Goal: Task Accomplishment & Management: Manage account settings

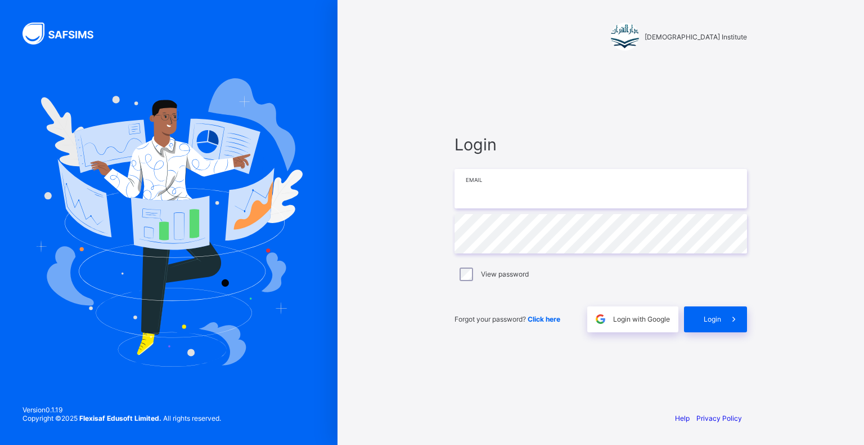
click at [556, 193] on input "email" at bounding box center [601, 188] width 293 height 39
type input "**********"
click at [711, 319] on span "Login" at bounding box center [712, 319] width 17 height 8
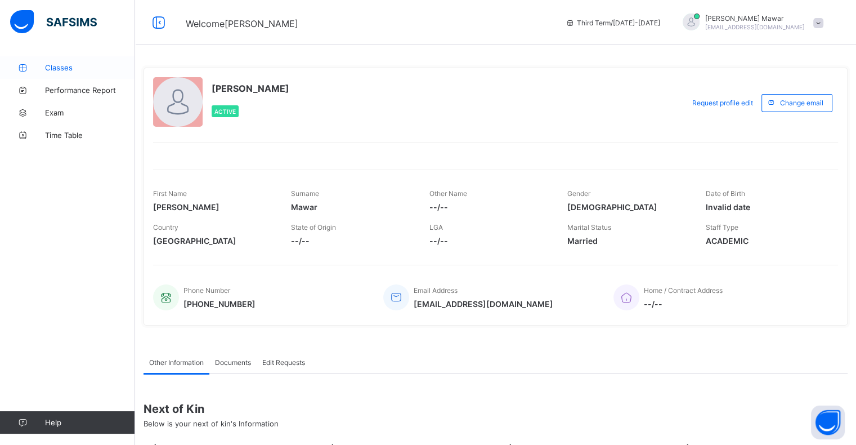
click at [63, 65] on span "Classes" at bounding box center [90, 67] width 90 height 9
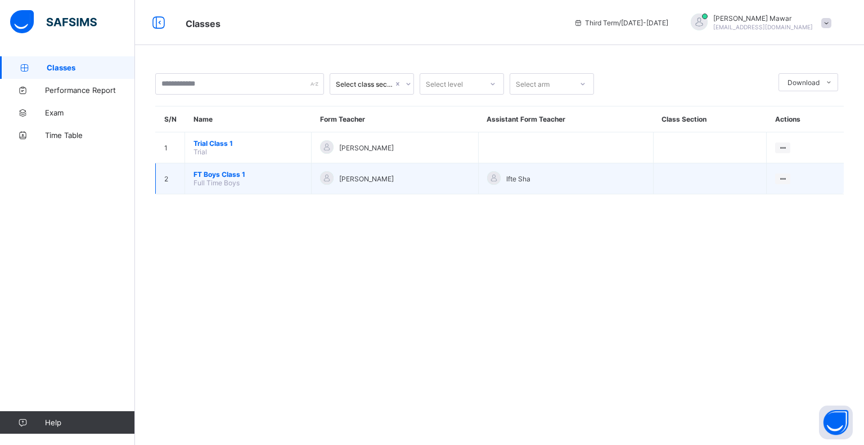
click at [233, 174] on span "FT Boys Class 1" at bounding box center [248, 174] width 109 height 8
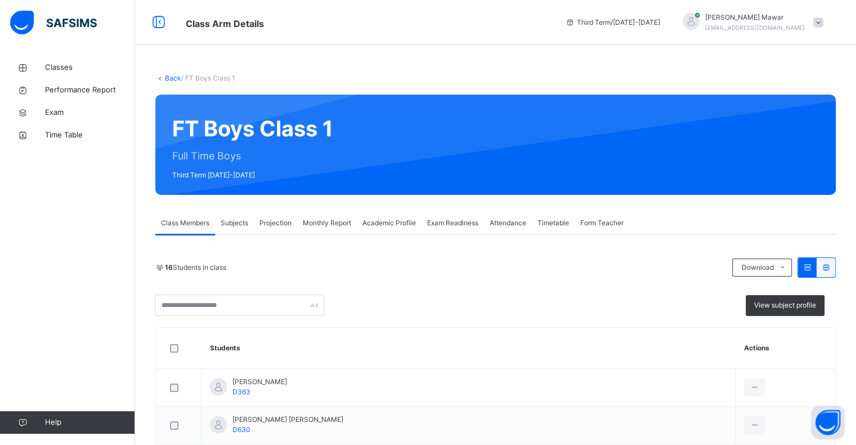
click at [270, 218] on span "Projection" at bounding box center [275, 223] width 32 height 10
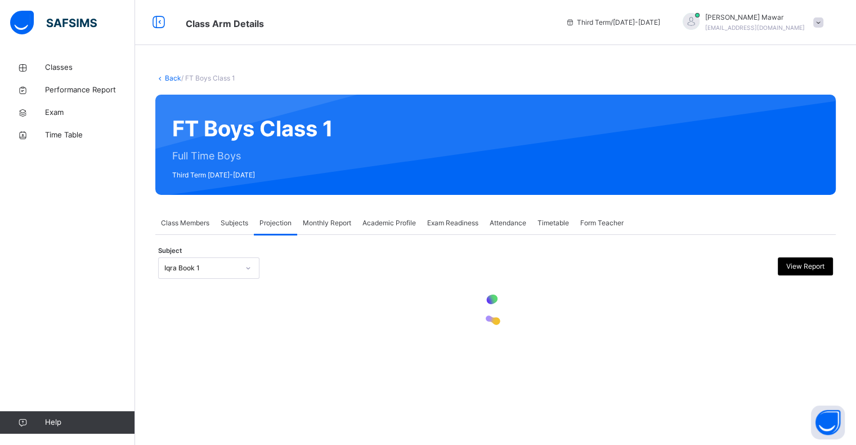
click at [230, 259] on div "Iqra Book 1" at bounding box center [198, 267] width 79 height 17
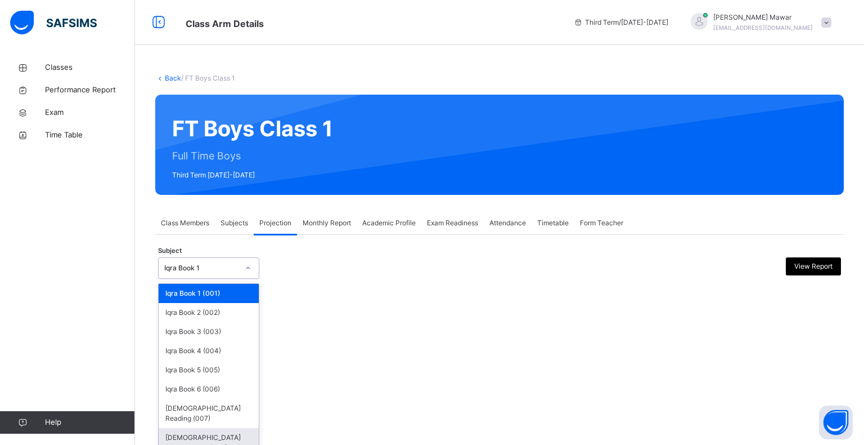
click at [211, 428] on div "[DEMOGRAPHIC_DATA] Memorisation (008)" at bounding box center [209, 442] width 100 height 29
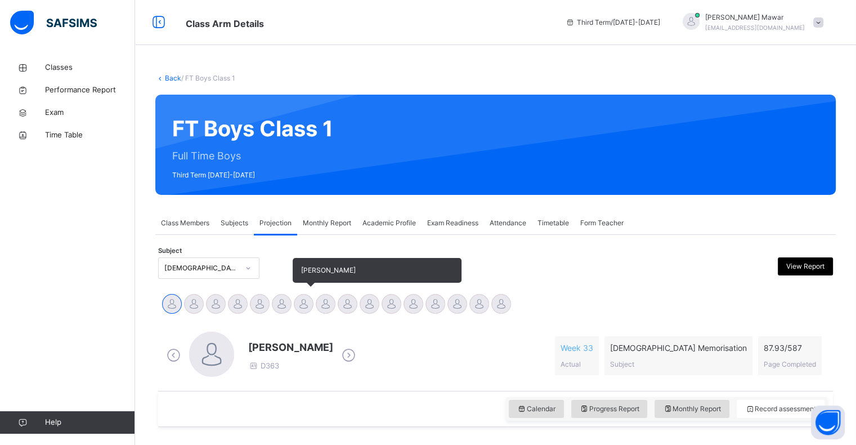
click at [304, 301] on div at bounding box center [304, 304] width 20 height 20
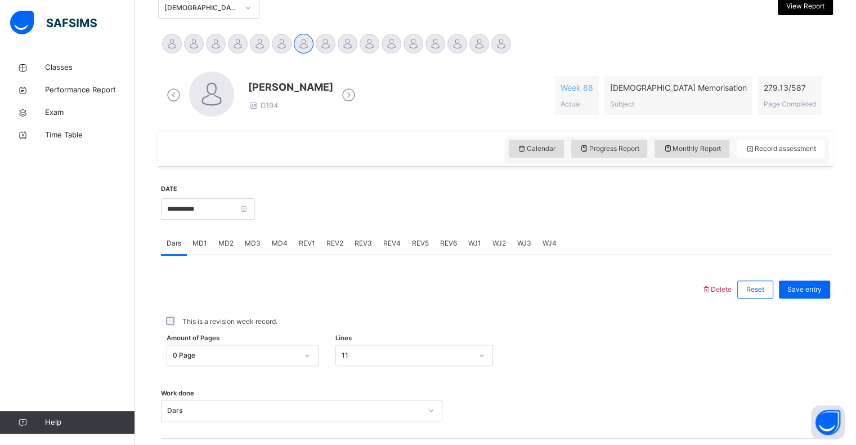
scroll to position [261, 0]
click at [714, 142] on div "Monthly Report" at bounding box center [692, 148] width 75 height 18
select select "****"
select select "*"
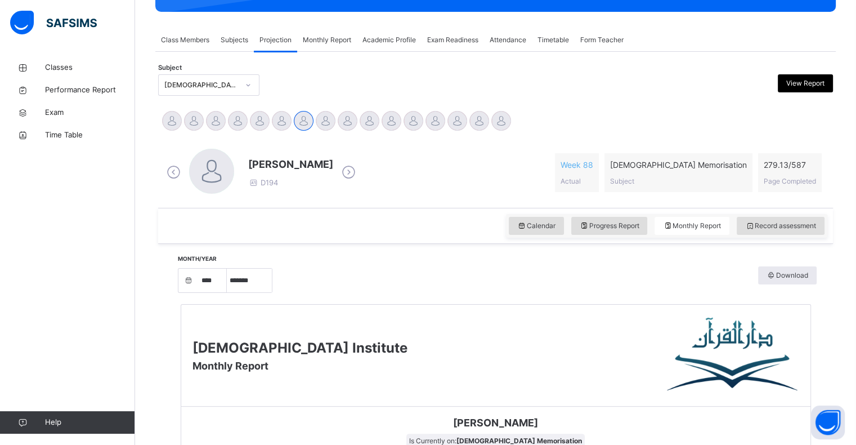
scroll to position [177, 0]
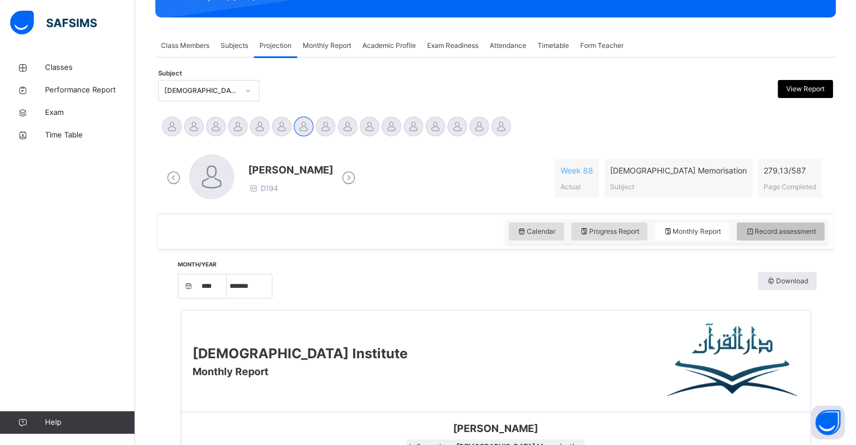
click at [761, 225] on div "Record assessment" at bounding box center [781, 231] width 88 height 18
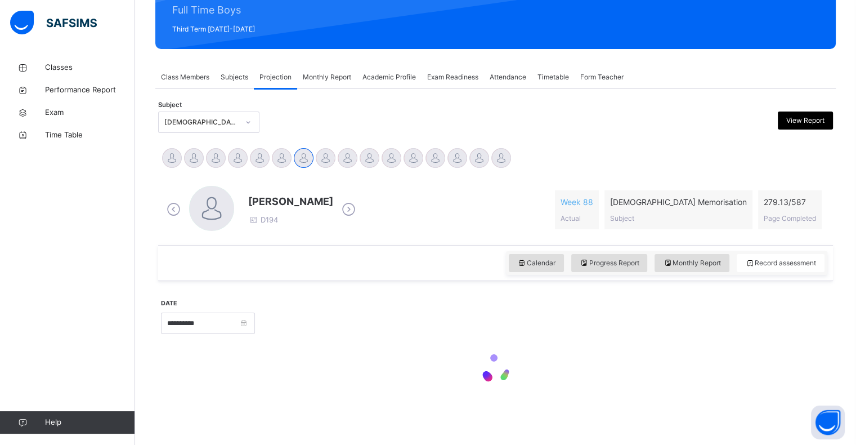
scroll to position [145, 0]
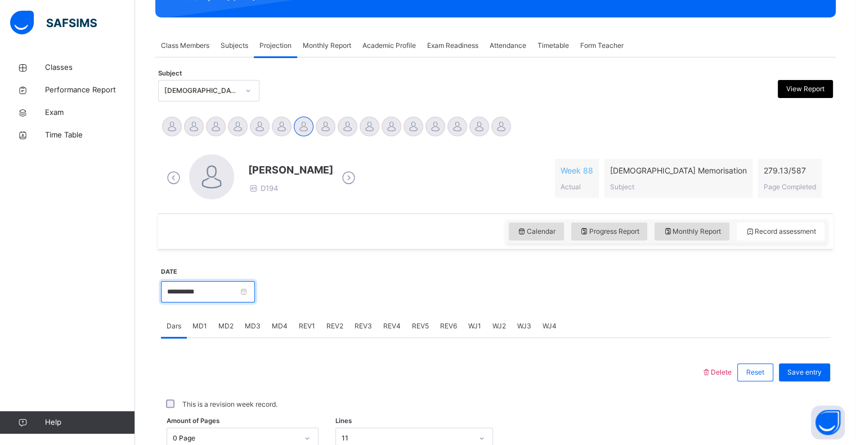
click at [245, 296] on input "**********" at bounding box center [208, 291] width 94 height 21
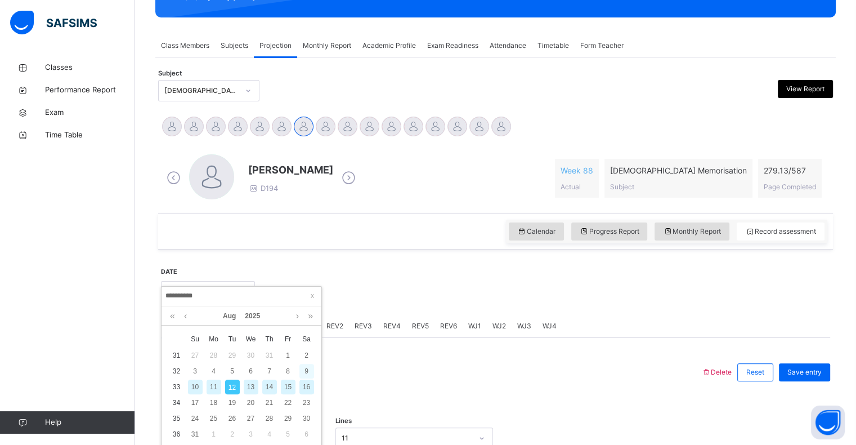
click at [308, 371] on div "9" at bounding box center [306, 371] width 15 height 15
type input "**********"
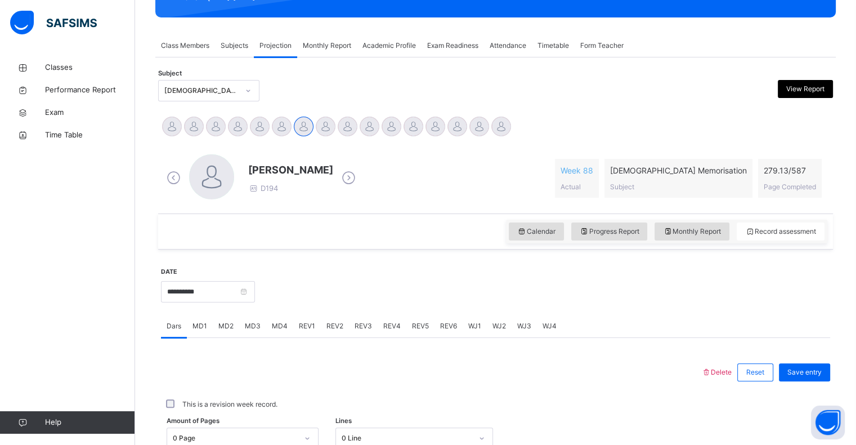
click at [205, 325] on span "MD1" at bounding box center [199, 326] width 15 height 10
click at [225, 423] on div "Select option..." at bounding box center [301, 425] width 281 height 21
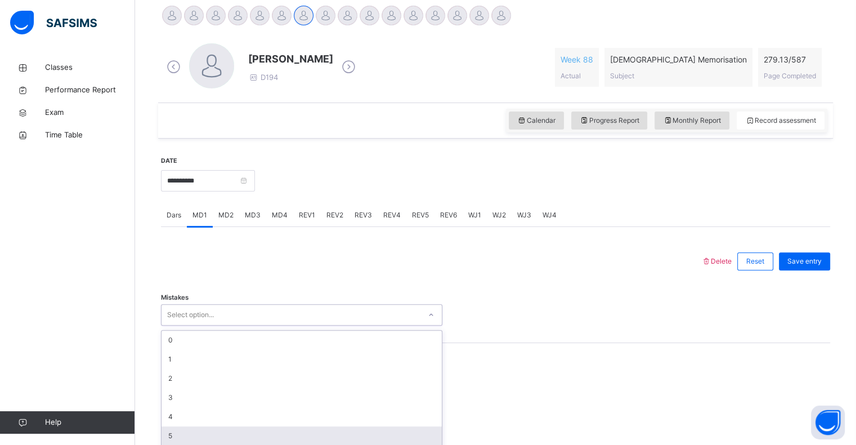
scroll to position [312, 0]
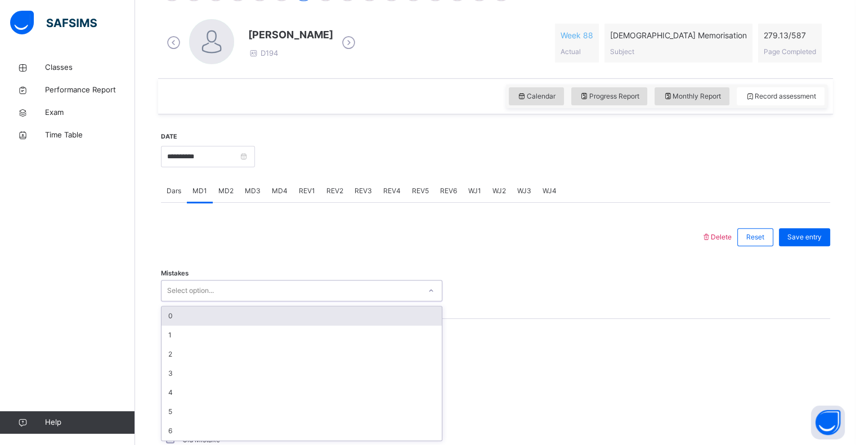
click at [291, 318] on div "0" at bounding box center [302, 315] width 280 height 19
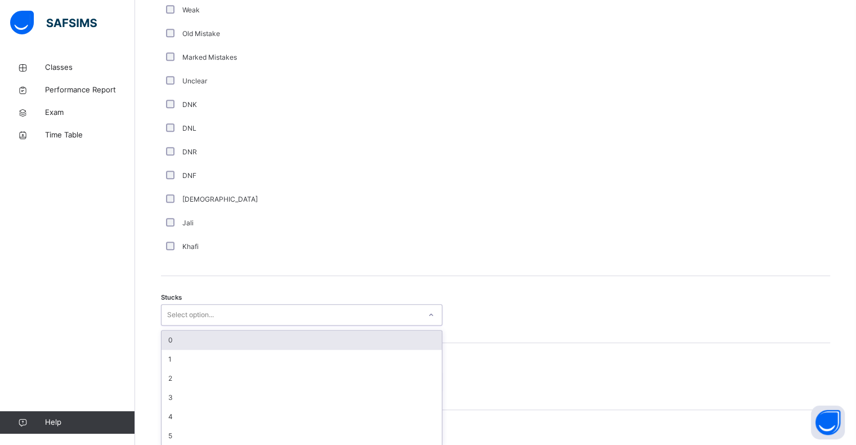
click at [204, 325] on div "option 0 focused, 1 of 6. 6 results available. Use Up and Down to choose option…" at bounding box center [301, 314] width 281 height 21
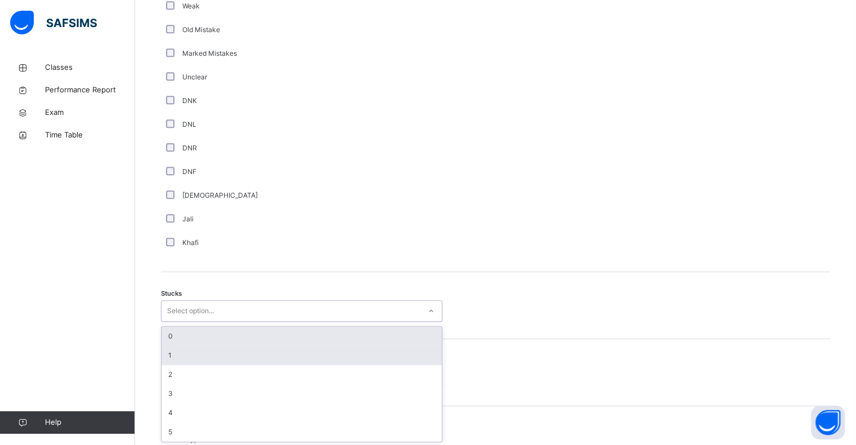
scroll to position [723, 0]
click at [212, 353] on div "1" at bounding box center [302, 354] width 280 height 19
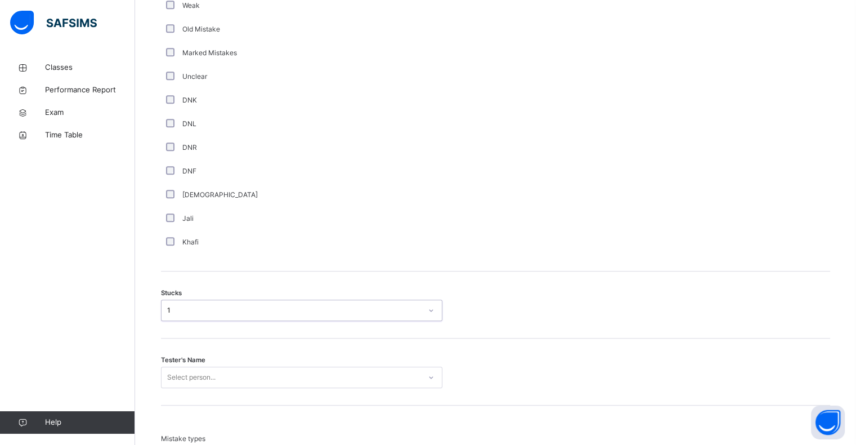
click at [201, 368] on div "Tester's Name Select person..." at bounding box center [495, 371] width 669 height 67
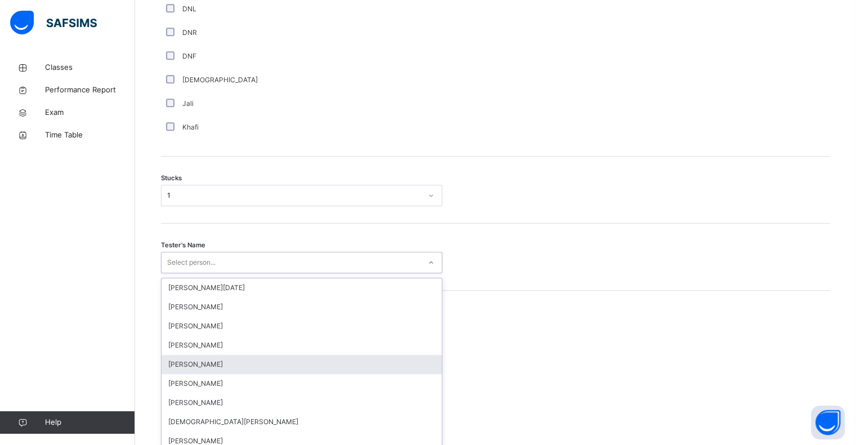
scroll to position [844, 0]
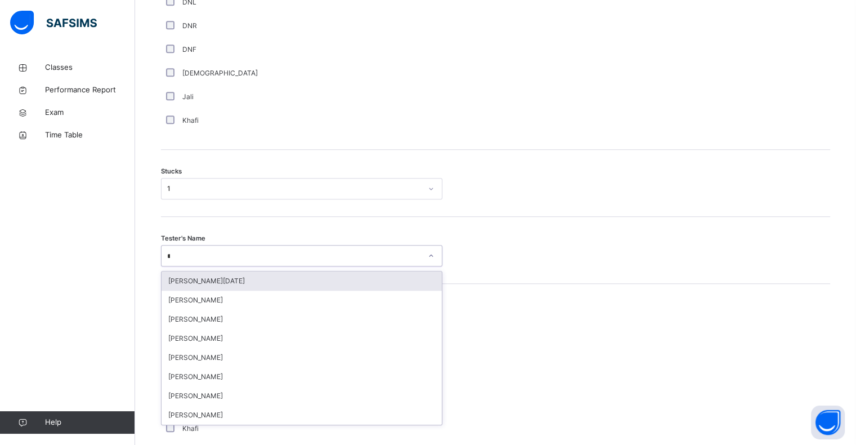
type input "**"
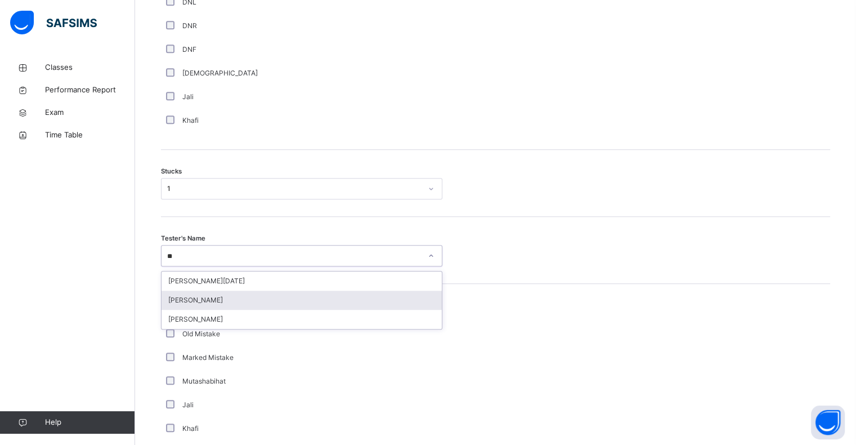
click at [239, 305] on div "[PERSON_NAME]" at bounding box center [302, 299] width 280 height 19
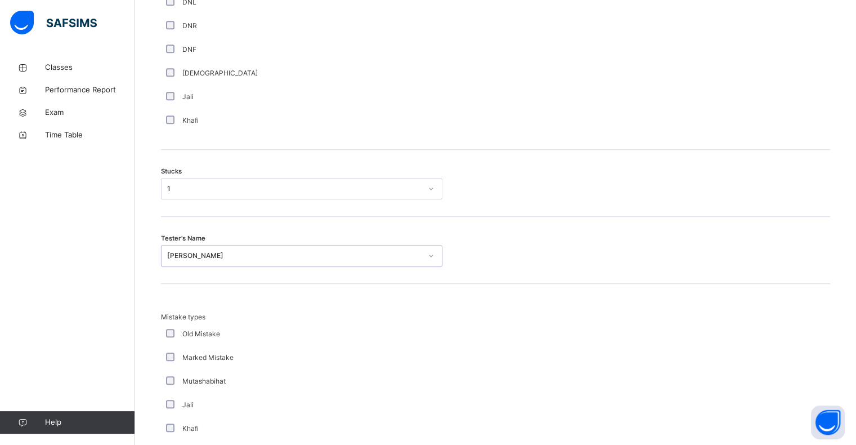
scroll to position [1050, 0]
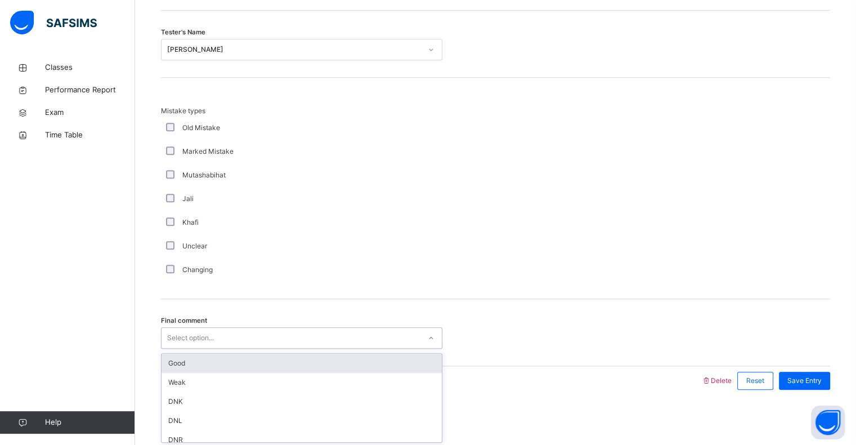
click at [251, 330] on div "Select option..." at bounding box center [291, 337] width 259 height 17
click at [239, 370] on div "Good" at bounding box center [302, 362] width 280 height 19
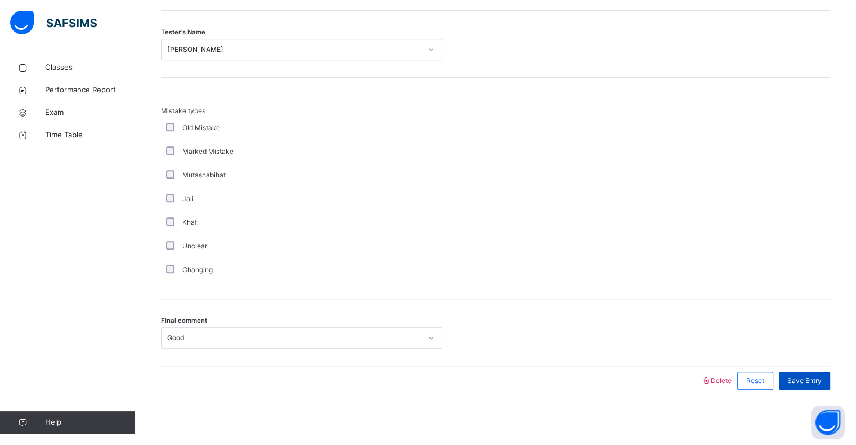
click at [799, 386] on div "Save Entry" at bounding box center [804, 380] width 51 height 18
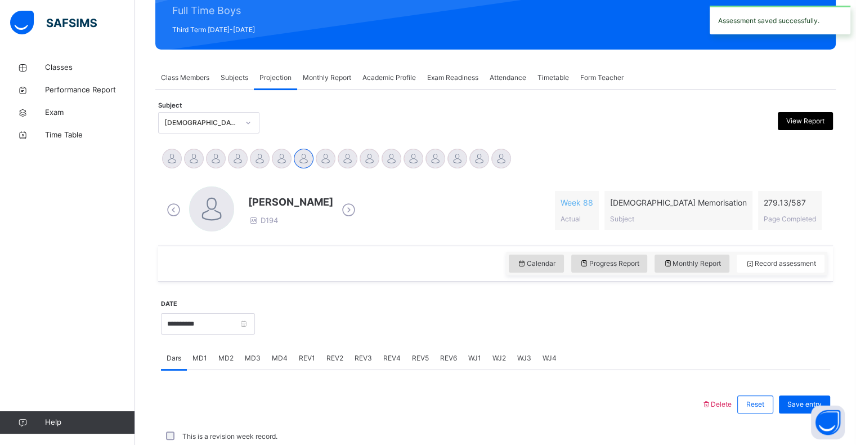
scroll to position [400, 0]
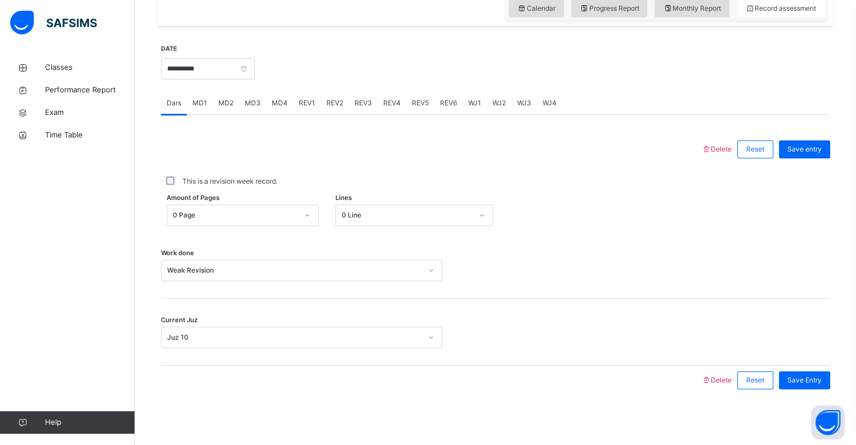
click at [303, 100] on span "REV1" at bounding box center [307, 103] width 16 height 10
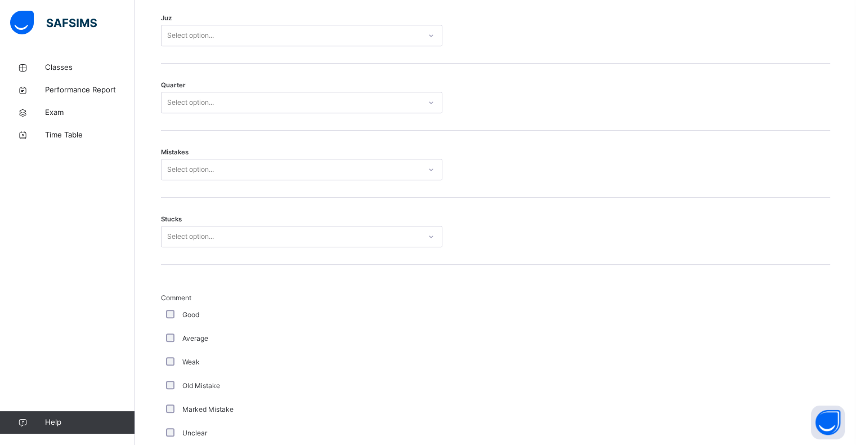
scroll to position [566, 0]
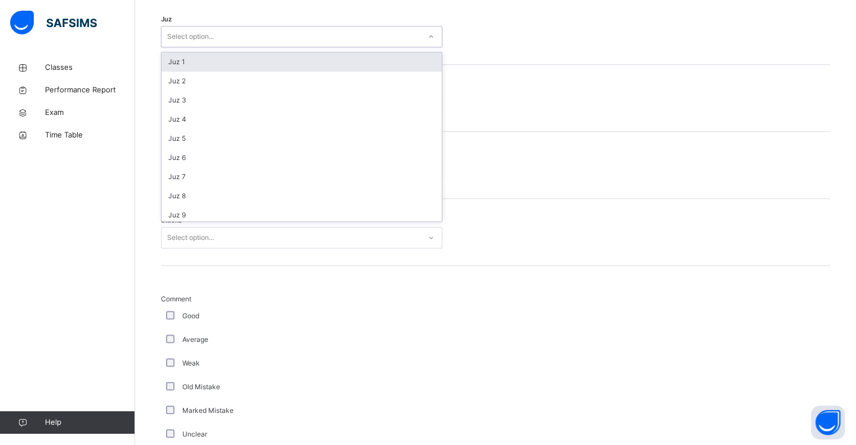
click at [339, 44] on div "Select option..." at bounding box center [291, 36] width 259 height 17
click at [326, 65] on div "Juz 1" at bounding box center [302, 61] width 280 height 19
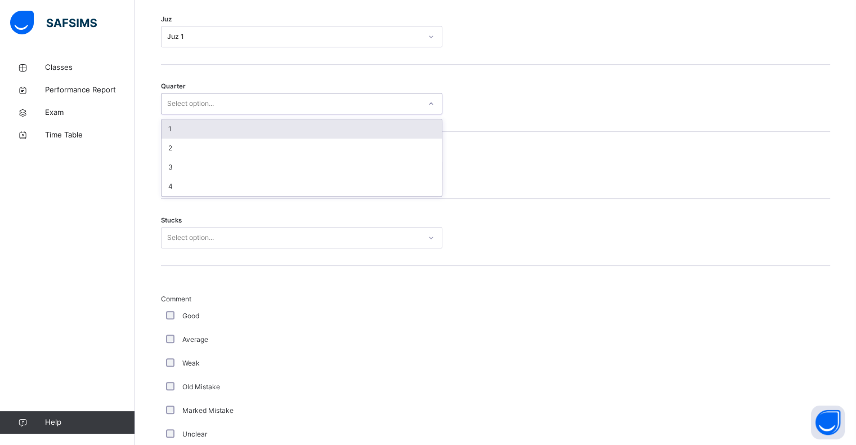
click at [303, 94] on div "Select option..." at bounding box center [301, 103] width 281 height 21
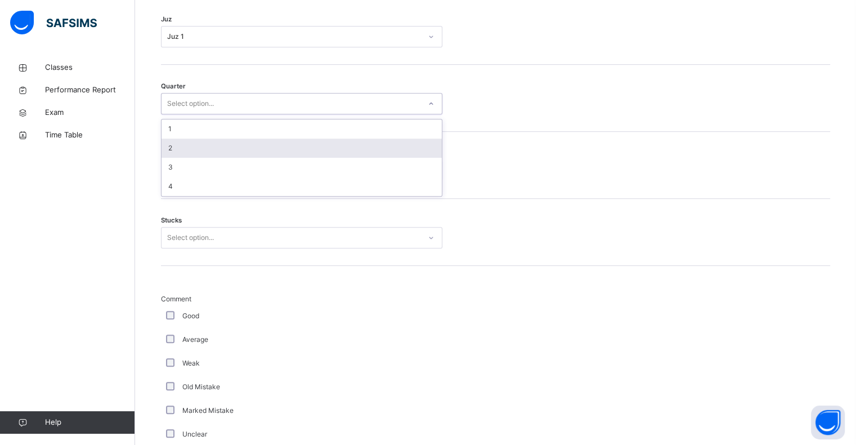
click at [266, 145] on div "2" at bounding box center [302, 147] width 280 height 19
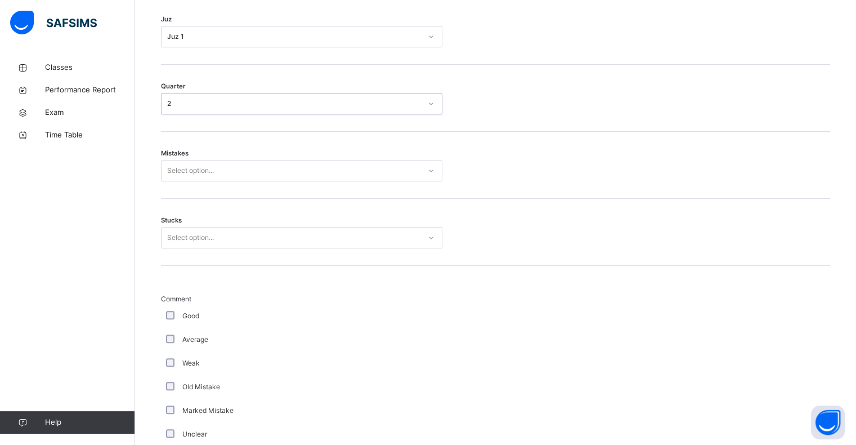
click at [285, 169] on div "Select option..." at bounding box center [291, 170] width 259 height 17
type input "*"
click at [189, 228] on div "2" at bounding box center [302, 234] width 280 height 19
click at [214, 230] on div "Select option..." at bounding box center [190, 237] width 47 height 21
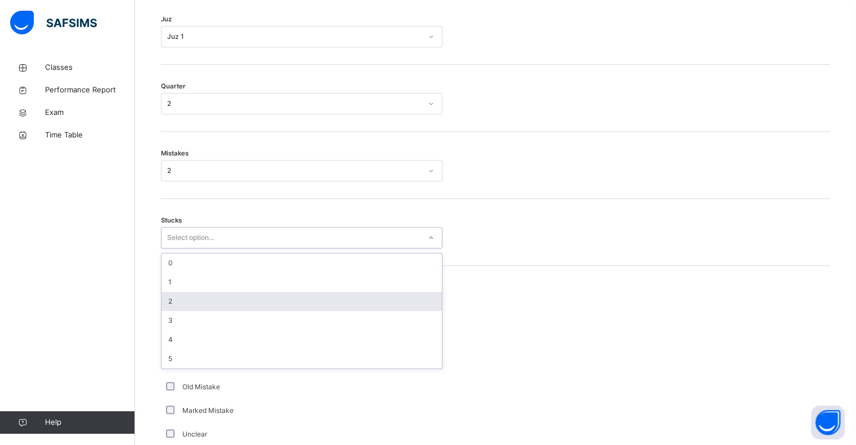
click at [196, 295] on div "2" at bounding box center [302, 301] width 280 height 19
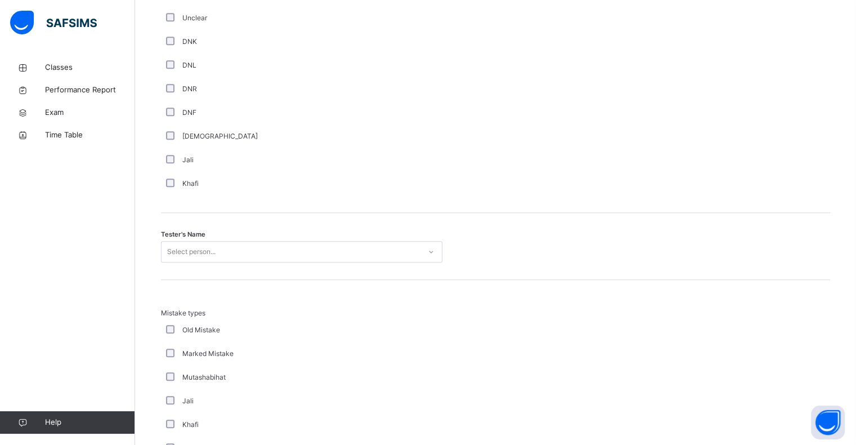
scroll to position [982, 0]
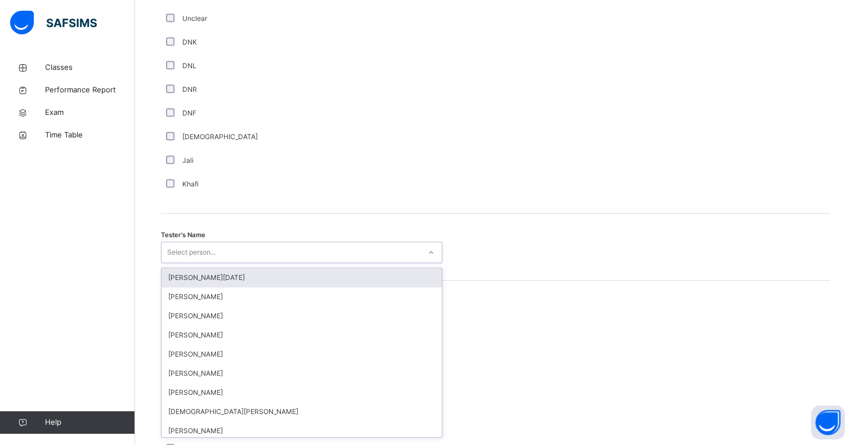
click at [226, 254] on div "Select person..." at bounding box center [291, 252] width 259 height 17
type input "**"
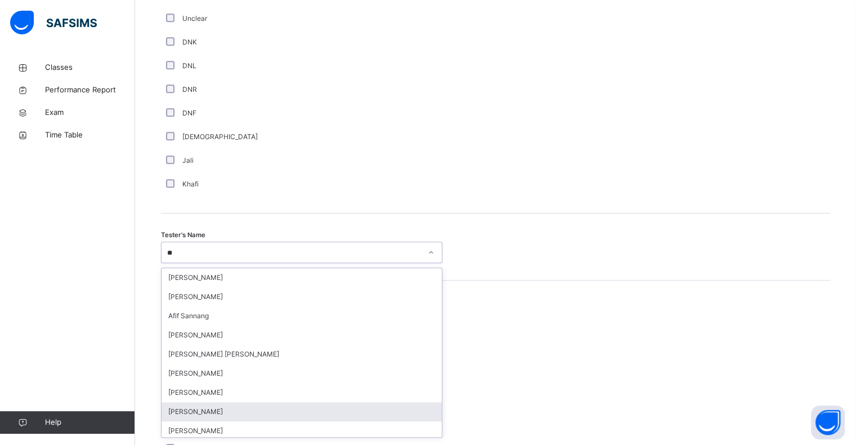
click at [209, 405] on div "[PERSON_NAME]" at bounding box center [302, 411] width 280 height 19
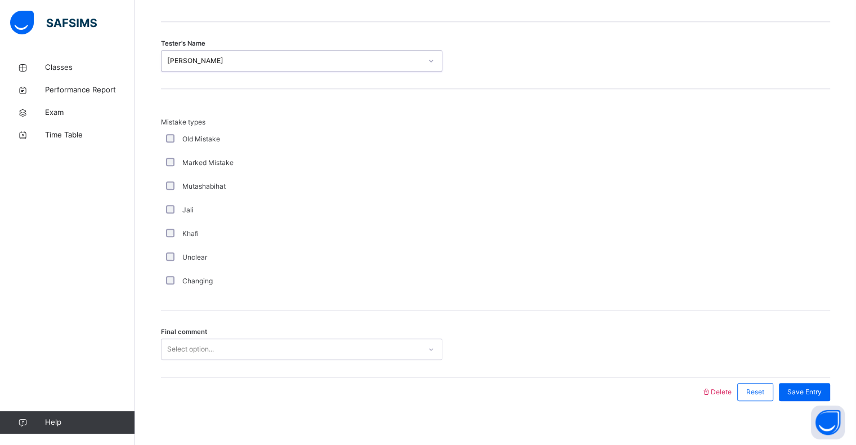
scroll to position [1184, 0]
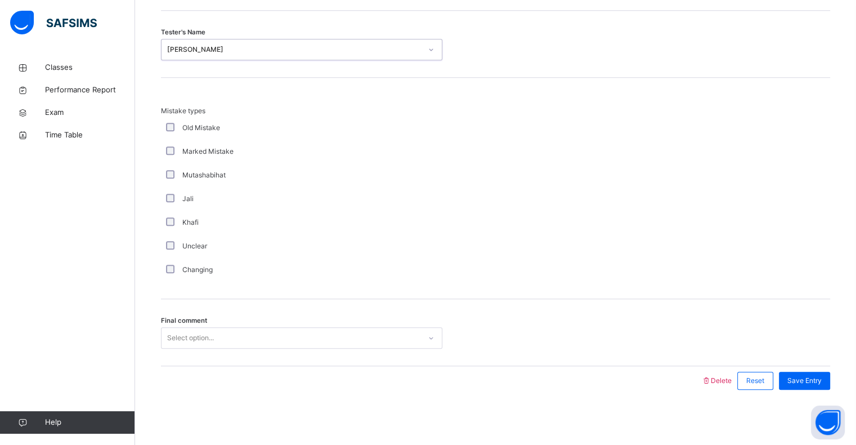
click at [275, 330] on div "Select option..." at bounding box center [291, 337] width 259 height 17
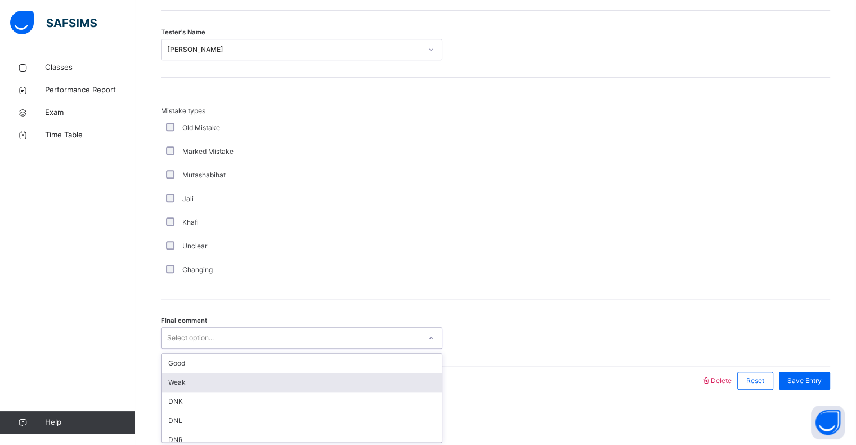
click at [230, 382] on div "Weak" at bounding box center [302, 382] width 280 height 19
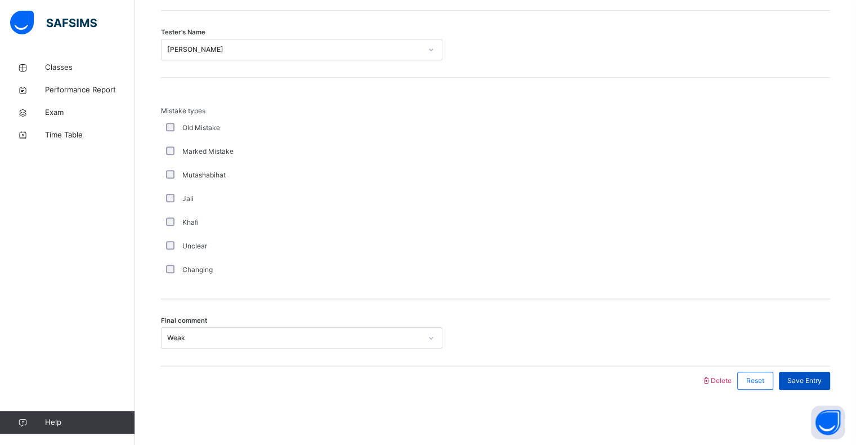
click at [817, 376] on div "Save Entry" at bounding box center [804, 380] width 51 height 18
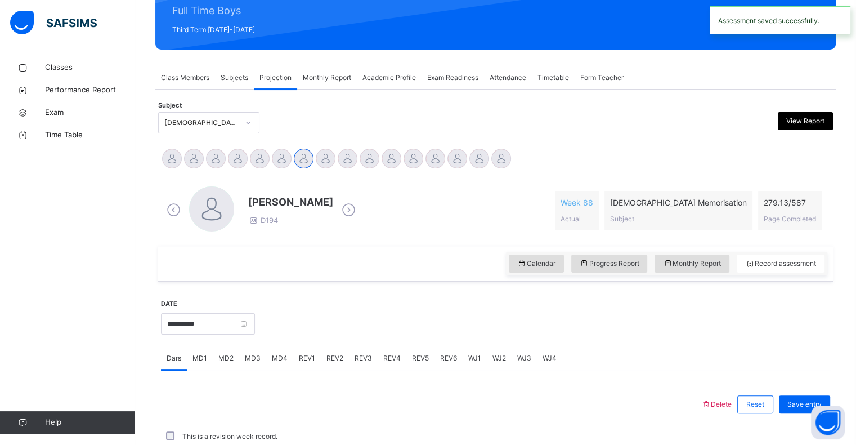
scroll to position [400, 0]
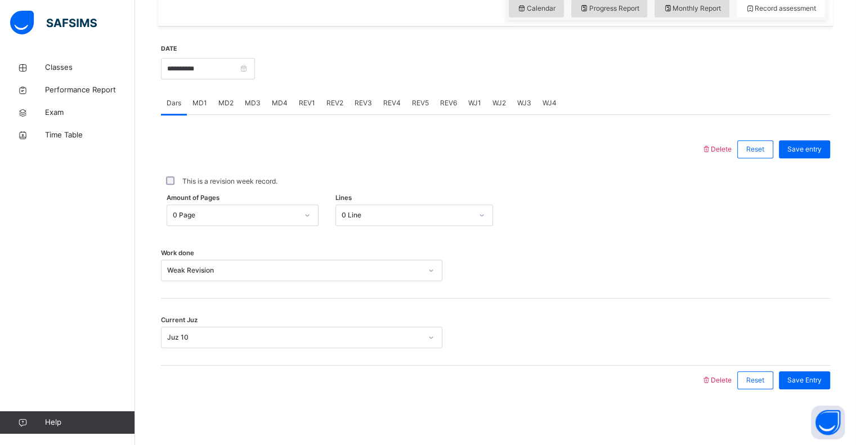
click at [299, 100] on span "REV1" at bounding box center [307, 103] width 16 height 10
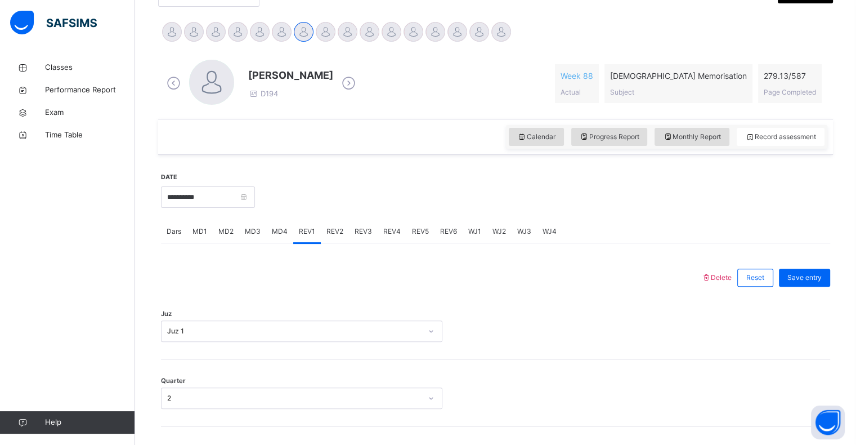
scroll to position [272, 0]
click at [713, 138] on span "Monthly Report" at bounding box center [692, 136] width 58 height 10
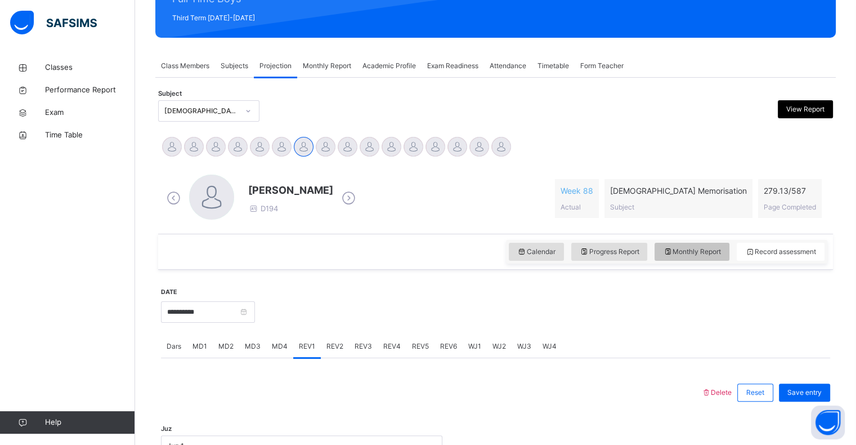
select select "****"
select select "*"
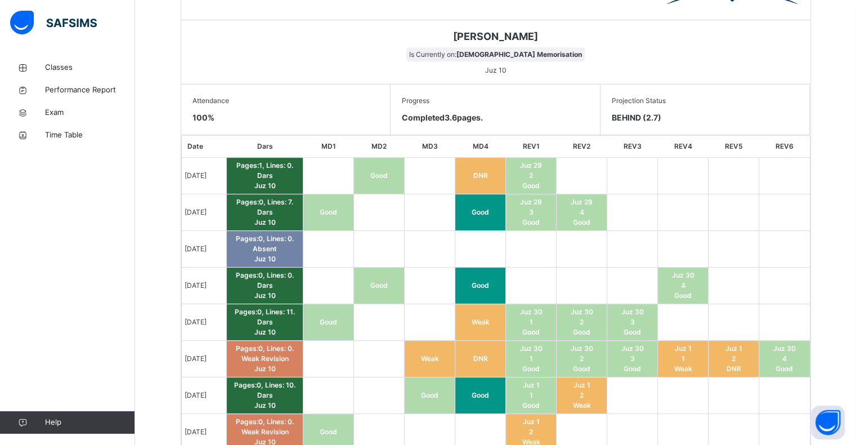
scroll to position [567, 0]
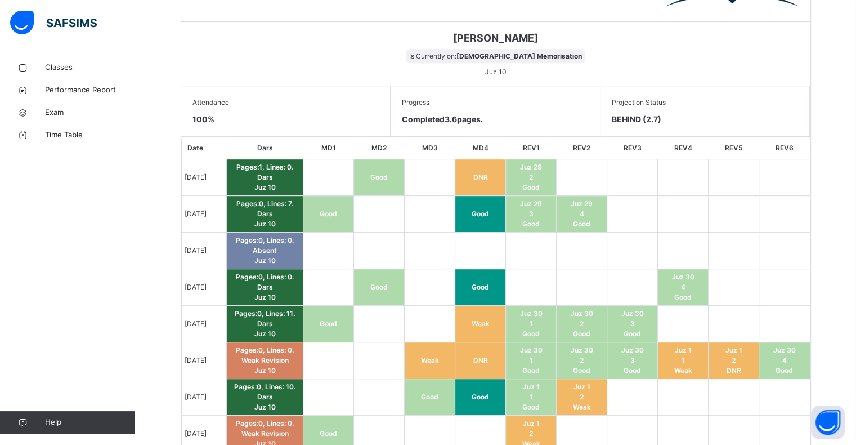
click at [211, 316] on td "[DATE]" at bounding box center [204, 324] width 45 height 37
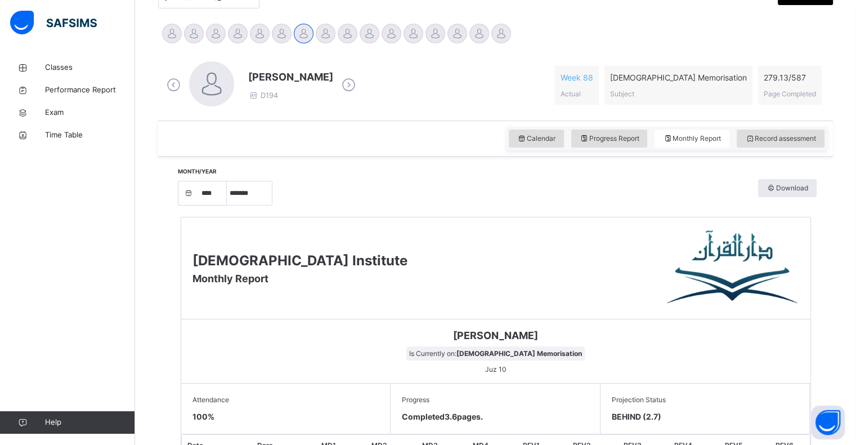
scroll to position [265, 0]
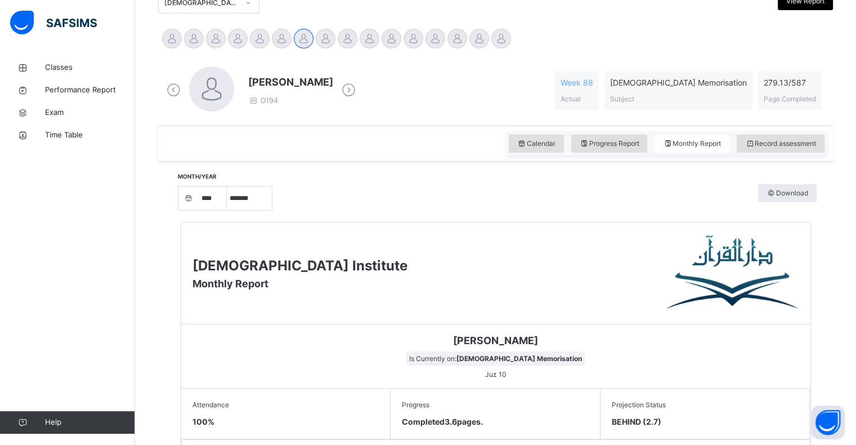
click at [770, 134] on div "Calendar Progress Report Monthly Report Record assessment" at bounding box center [666, 144] width 321 height 24
click at [816, 145] on span "Record assessment" at bounding box center [780, 143] width 71 height 10
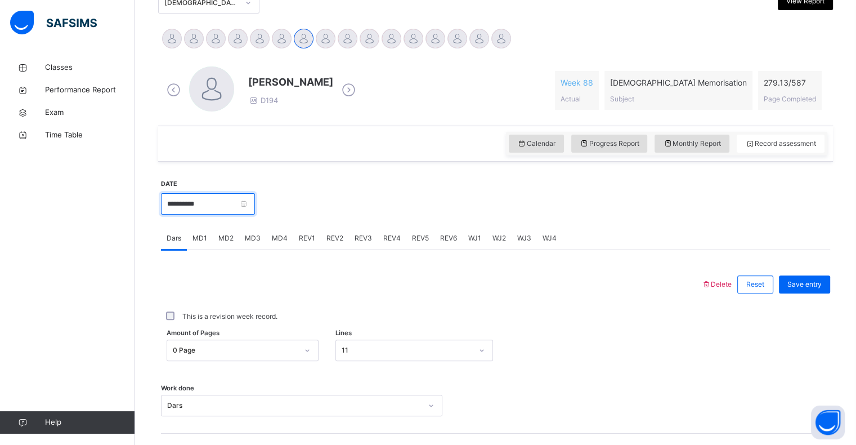
click at [226, 208] on input "**********" at bounding box center [208, 203] width 94 height 21
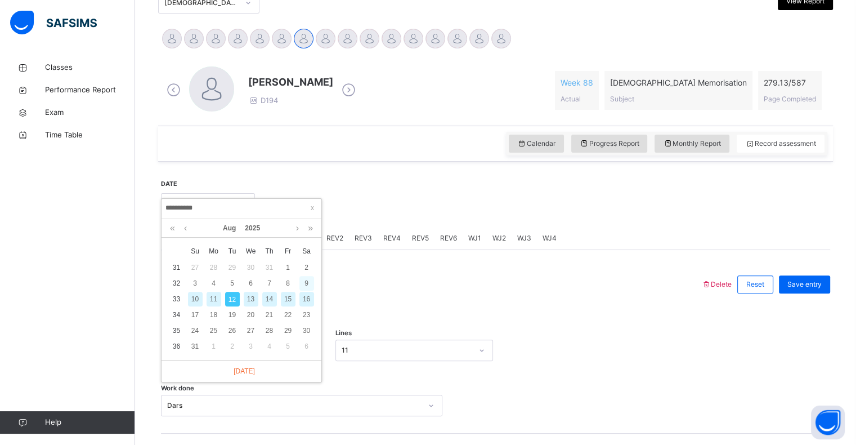
click at [308, 283] on div "9" at bounding box center [306, 283] width 15 height 15
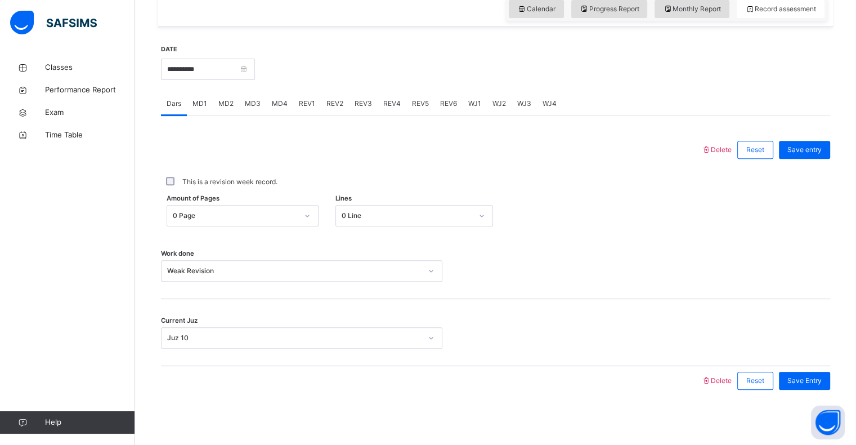
scroll to position [400, 0]
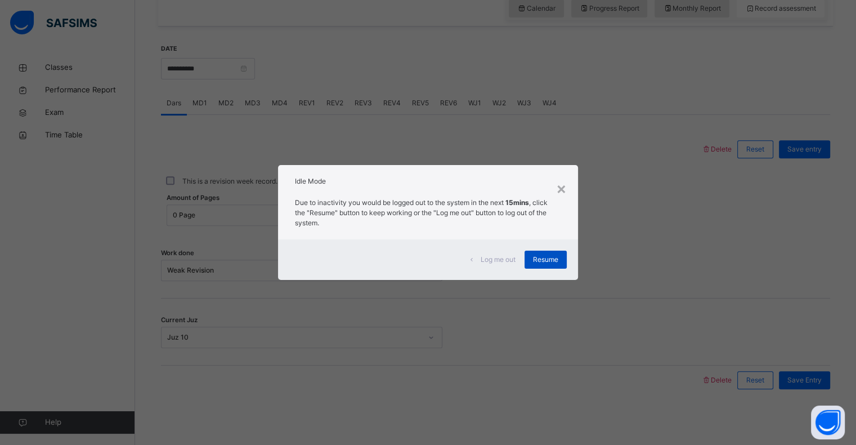
click at [543, 264] on span "Resume" at bounding box center [545, 259] width 25 height 10
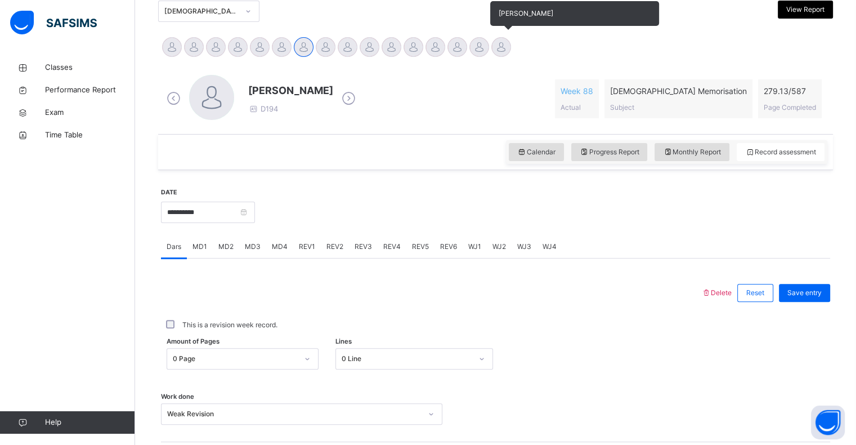
click at [493, 43] on div at bounding box center [501, 47] width 20 height 20
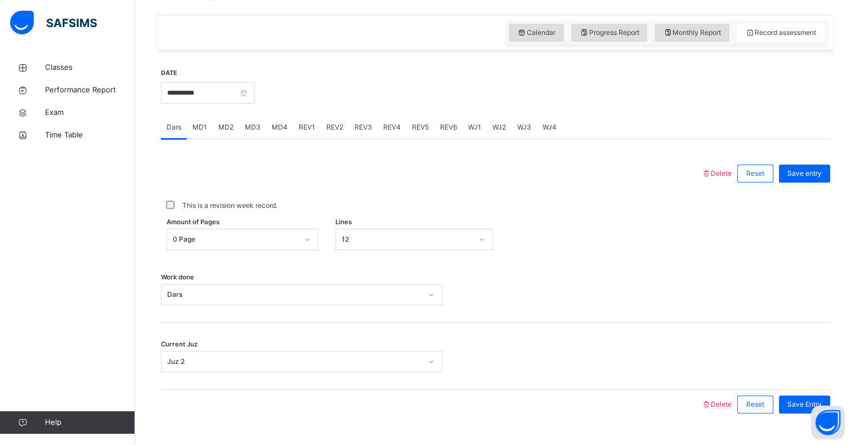
scroll to position [375, 0]
click at [304, 127] on span "REV1" at bounding box center [307, 128] width 16 height 10
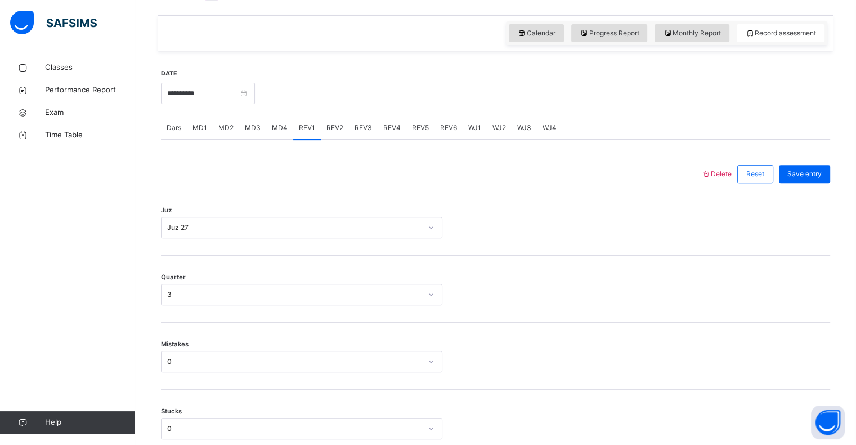
click at [281, 128] on span "MD4" at bounding box center [280, 128] width 16 height 10
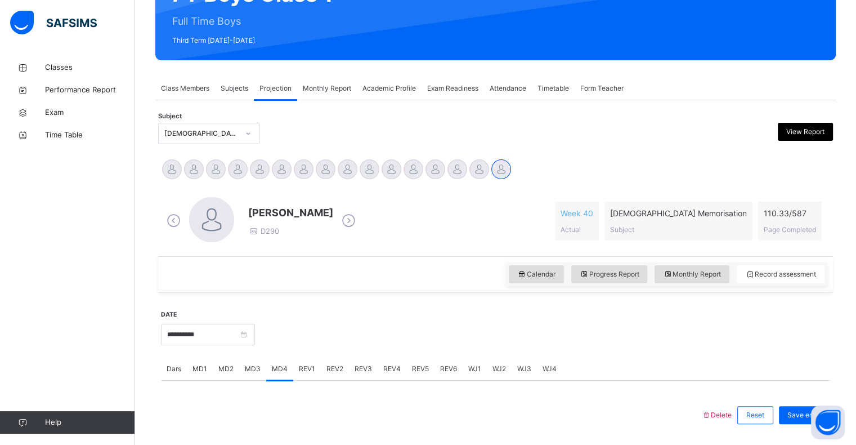
scroll to position [137, 0]
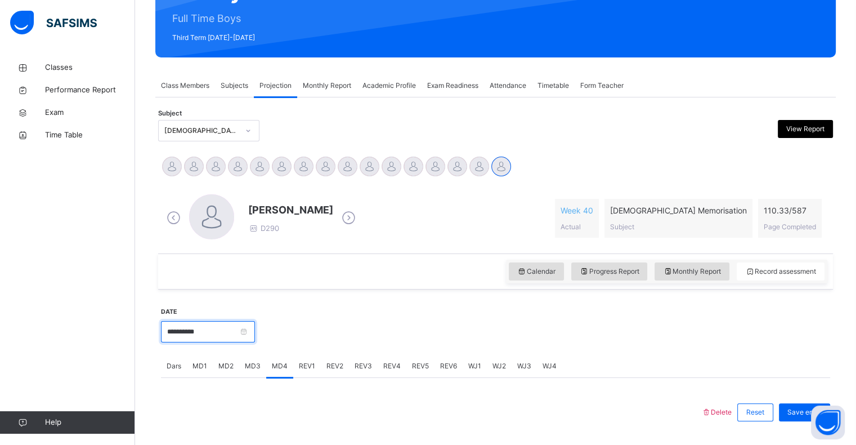
click at [255, 326] on input "**********" at bounding box center [208, 331] width 94 height 21
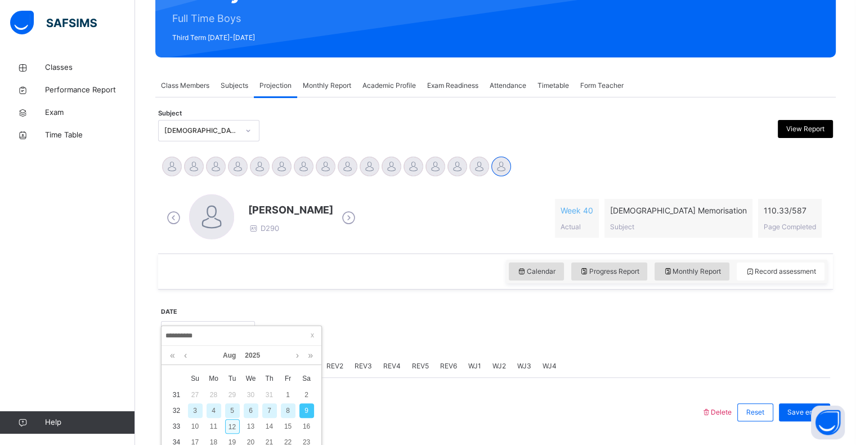
click at [234, 428] on div "12" at bounding box center [232, 426] width 15 height 15
type input "**********"
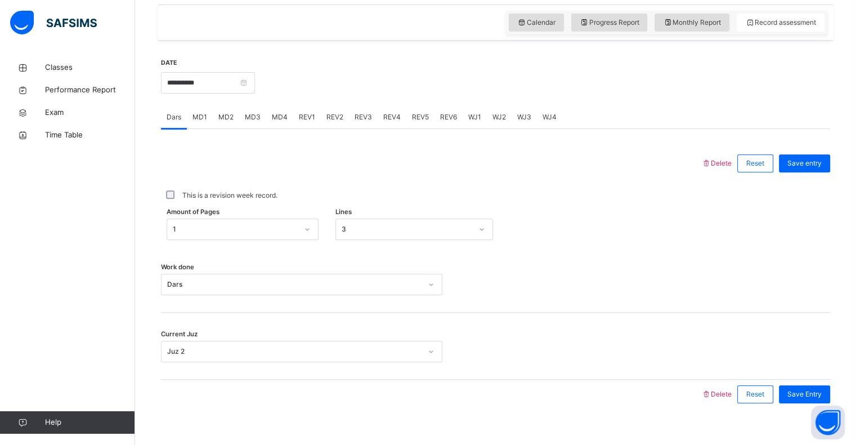
scroll to position [400, 0]
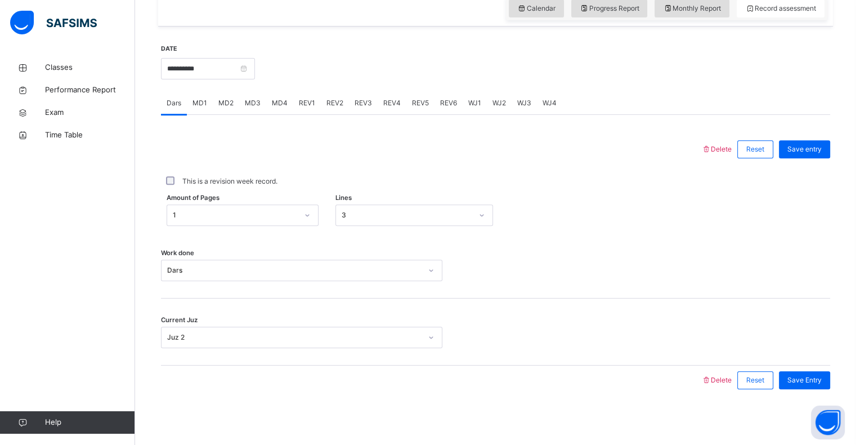
click at [290, 105] on div "MD4" at bounding box center [279, 103] width 27 height 23
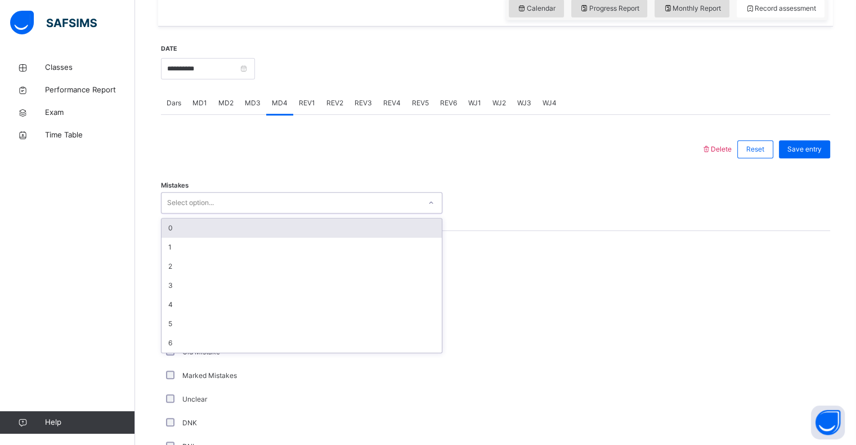
click at [169, 229] on div "0" at bounding box center [302, 227] width 280 height 19
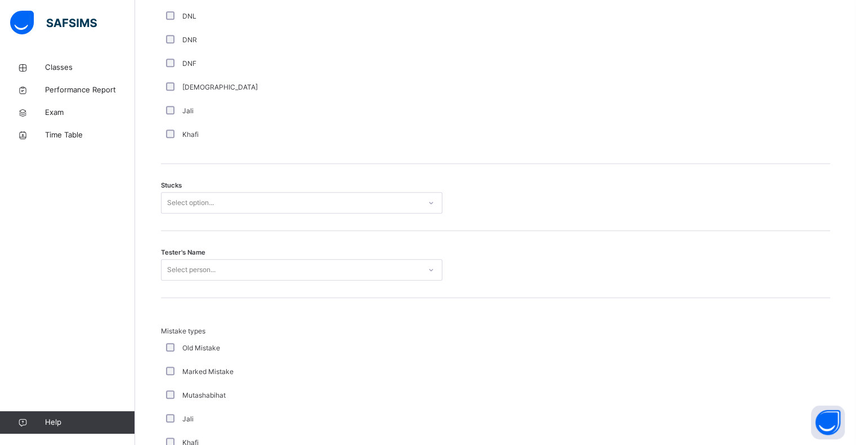
scroll to position [831, 0]
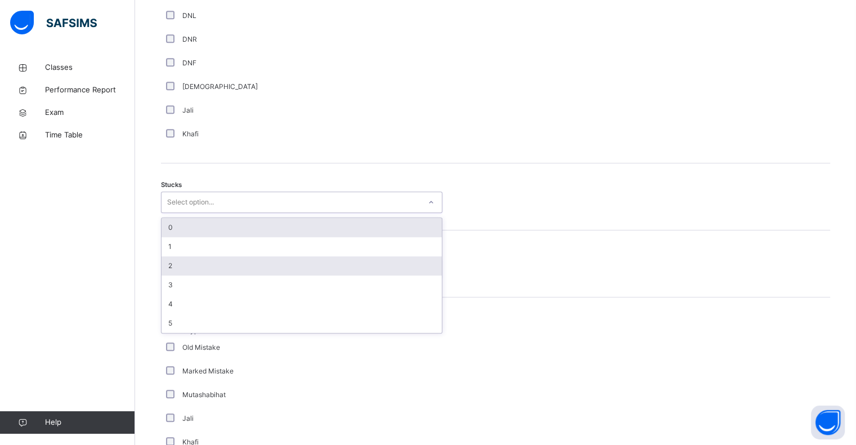
click at [167, 268] on div "2" at bounding box center [302, 265] width 280 height 19
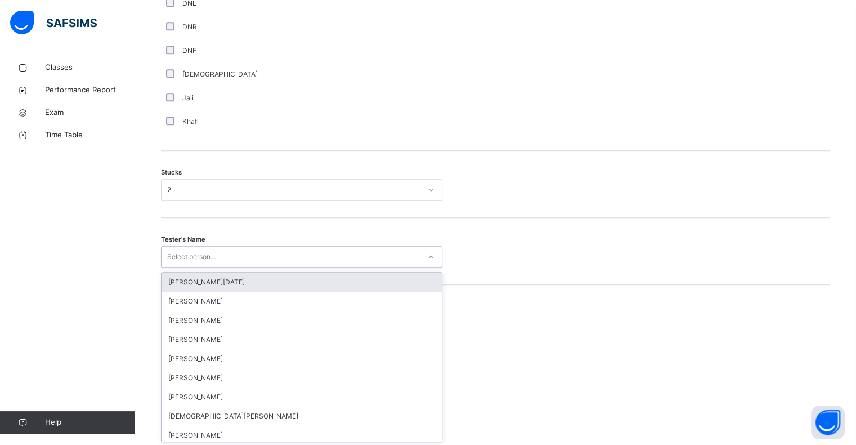
scroll to position [844, 0]
type input "*****"
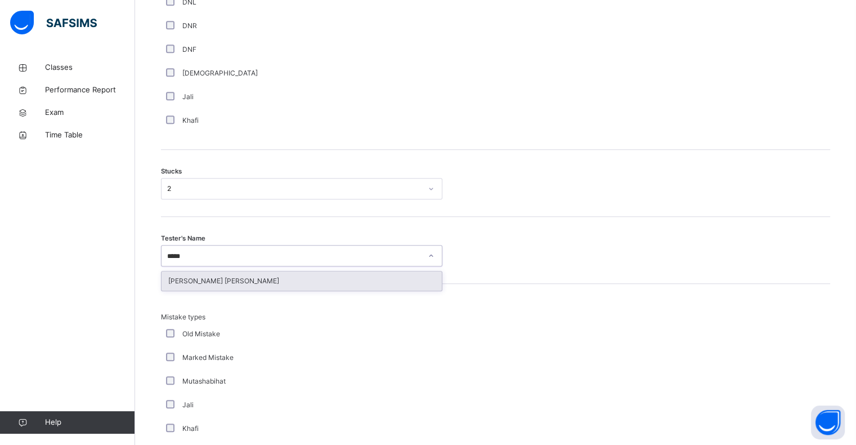
click at [168, 279] on div "[PERSON_NAME] [PERSON_NAME]" at bounding box center [302, 280] width 280 height 19
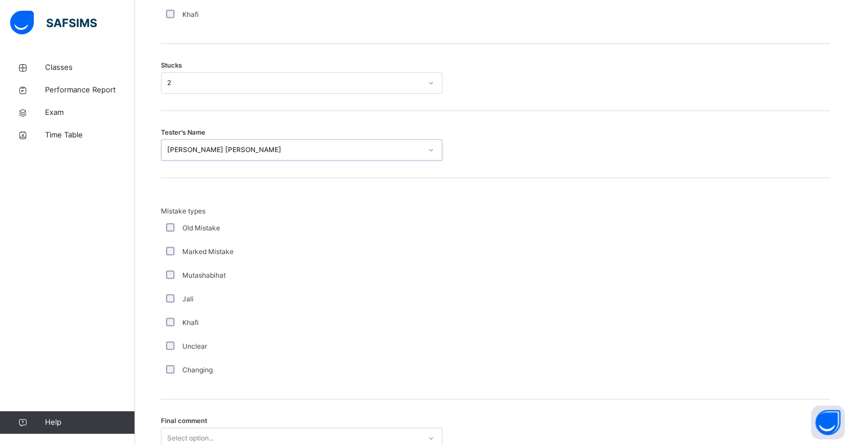
scroll to position [1050, 0]
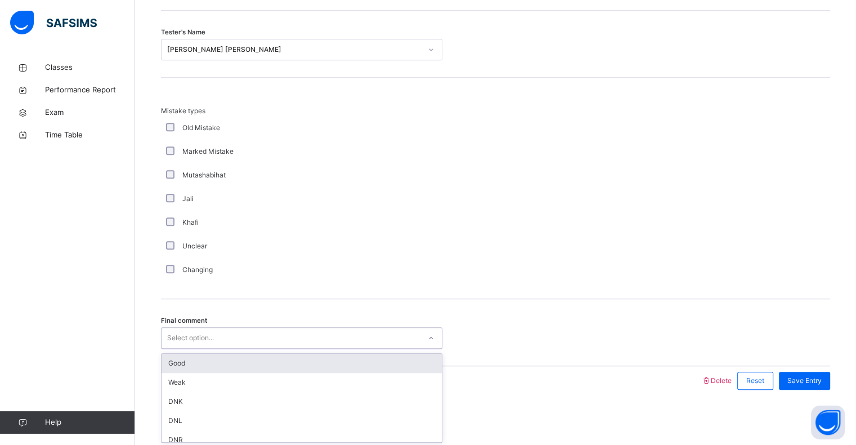
click at [167, 362] on div "Good" at bounding box center [302, 362] width 280 height 19
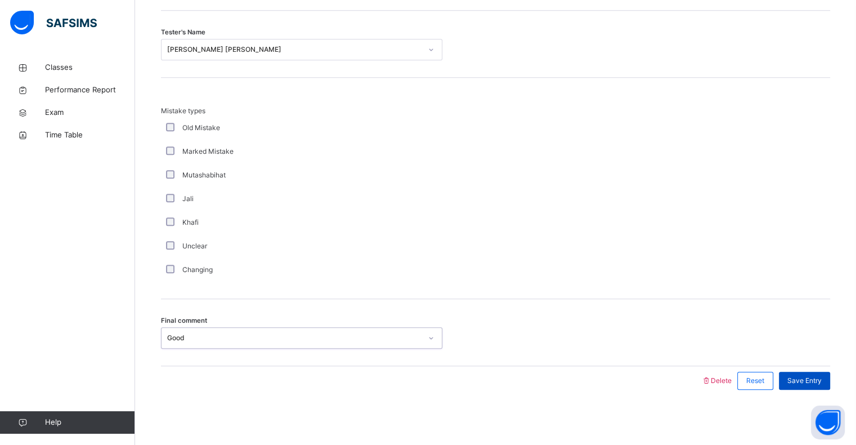
click at [812, 385] on div "Save Entry" at bounding box center [804, 380] width 51 height 18
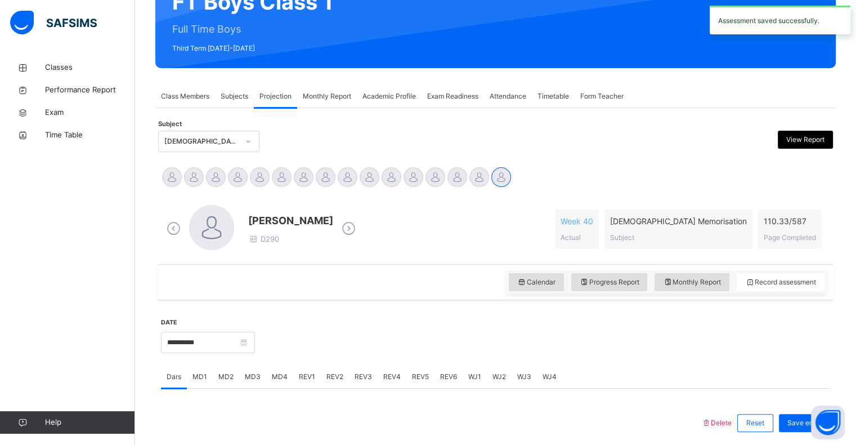
click at [720, 365] on div "Dars MD1 MD2 MD3 MD4 REV1 REV2 REV3 REV4 REV5 REV6 WJ1 WJ2 WJ3 WJ4" at bounding box center [495, 376] width 669 height 23
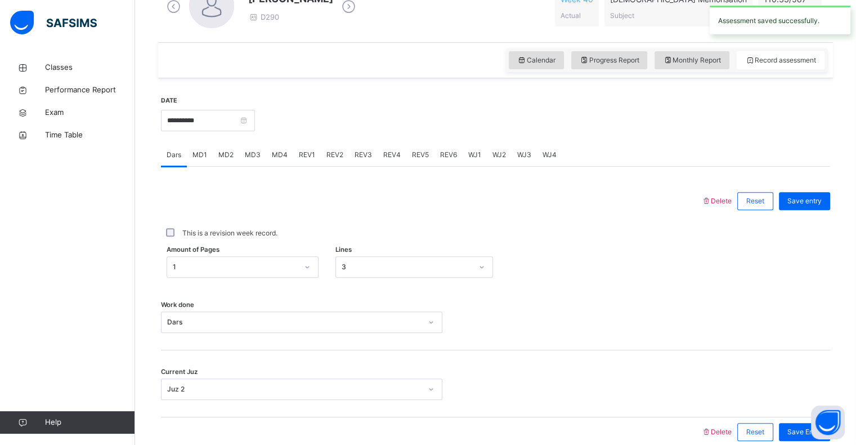
scroll to position [400, 0]
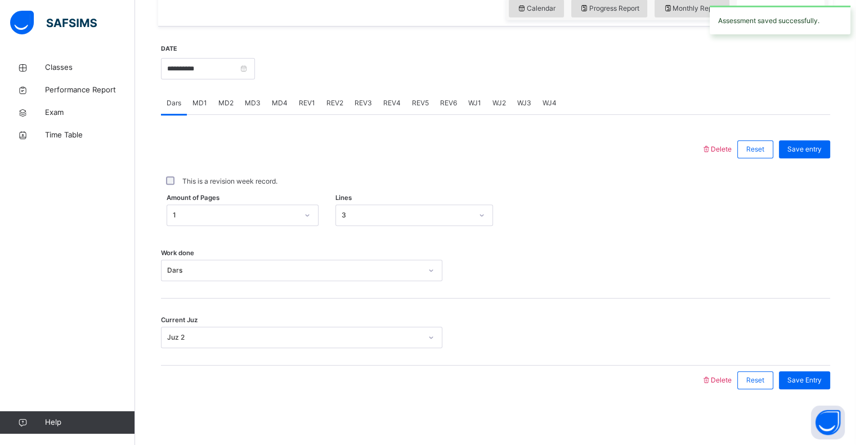
click at [266, 104] on div "MD4" at bounding box center [279, 103] width 27 height 23
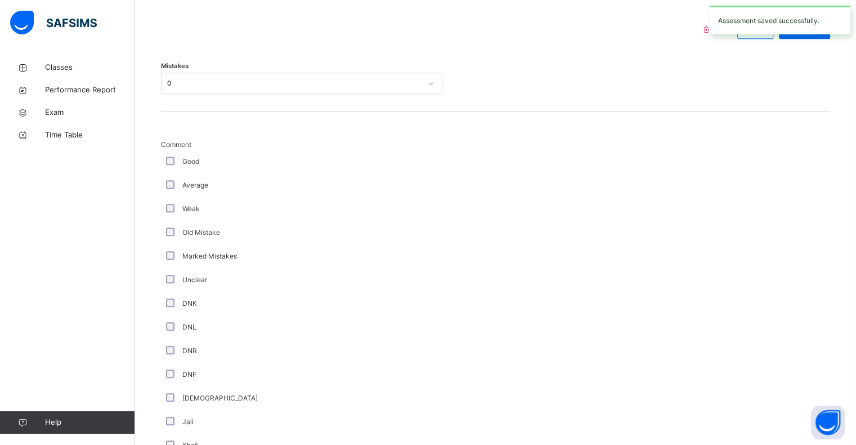
click at [306, 185] on div "Average" at bounding box center [302, 185] width 276 height 10
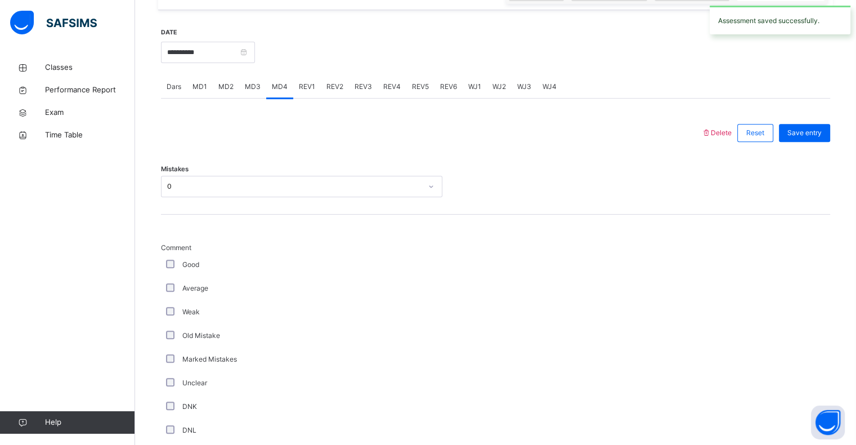
scroll to position [410, 0]
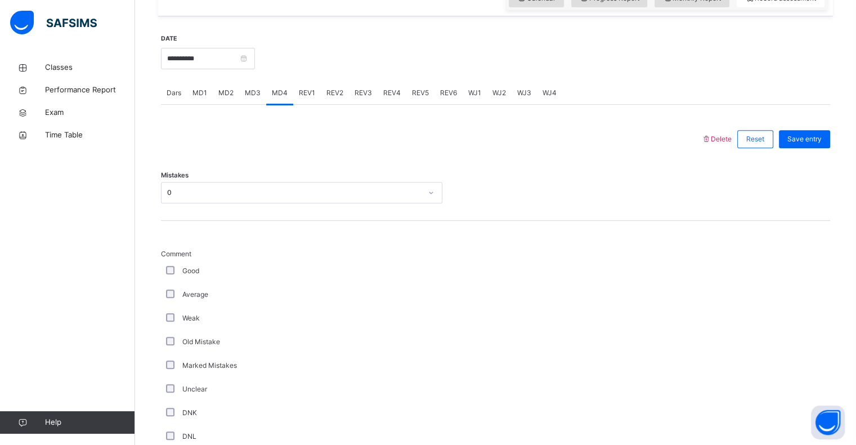
click at [224, 93] on span "MD2" at bounding box center [225, 93] width 15 height 10
click at [271, 212] on div "Mistakes Select option..." at bounding box center [495, 187] width 669 height 67
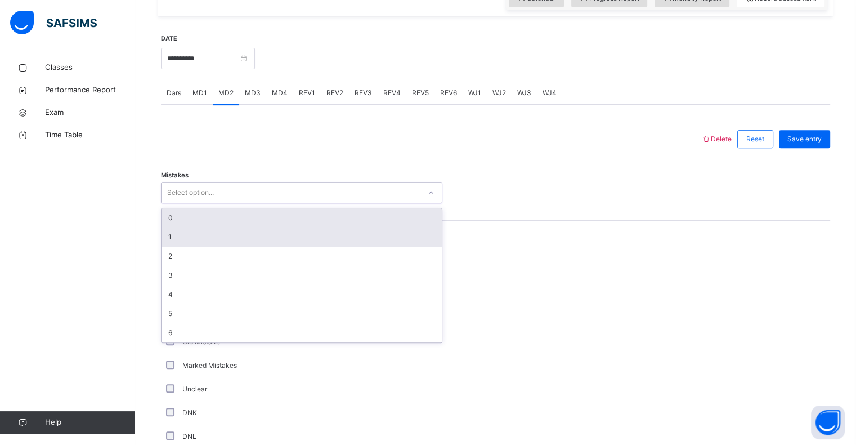
click at [203, 236] on div "1" at bounding box center [302, 236] width 280 height 19
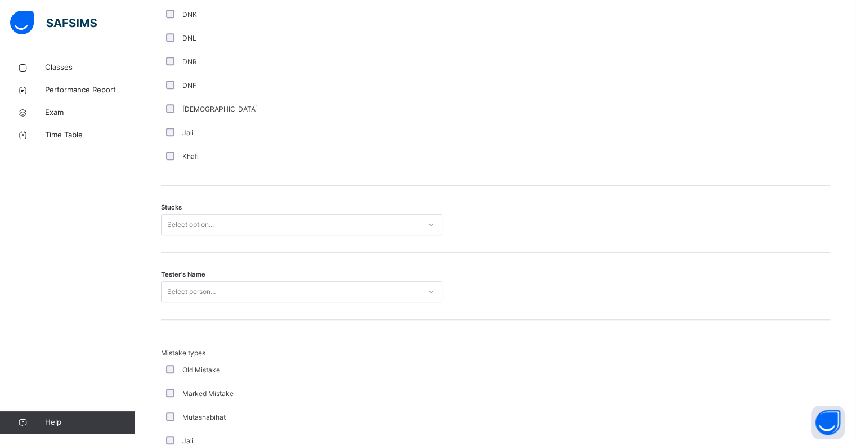
scroll to position [815, 0]
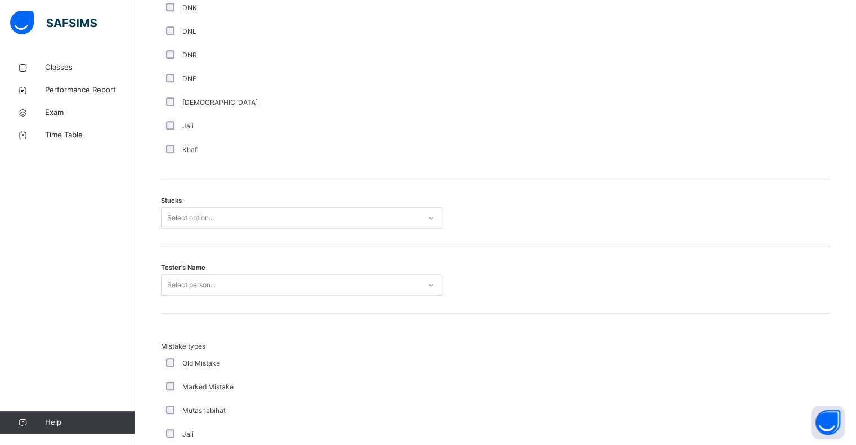
click at [254, 198] on div "Stucks Select option..." at bounding box center [495, 212] width 669 height 67
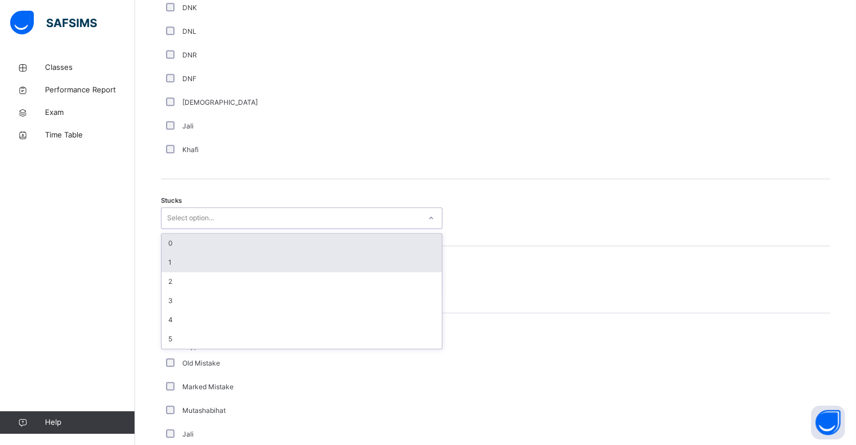
click at [209, 262] on div "1" at bounding box center [302, 262] width 280 height 19
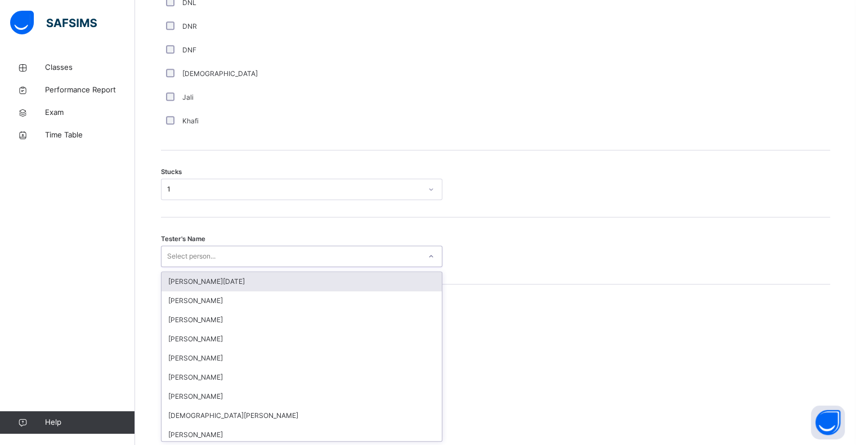
scroll to position [844, 0]
type input "*****"
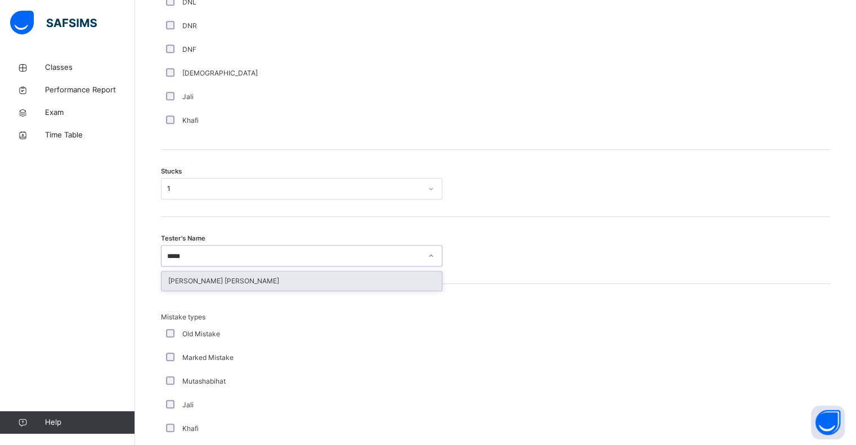
click at [176, 272] on div "[PERSON_NAME] [PERSON_NAME]" at bounding box center [302, 280] width 280 height 19
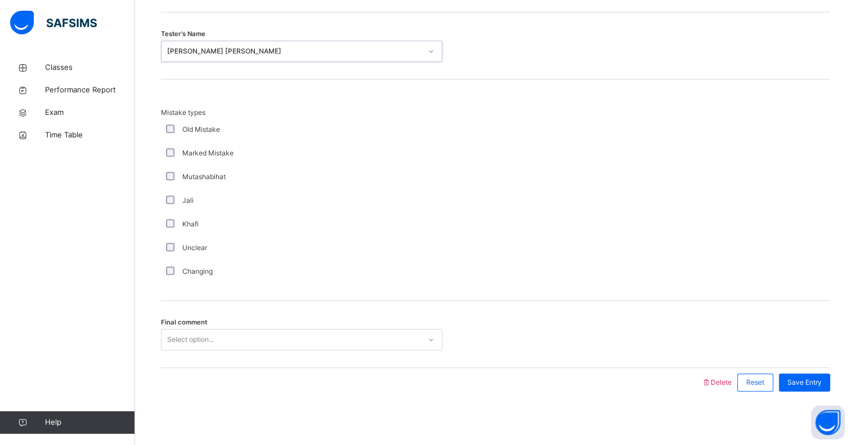
scroll to position [1050, 0]
click at [177, 320] on span "Final comment" at bounding box center [184, 321] width 46 height 10
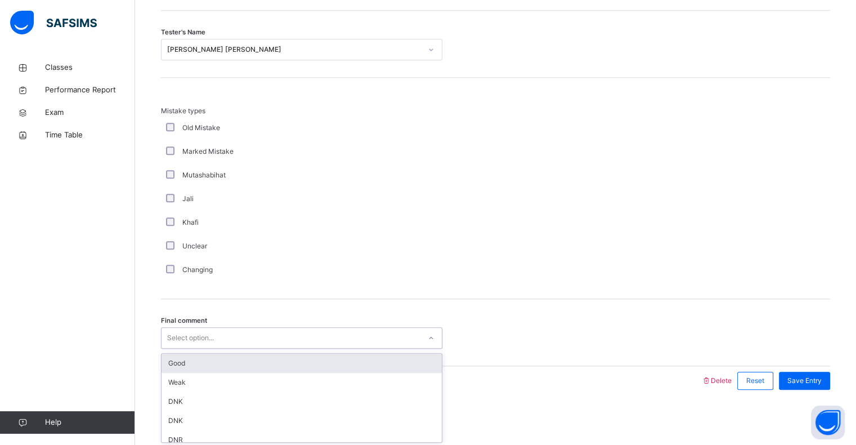
click at [178, 369] on div "Good" at bounding box center [302, 362] width 280 height 19
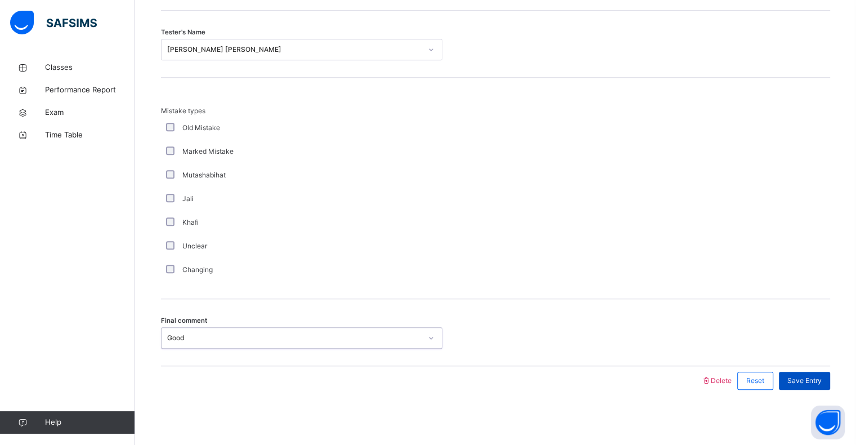
click at [812, 387] on div "Save Entry" at bounding box center [804, 380] width 51 height 18
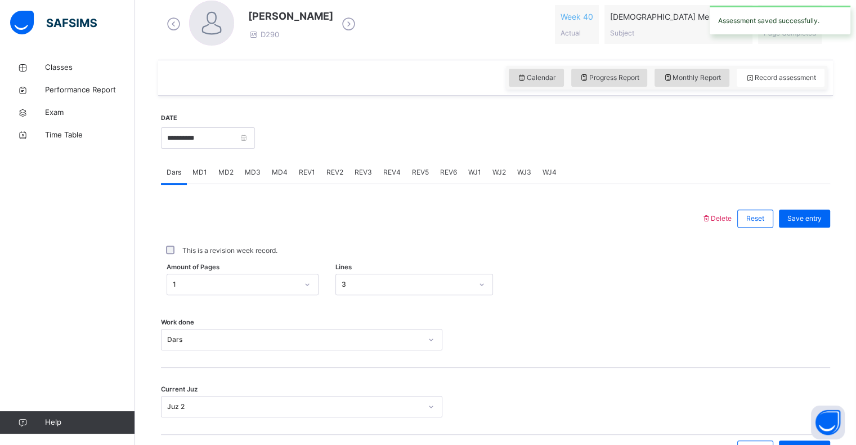
scroll to position [333, 0]
click at [202, 180] on div "MD1" at bounding box center [200, 170] width 26 height 23
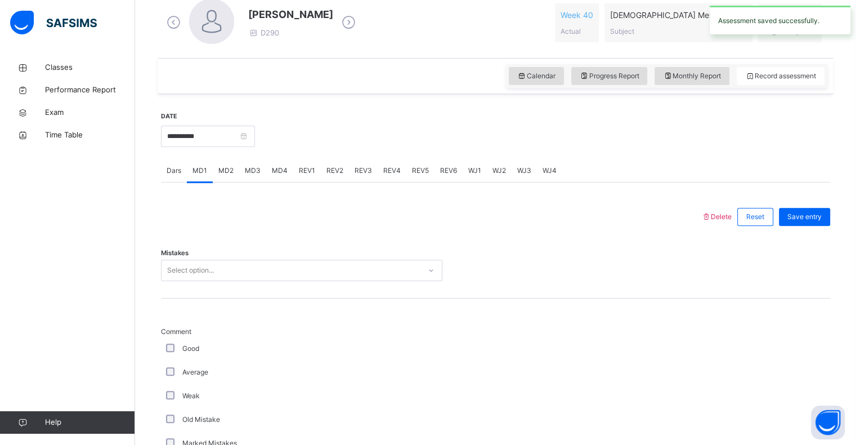
click at [226, 173] on span "MD2" at bounding box center [225, 170] width 15 height 10
click at [293, 168] on div "REV1" at bounding box center [307, 170] width 28 height 23
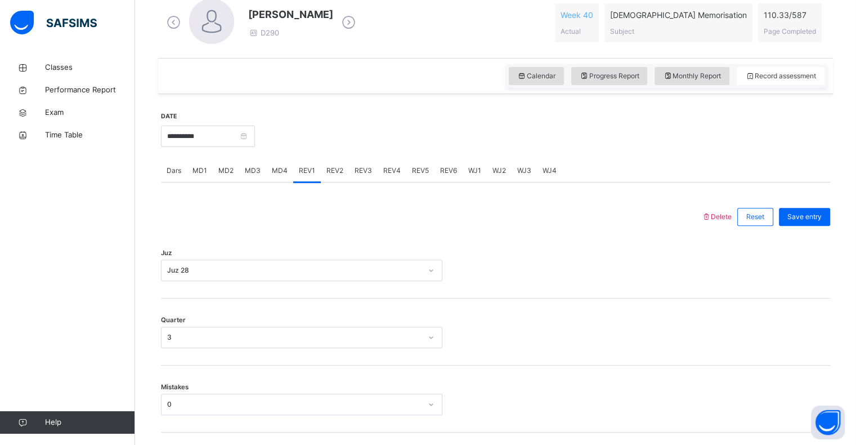
click at [342, 173] on div "REV2" at bounding box center [335, 170] width 28 height 23
click at [369, 172] on span "REV3" at bounding box center [363, 170] width 17 height 10
click at [396, 165] on span "REV4" at bounding box center [391, 170] width 17 height 10
click at [421, 169] on span "REV5" at bounding box center [420, 170] width 17 height 10
click at [394, 169] on span "REV4" at bounding box center [391, 170] width 17 height 10
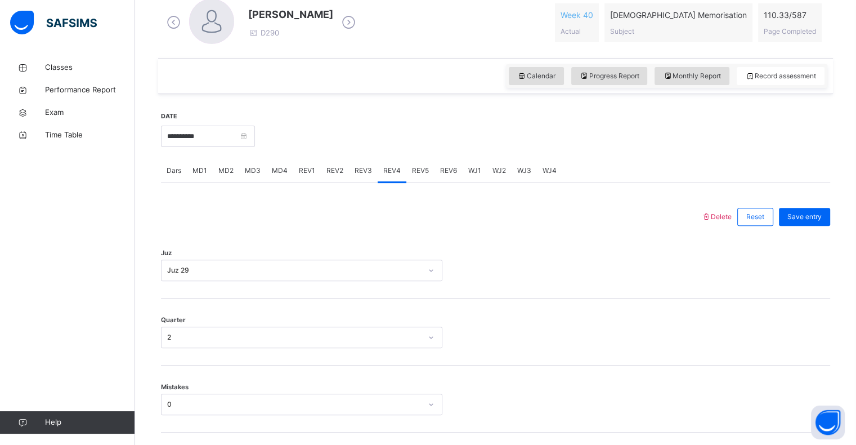
click at [283, 167] on span "MD4" at bounding box center [280, 170] width 16 height 10
click at [225, 168] on span "MD2" at bounding box center [225, 170] width 15 height 10
click at [169, 175] on span "Dars" at bounding box center [174, 170] width 15 height 10
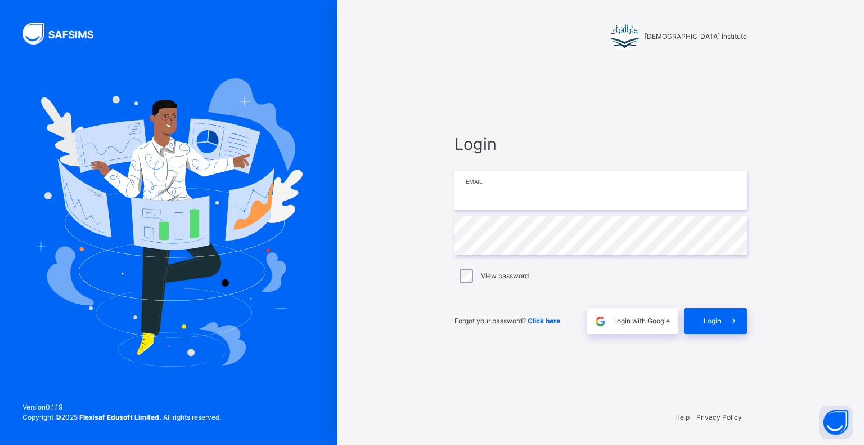
click at [549, 192] on input "email" at bounding box center [601, 190] width 293 height 39
type input "**********"
click at [710, 322] on span "Login" at bounding box center [712, 321] width 17 height 10
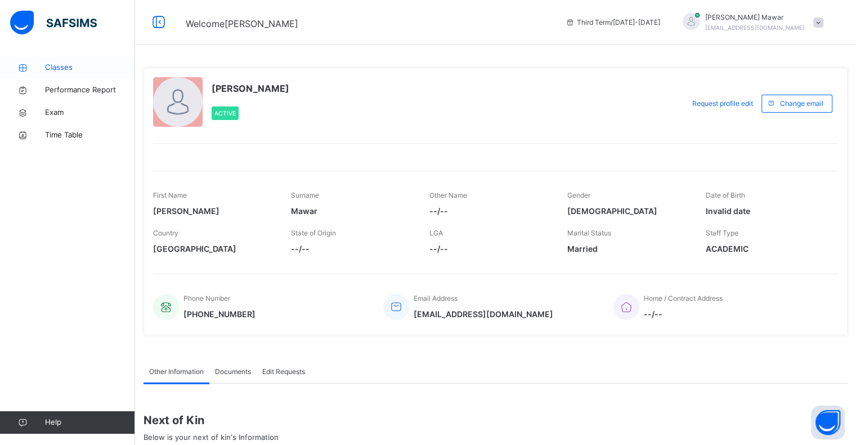
click at [66, 62] on span "Classes" at bounding box center [90, 67] width 90 height 11
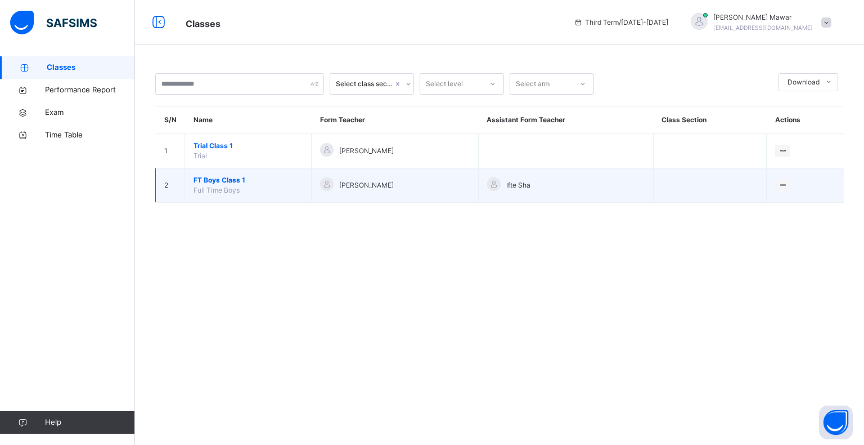
click at [205, 178] on span "FT Boys Class 1" at bounding box center [248, 180] width 109 height 10
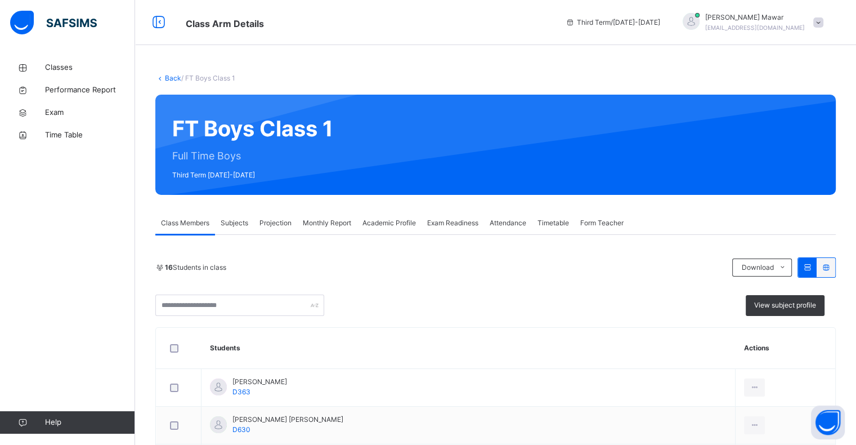
click at [279, 226] on span "Projection" at bounding box center [275, 223] width 32 height 10
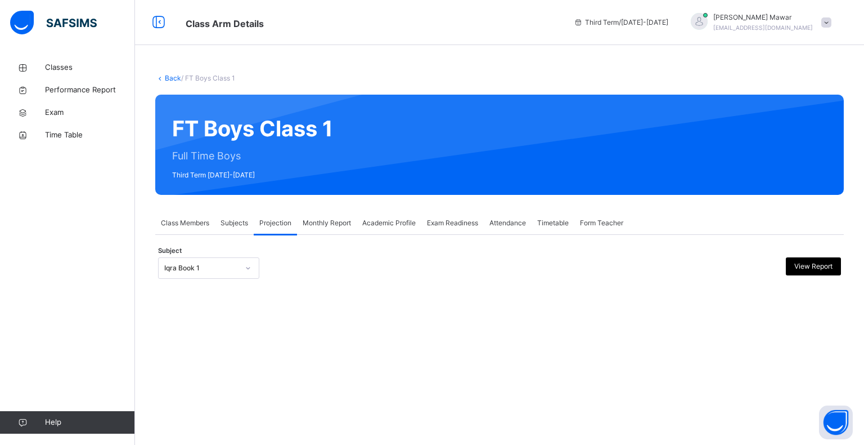
click at [199, 269] on div "Iqra Book 1" at bounding box center [201, 268] width 74 height 10
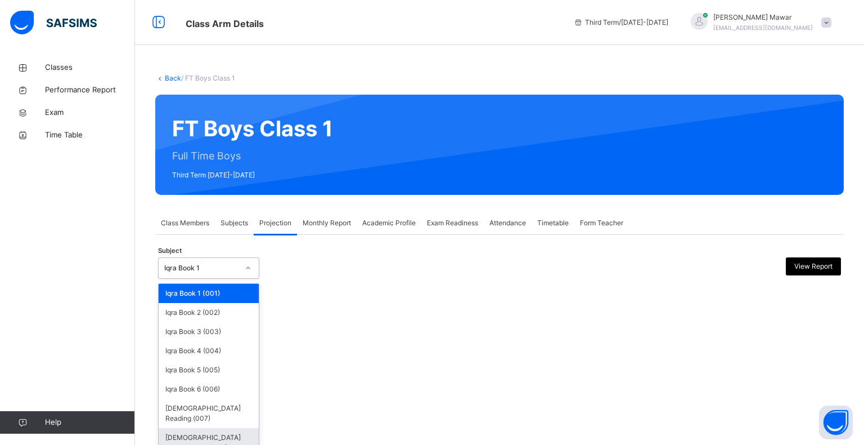
click at [217, 428] on div "[DEMOGRAPHIC_DATA] Memorisation (008)" at bounding box center [209, 442] width 100 height 29
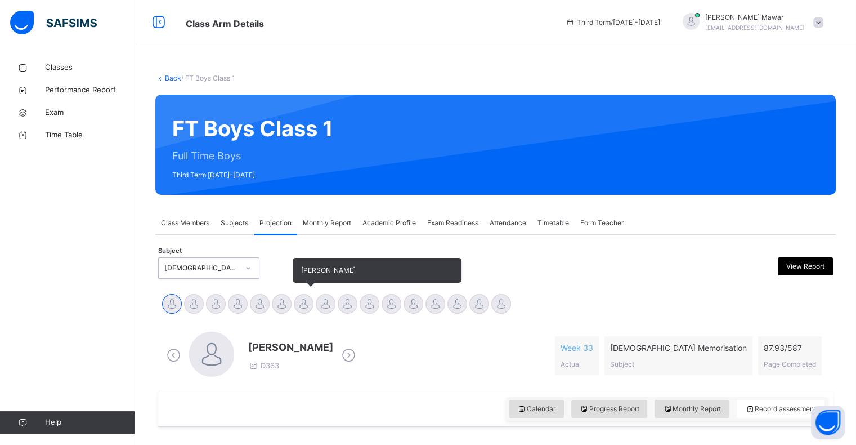
click at [299, 301] on div at bounding box center [304, 304] width 20 height 20
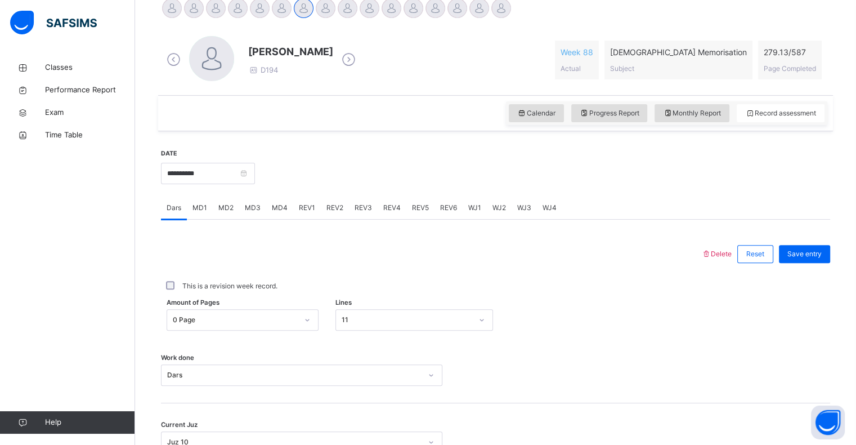
scroll to position [307, 0]
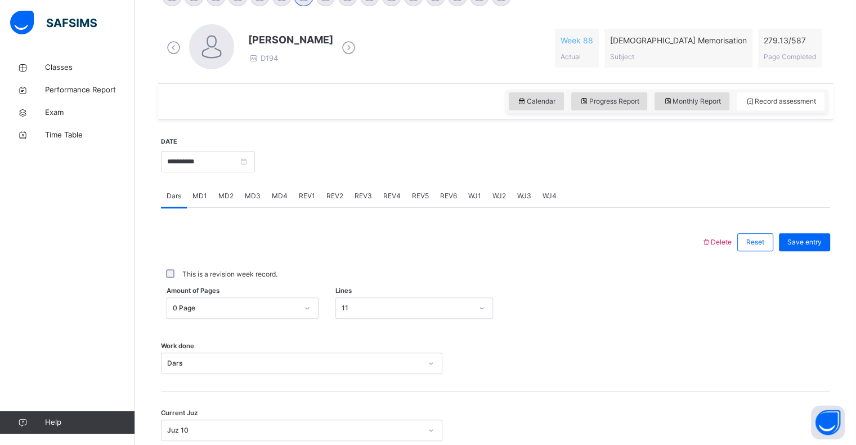
click at [331, 194] on span "REV2" at bounding box center [334, 196] width 17 height 10
click at [250, 295] on div "Select option..." at bounding box center [301, 295] width 281 height 21
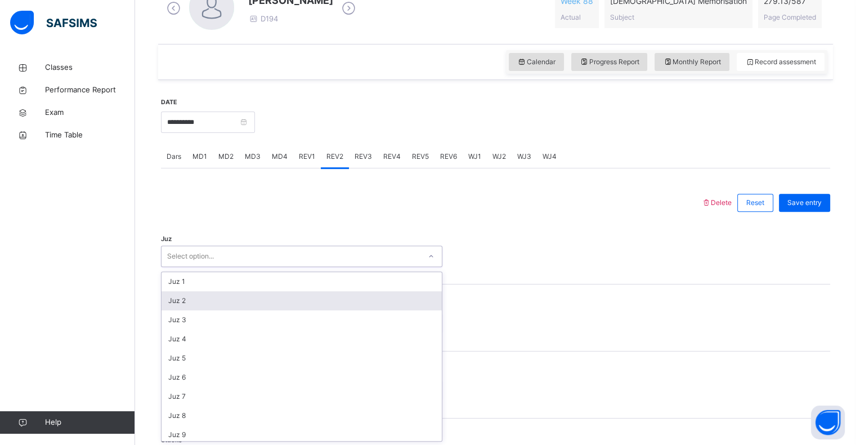
scroll to position [347, 0]
click at [286, 293] on div "Juz 2" at bounding box center [302, 299] width 280 height 19
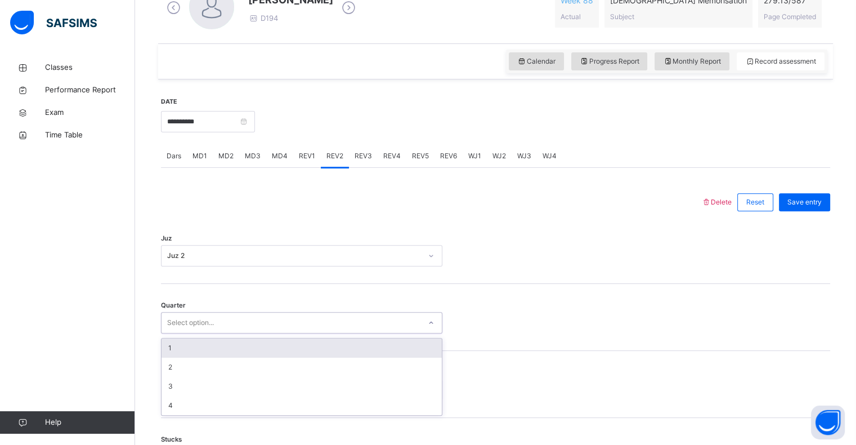
click at [243, 322] on div "Select option..." at bounding box center [291, 322] width 259 height 17
click at [212, 343] on div "1" at bounding box center [302, 347] width 280 height 19
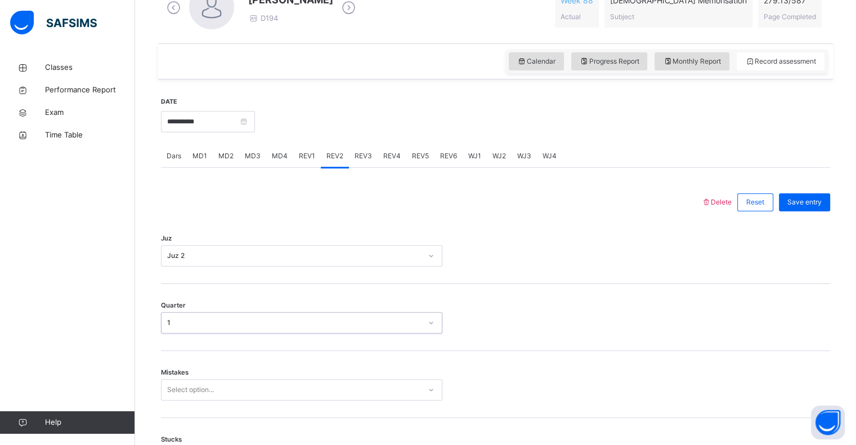
click at [198, 386] on div "Select option..." at bounding box center [301, 389] width 281 height 21
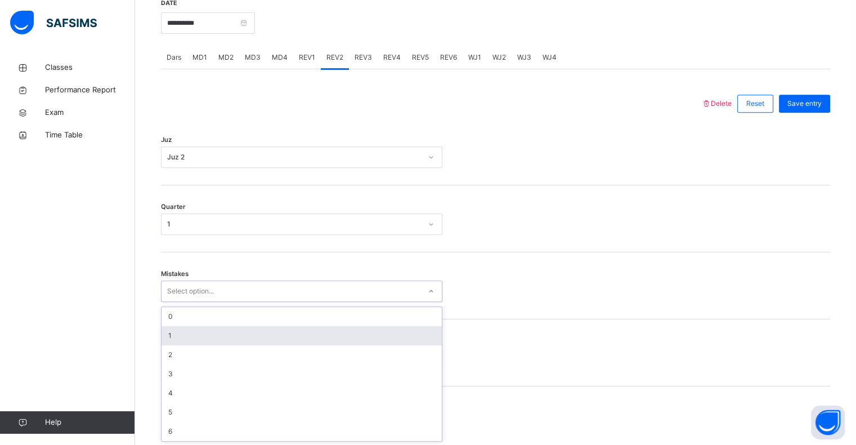
click at [242, 336] on div "1" at bounding box center [302, 335] width 280 height 19
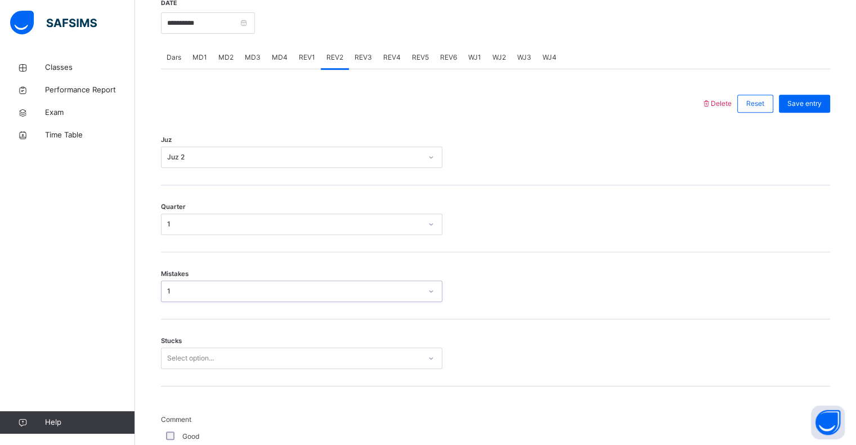
click at [221, 366] on div "Select option..." at bounding box center [301, 357] width 281 height 21
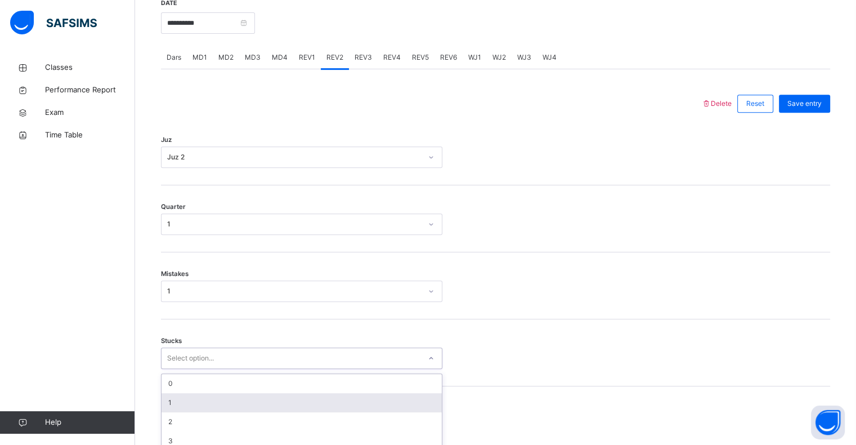
scroll to position [494, 0]
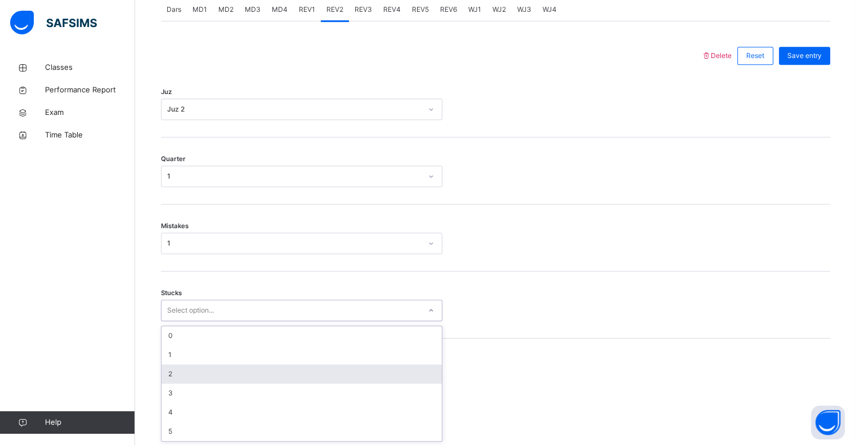
click at [203, 381] on div "2" at bounding box center [302, 373] width 280 height 19
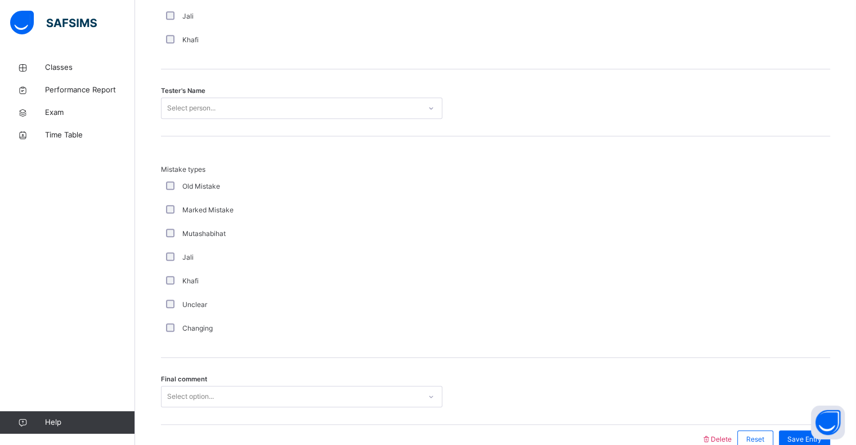
scroll to position [1120, 0]
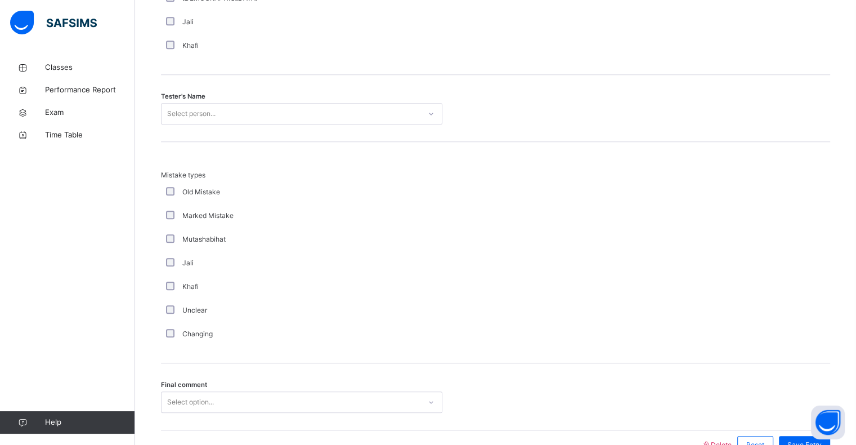
click at [256, 109] on div "Select person..." at bounding box center [291, 113] width 259 height 17
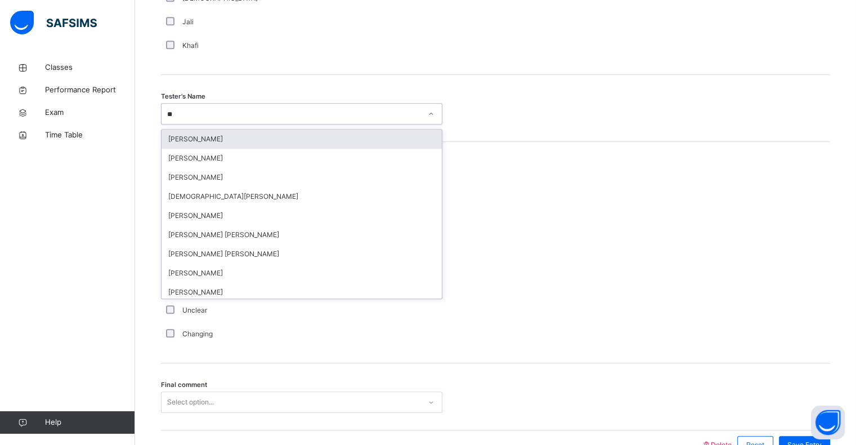
type input "***"
click at [228, 141] on div "[PERSON_NAME]" at bounding box center [302, 138] width 280 height 19
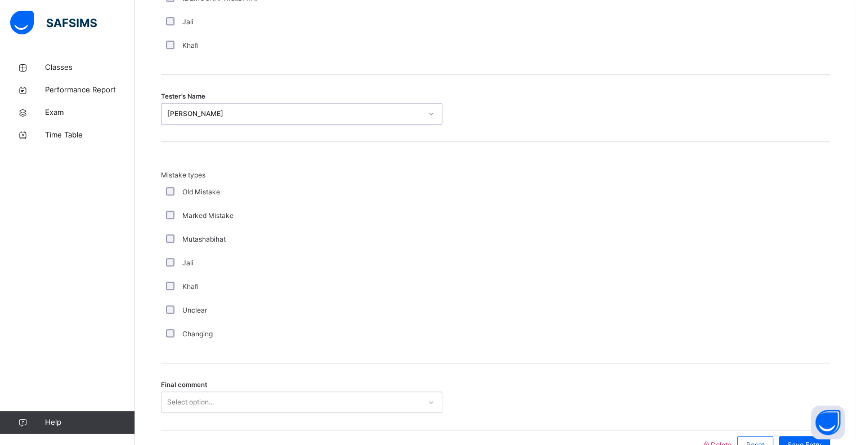
scroll to position [1184, 0]
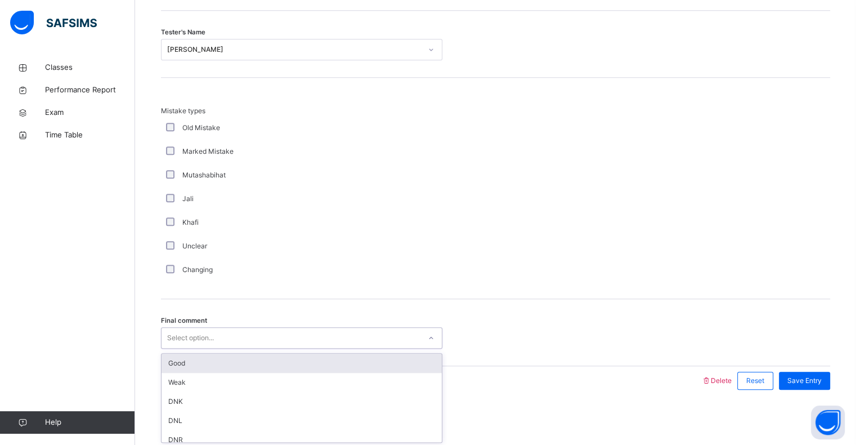
click at [279, 332] on div "Select option..." at bounding box center [291, 337] width 259 height 17
click at [188, 364] on div "Good" at bounding box center [302, 362] width 280 height 19
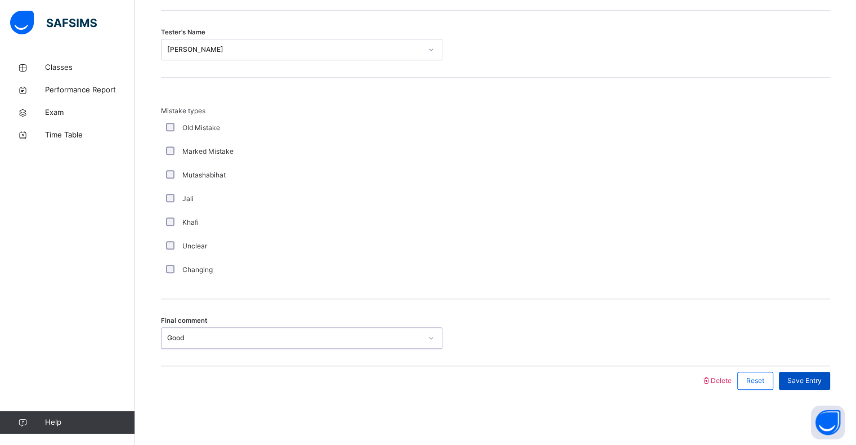
click at [819, 376] on span "Save Entry" at bounding box center [804, 380] width 34 height 10
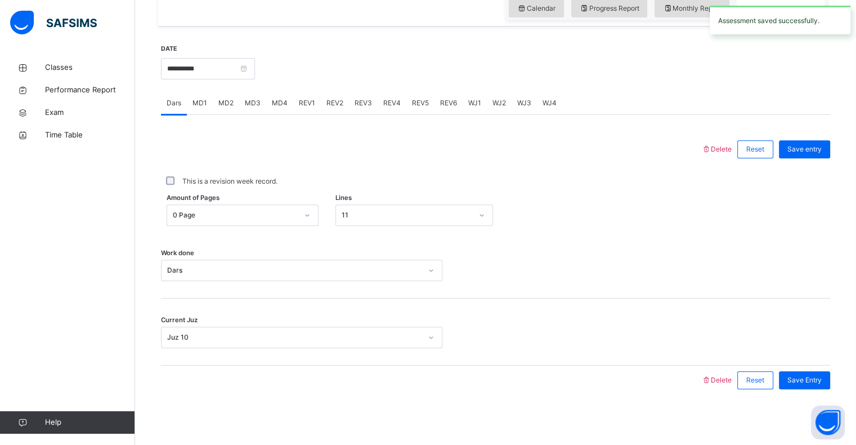
scroll to position [0, 0]
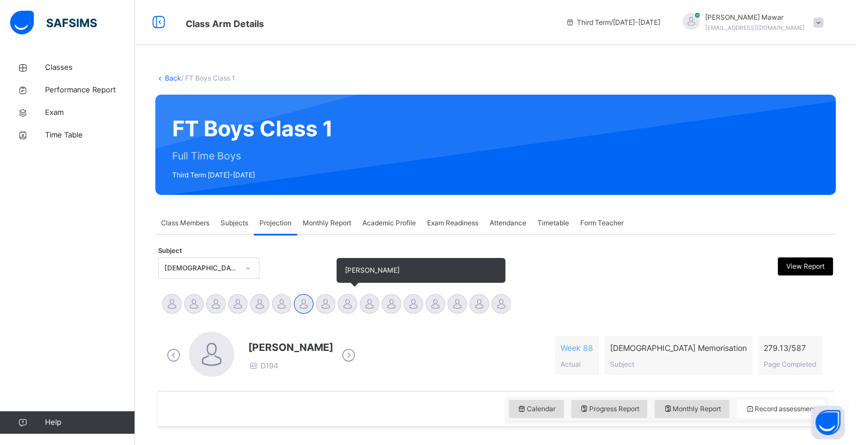
click at [355, 306] on div at bounding box center [348, 304] width 20 height 20
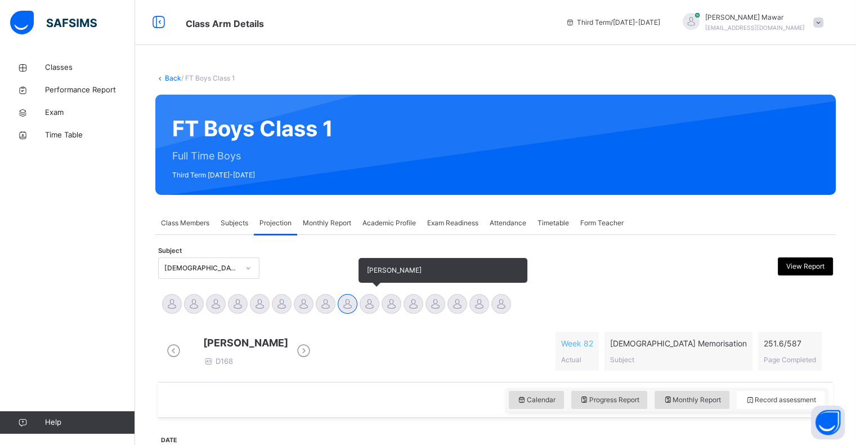
click at [369, 312] on div at bounding box center [370, 304] width 20 height 20
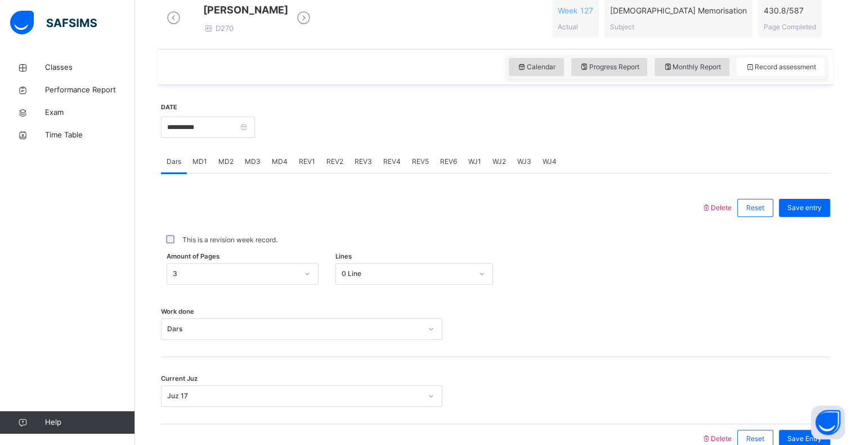
scroll to position [337, 0]
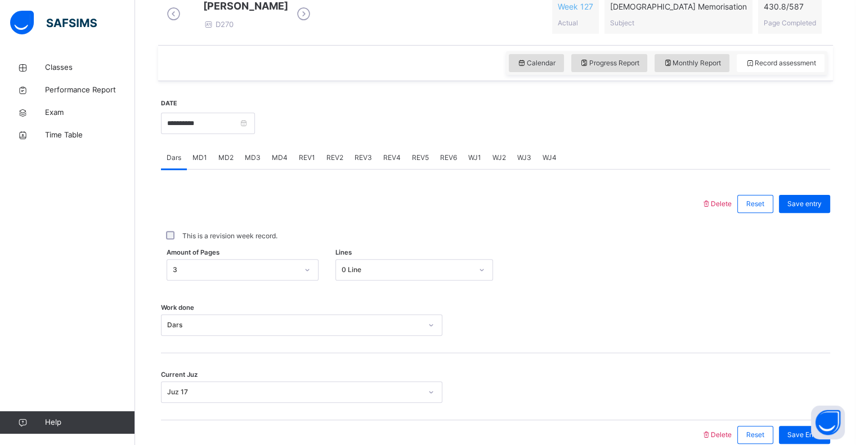
click at [307, 163] on span "REV1" at bounding box center [307, 158] width 16 height 10
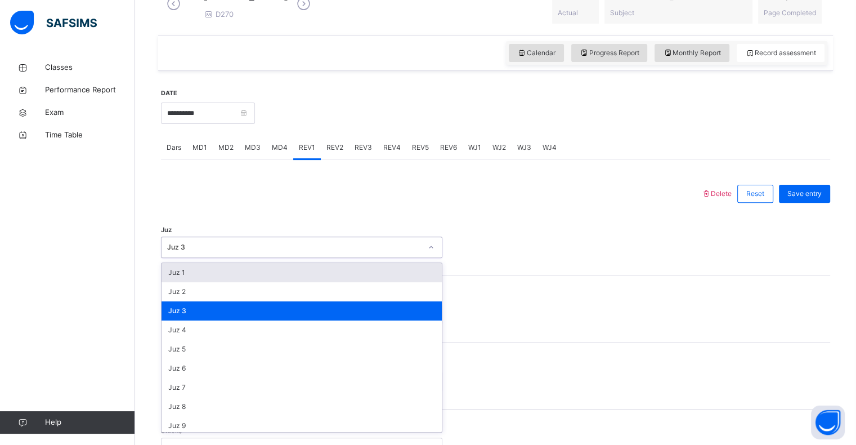
scroll to position [347, 0]
click at [571, 257] on div "Juz option Juz 1 focused, 1 of 30. 30 results available. Use Up and Down to cho…" at bounding box center [495, 246] width 669 height 21
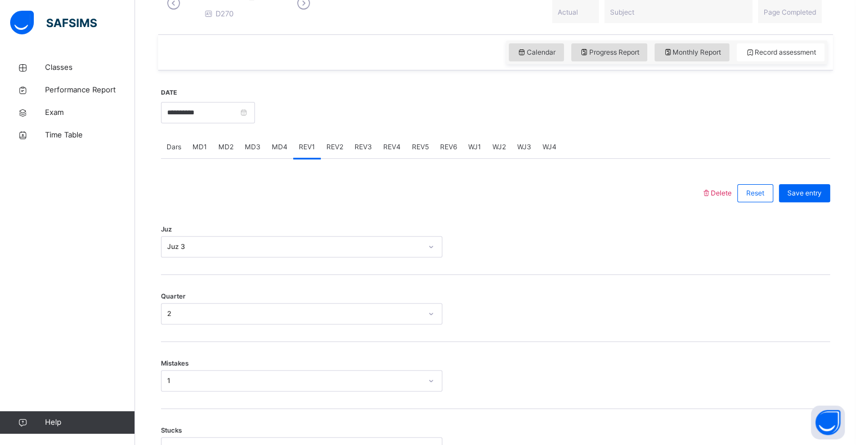
click at [343, 152] on div "REV2" at bounding box center [335, 147] width 28 height 23
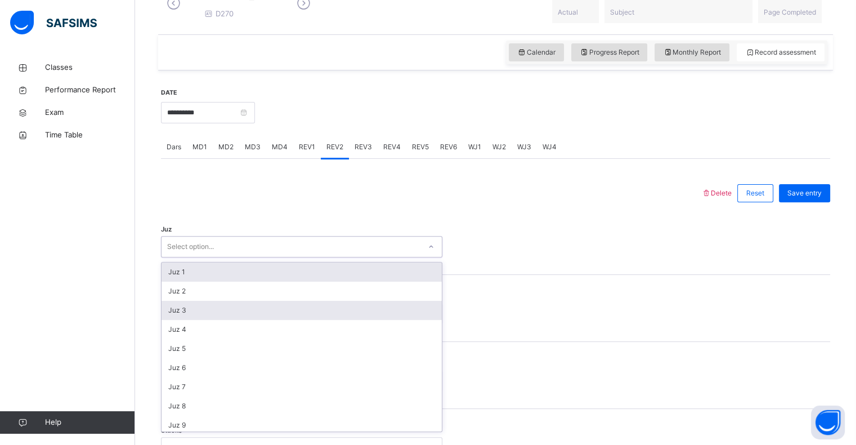
click at [194, 320] on div "Juz 3" at bounding box center [302, 310] width 280 height 19
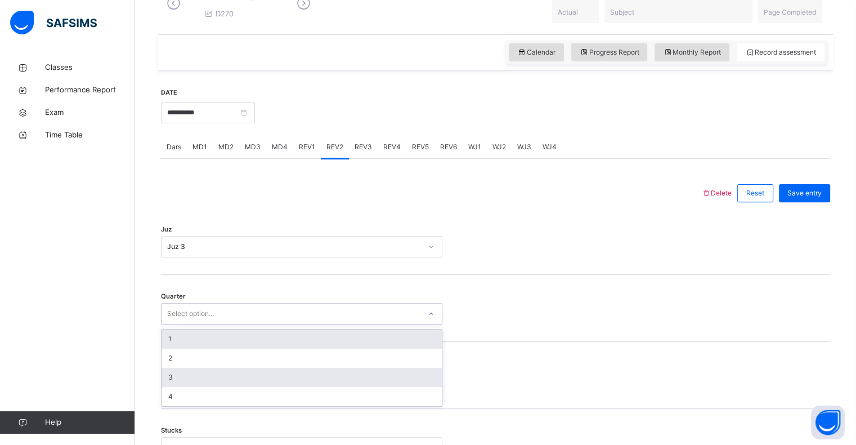
click at [178, 386] on div "3" at bounding box center [302, 377] width 280 height 19
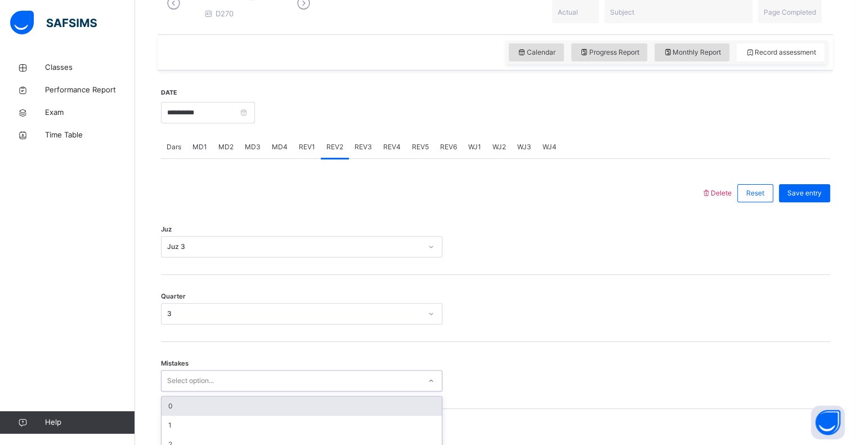
scroll to position [446, 0]
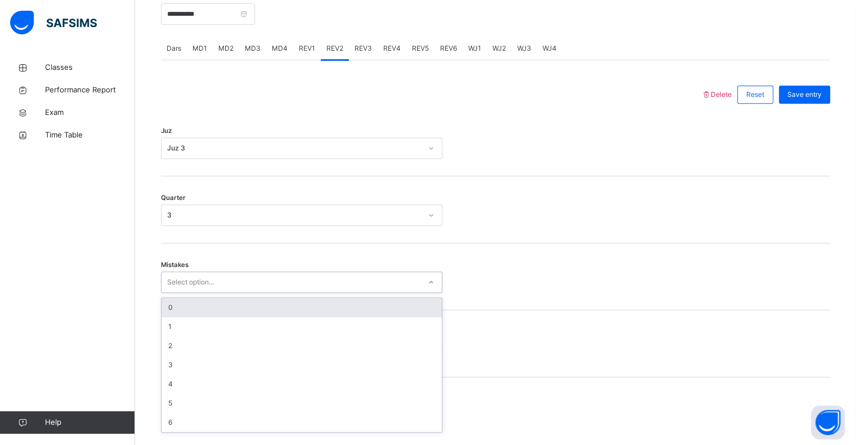
click at [190, 315] on div "0" at bounding box center [302, 307] width 280 height 19
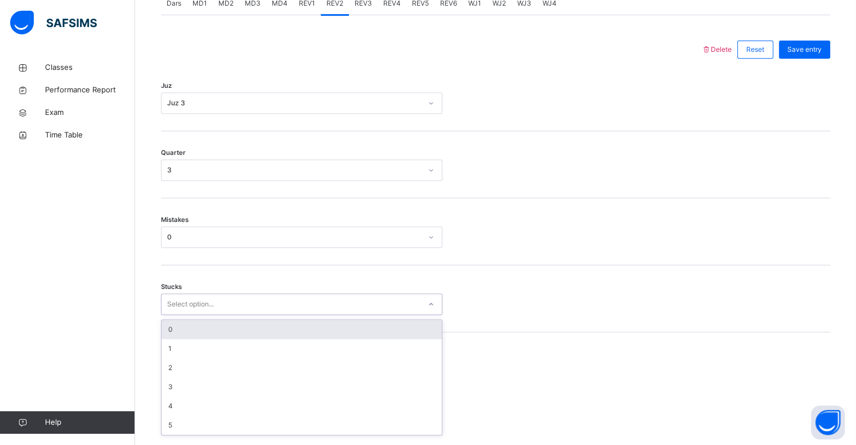
scroll to position [494, 0]
click at [180, 336] on div "0" at bounding box center [302, 326] width 280 height 19
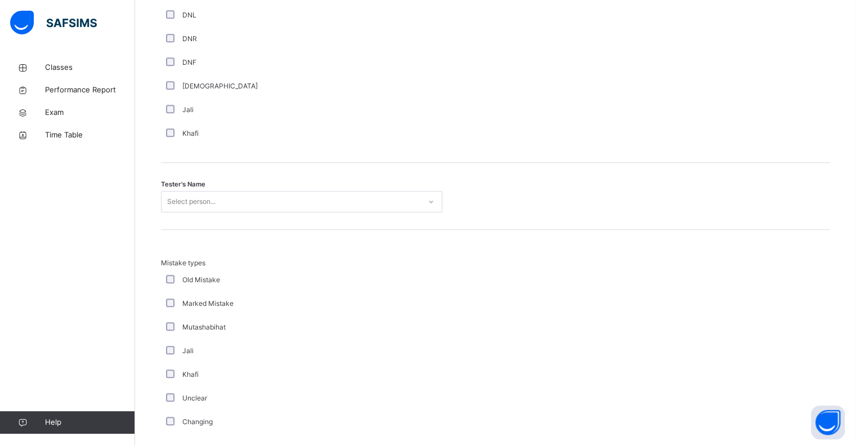
scroll to position [1045, 0]
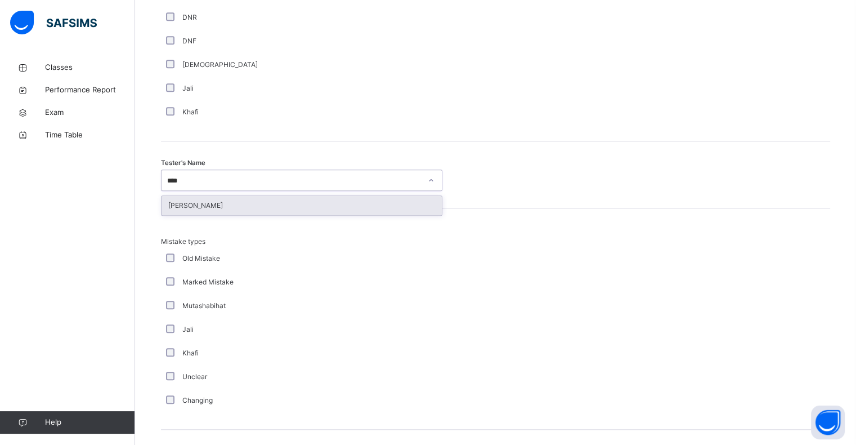
type input "*****"
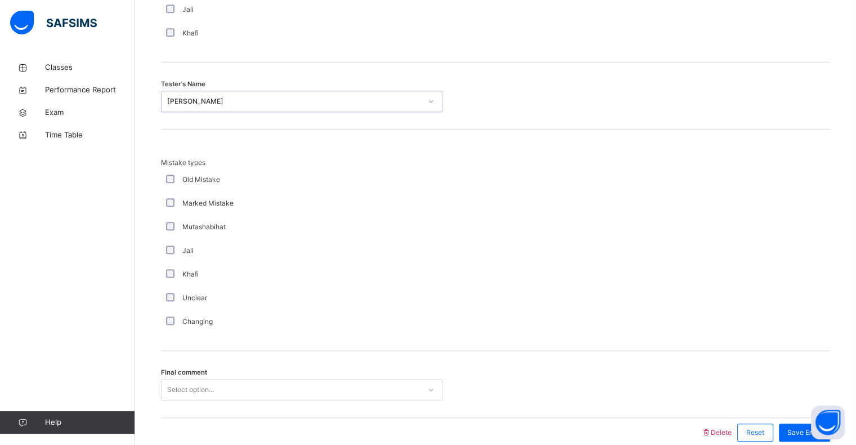
scroll to position [1184, 0]
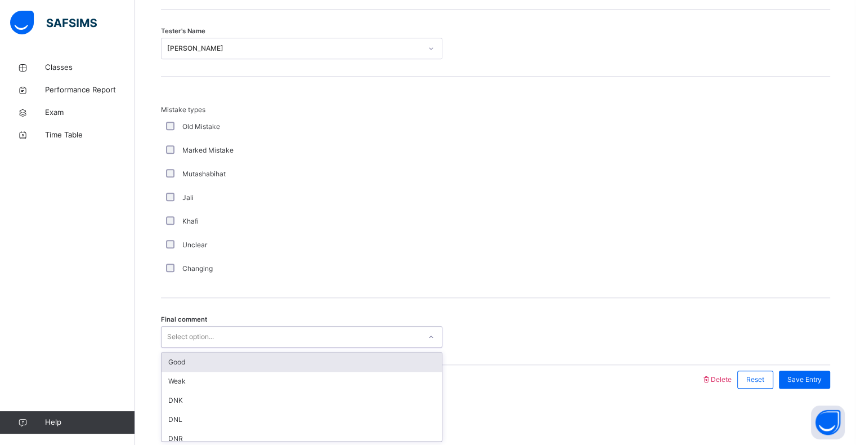
click at [221, 353] on div "Good" at bounding box center [302, 361] width 280 height 19
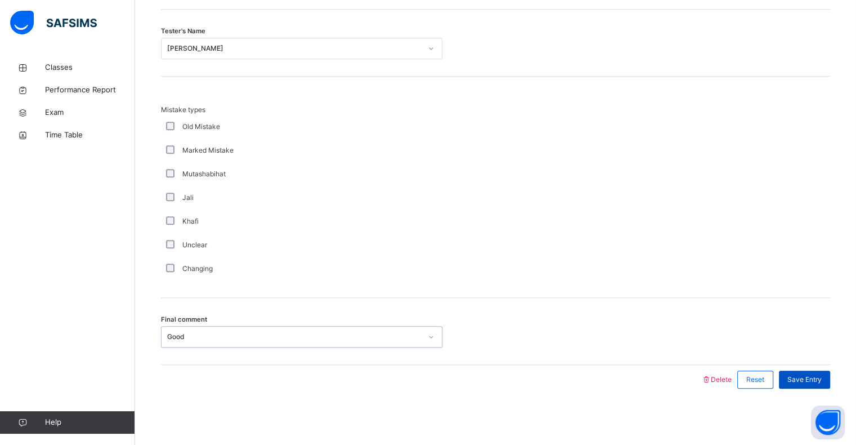
click at [816, 376] on span "Save Entry" at bounding box center [804, 379] width 34 height 10
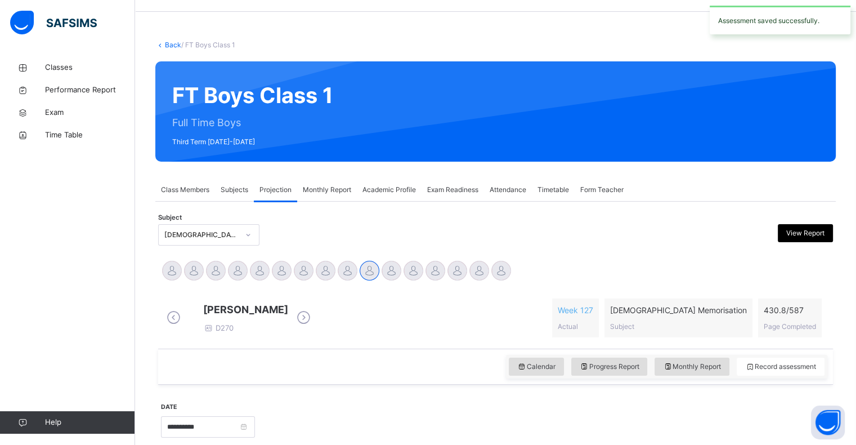
scroll to position [0, 0]
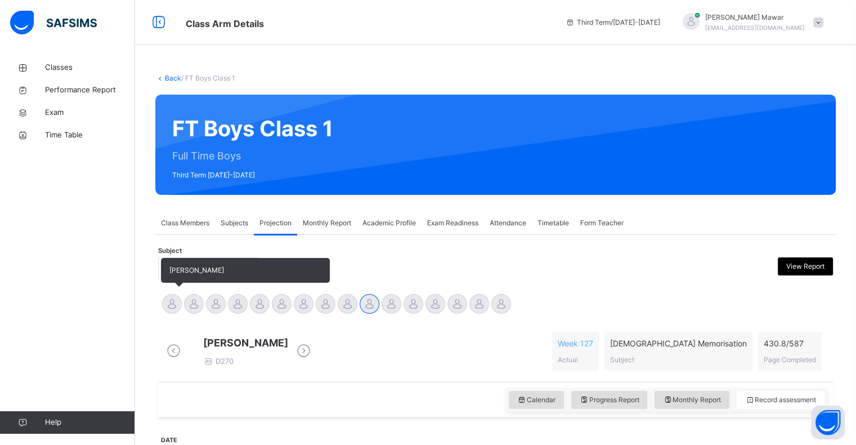
click at [169, 311] on div at bounding box center [172, 304] width 20 height 20
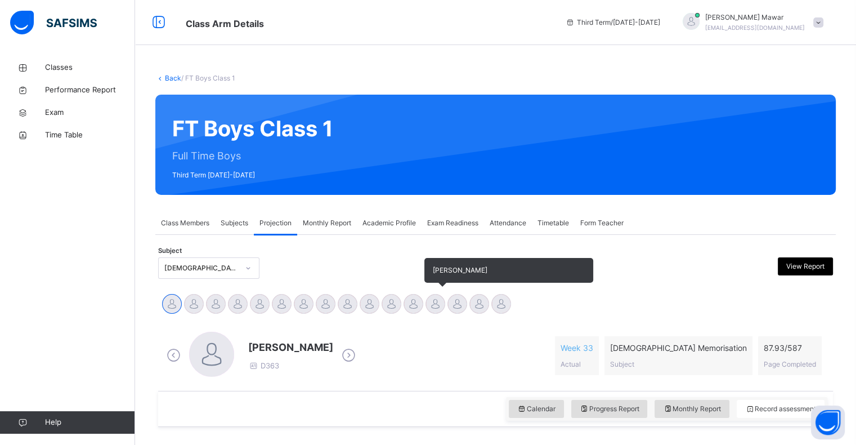
click at [445, 310] on div "[PERSON_NAME]" at bounding box center [435, 305] width 22 height 25
click at [435, 304] on div at bounding box center [435, 304] width 20 height 20
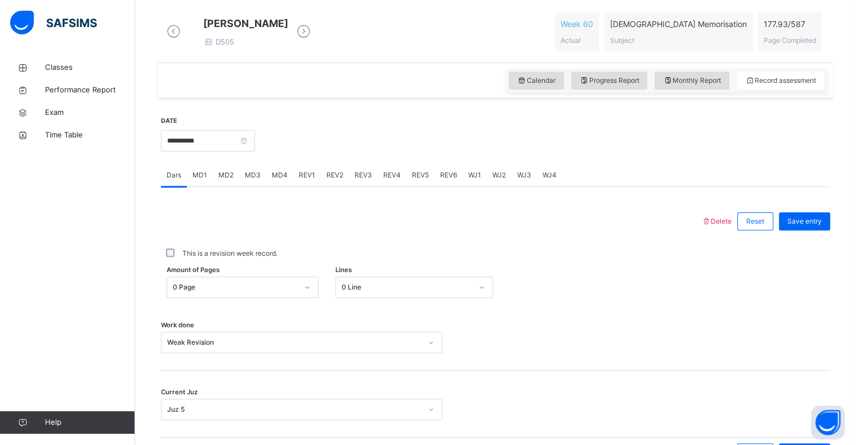
scroll to position [320, 0]
click at [330, 186] on div "REV2" at bounding box center [335, 174] width 28 height 23
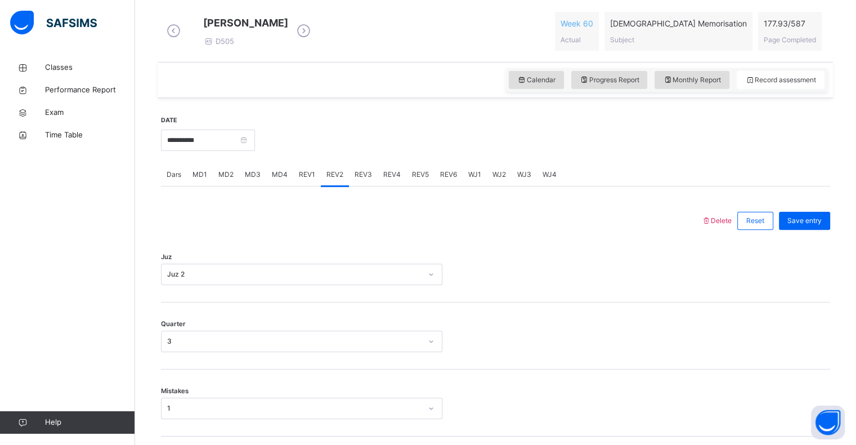
click at [370, 186] on div "REV3" at bounding box center [363, 174] width 29 height 23
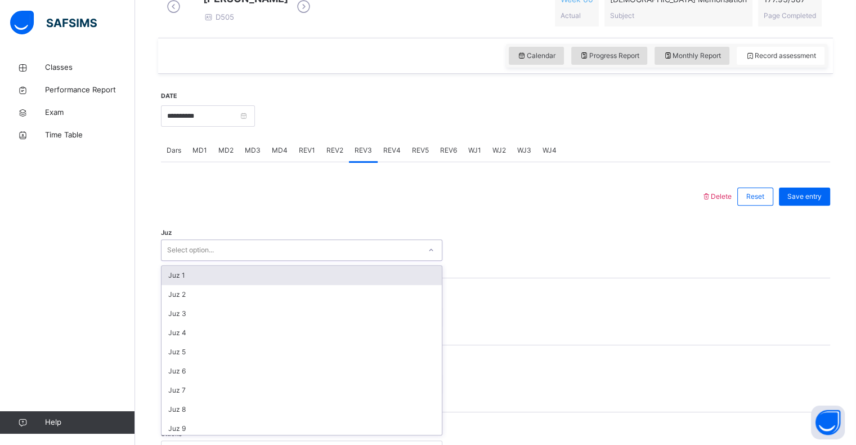
click at [280, 261] on div "option Juz 1 focused, 1 of 30. 30 results available. Use Up and Down to choose …" at bounding box center [301, 249] width 281 height 21
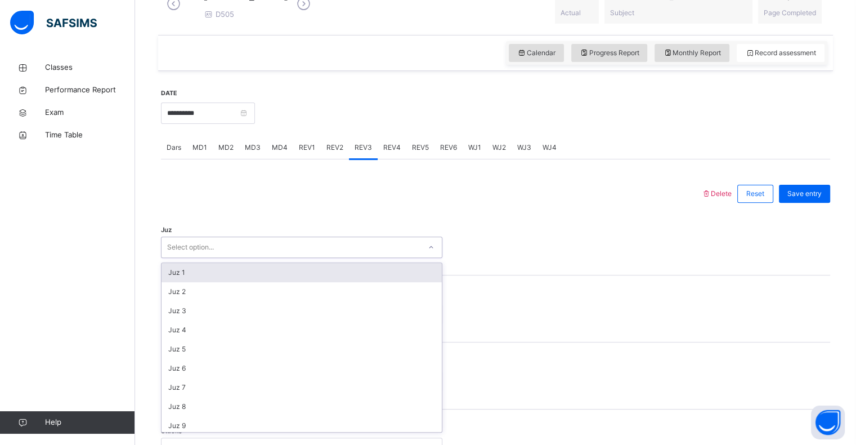
scroll to position [347, 0]
click at [280, 278] on div "Juz 1" at bounding box center [302, 271] width 280 height 19
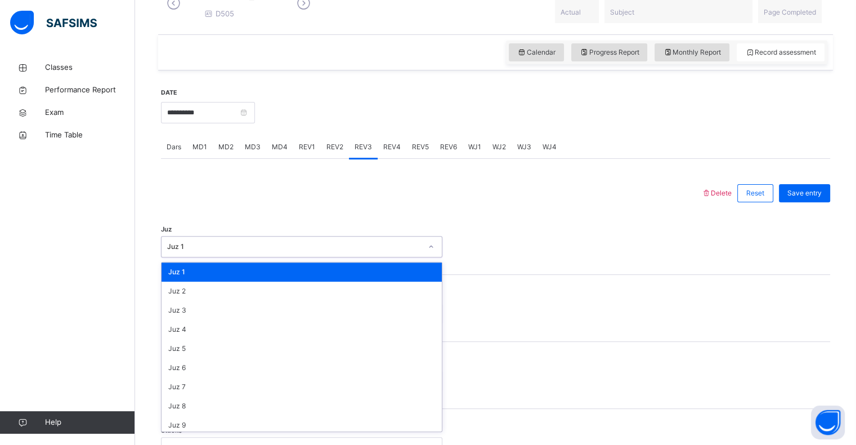
click at [231, 256] on div "Juz 1" at bounding box center [291, 246] width 259 height 17
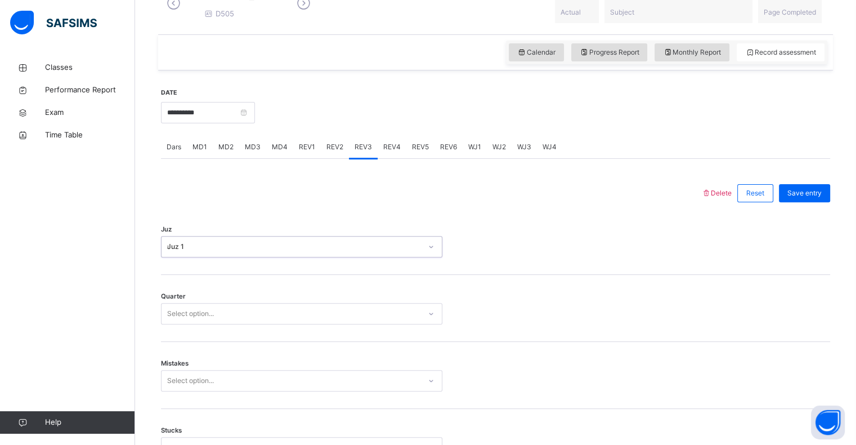
click at [231, 256] on div "Juz 1 *" at bounding box center [291, 246] width 259 height 17
type input "**********"
drag, startPoint x: 242, startPoint y: 214, endPoint x: 249, endPoint y: 259, distance: 46.2
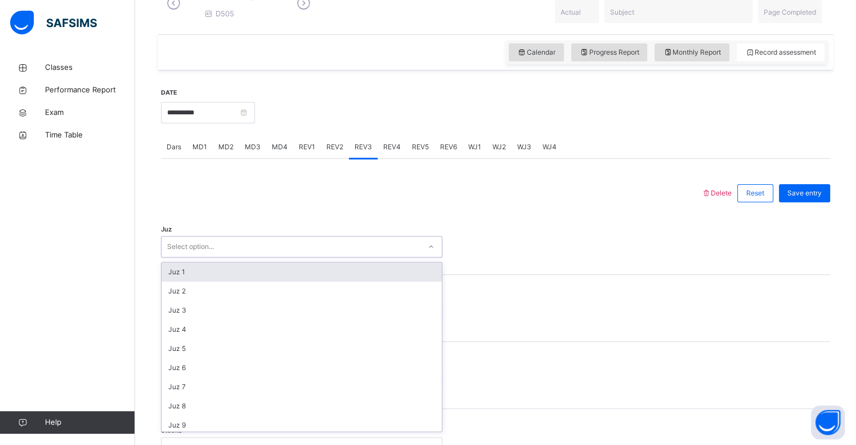
click at [249, 256] on div "Select option..." at bounding box center [291, 246] width 259 height 17
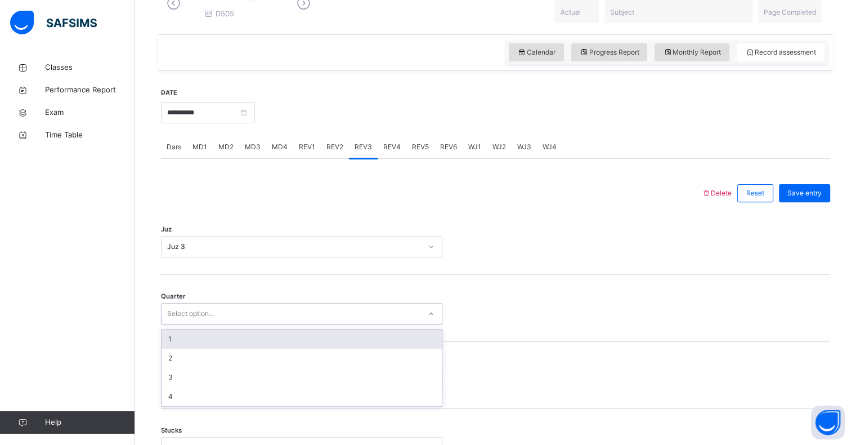
click at [219, 316] on div "Select option..." at bounding box center [291, 313] width 259 height 17
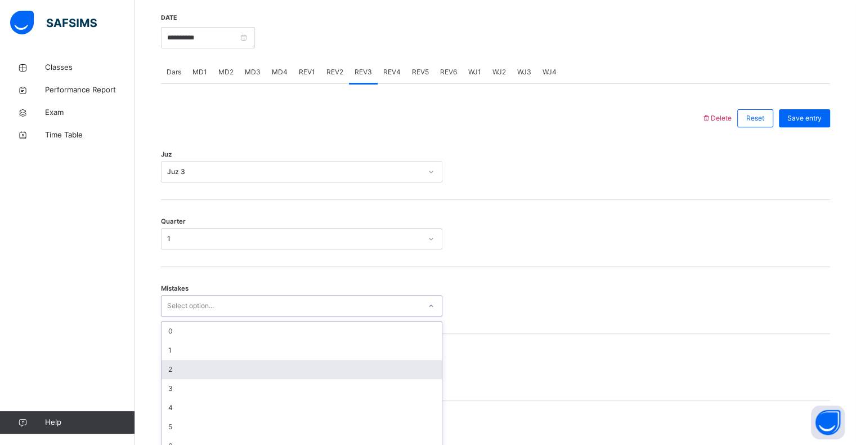
click at [210, 316] on div "option 2 focused, 3 of 7. 7 results available. Use Up and Down to choose option…" at bounding box center [301, 305] width 281 height 21
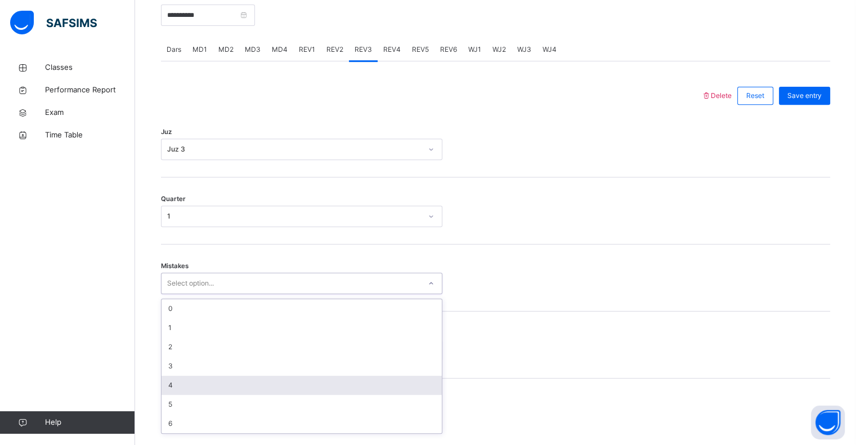
scroll to position [446, 0]
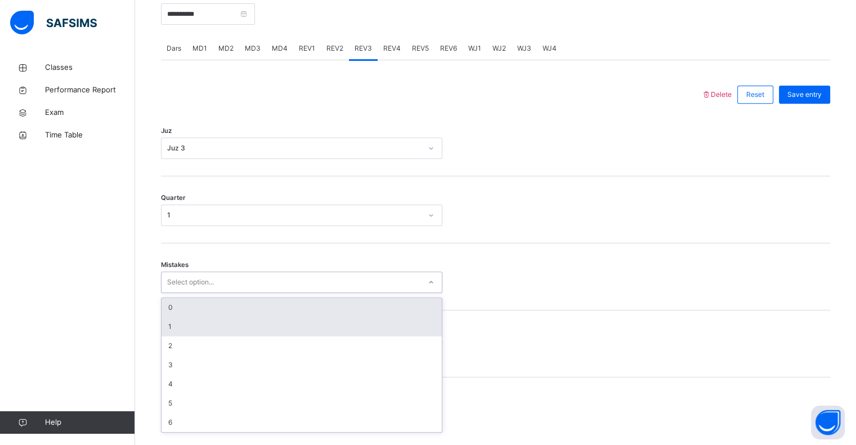
drag, startPoint x: 230, startPoint y: 328, endPoint x: 227, endPoint y: 320, distance: 8.7
click at [227, 320] on div "0 1 2 3 4 5 6" at bounding box center [302, 365] width 280 height 134
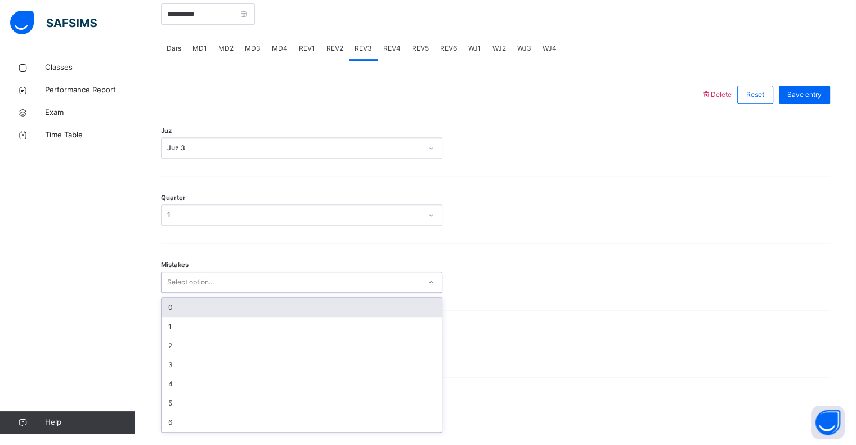
click at [227, 317] on div "0" at bounding box center [302, 307] width 280 height 19
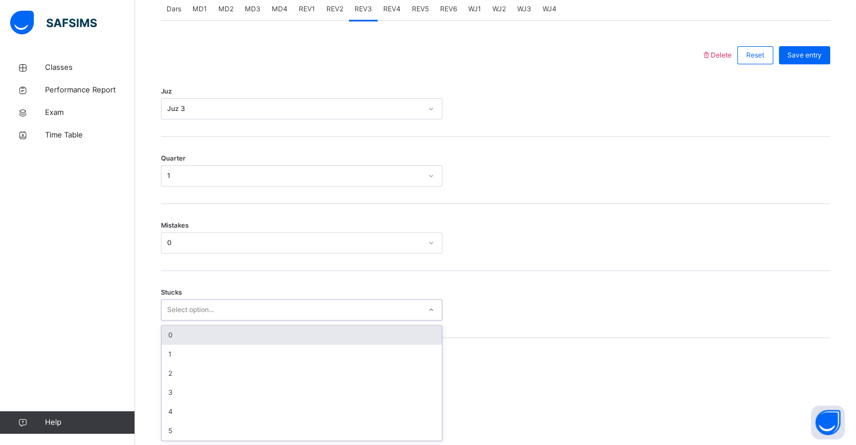
click at [230, 320] on div "option 0 focused, 1 of 6. 6 results available. Use Up and Down to choose option…" at bounding box center [301, 309] width 281 height 21
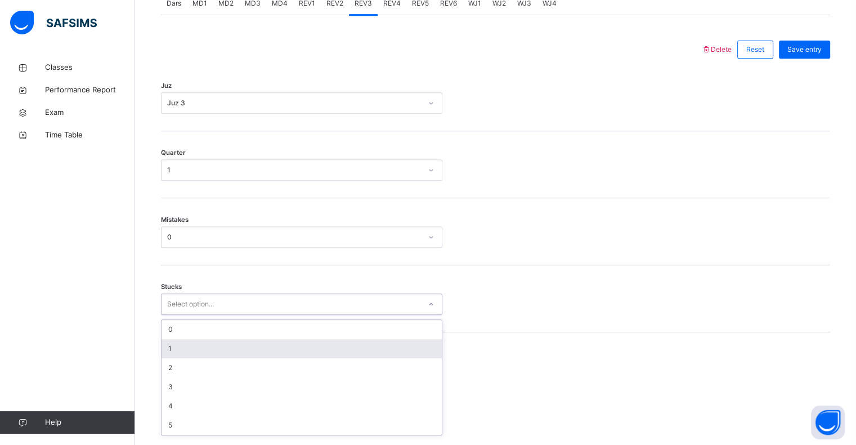
scroll to position [494, 0]
type input "*"
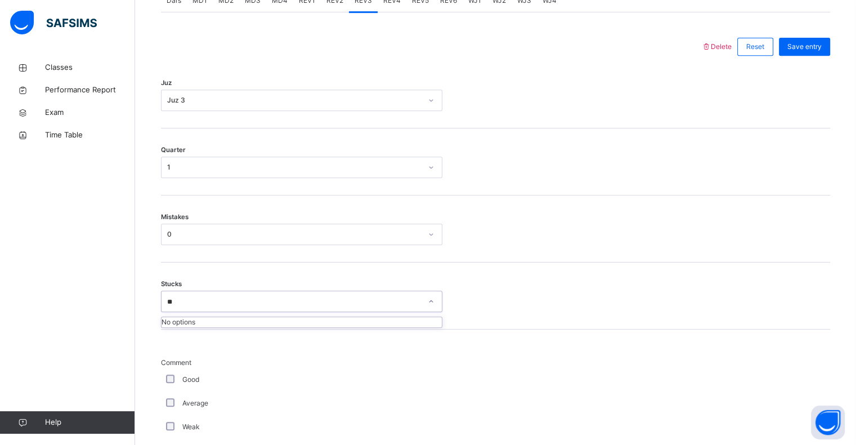
type input "**"
click at [233, 262] on div "Mistakes 0" at bounding box center [495, 228] width 669 height 67
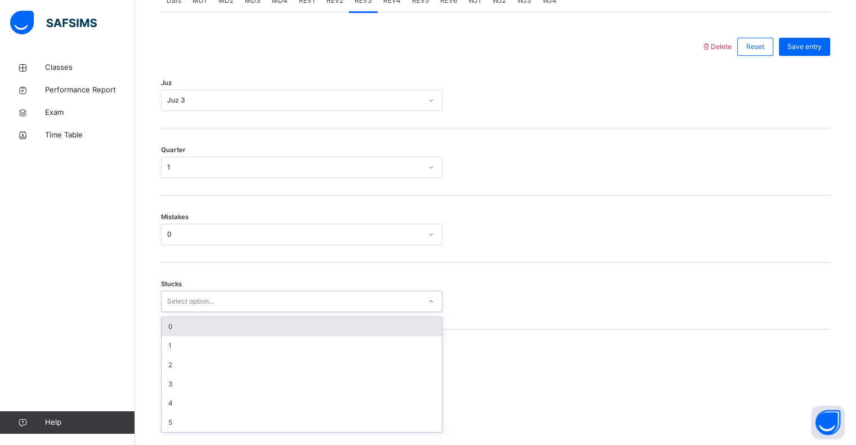
click at [234, 300] on div "Select option..." at bounding box center [301, 300] width 281 height 21
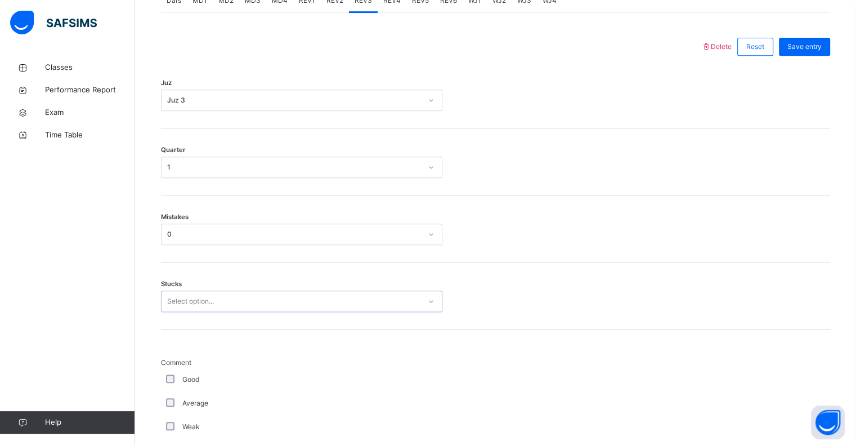
click at [234, 300] on div "Select option..." at bounding box center [301, 300] width 281 height 21
click at [256, 321] on div "Stucks 0 results available. Select is focused ,type to refine list, press Down …" at bounding box center [495, 295] width 669 height 67
click at [256, 321] on div "Stucks Select option..." at bounding box center [495, 295] width 669 height 67
click at [254, 320] on div "Stucks Select option..." at bounding box center [495, 295] width 669 height 67
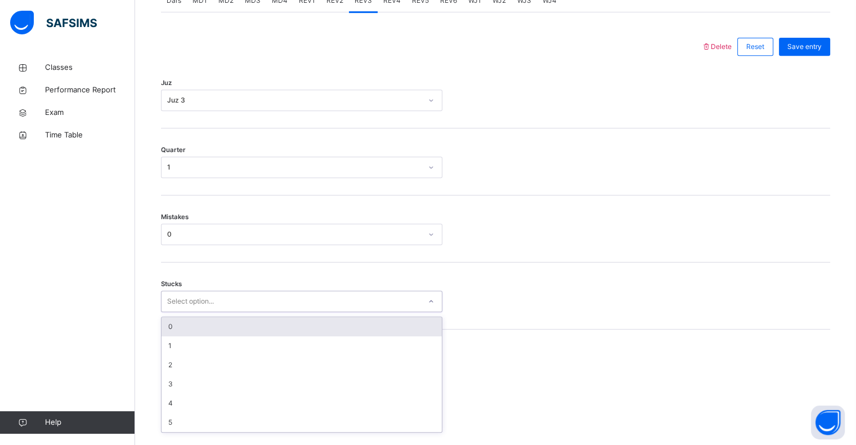
click at [245, 312] on div "Select option..." at bounding box center [301, 300] width 281 height 21
click at [239, 310] on div "Select option..." at bounding box center [291, 301] width 259 height 17
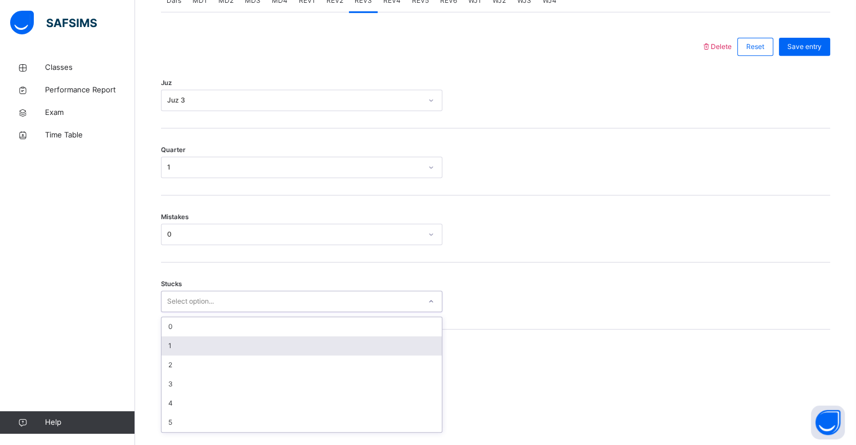
click at [182, 346] on div "1" at bounding box center [302, 345] width 280 height 19
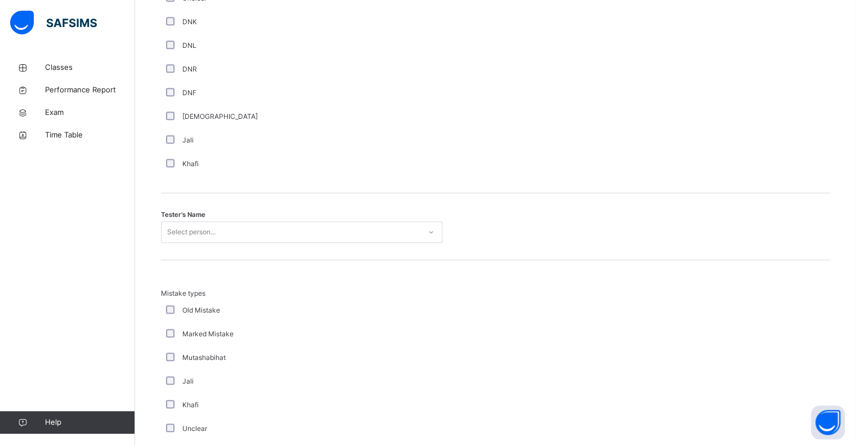
scroll to position [990, 0]
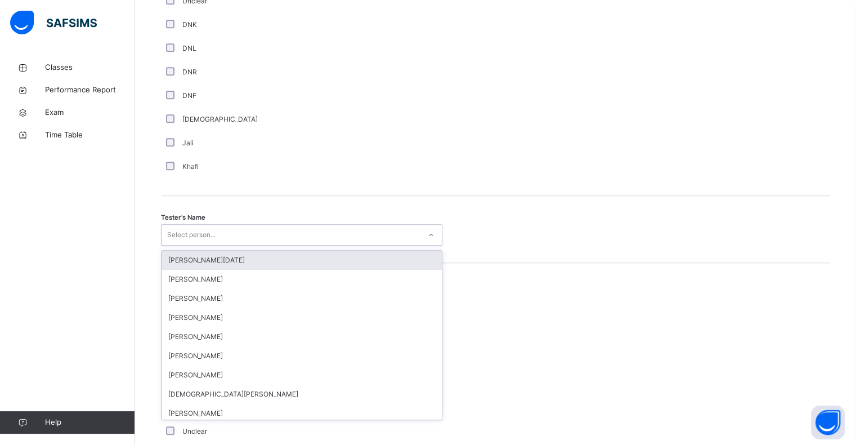
click at [212, 245] on div "Select person..." at bounding box center [191, 234] width 48 height 21
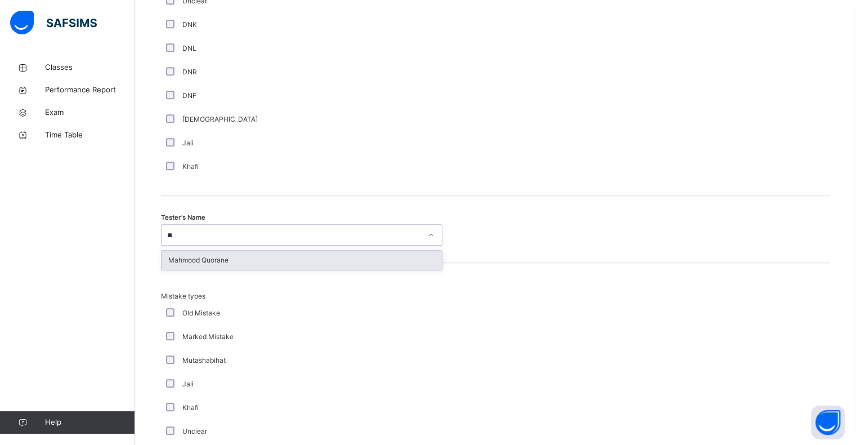
type input "*"
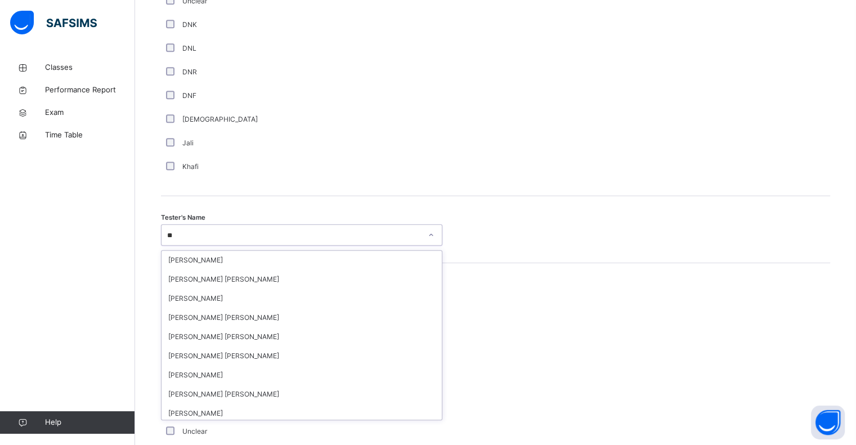
type input "***"
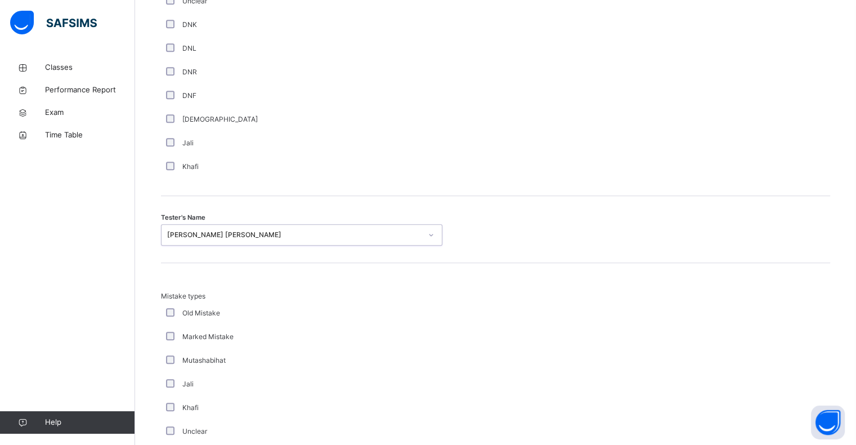
scroll to position [1184, 0]
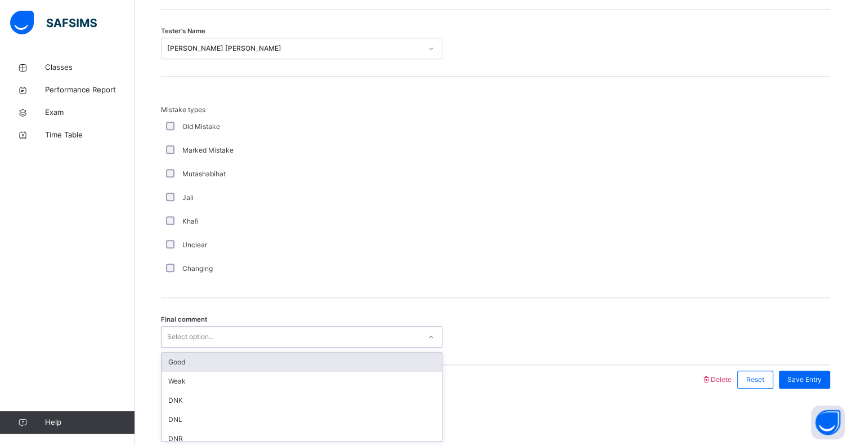
click at [207, 335] on div "Select option..." at bounding box center [190, 336] width 47 height 21
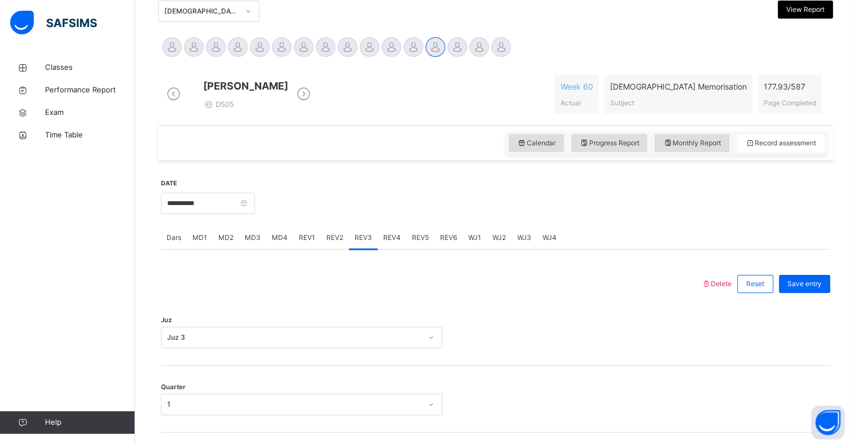
scroll to position [258, 0]
click at [814, 287] on span "Save entry" at bounding box center [804, 282] width 34 height 10
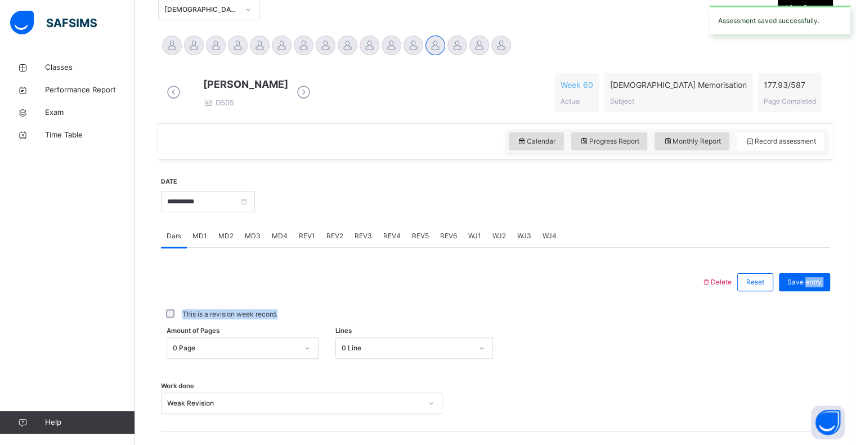
click at [503, 312] on div "Delete Reset Save entry This is a revision week record. Amount of Pages 0 Page …" at bounding box center [495, 397] width 669 height 260
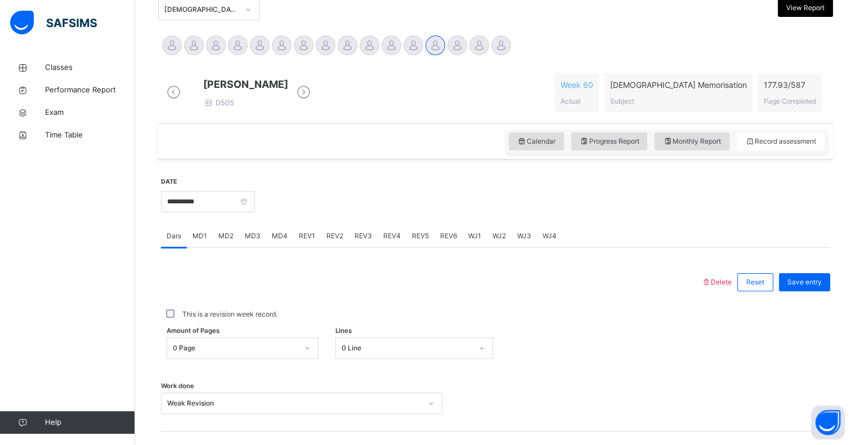
click at [324, 247] on div "REV2" at bounding box center [335, 236] width 28 height 23
click at [412, 237] on div "REV5" at bounding box center [420, 236] width 28 height 23
click at [374, 244] on div "REV3" at bounding box center [363, 236] width 29 height 23
click at [392, 241] on span "REV4" at bounding box center [391, 236] width 17 height 10
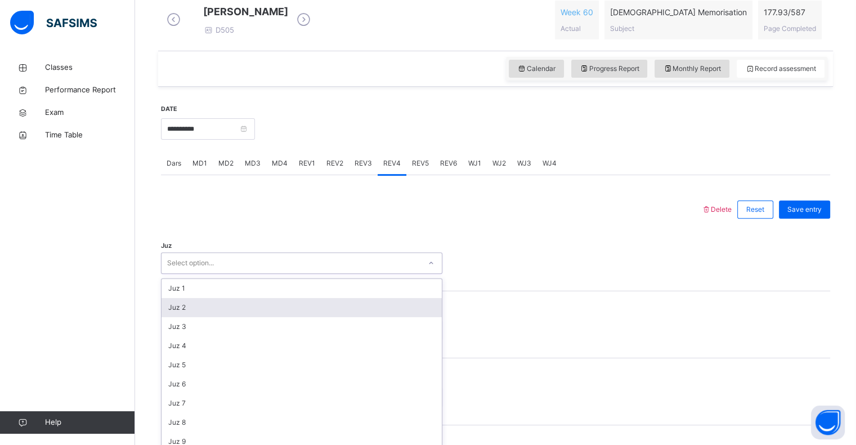
click at [358, 274] on div "option Juz 2 focused, 2 of 30. 30 results available. Use Up and Down to choose …" at bounding box center [301, 262] width 281 height 21
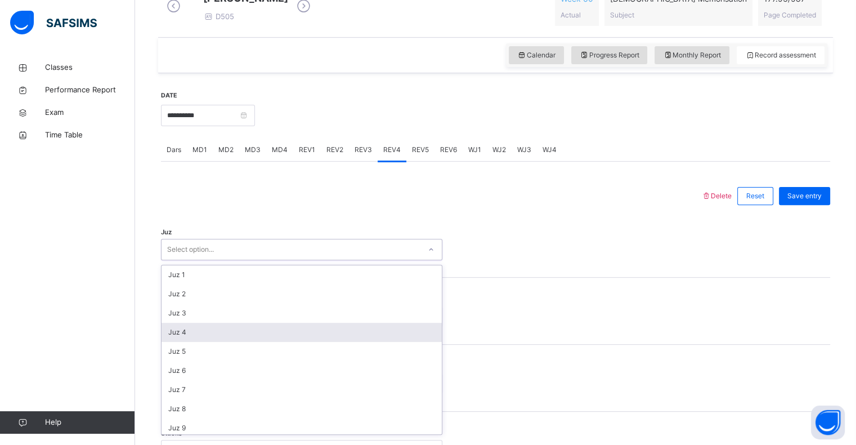
scroll to position [347, 0]
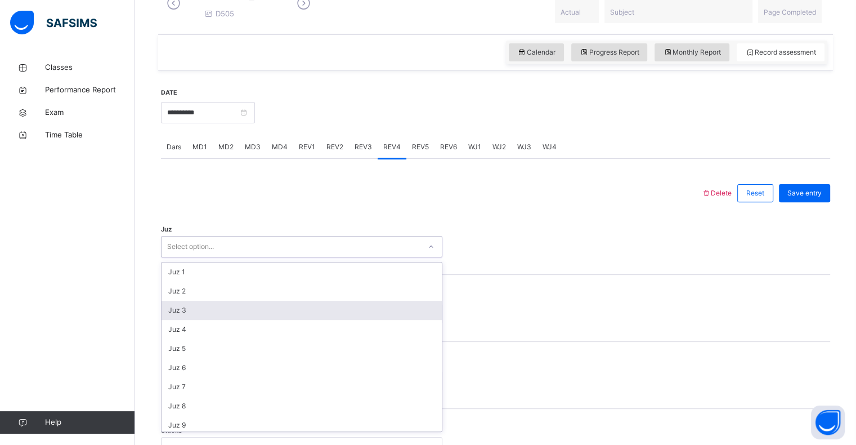
click at [339, 317] on div "Juz 3" at bounding box center [302, 310] width 280 height 19
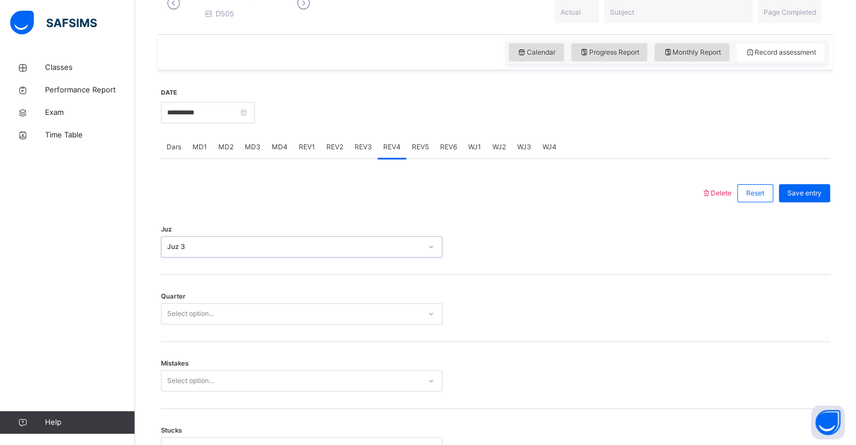
click at [283, 320] on div "Select option..." at bounding box center [291, 313] width 259 height 17
click at [272, 368] on div "2" at bounding box center [302, 357] width 280 height 19
drag, startPoint x: 272, startPoint y: 373, endPoint x: 272, endPoint y: 383, distance: 10.1
click at [272, 383] on div "Mistakes Select option..." at bounding box center [495, 375] width 669 height 67
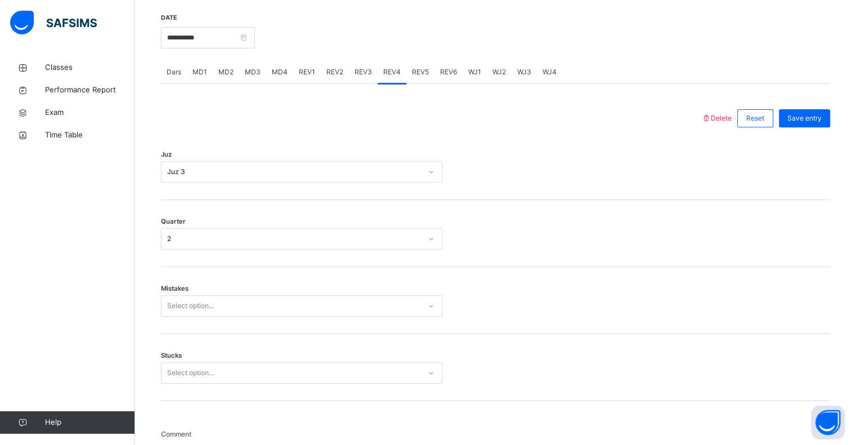
click at [272, 316] on div "Select option..." at bounding box center [301, 305] width 281 height 21
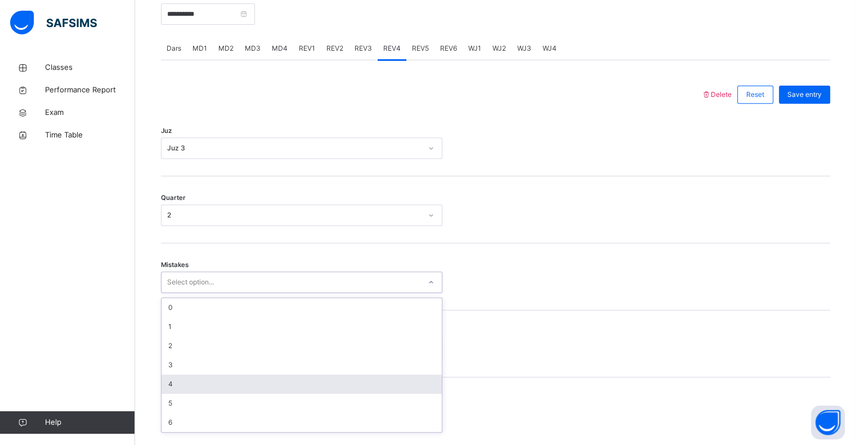
scroll to position [446, 0]
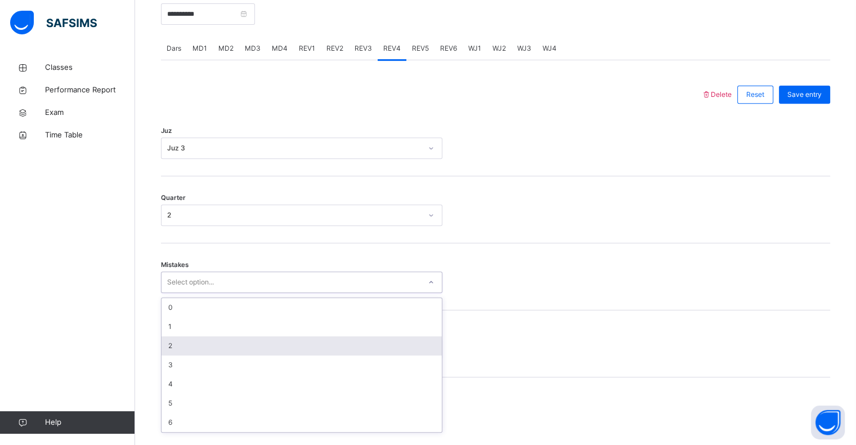
drag, startPoint x: 248, startPoint y: 354, endPoint x: 252, endPoint y: 272, distance: 81.7
click at [252, 272] on div "Mistakes option 2 focused, 3 of 7. 7 results available. Use Up and Down to choo…" at bounding box center [495, 276] width 669 height 67
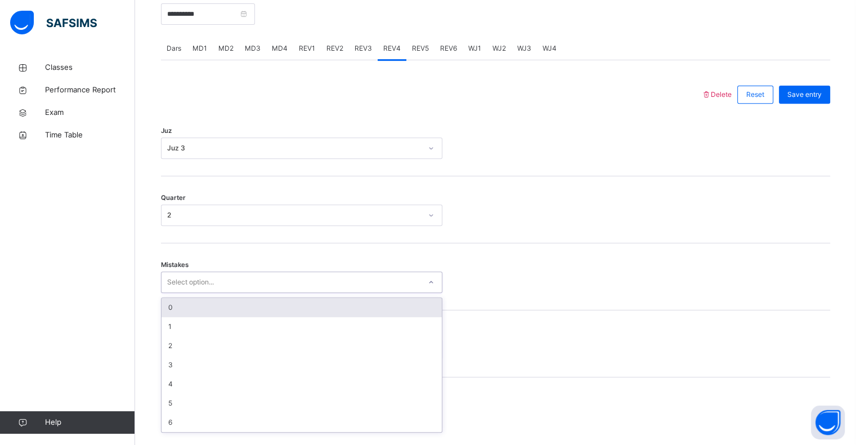
click at [255, 306] on div "0" at bounding box center [302, 307] width 280 height 19
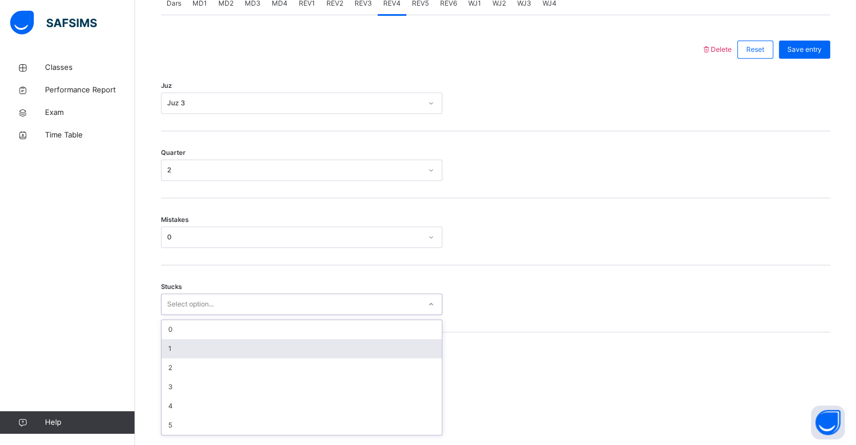
scroll to position [494, 0]
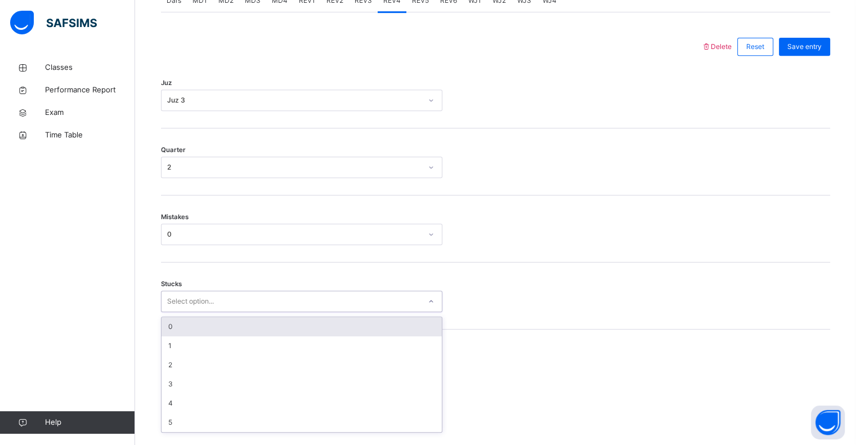
drag, startPoint x: 241, startPoint y: 360, endPoint x: 236, endPoint y: 335, distance: 25.9
click at [236, 312] on div "option 0 focused, 1 of 6. 6 results available. Use Up and Down to choose option…" at bounding box center [301, 300] width 281 height 21
click at [236, 335] on div "0" at bounding box center [302, 326] width 280 height 19
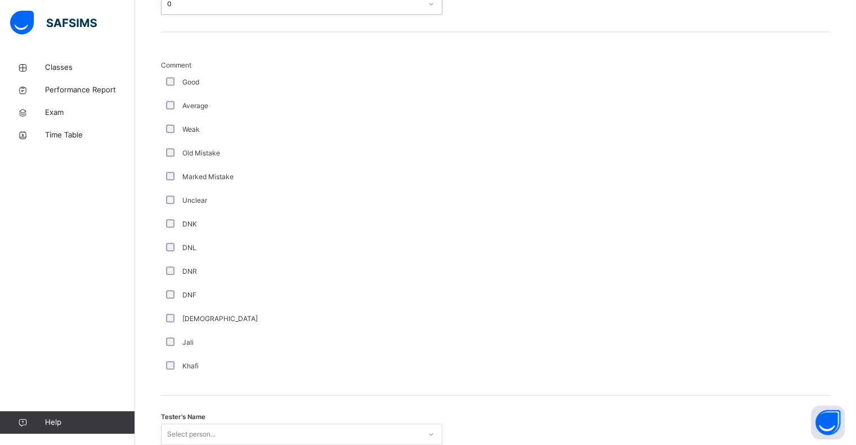
scroll to position [814, 0]
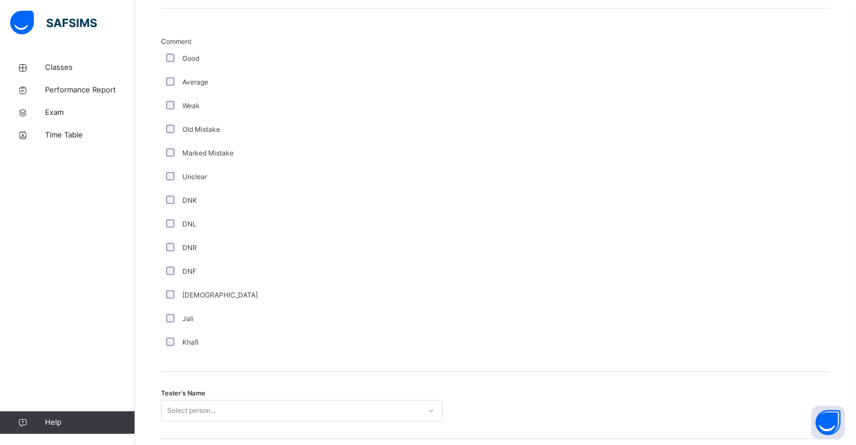
click at [171, 70] on div "Good" at bounding box center [301, 59] width 281 height 24
click at [167, 414] on div "option Muhammad Bilal Siddiqui focused, 4 of 88. 88 results available. Use Up a…" at bounding box center [301, 410] width 281 height 21
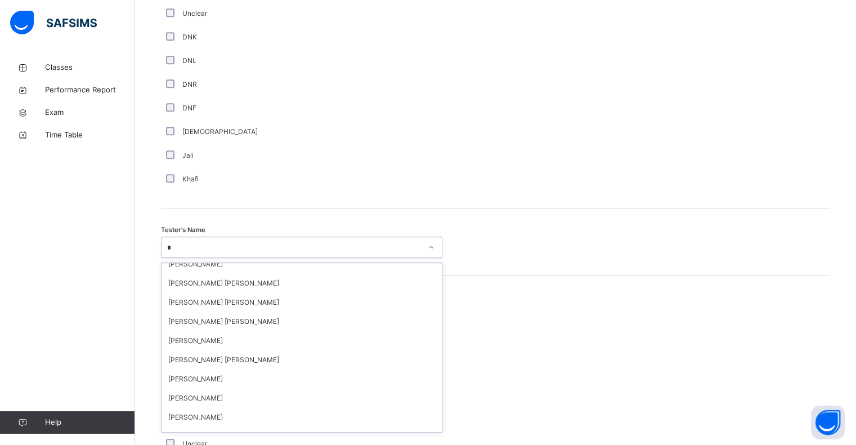
scroll to position [0, 0]
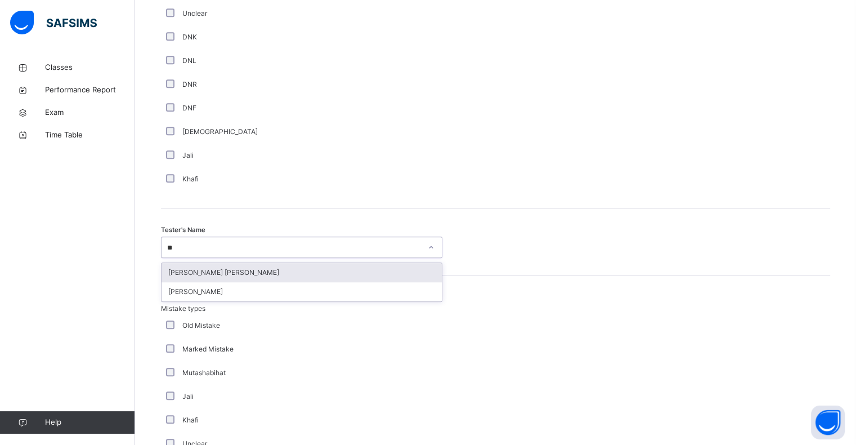
type input "***"
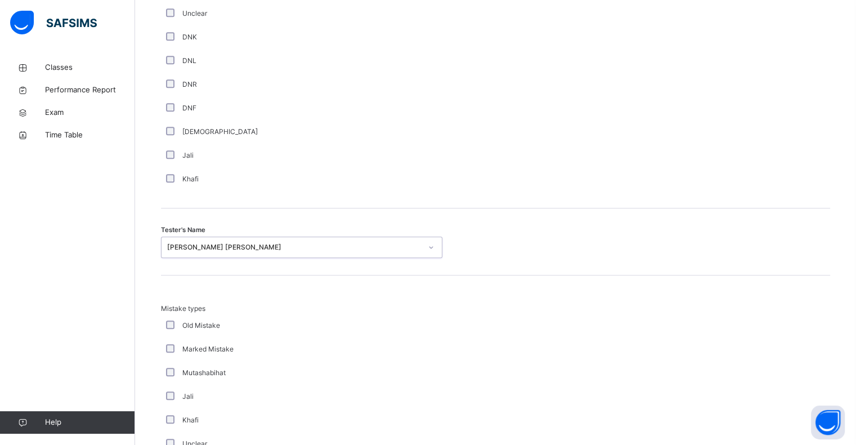
scroll to position [1184, 0]
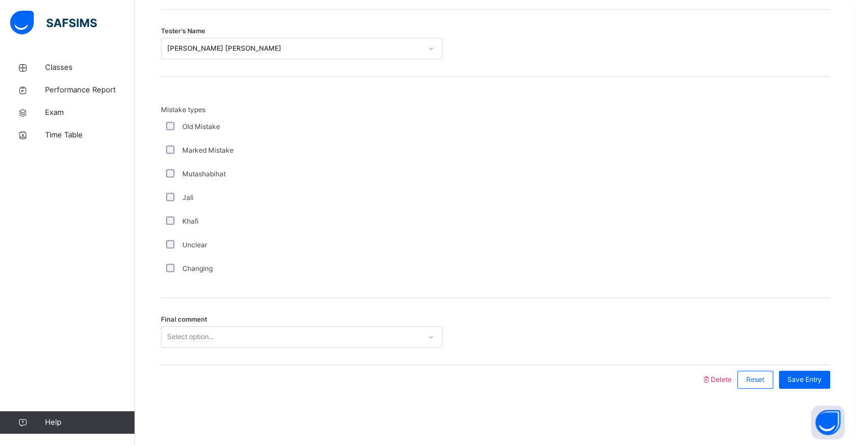
click at [189, 347] on div "Final comment Select option..." at bounding box center [495, 331] width 669 height 67
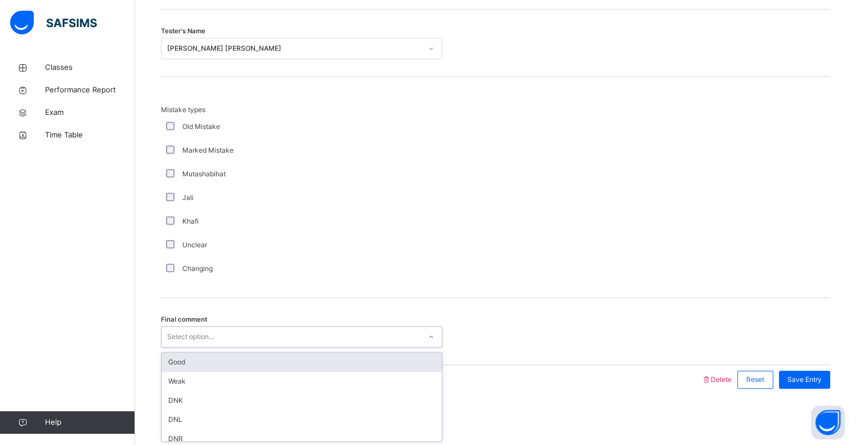
click at [185, 338] on div "Select option..." at bounding box center [190, 336] width 47 height 21
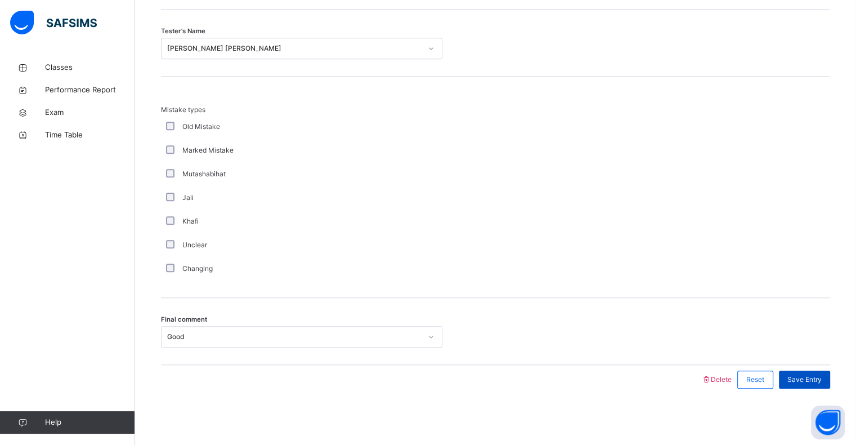
click at [810, 377] on span "Save Entry" at bounding box center [804, 379] width 34 height 10
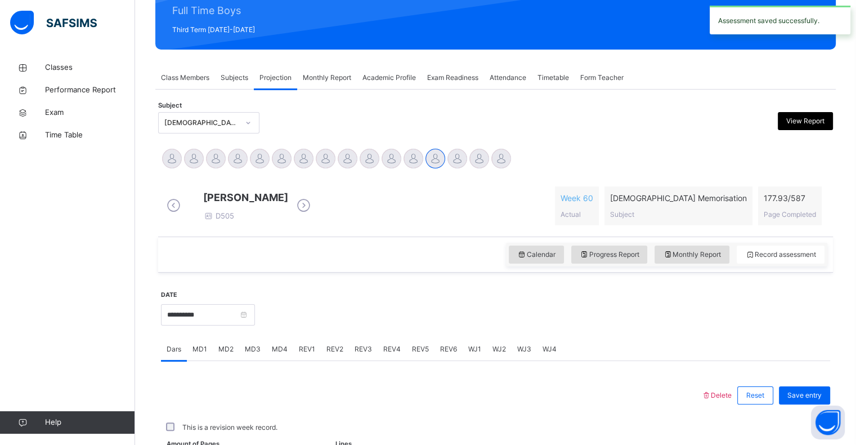
scroll to position [400, 0]
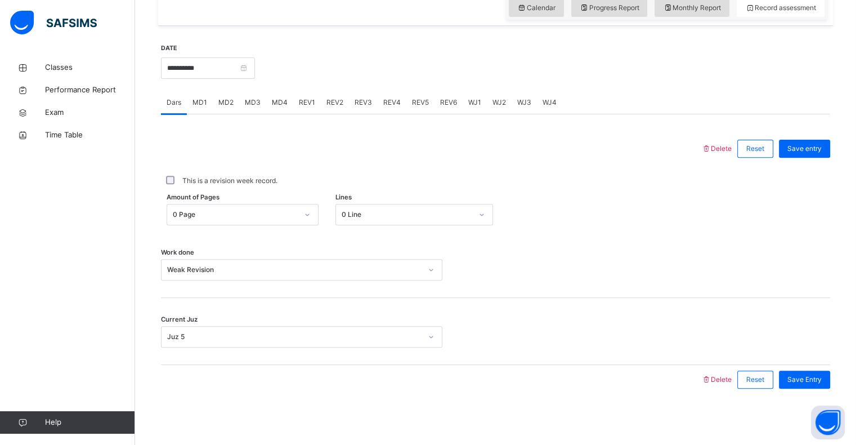
click at [286, 103] on div "MD4" at bounding box center [279, 102] width 27 height 23
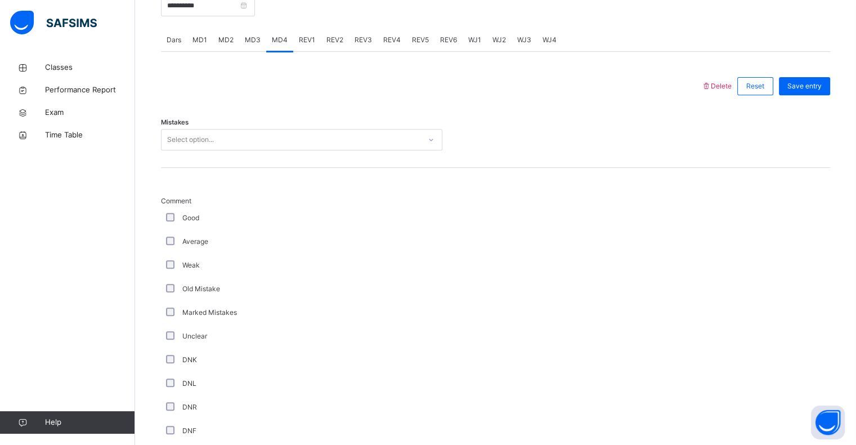
scroll to position [455, 0]
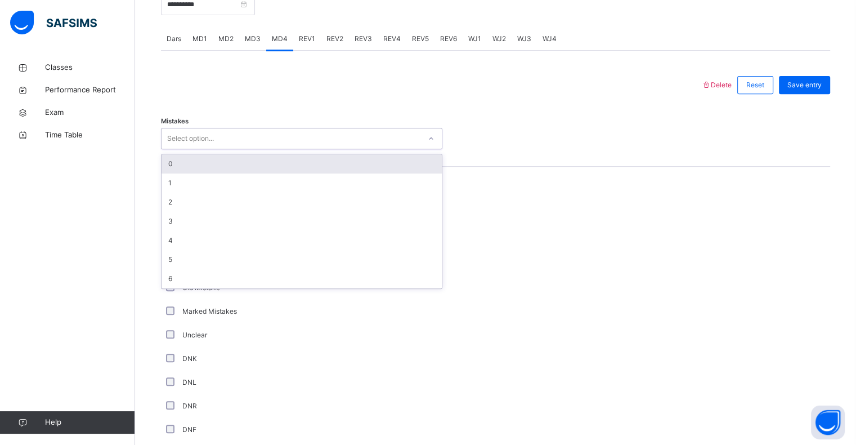
click at [236, 146] on div "Select option..." at bounding box center [291, 138] width 259 height 17
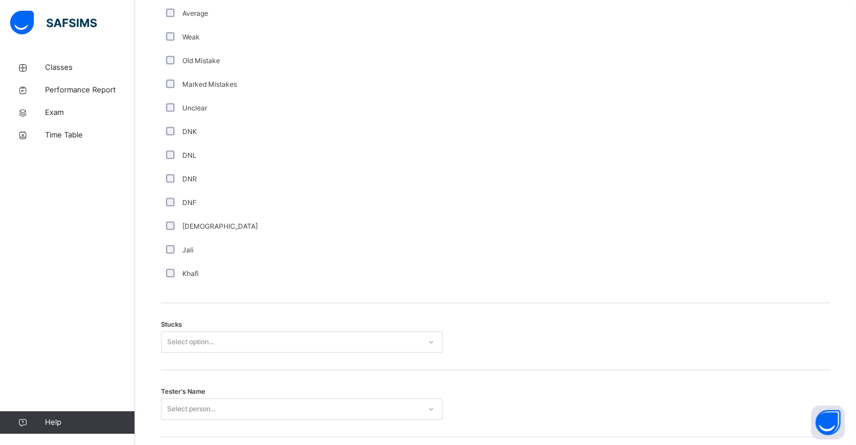
scroll to position [686, 0]
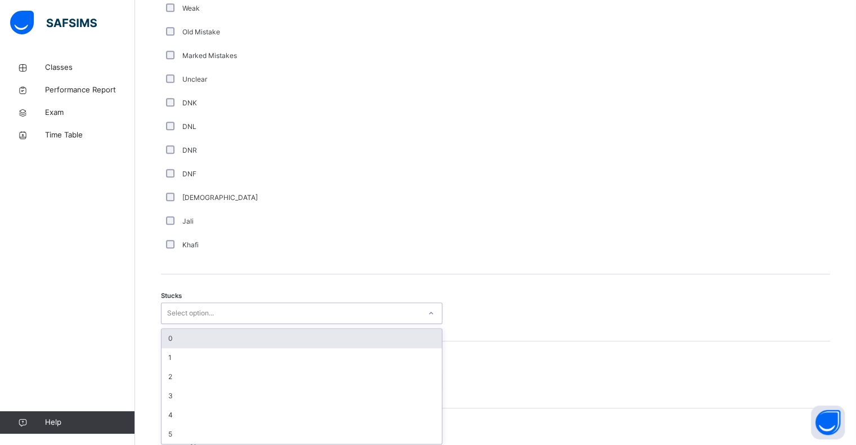
click at [280, 324] on div "option 0 focused, 1 of 6. 6 results available. Use Up and Down to choose option…" at bounding box center [301, 312] width 281 height 21
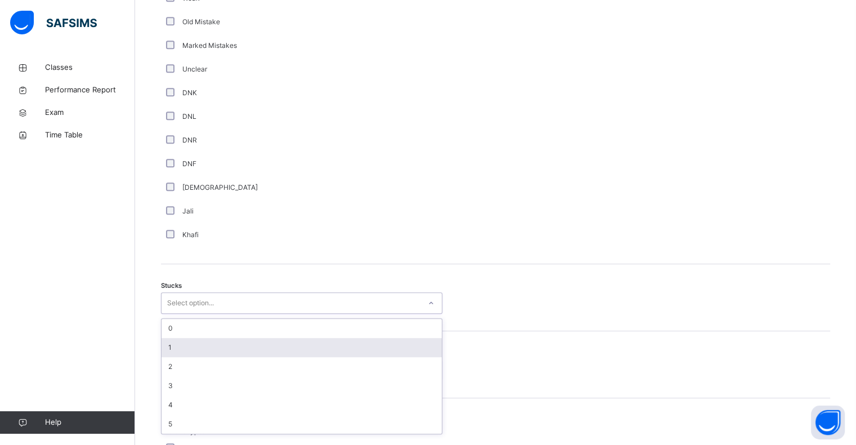
scroll to position [723, 0]
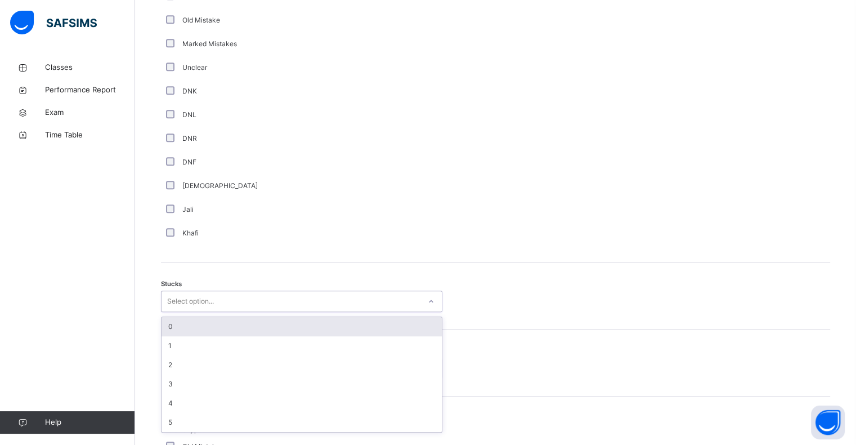
click at [272, 336] on div "0" at bounding box center [302, 326] width 280 height 19
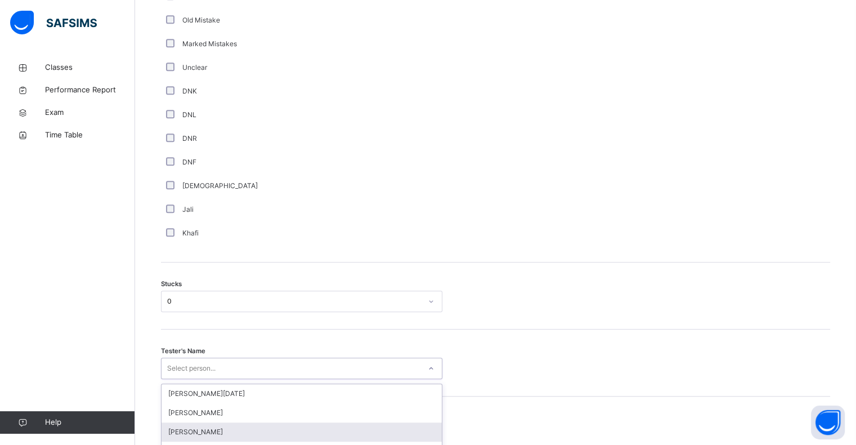
click at [261, 370] on div "option Hamzah Nawabi focused, 3 of 88. 88 results available. Use Up and Down to…" at bounding box center [301, 367] width 281 height 21
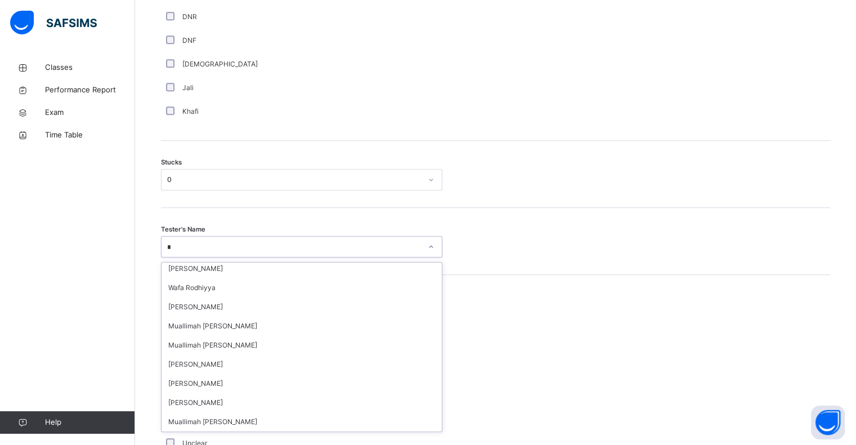
scroll to position [225, 0]
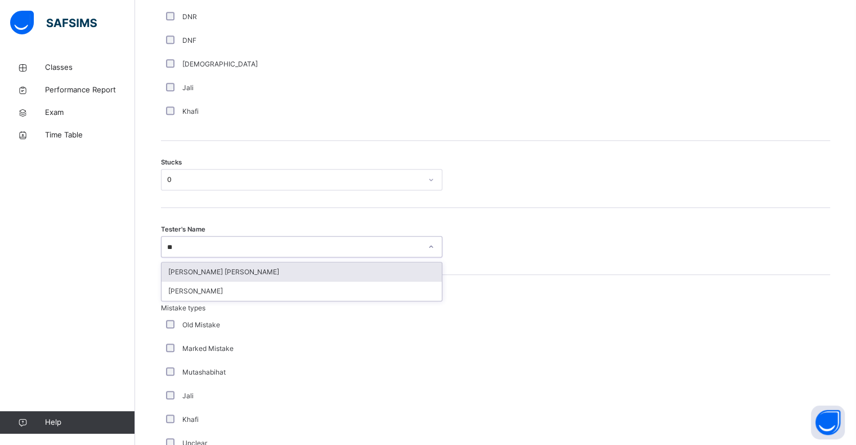
type input "***"
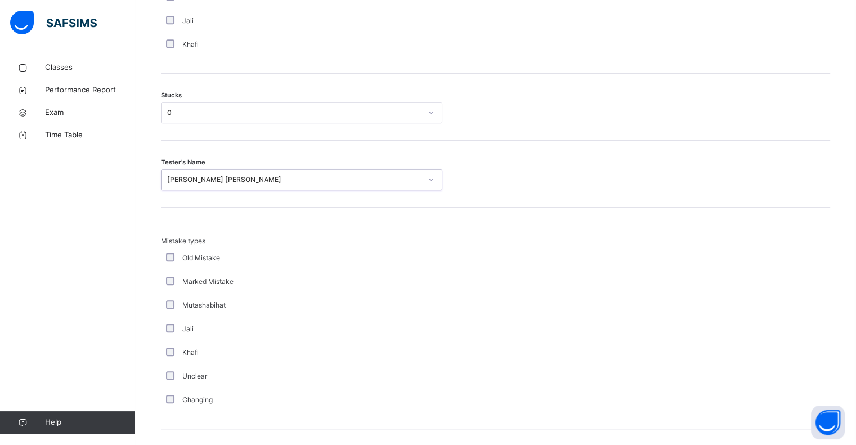
scroll to position [948, 0]
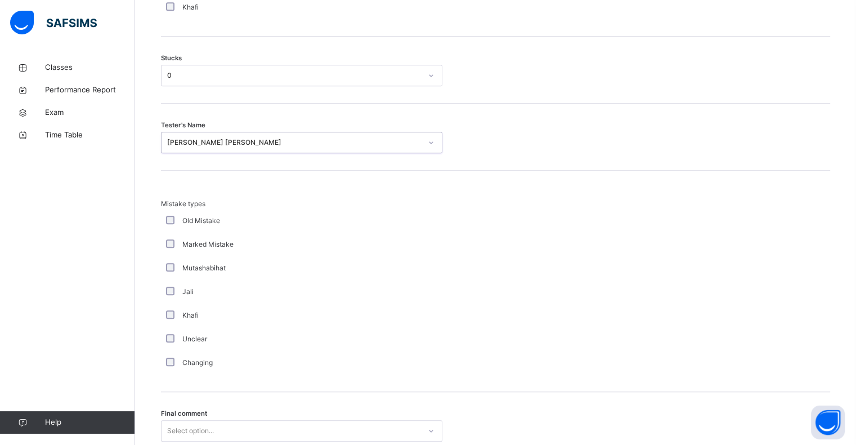
click at [250, 432] on div "Select option..." at bounding box center [301, 430] width 281 height 21
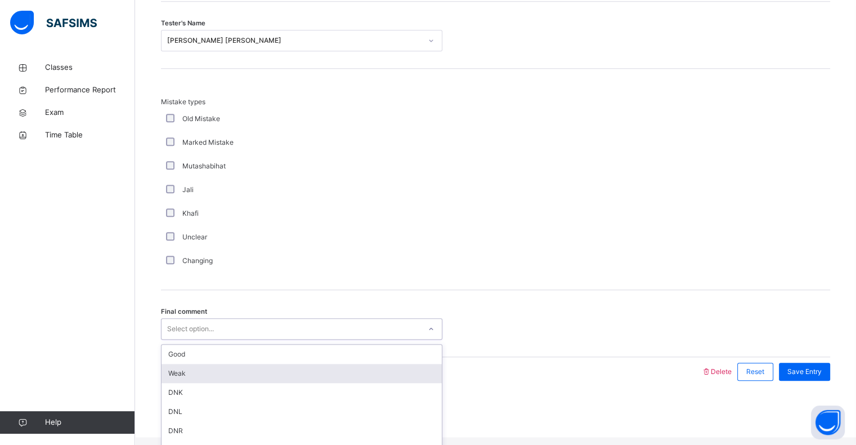
scroll to position [0, 0]
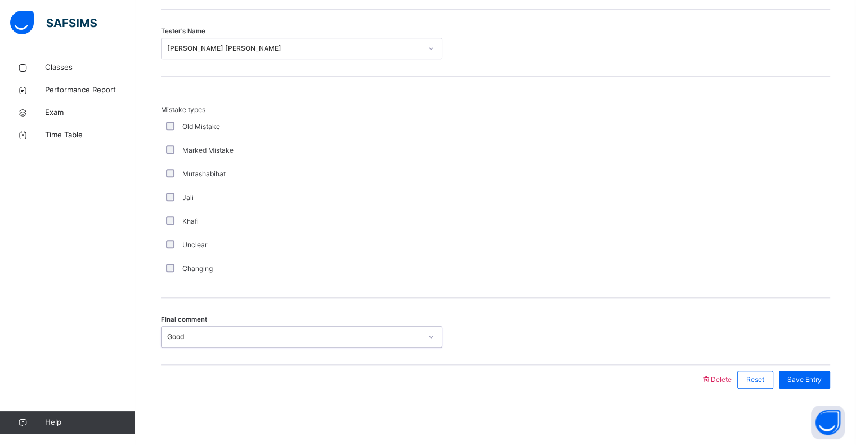
click at [214, 328] on div "Good" at bounding box center [291, 336] width 259 height 17
type input "*******"
drag, startPoint x: 235, startPoint y: 296, endPoint x: 254, endPoint y: 326, distance: 35.7
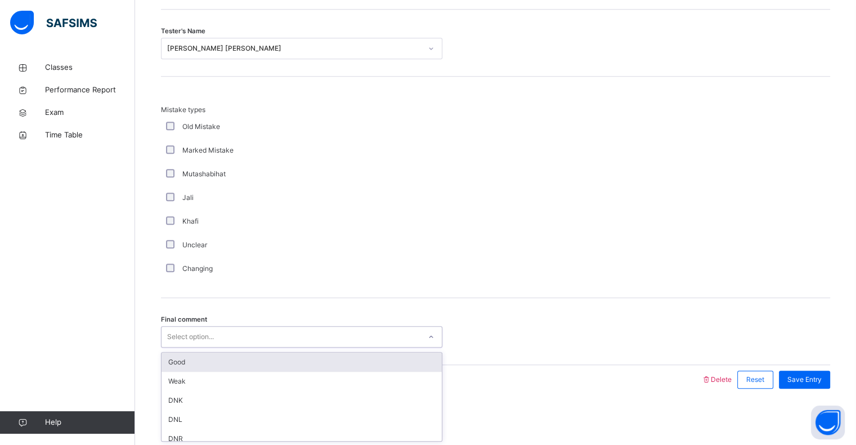
click at [254, 326] on div "Select option..." at bounding box center [301, 336] width 281 height 21
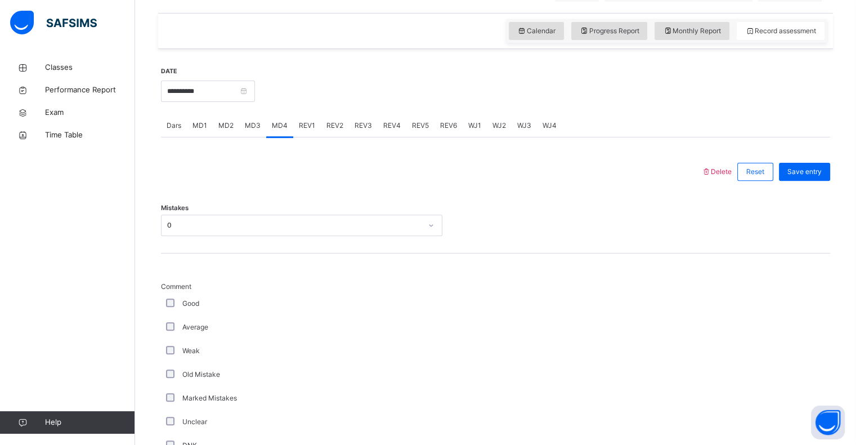
scroll to position [368, 0]
drag, startPoint x: 824, startPoint y: 180, endPoint x: 794, endPoint y: 207, distance: 41.0
click at [817, 177] on span "Save entry" at bounding box center [804, 172] width 34 height 10
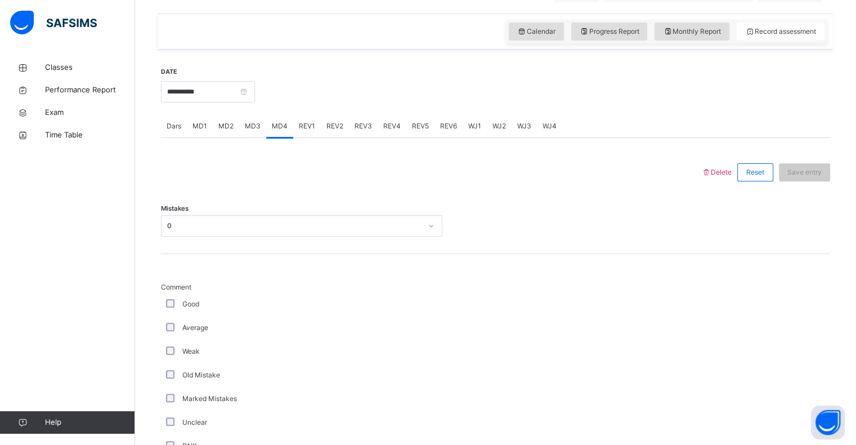
scroll to position [145, 0]
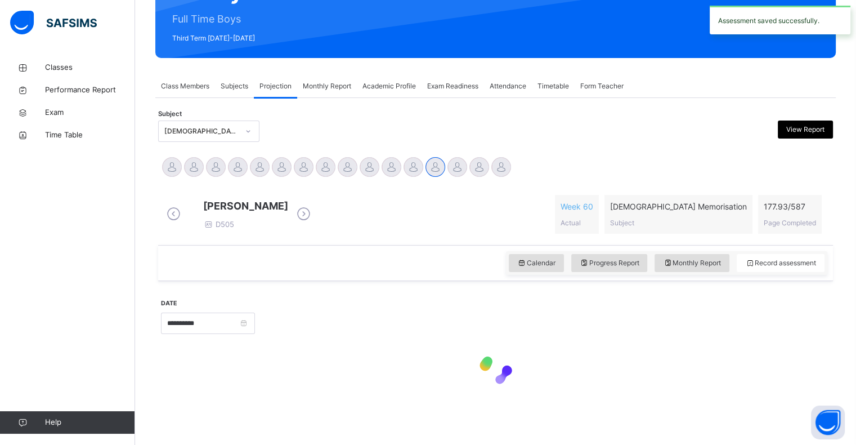
click at [787, 212] on span at bounding box center [790, 215] width 52 height 6
drag, startPoint x: 787, startPoint y: 209, endPoint x: 792, endPoint y: 192, distance: 17.6
click at [792, 195] on div "177.93 / 587 Page Completed" at bounding box center [790, 214] width 64 height 39
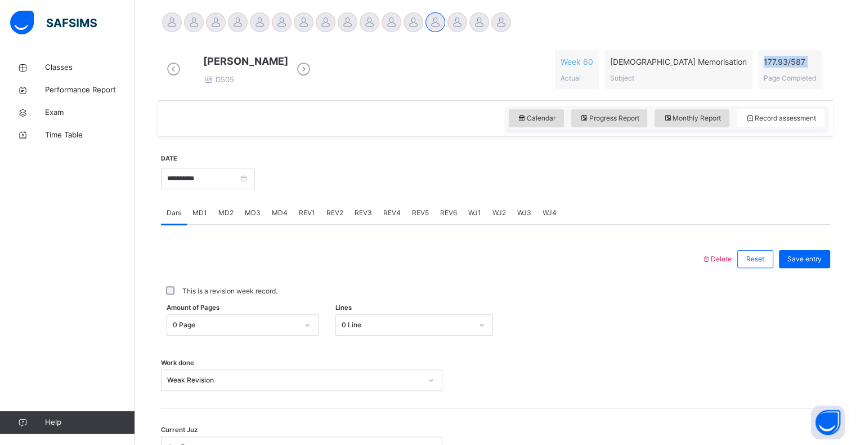
scroll to position [263, 0]
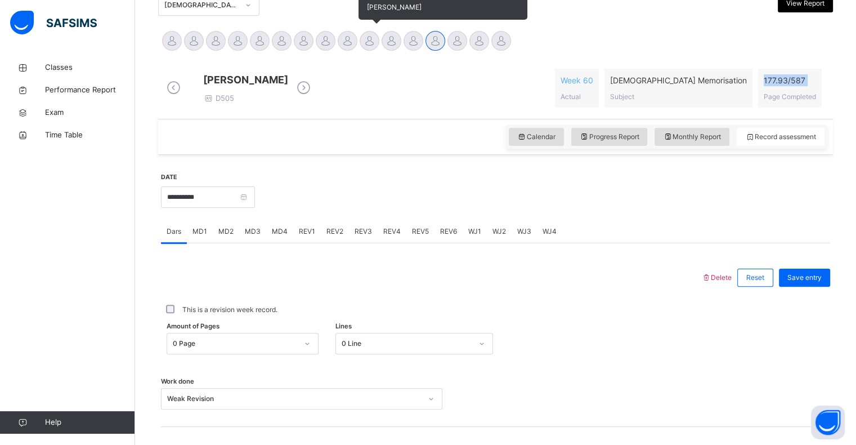
click at [361, 45] on div at bounding box center [370, 41] width 20 height 20
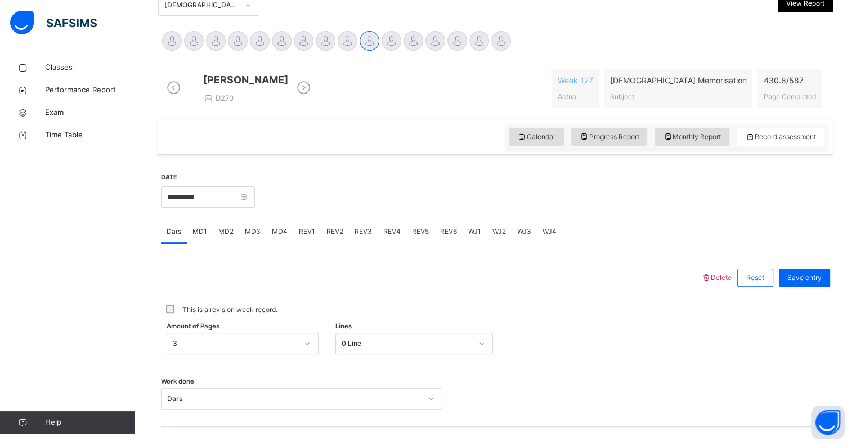
click at [336, 236] on span "REV2" at bounding box center [334, 231] width 17 height 10
click at [358, 243] on div "REV3" at bounding box center [363, 231] width 29 height 23
click at [314, 359] on div "Juz Select option..." at bounding box center [495, 325] width 669 height 67
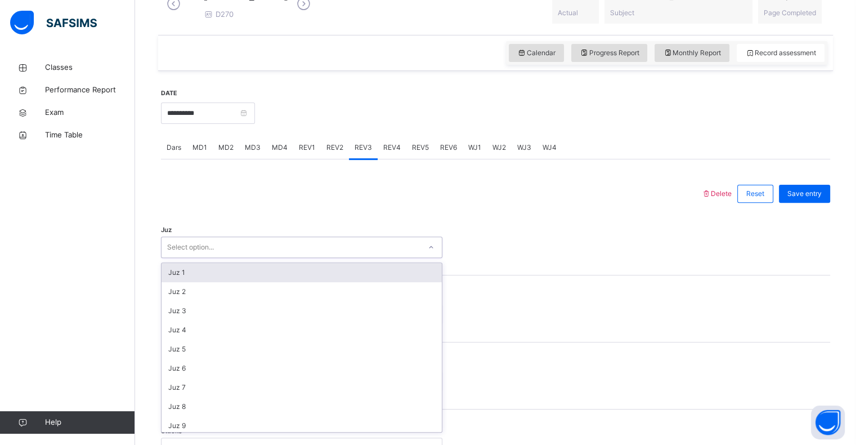
scroll to position [347, 0]
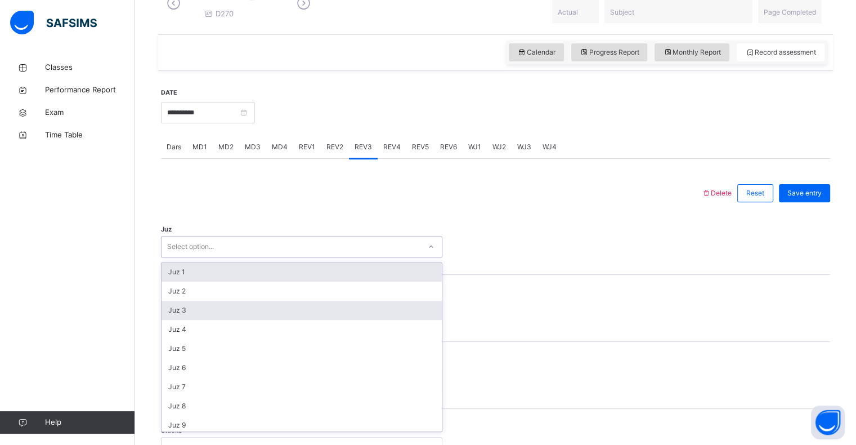
click at [204, 320] on div "Juz 3" at bounding box center [302, 310] width 280 height 19
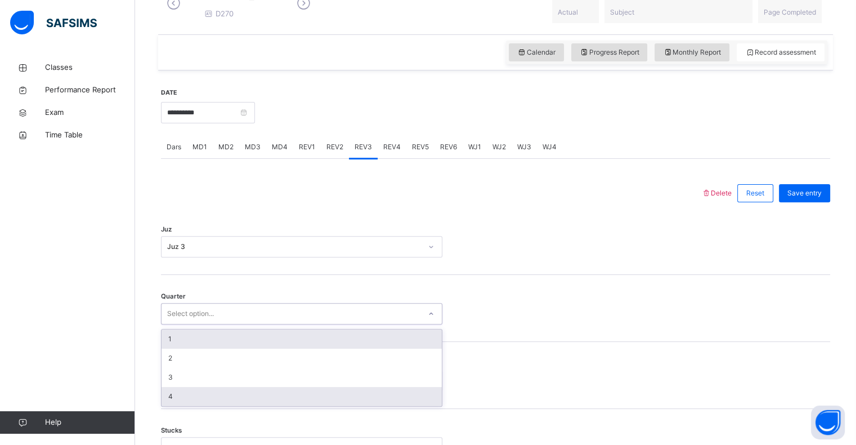
click at [195, 403] on div "4" at bounding box center [302, 396] width 280 height 19
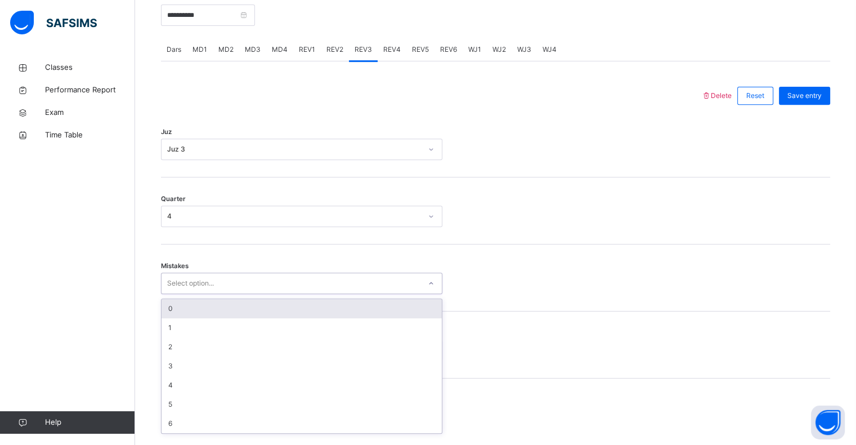
scroll to position [446, 0]
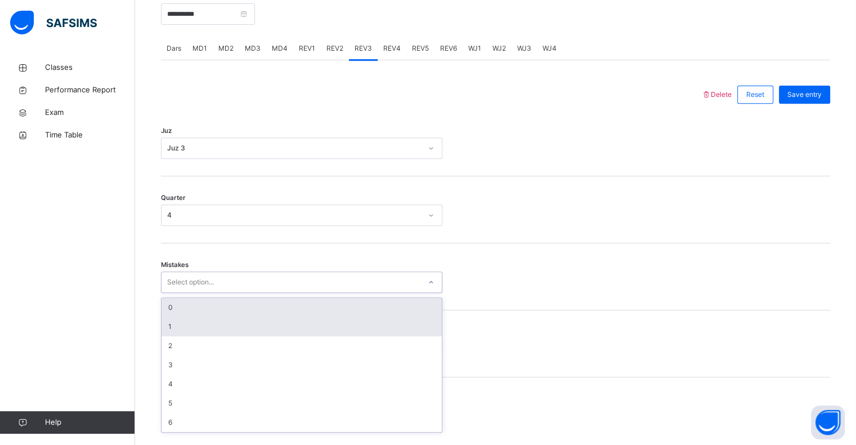
click at [203, 335] on div "1" at bounding box center [302, 326] width 280 height 19
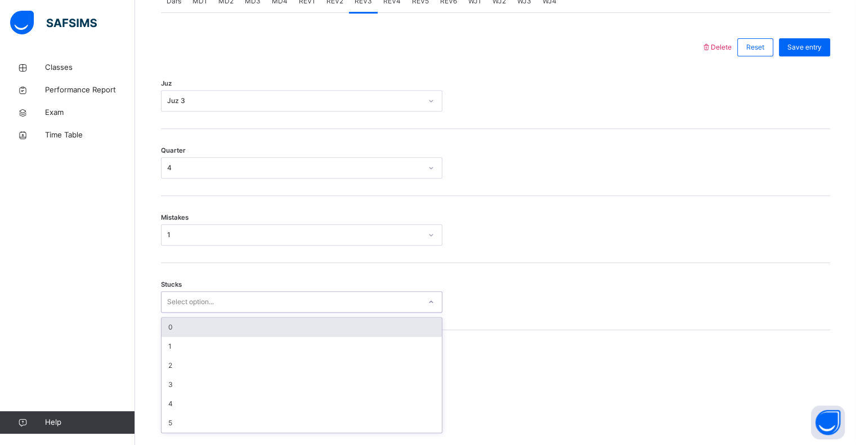
scroll to position [494, 0]
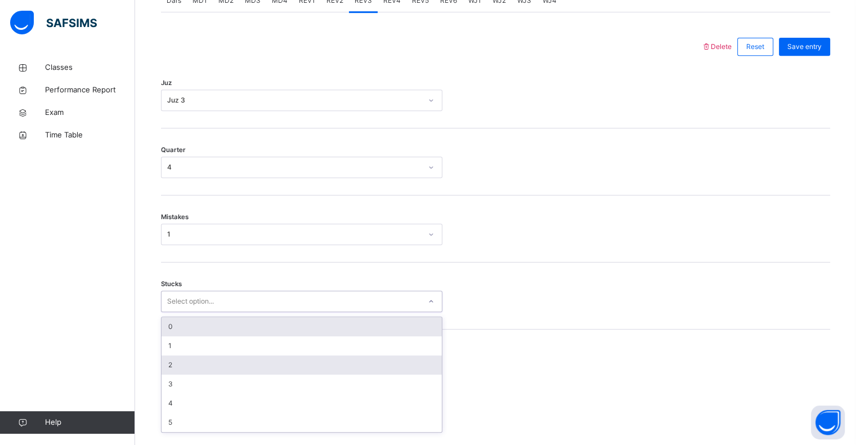
click at [182, 373] on div "2" at bounding box center [302, 364] width 280 height 19
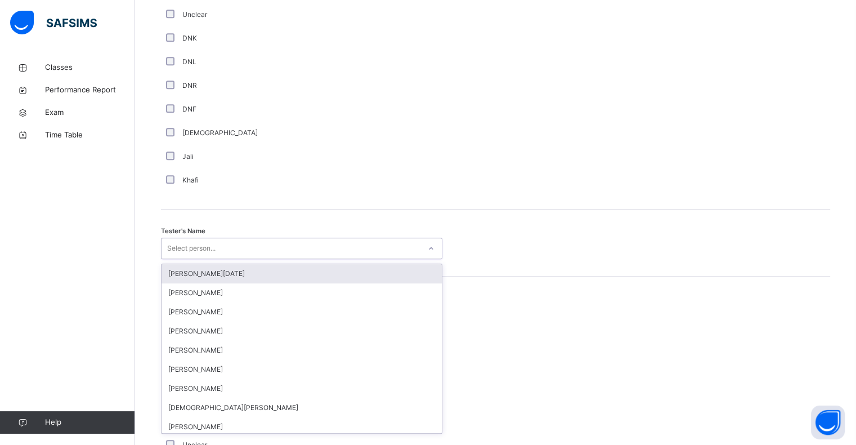
scroll to position [978, 0]
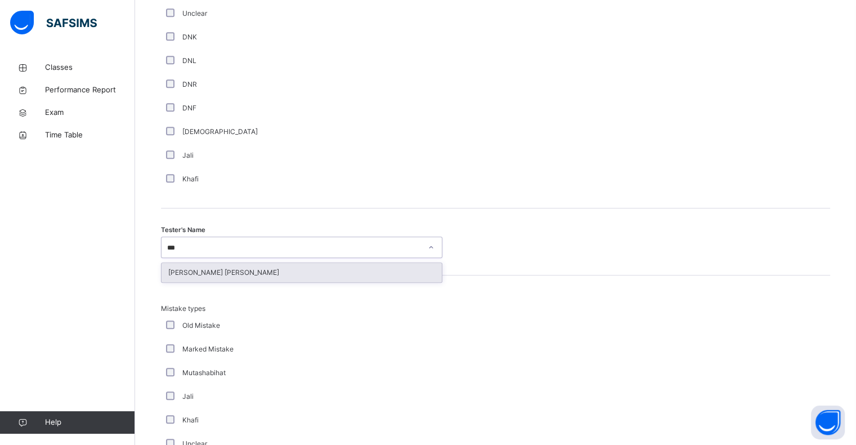
type input "****"
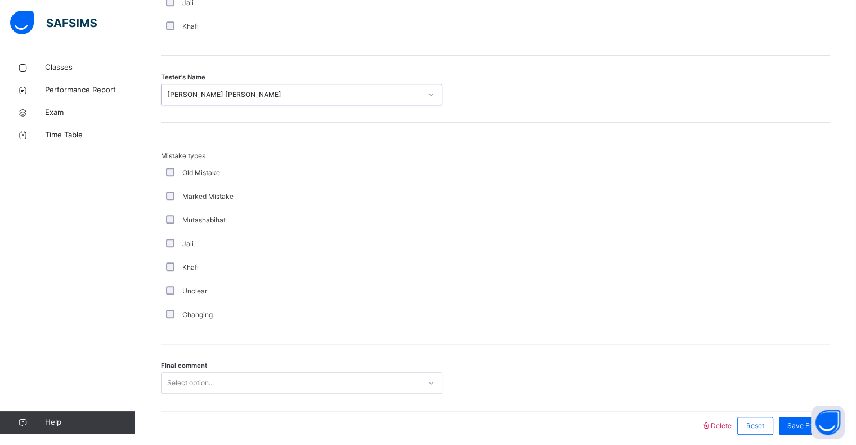
scroll to position [1184, 0]
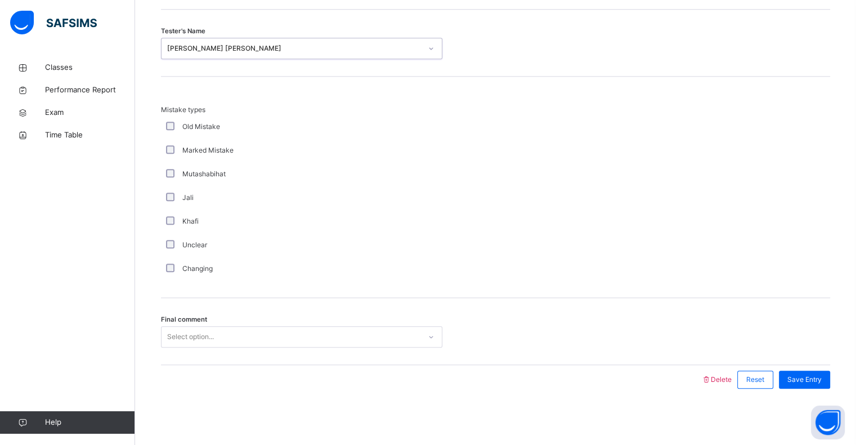
click at [445, 215] on div "Mistake types Old Mistake Marked Mistake Mutashabihat Jali Khafi Unclear Changi…" at bounding box center [495, 193] width 669 height 176
click at [276, 355] on div "Final comment Select option..." at bounding box center [495, 331] width 669 height 67
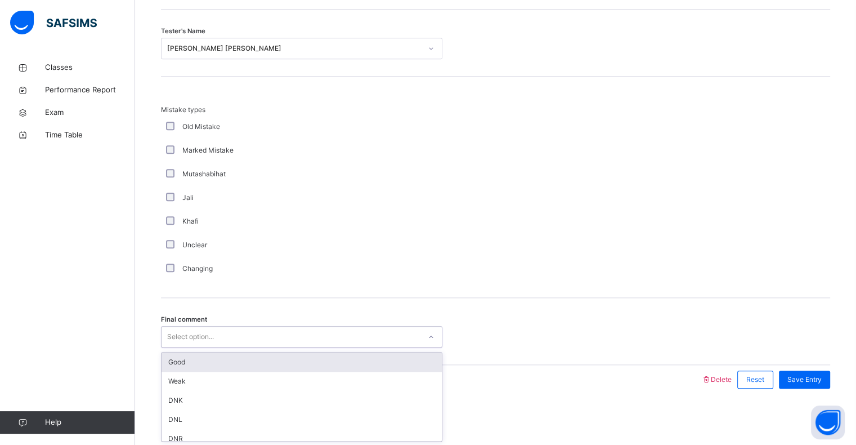
click at [217, 371] on div "Good" at bounding box center [302, 361] width 280 height 19
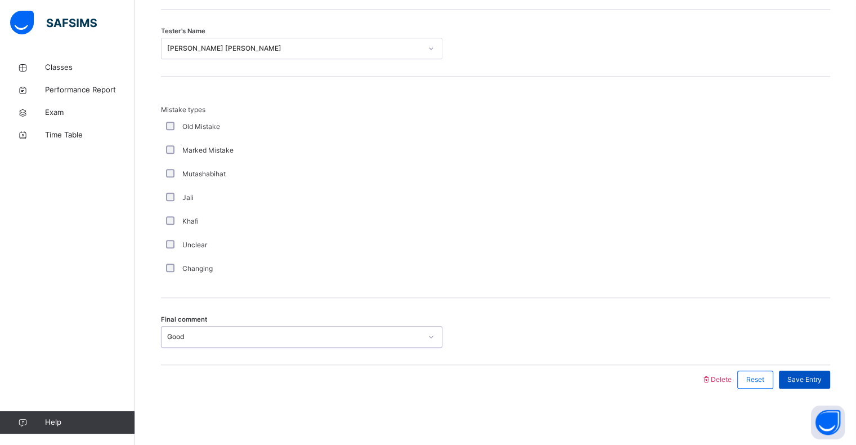
click at [815, 384] on span "Save Entry" at bounding box center [804, 379] width 34 height 10
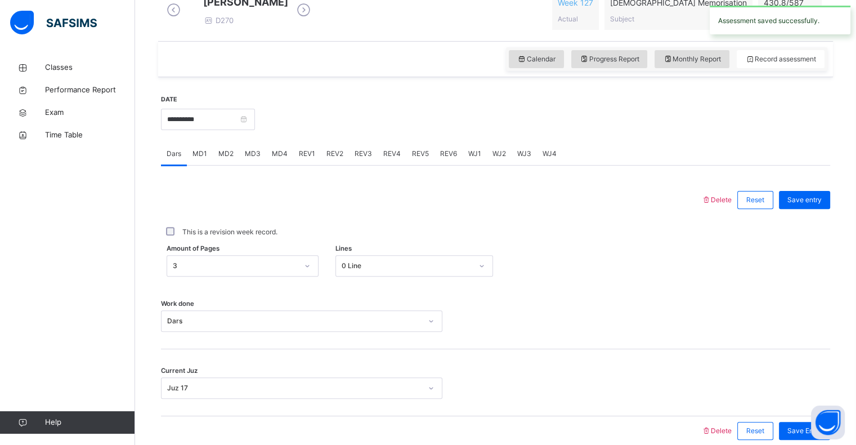
scroll to position [339, 0]
click at [352, 158] on div "REV3" at bounding box center [363, 155] width 29 height 23
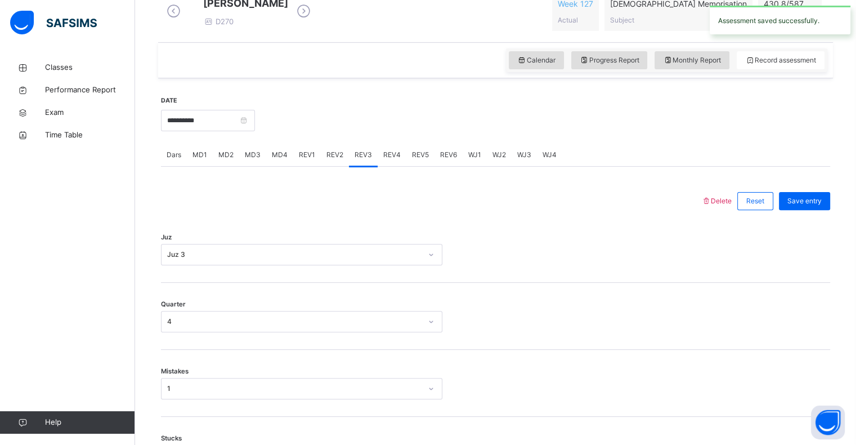
click at [386, 160] on span "REV4" at bounding box center [391, 155] width 17 height 10
click at [416, 160] on span "REV5" at bounding box center [420, 155] width 17 height 10
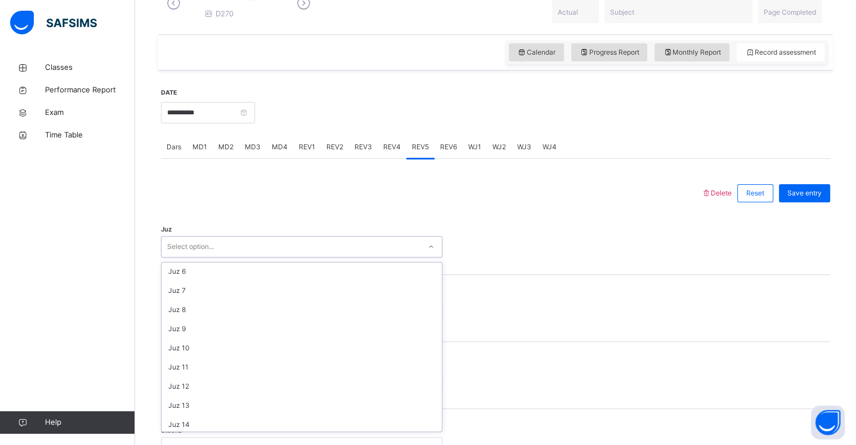
scroll to position [113, 0]
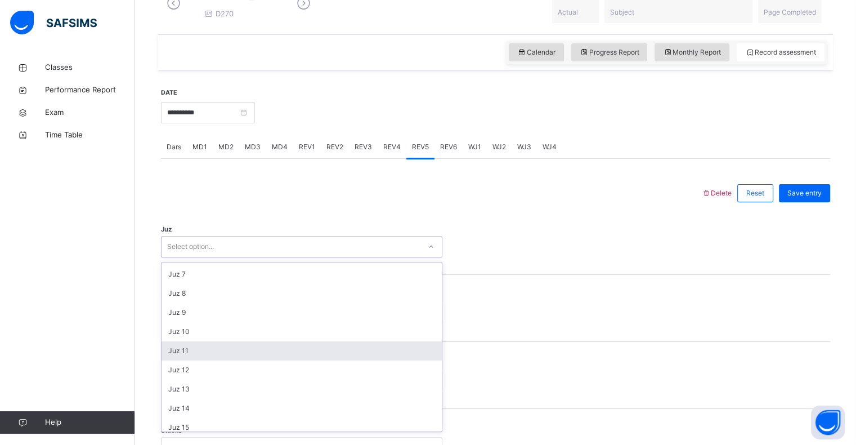
click at [194, 358] on div "Juz 11" at bounding box center [302, 350] width 280 height 19
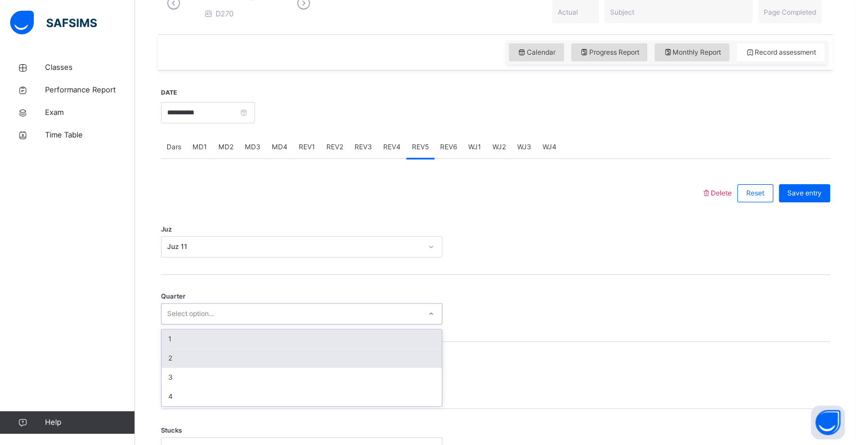
click at [188, 365] on div "2" at bounding box center [302, 357] width 280 height 19
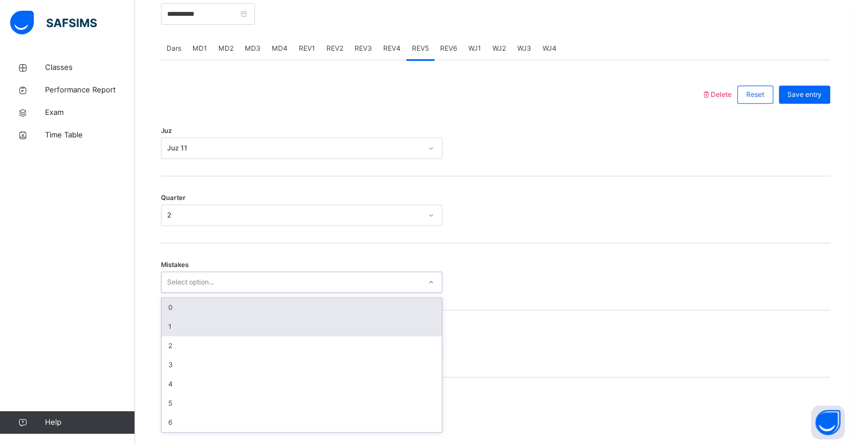
click at [193, 335] on div "1" at bounding box center [302, 326] width 280 height 19
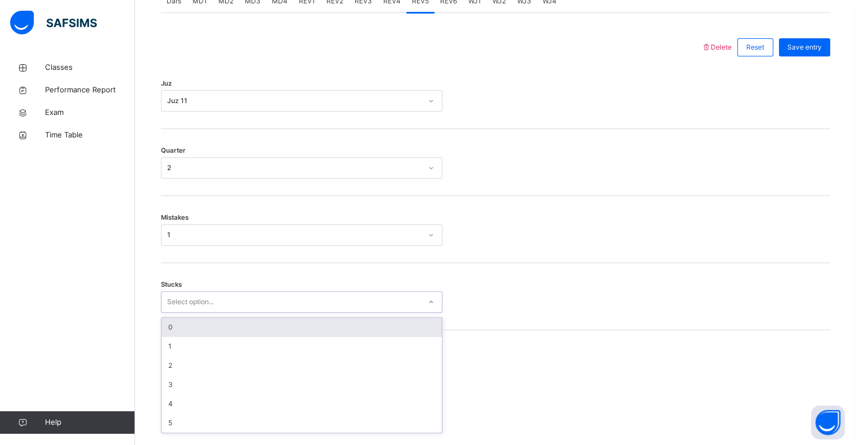
scroll to position [494, 0]
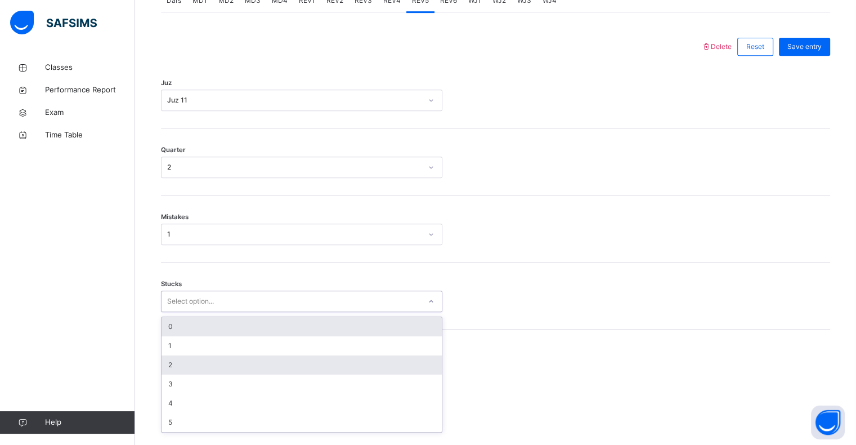
click at [184, 370] on div "2" at bounding box center [302, 364] width 280 height 19
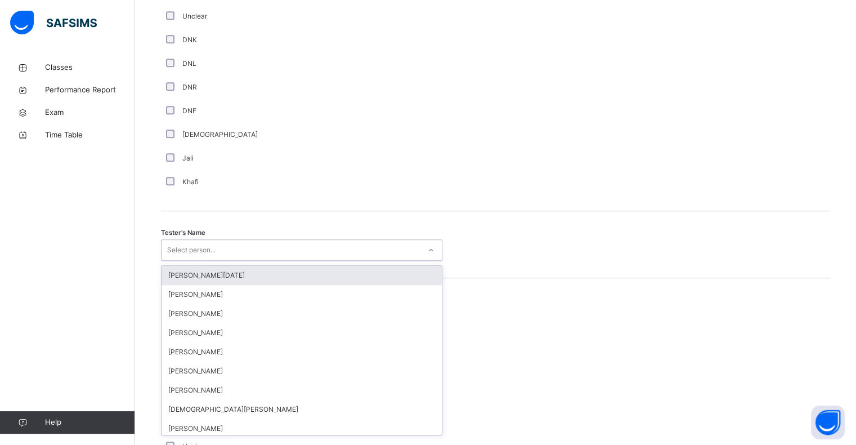
scroll to position [978, 0]
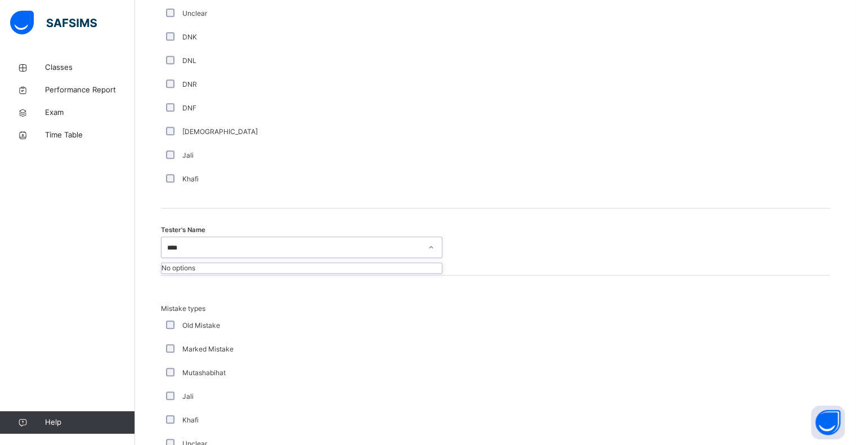
type input "***"
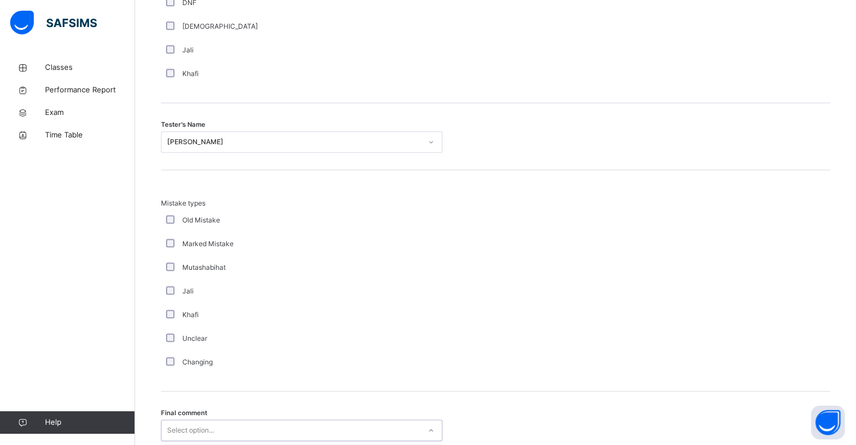
scroll to position [1184, 0]
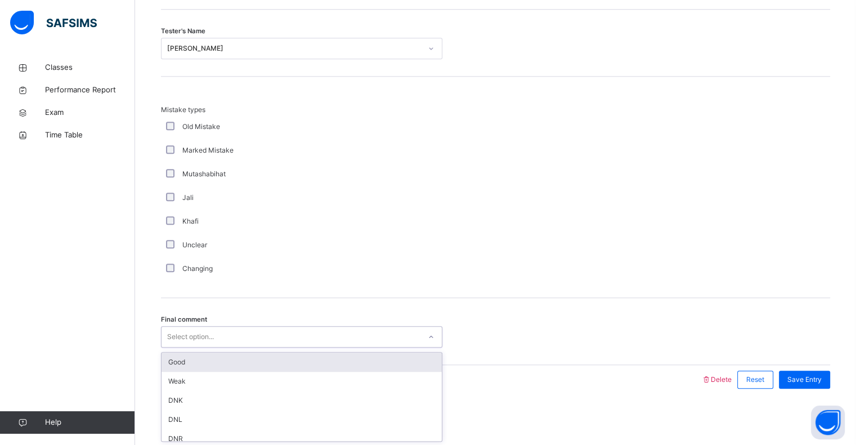
click at [233, 356] on div "Good" at bounding box center [302, 361] width 280 height 19
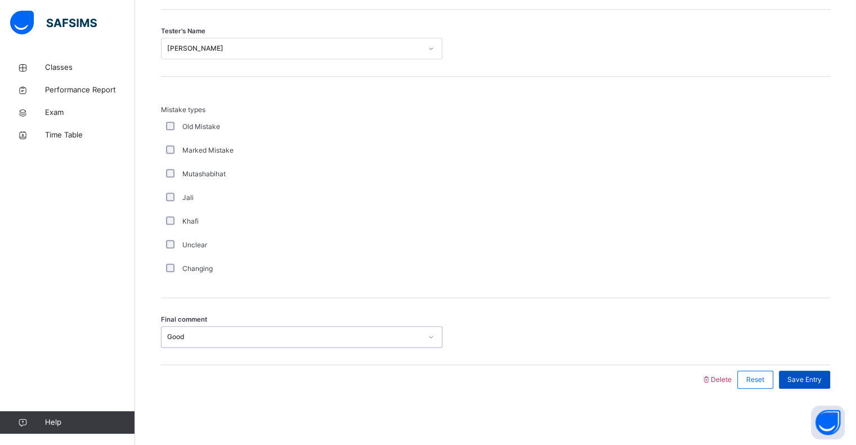
click at [817, 385] on div "Save Entry" at bounding box center [804, 379] width 51 height 18
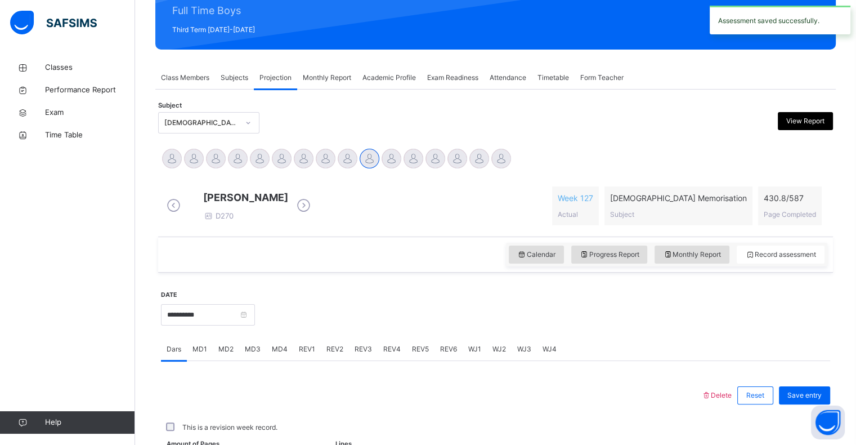
scroll to position [400, 0]
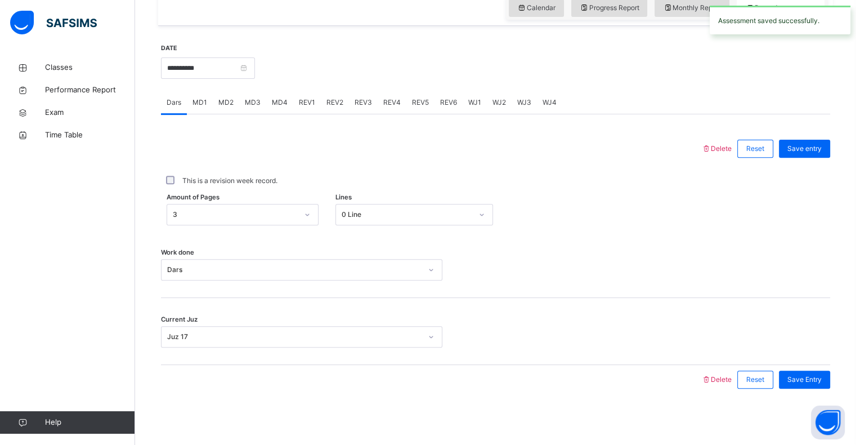
click at [434, 110] on div "REV6" at bounding box center [448, 102] width 28 height 23
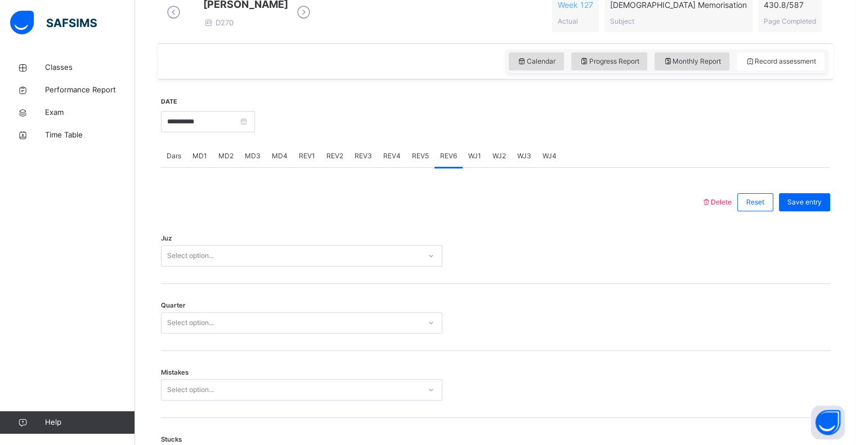
scroll to position [352, 0]
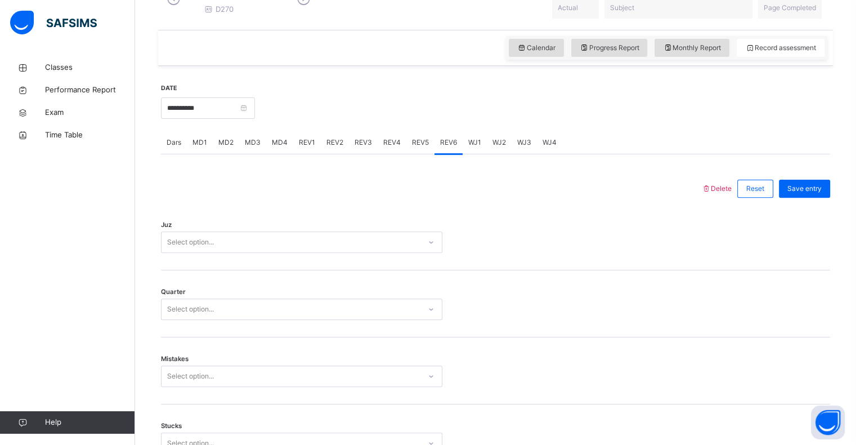
click at [425, 144] on div "REV5" at bounding box center [420, 142] width 28 height 23
click at [441, 154] on div "REV6" at bounding box center [448, 142] width 28 height 23
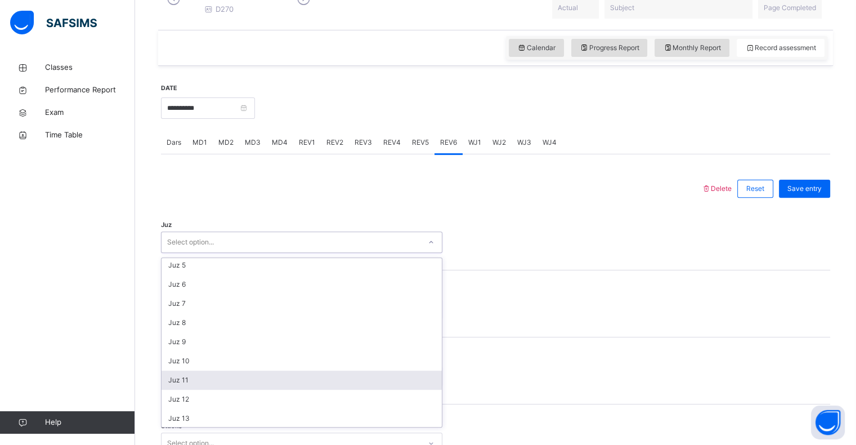
click at [192, 383] on div "Juz 11" at bounding box center [302, 379] width 280 height 19
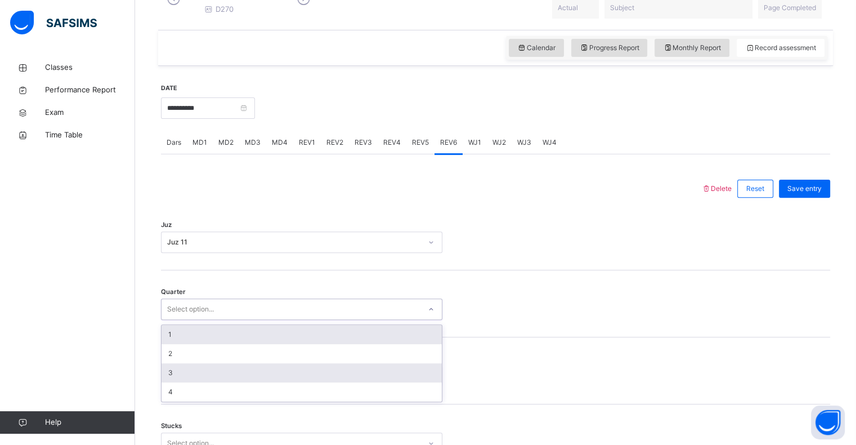
click at [181, 380] on div "3" at bounding box center [302, 372] width 280 height 19
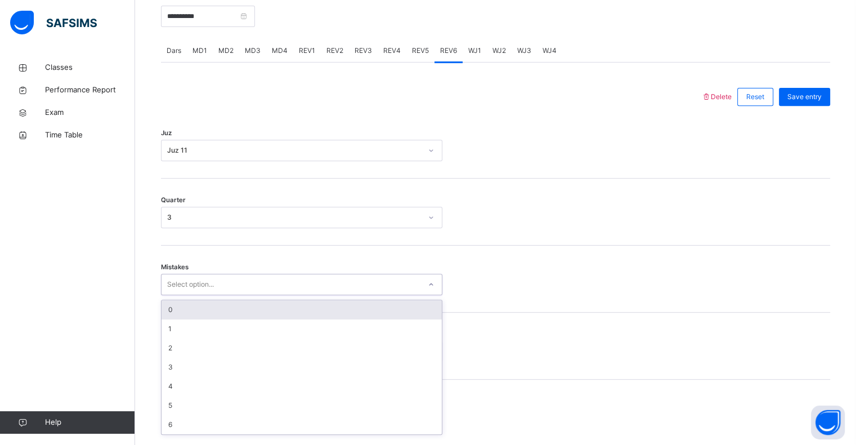
scroll to position [446, 0]
click at [188, 317] on div "0" at bounding box center [302, 307] width 280 height 19
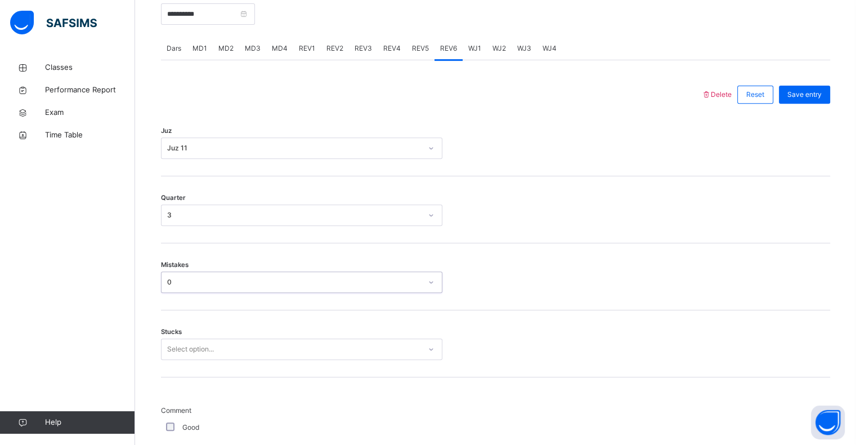
click at [212, 377] on div "Stucks Select option..." at bounding box center [495, 343] width 669 height 67
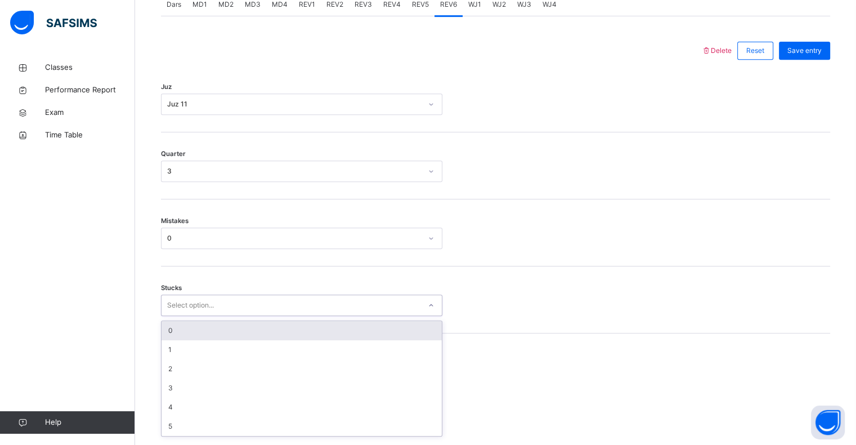
scroll to position [494, 0]
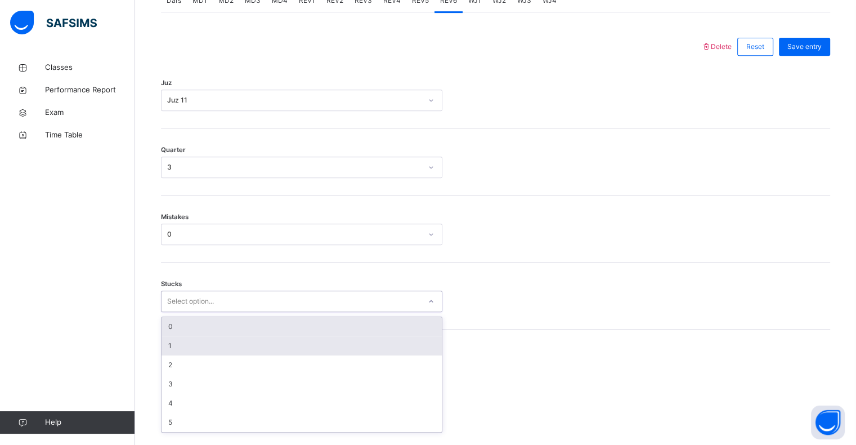
click at [192, 353] on div "1" at bounding box center [302, 345] width 280 height 19
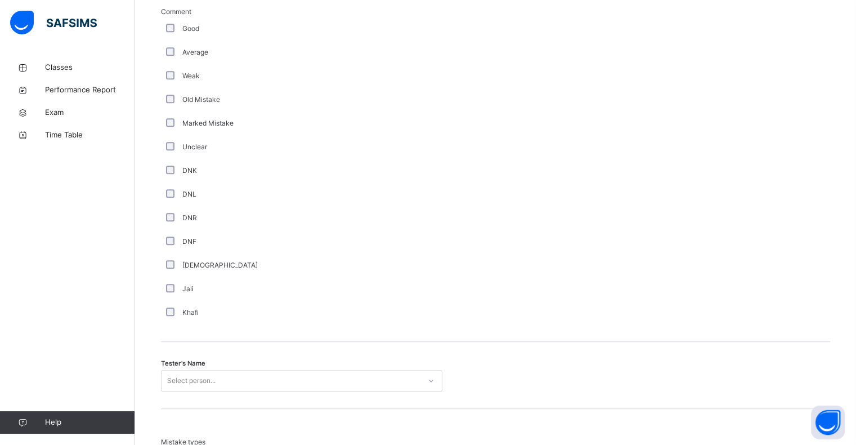
scroll to position [852, 0]
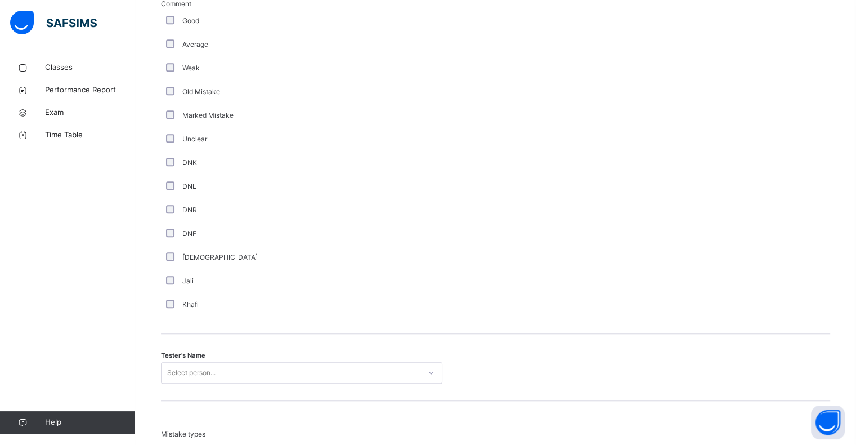
click at [224, 401] on div "Tester's Name Select person..." at bounding box center [495, 367] width 669 height 67
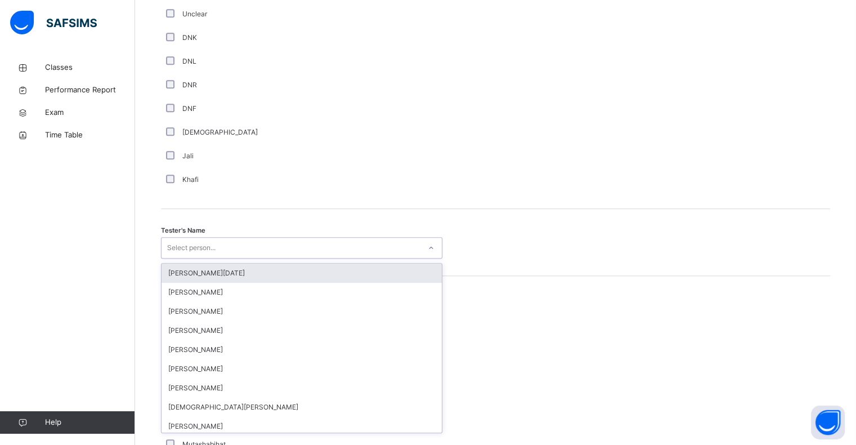
scroll to position [978, 0]
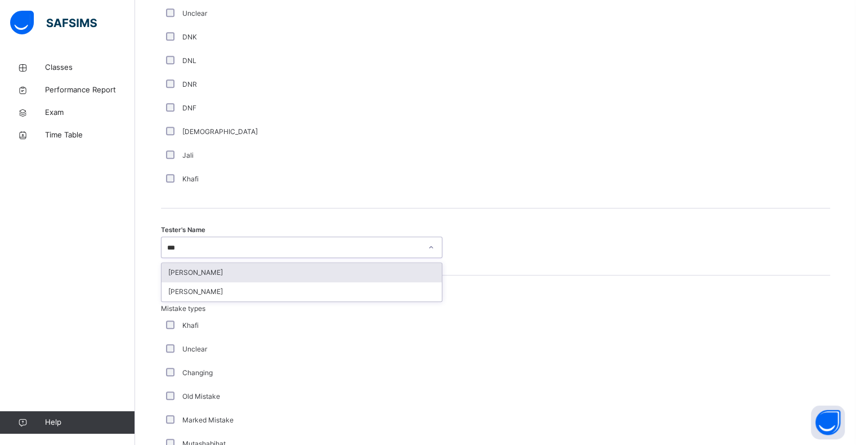
type input "****"
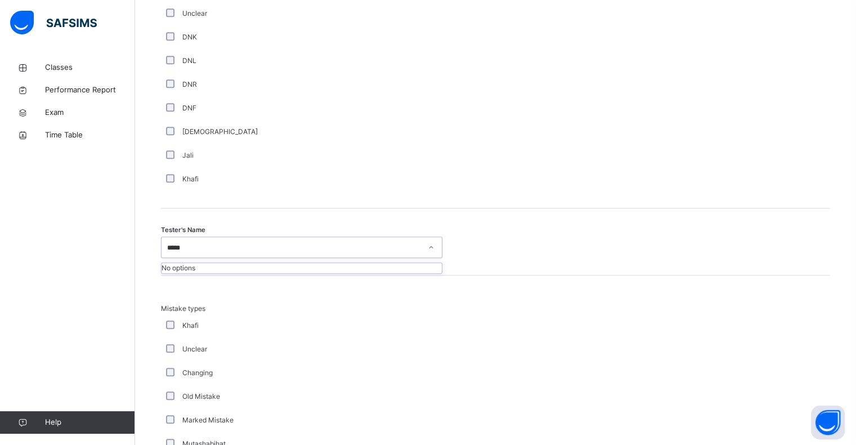
type input "******"
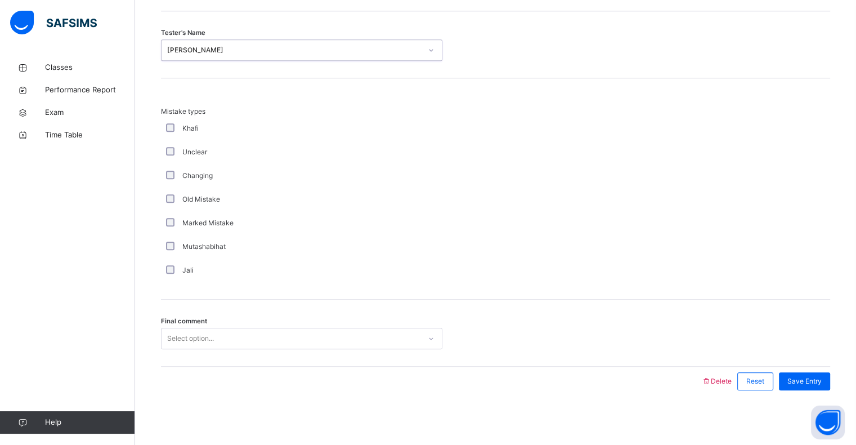
scroll to position [1184, 0]
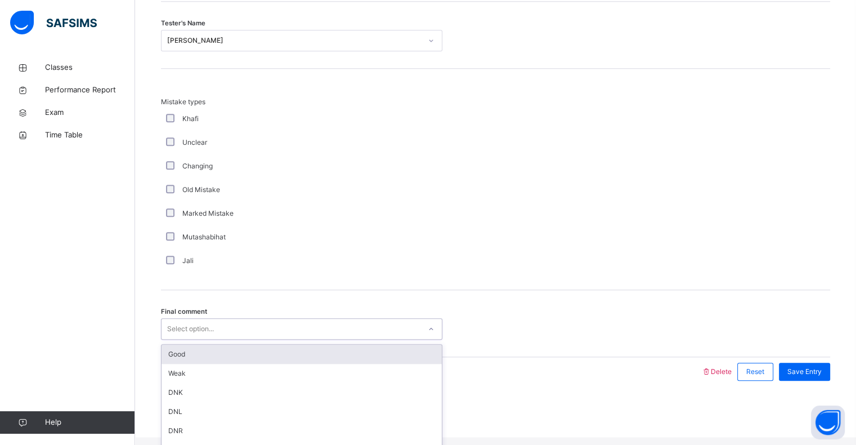
click at [231, 364] on div "Good" at bounding box center [302, 353] width 280 height 19
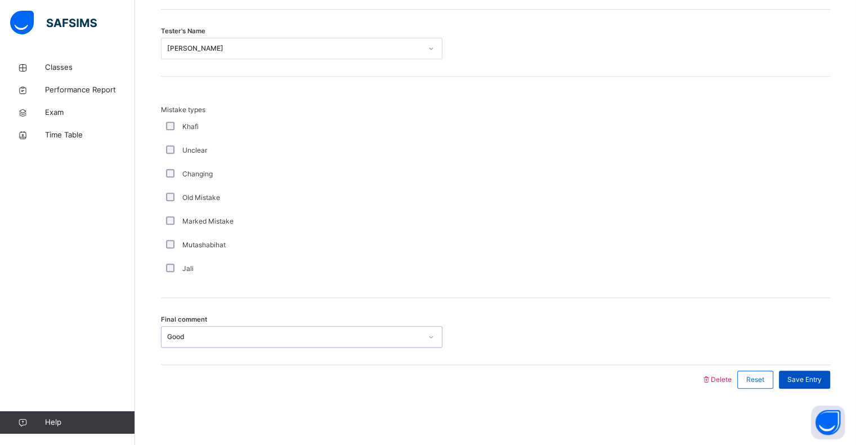
click at [810, 387] on div "Save Entry" at bounding box center [804, 379] width 51 height 18
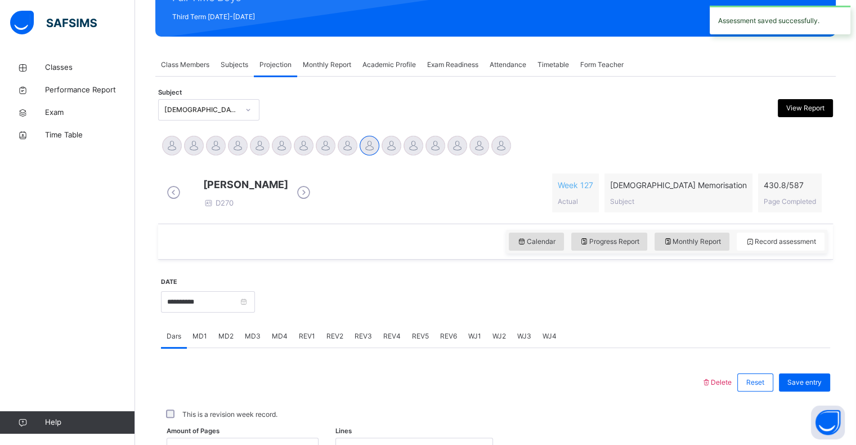
scroll to position [0, 0]
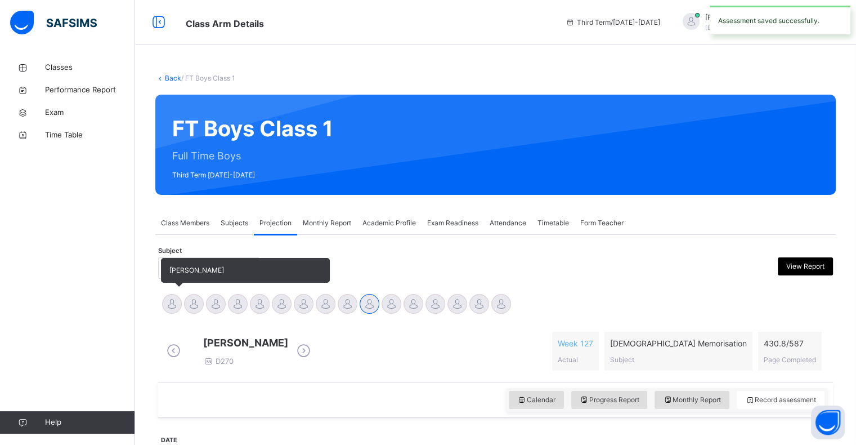
click at [164, 312] on div "[PERSON_NAME]" at bounding box center [172, 305] width 22 height 25
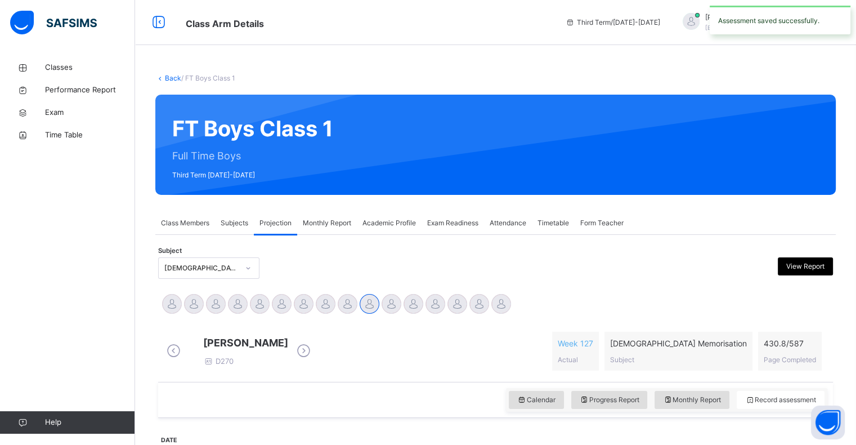
click at [168, 323] on div "Raaidh Rushan D270 Week 127 Actual Quran Memorisation Subject 430.8 / 587 Page …" at bounding box center [495, 351] width 669 height 56
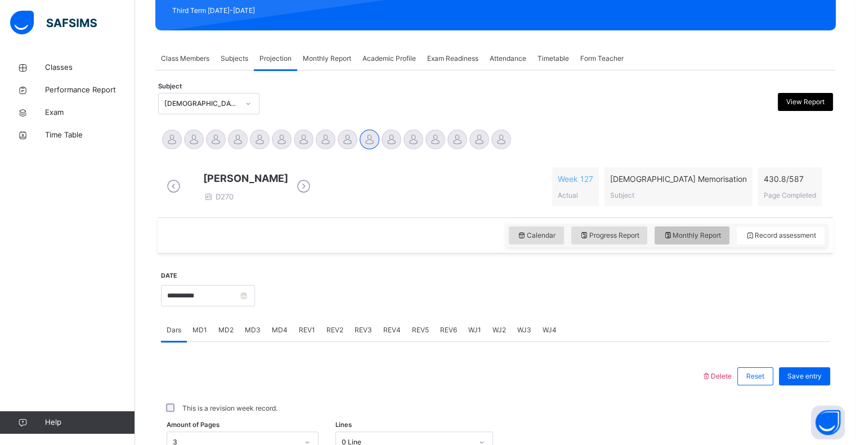
click at [699, 240] on span "Monthly Report" at bounding box center [692, 235] width 58 height 10
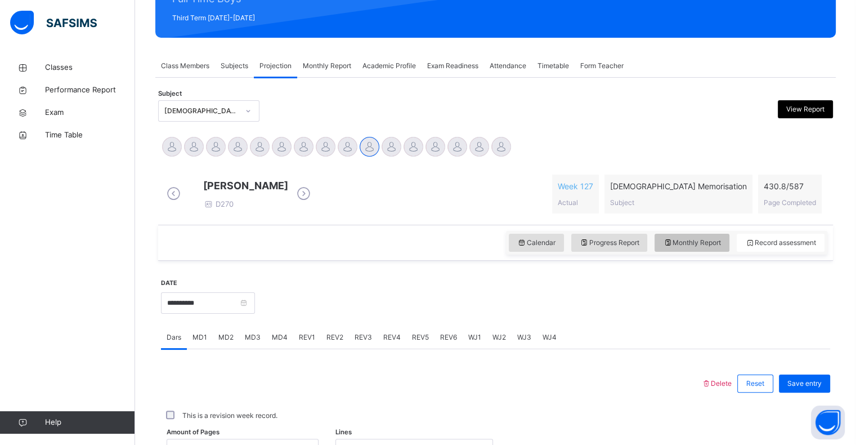
select select "****"
select select "*"
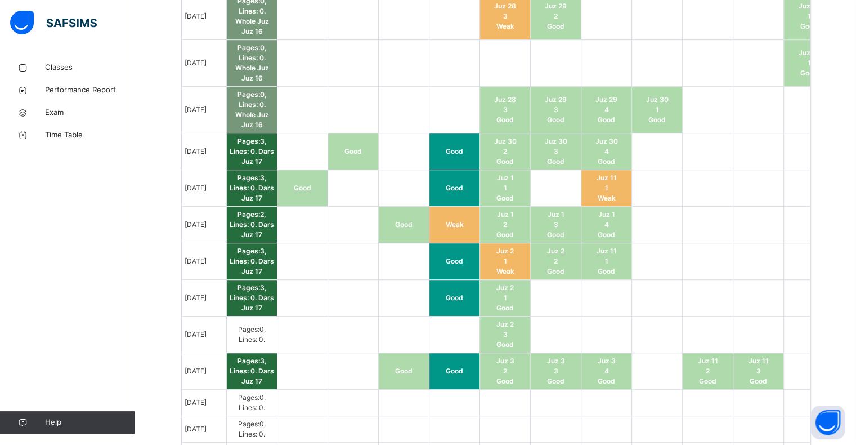
scroll to position [726, 0]
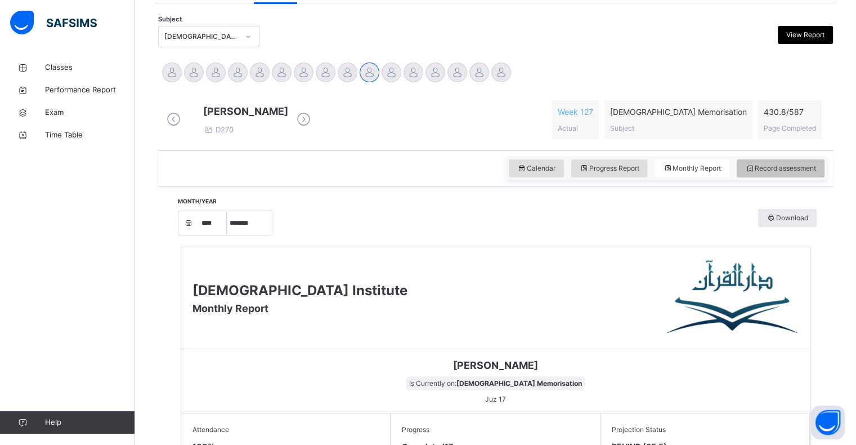
click at [790, 177] on div "Record assessment" at bounding box center [781, 168] width 88 height 18
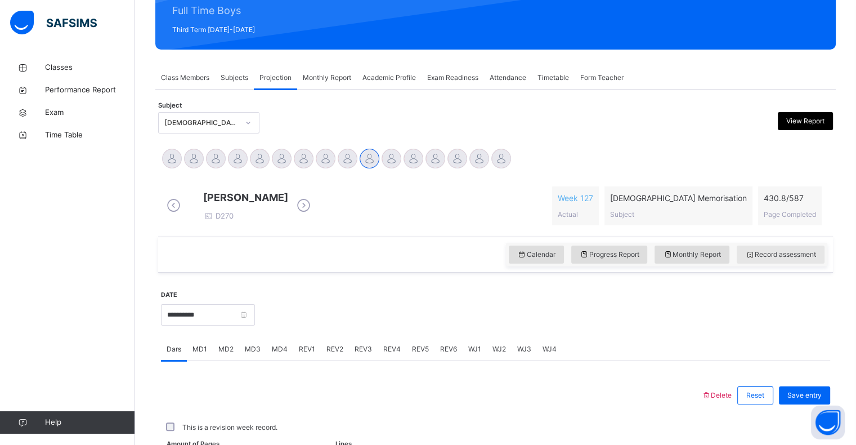
scroll to position [231, 0]
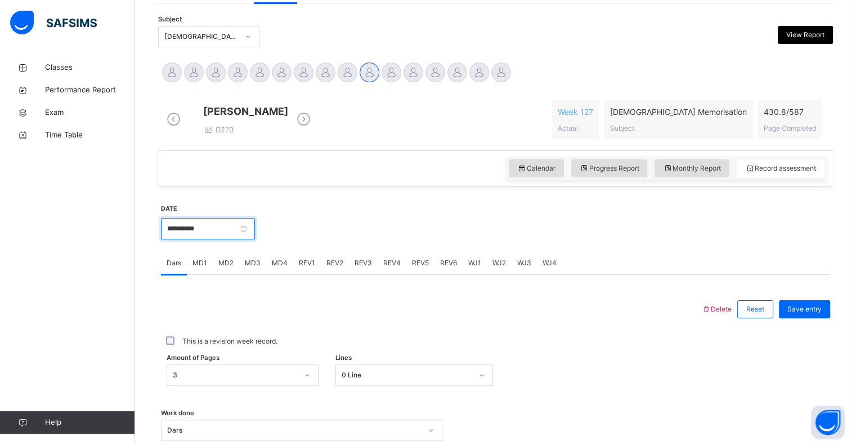
click at [221, 239] on input "**********" at bounding box center [208, 228] width 94 height 21
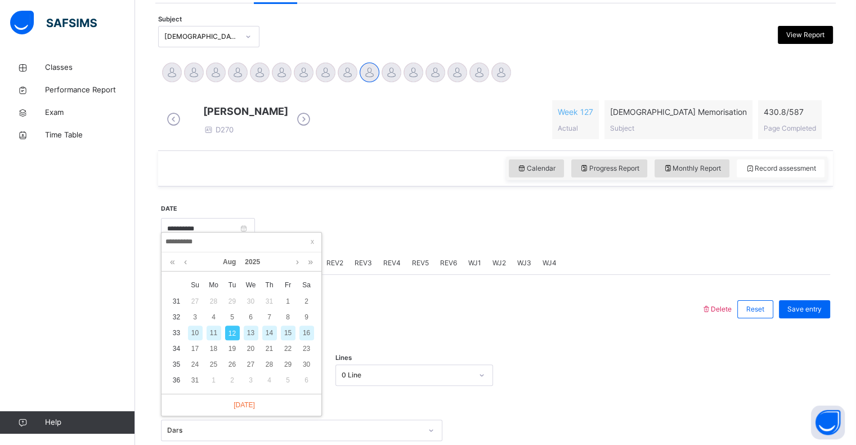
click at [210, 338] on div "11" at bounding box center [214, 332] width 15 height 15
type input "**********"
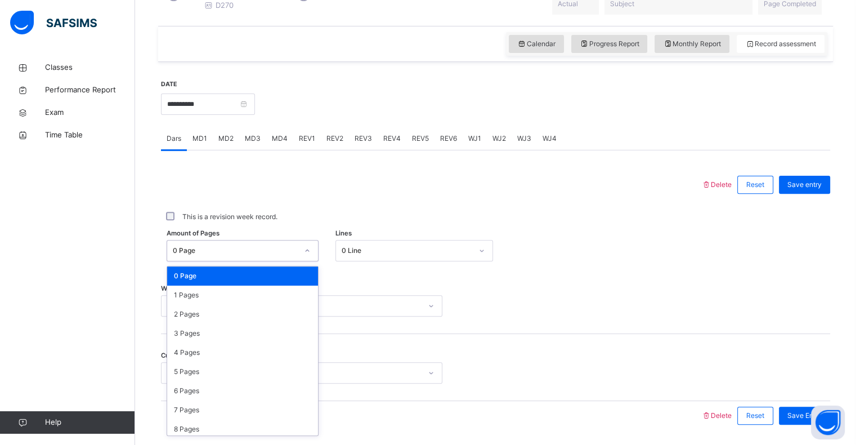
scroll to position [360, 0]
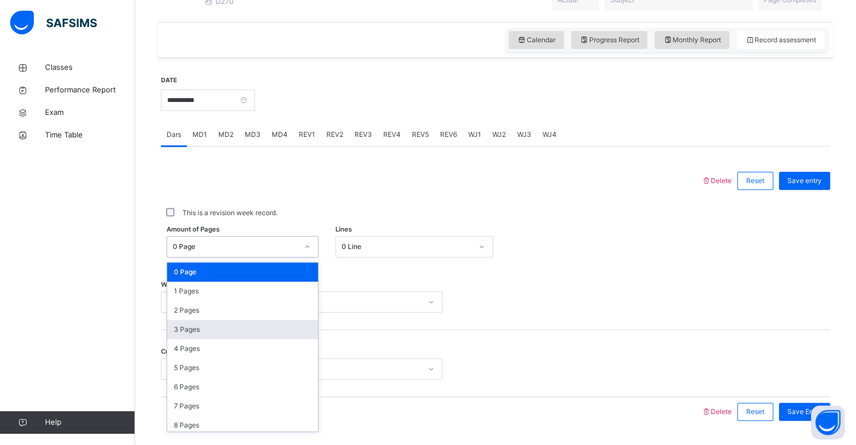
click at [195, 339] on div "3 Pages" at bounding box center [242, 329] width 151 height 19
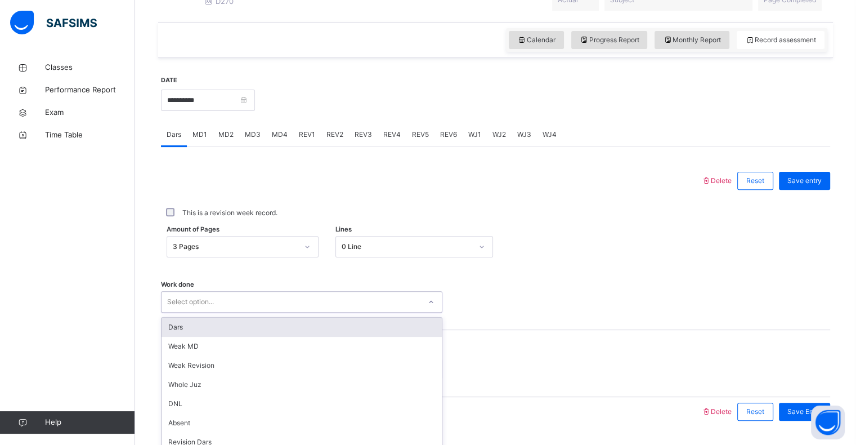
scroll to position [400, 0]
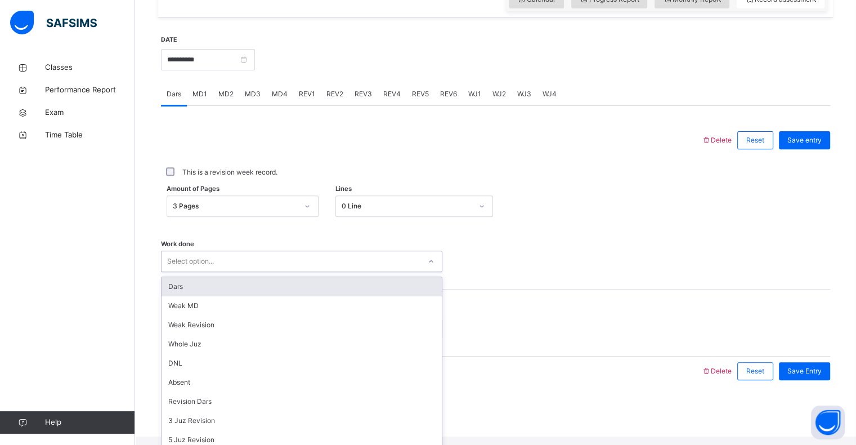
click at [224, 291] on div "Dars" at bounding box center [302, 286] width 280 height 19
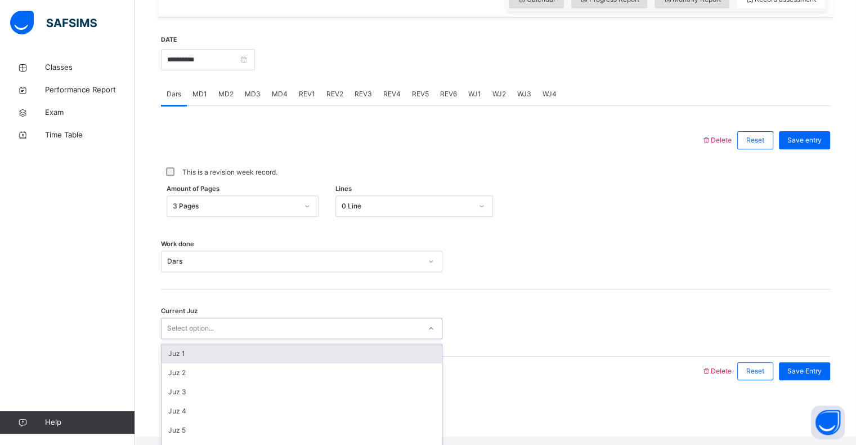
scroll to position [259, 0]
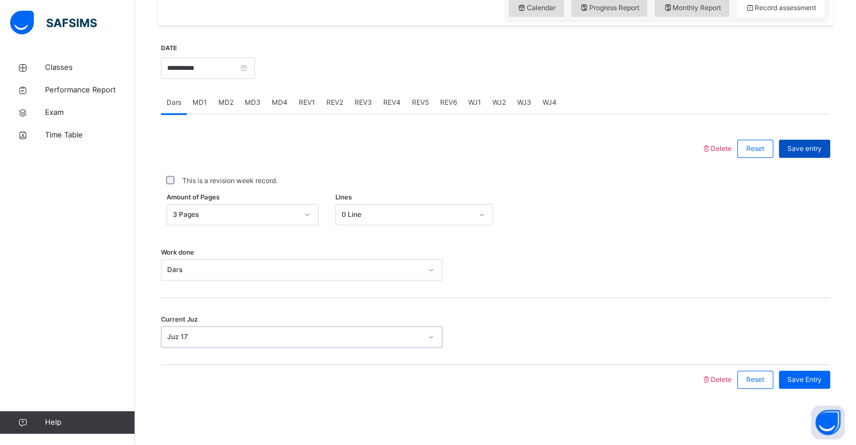
click at [819, 153] on span "Save entry" at bounding box center [804, 149] width 34 height 10
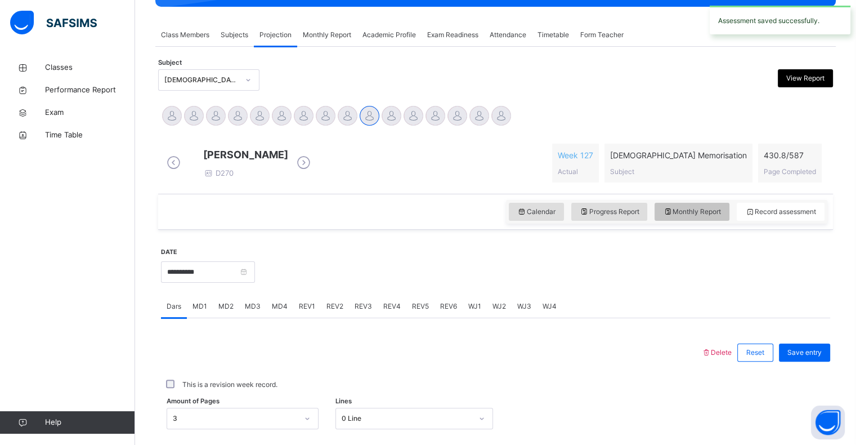
click at [721, 217] on span "Monthly Report" at bounding box center [692, 212] width 58 height 10
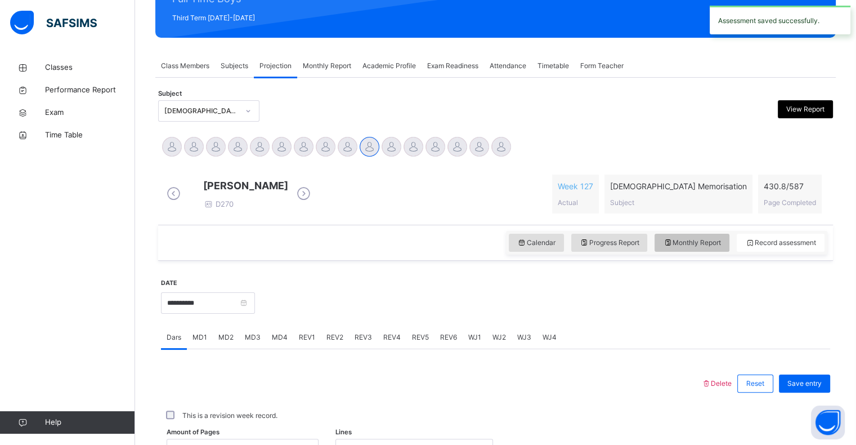
select select "****"
select select "*"
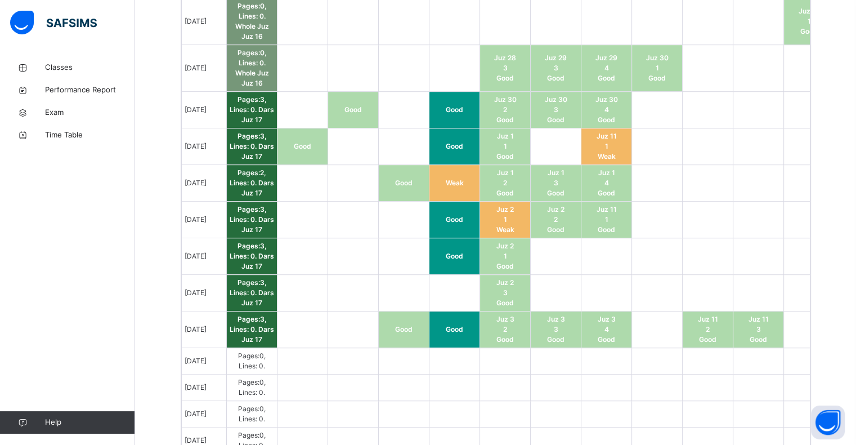
scroll to position [770, 0]
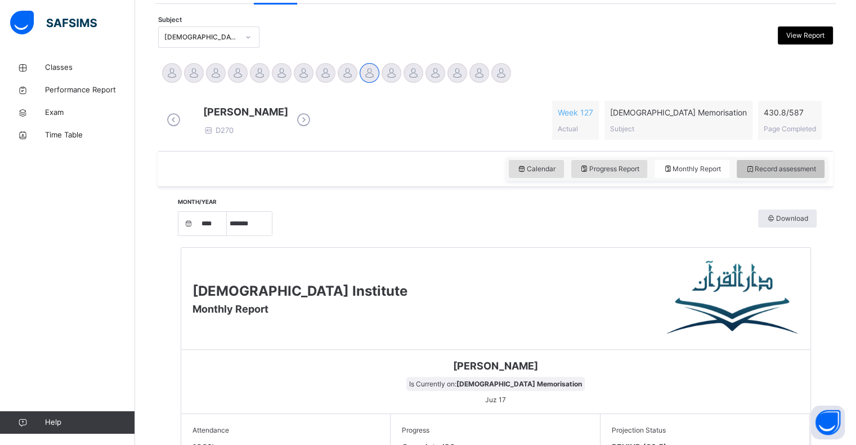
click at [781, 174] on span "Record assessment" at bounding box center [780, 169] width 71 height 10
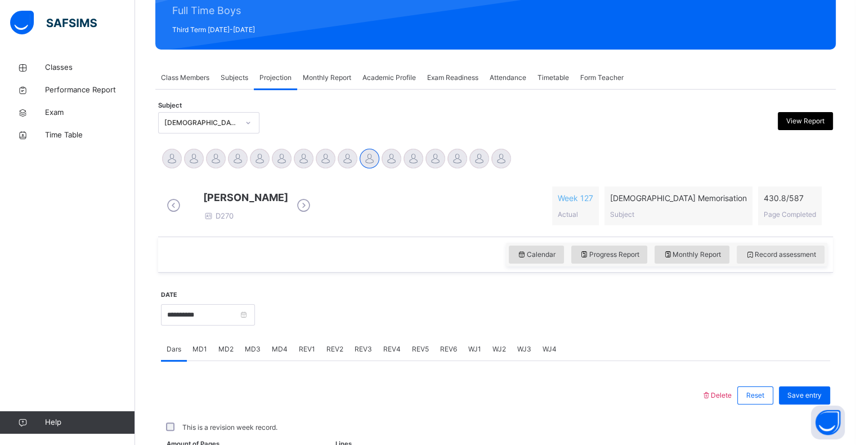
scroll to position [231, 0]
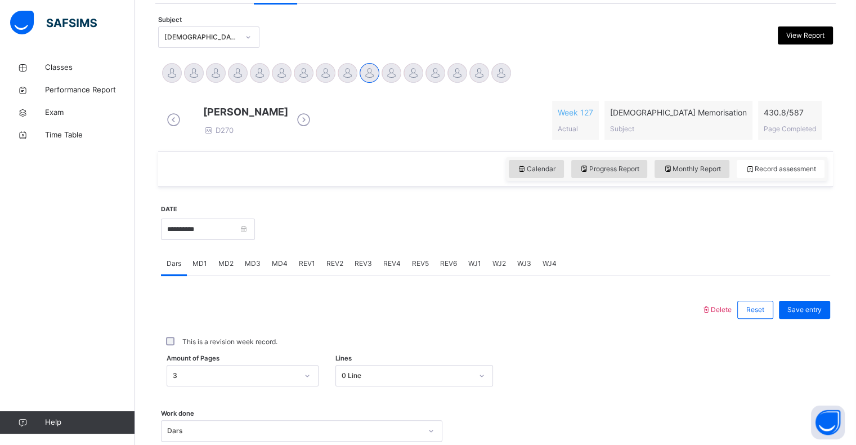
click at [308, 268] on span "REV1" at bounding box center [307, 263] width 16 height 10
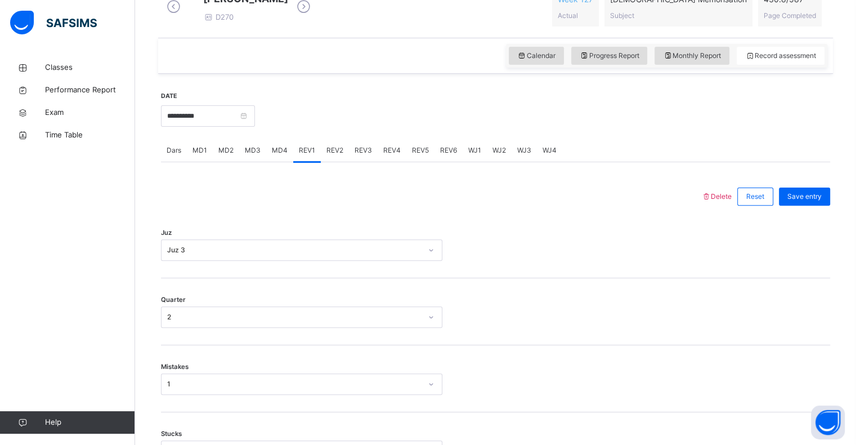
scroll to position [350, 0]
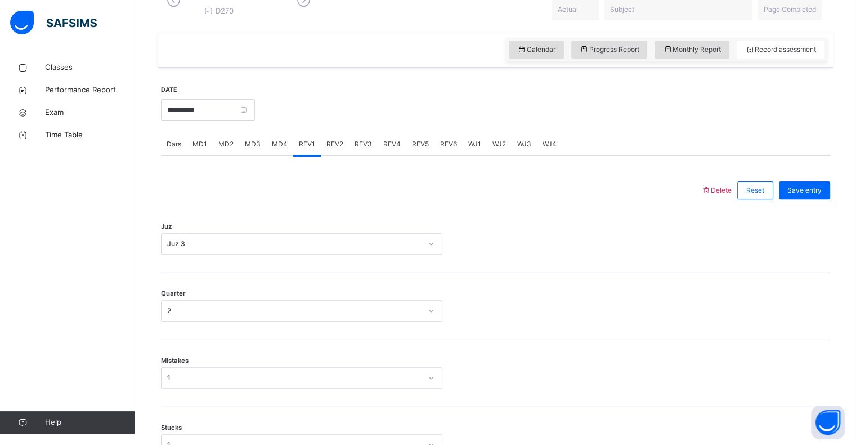
click at [331, 155] on div "REV2" at bounding box center [335, 144] width 28 height 23
click at [303, 155] on div "REV1" at bounding box center [307, 144] width 28 height 23
click at [218, 120] on input "**********" at bounding box center [208, 109] width 94 height 21
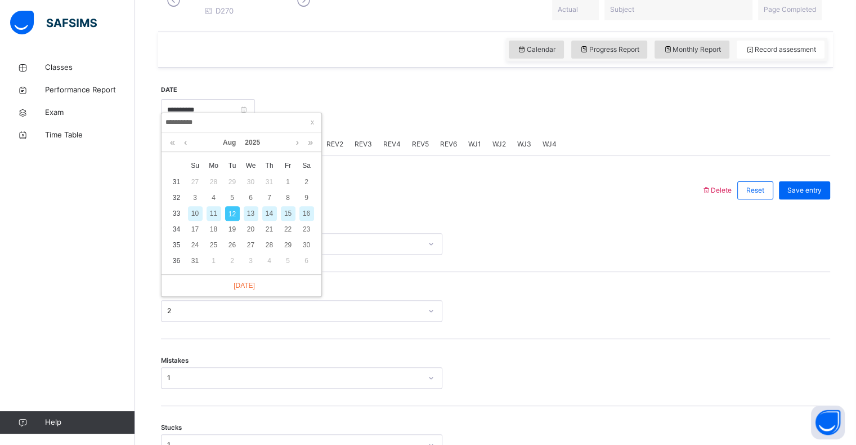
click at [218, 216] on div "11" at bounding box center [214, 213] width 15 height 15
type input "**********"
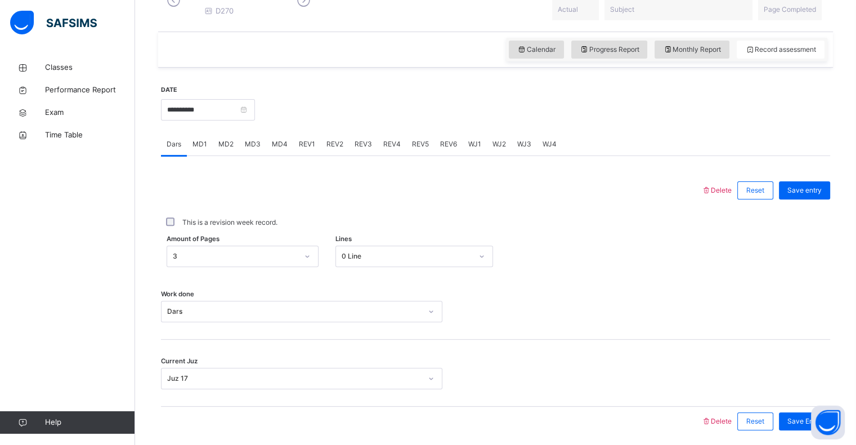
click at [308, 155] on div "REV1" at bounding box center [307, 144] width 28 height 23
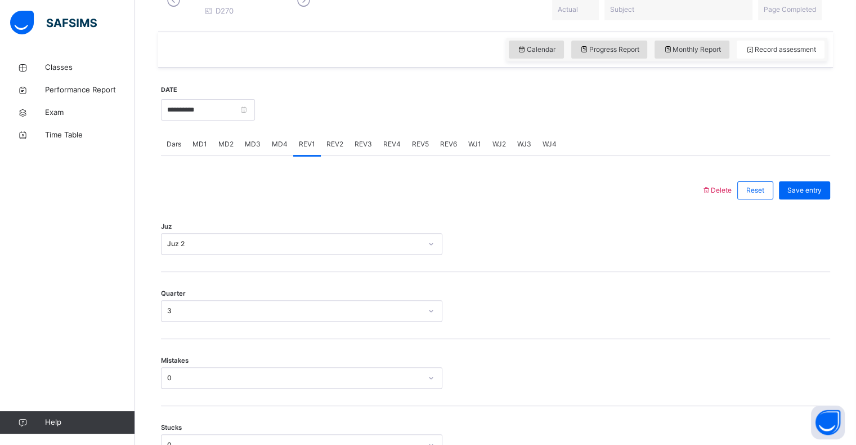
click at [334, 149] on span "REV2" at bounding box center [334, 144] width 17 height 10
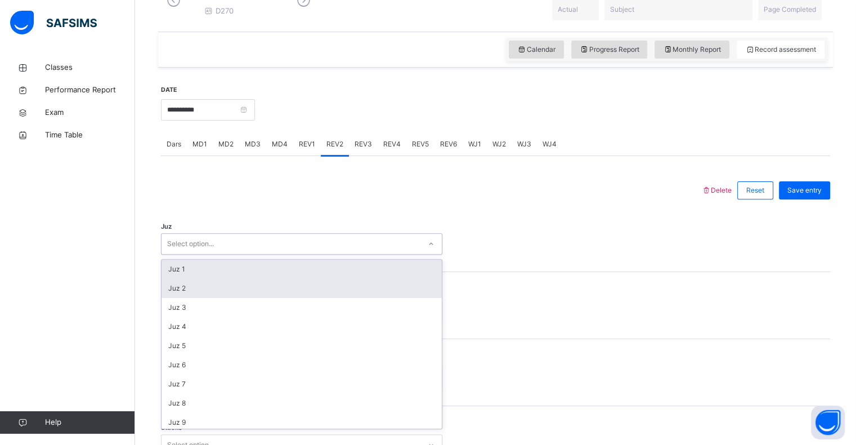
click at [203, 298] on div "Juz 2" at bounding box center [302, 288] width 280 height 19
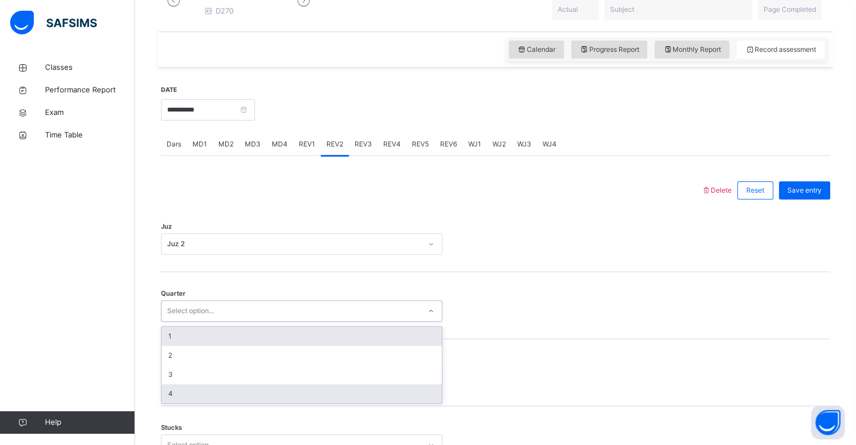
click at [178, 403] on div "4" at bounding box center [302, 393] width 280 height 19
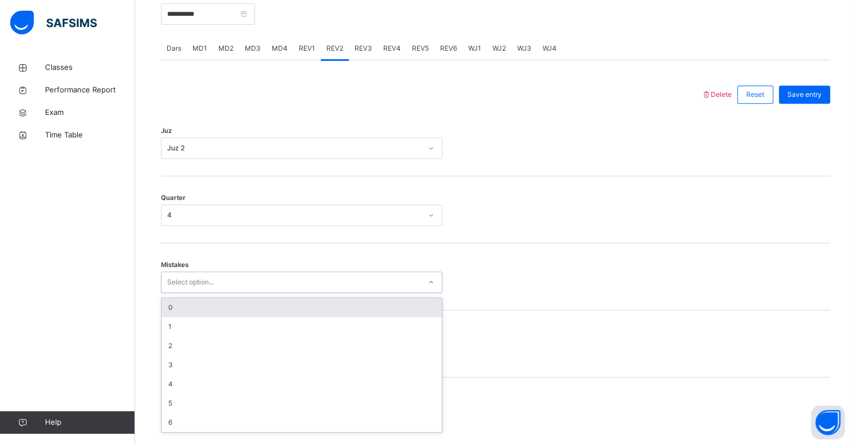
click at [203, 315] on div "0" at bounding box center [302, 307] width 280 height 19
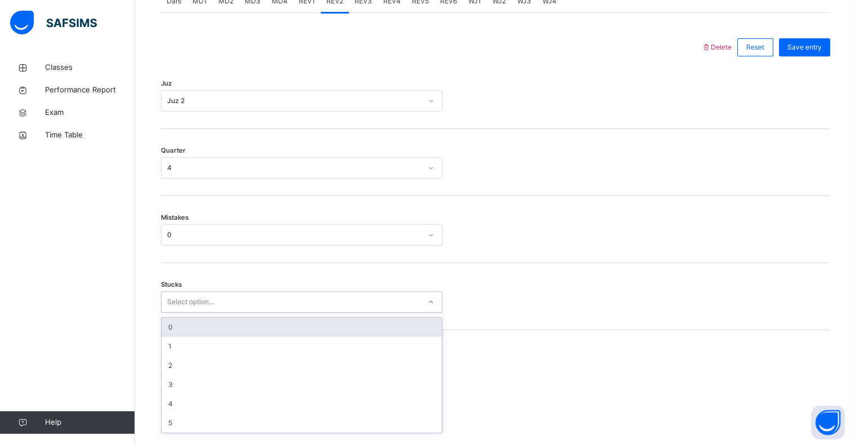
scroll to position [494, 0]
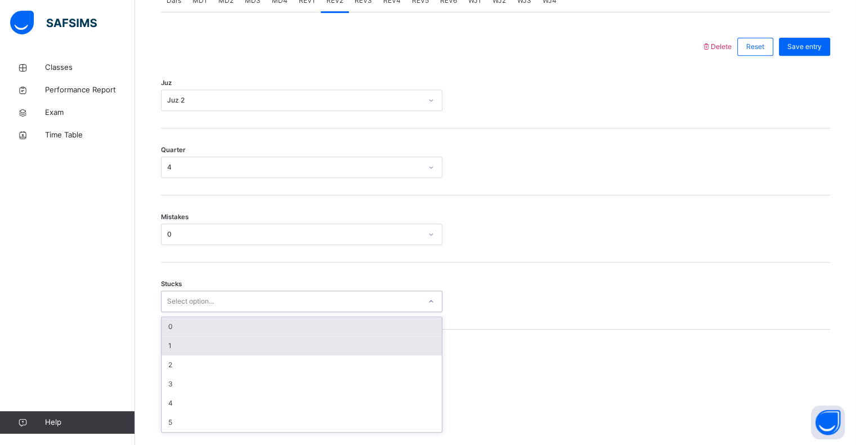
click at [185, 355] on div "1" at bounding box center [302, 345] width 280 height 19
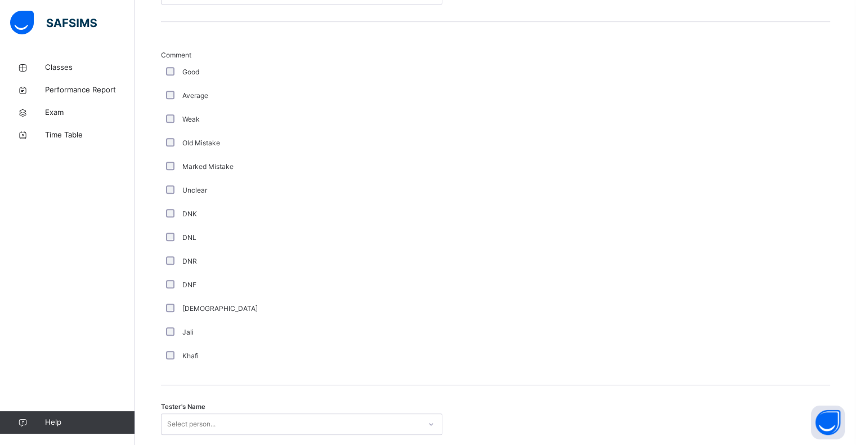
click at [258, 399] on div "Tester's Name Select person..." at bounding box center [495, 418] width 669 height 67
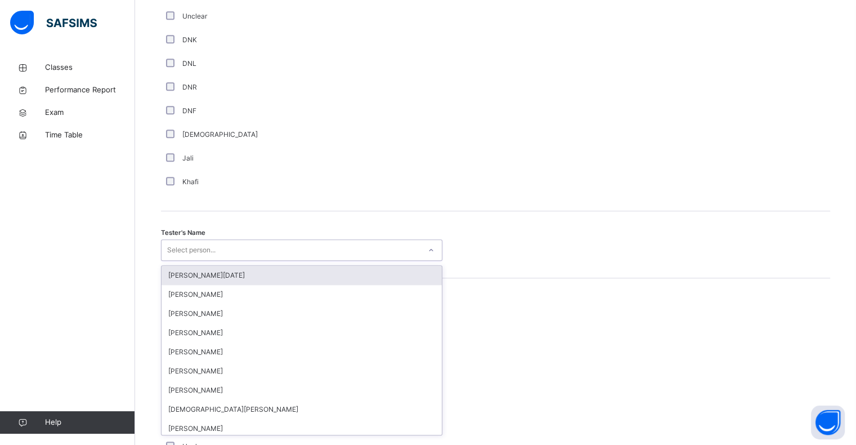
scroll to position [978, 0]
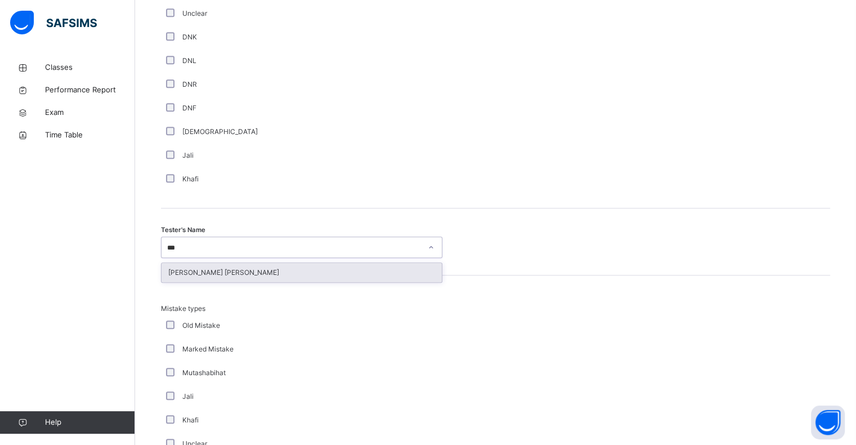
type input "****"
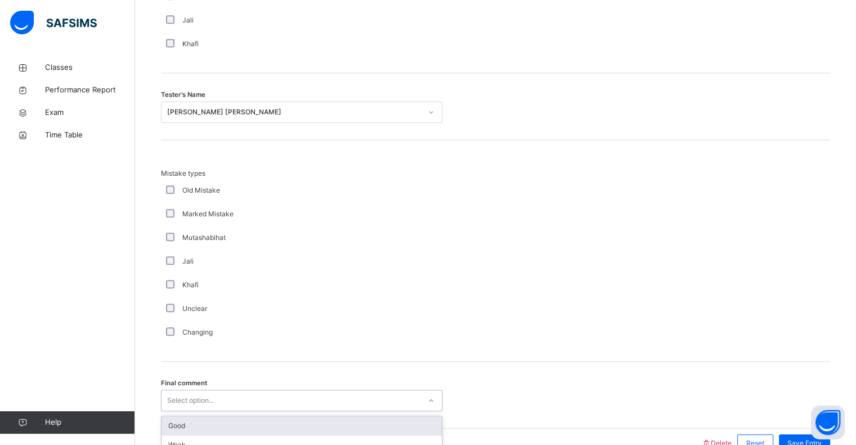
scroll to position [1184, 0]
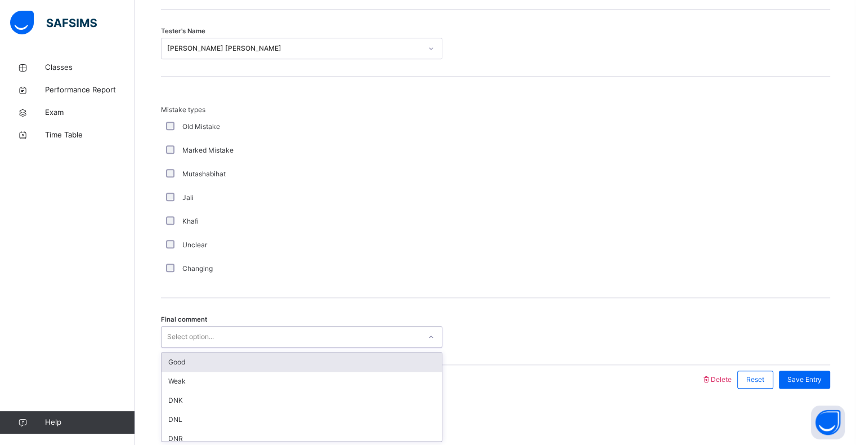
click at [260, 359] on div "Good" at bounding box center [302, 361] width 280 height 19
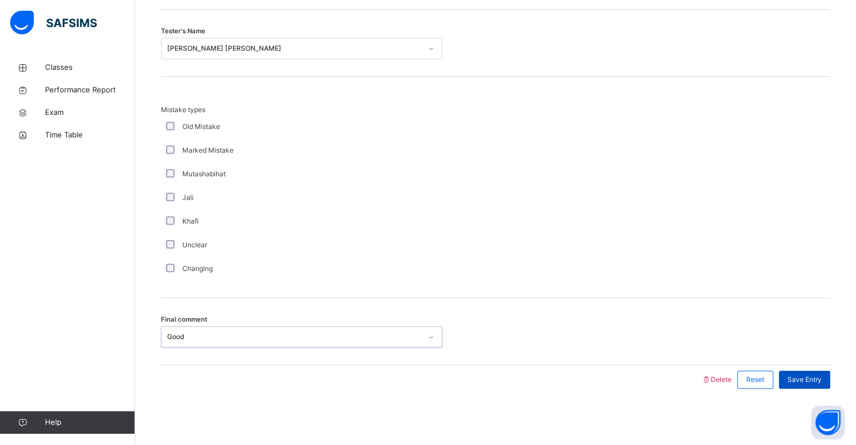
click at [806, 384] on span "Save Entry" at bounding box center [804, 379] width 34 height 10
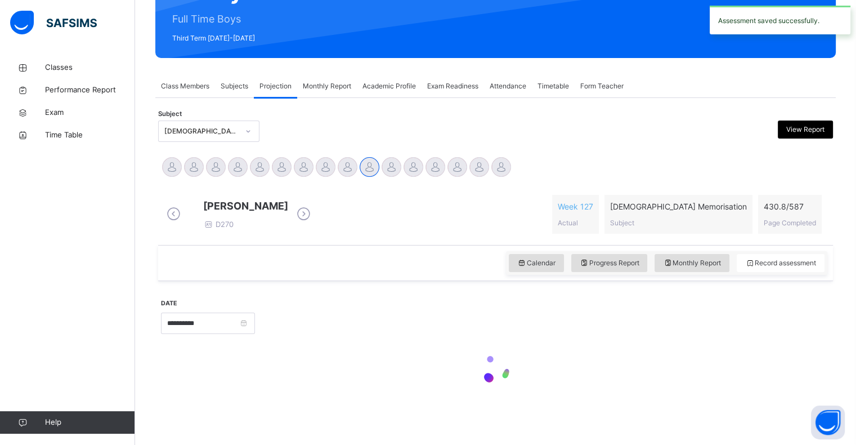
scroll to position [145, 0]
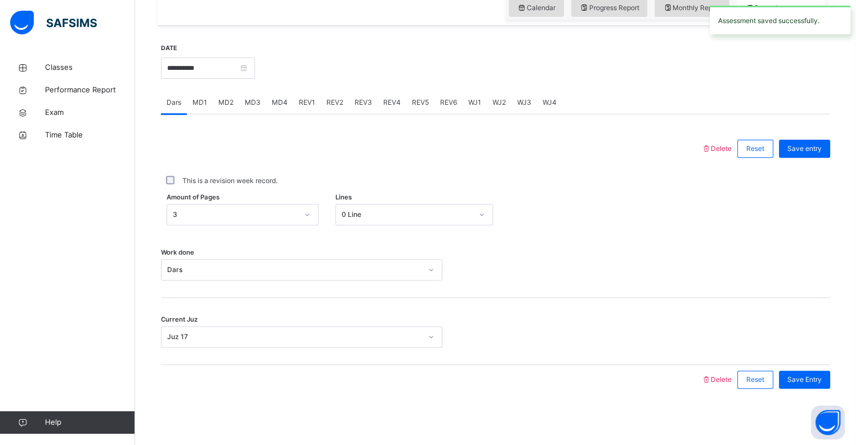
click at [358, 108] on div "REV3" at bounding box center [363, 102] width 29 height 23
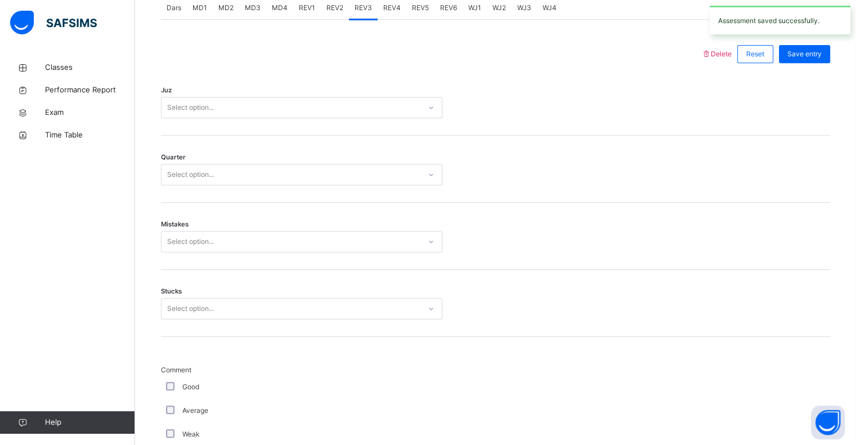
scroll to position [486, 0]
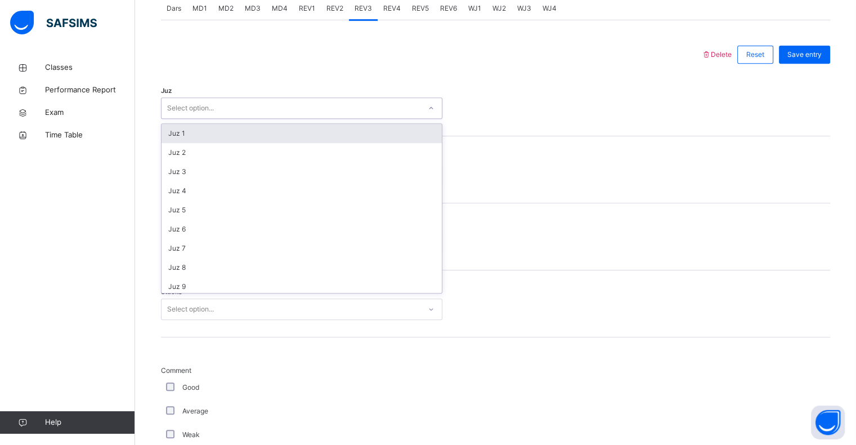
type input "*"
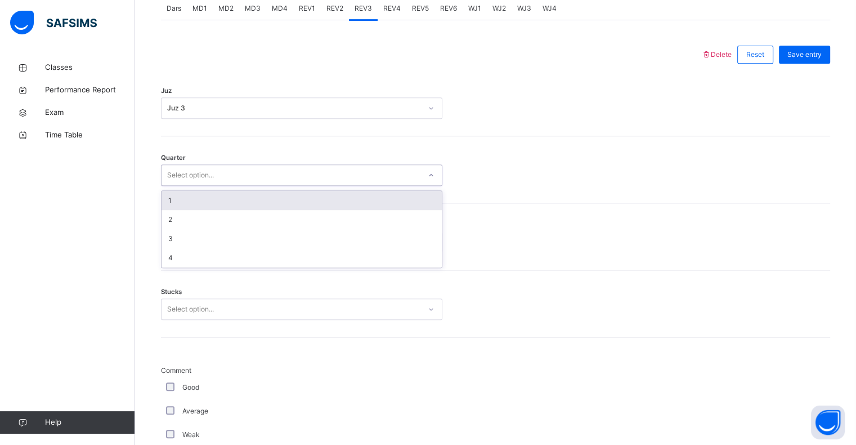
click at [280, 201] on div "1" at bounding box center [302, 200] width 280 height 19
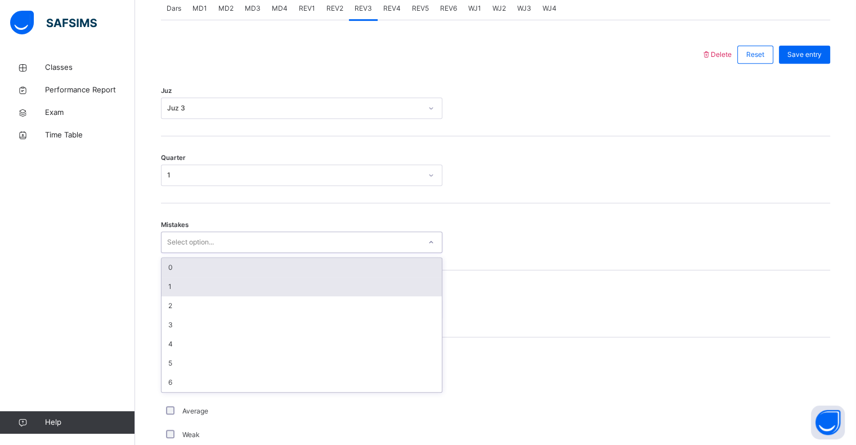
click at [200, 294] on div "1" at bounding box center [302, 286] width 280 height 19
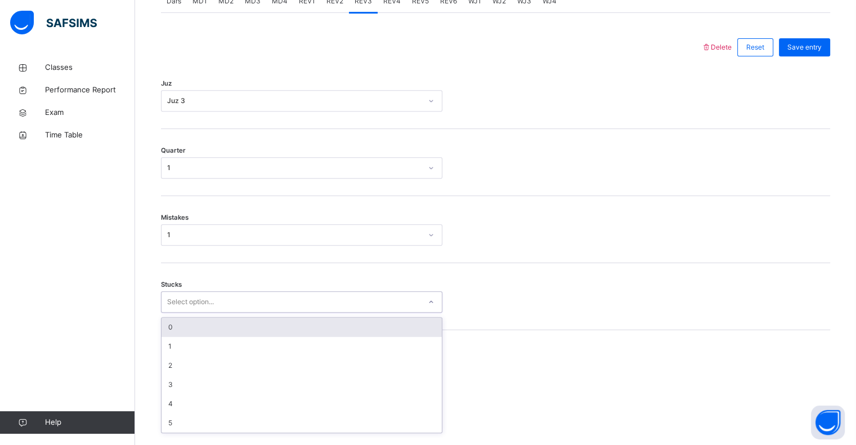
scroll to position [494, 0]
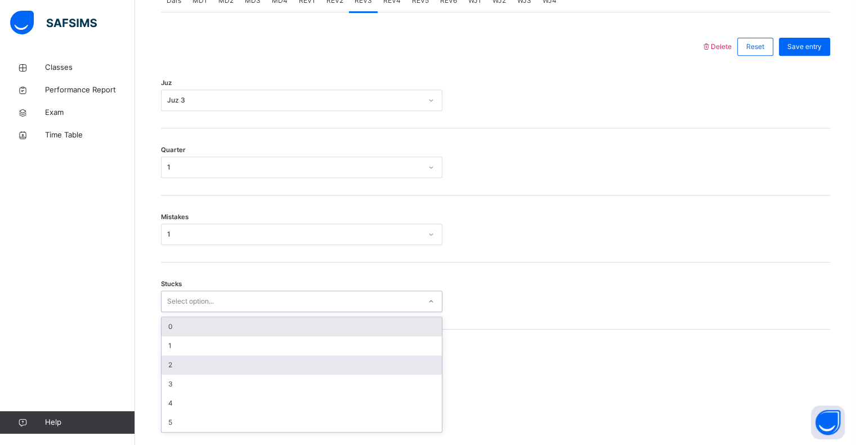
click at [179, 374] on div "2" at bounding box center [302, 364] width 280 height 19
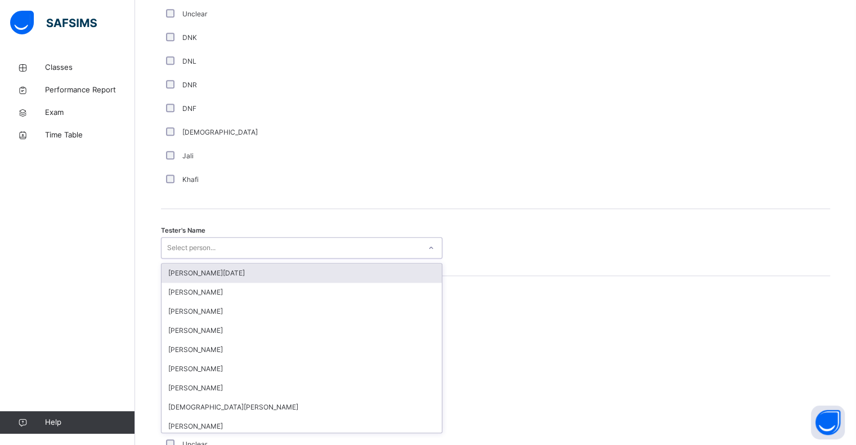
scroll to position [978, 0]
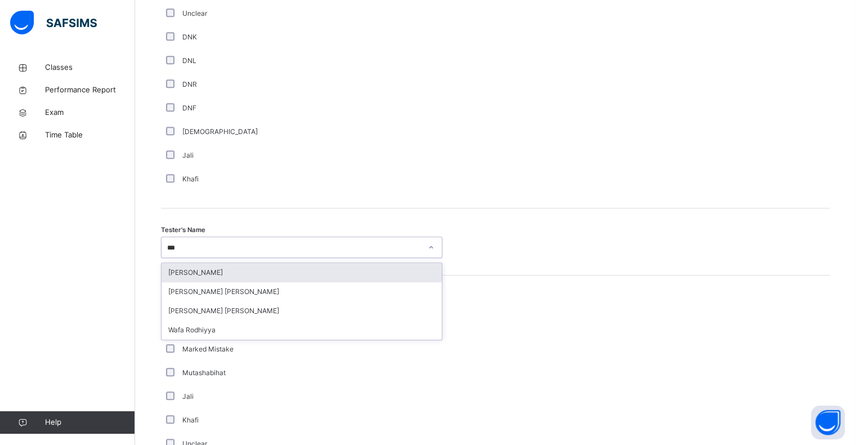
type input "****"
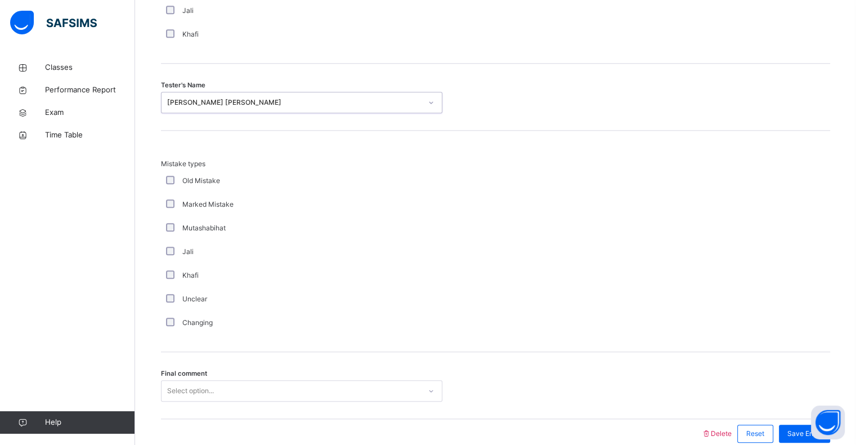
scroll to position [1177, 0]
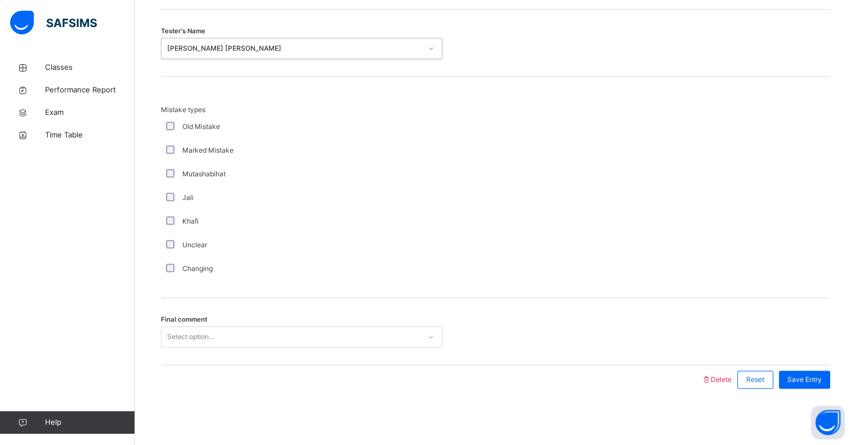
click at [280, 364] on div "Final comment Select option..." at bounding box center [495, 331] width 669 height 67
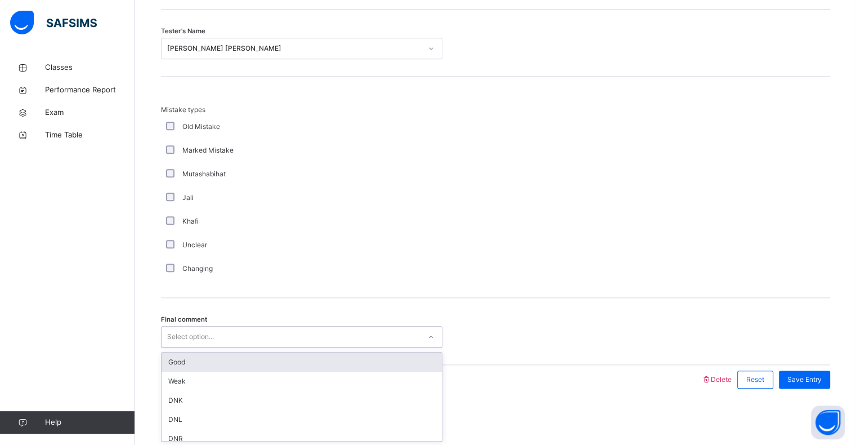
scroll to position [1184, 0]
click at [250, 358] on div "Good" at bounding box center [302, 361] width 280 height 19
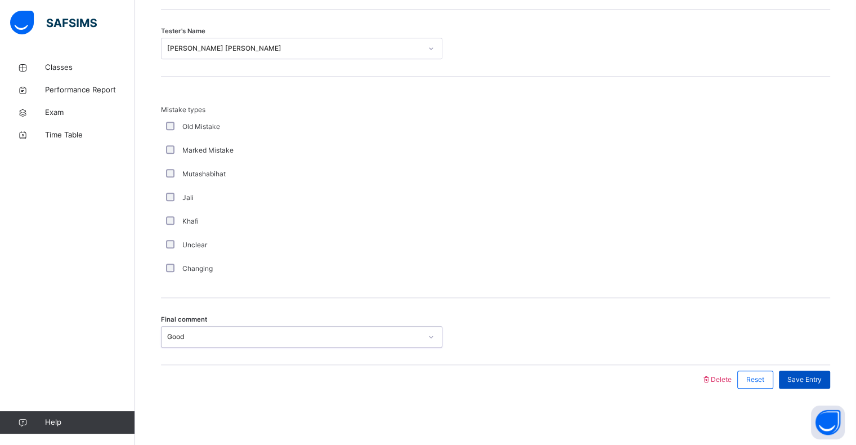
click at [819, 384] on div "Save Entry" at bounding box center [804, 379] width 51 height 18
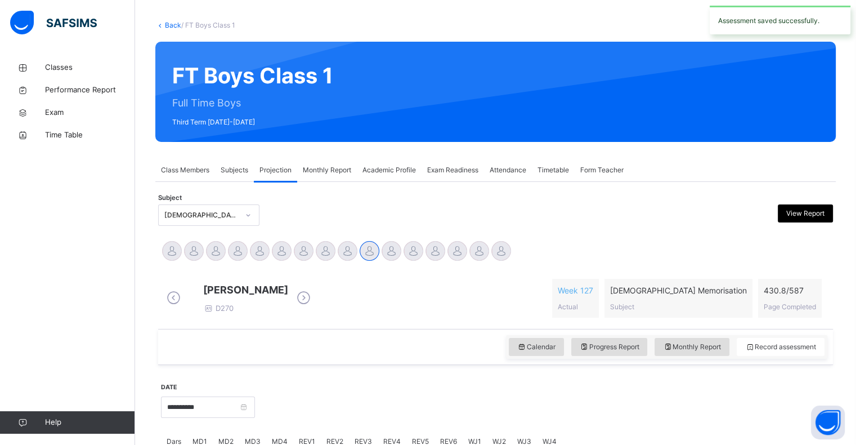
scroll to position [53, 0]
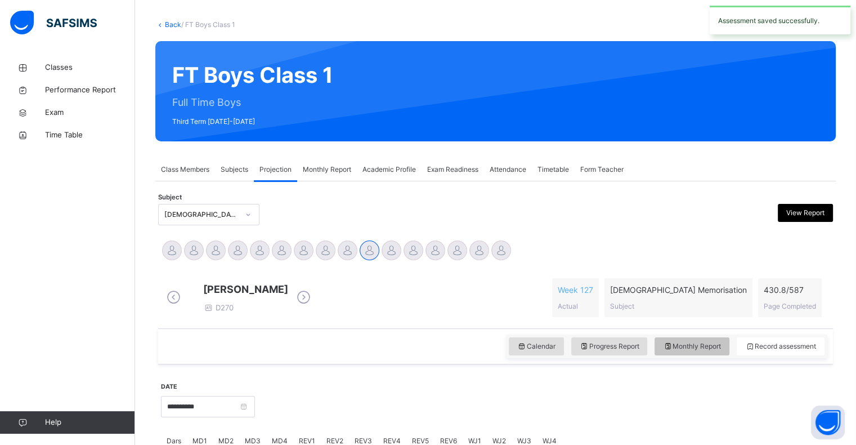
click at [688, 355] on div "Monthly Report" at bounding box center [692, 346] width 75 height 18
select select "****"
select select "*"
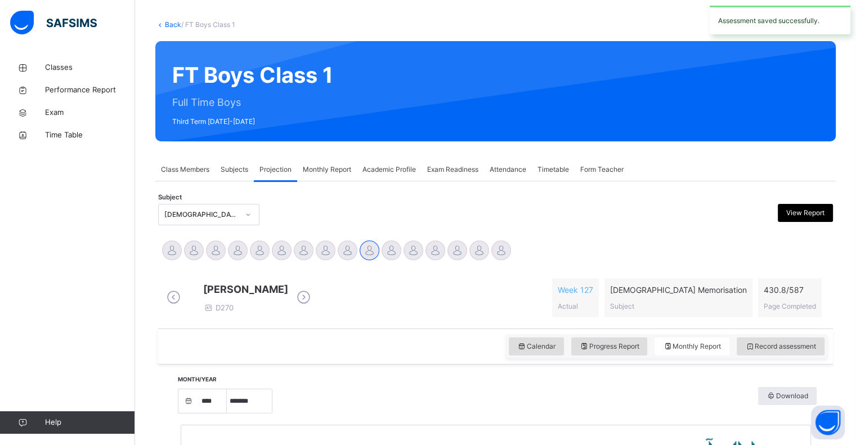
click at [545, 311] on div "Raaidh Rushan D270 Week 127 Actual Quran Memorisation Subject 430.8 / 587 Page …" at bounding box center [496, 297] width 664 height 39
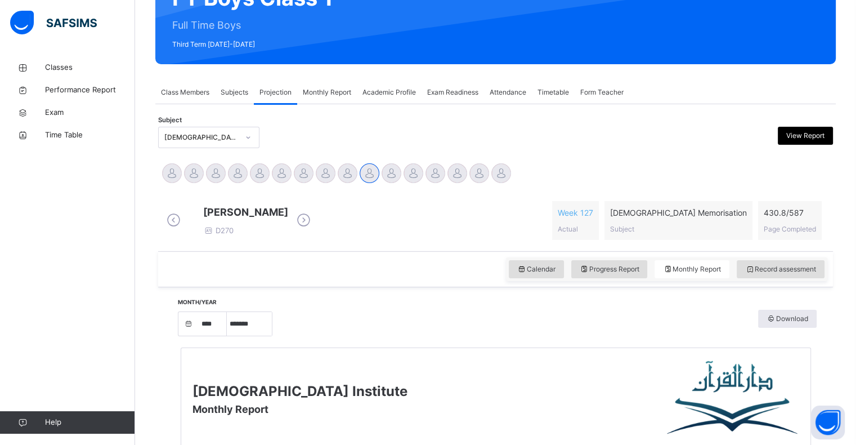
scroll to position [131, 0]
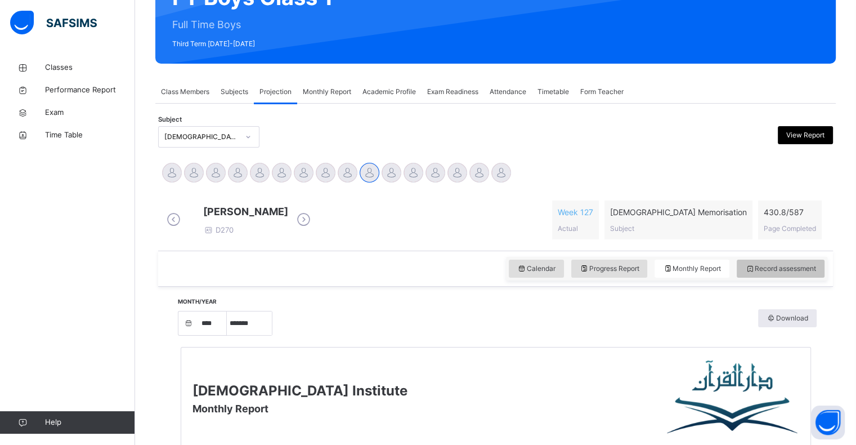
click at [791, 277] on div "Record assessment" at bounding box center [781, 268] width 88 height 18
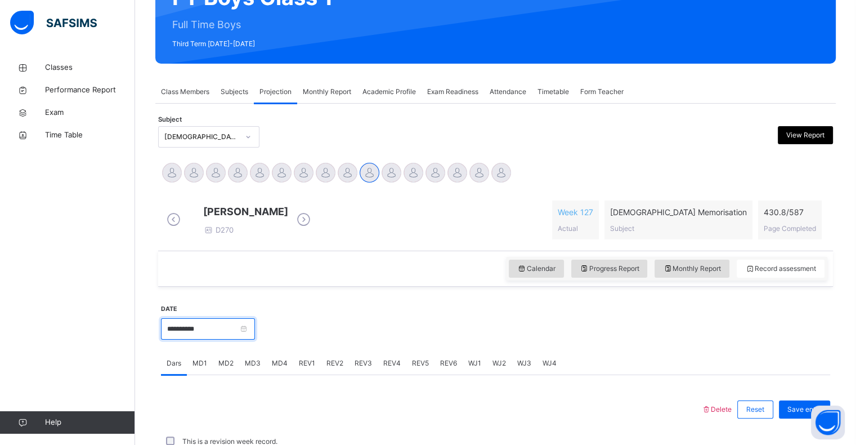
click at [206, 338] on input "**********" at bounding box center [208, 328] width 94 height 21
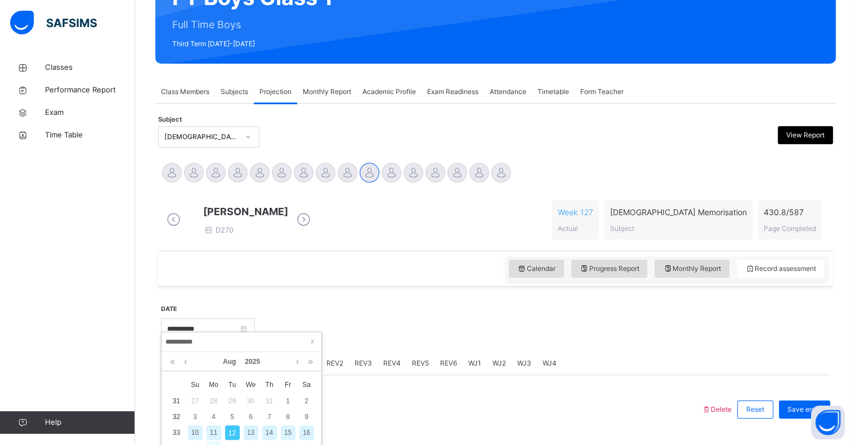
click at [218, 441] on div "18" at bounding box center [214, 448] width 15 height 15
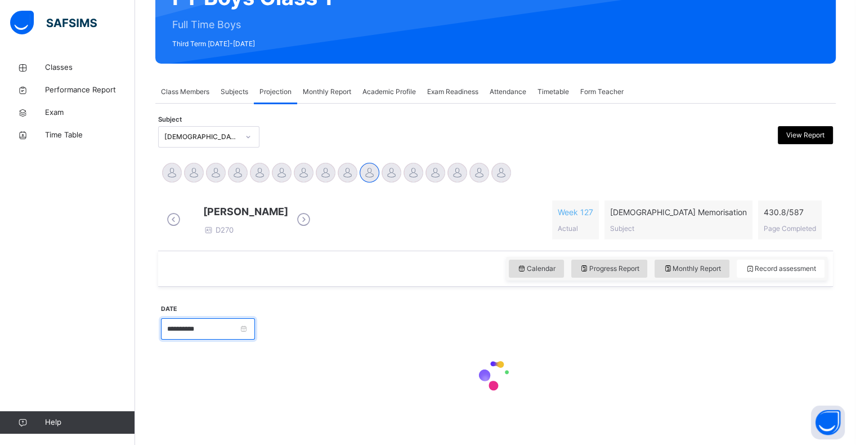
click at [216, 339] on input "**********" at bounding box center [208, 328] width 94 height 21
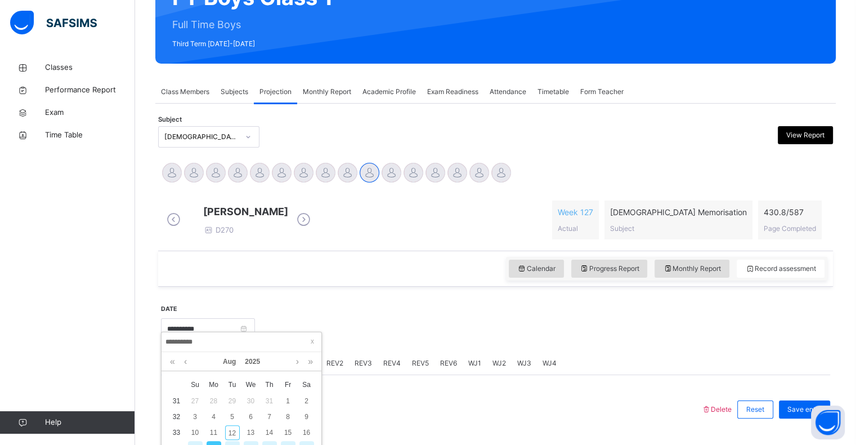
click at [216, 264] on div "Calendar Progress Report Monthly Report Record assessment" at bounding box center [495, 268] width 675 height 36
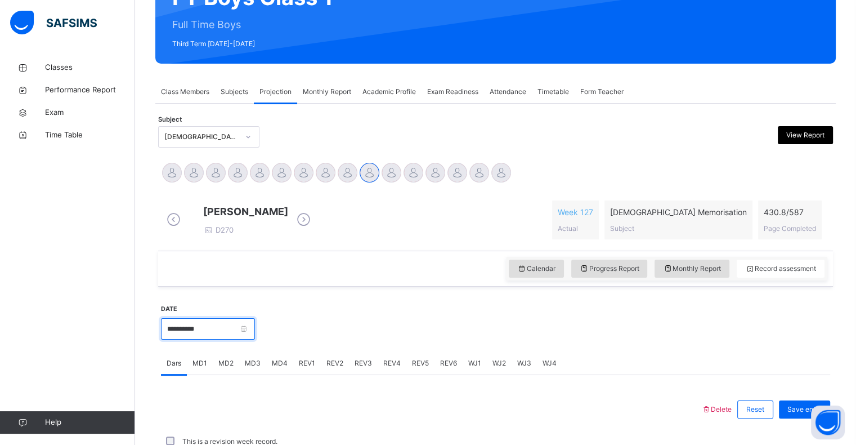
click at [221, 337] on input "**********" at bounding box center [208, 328] width 94 height 21
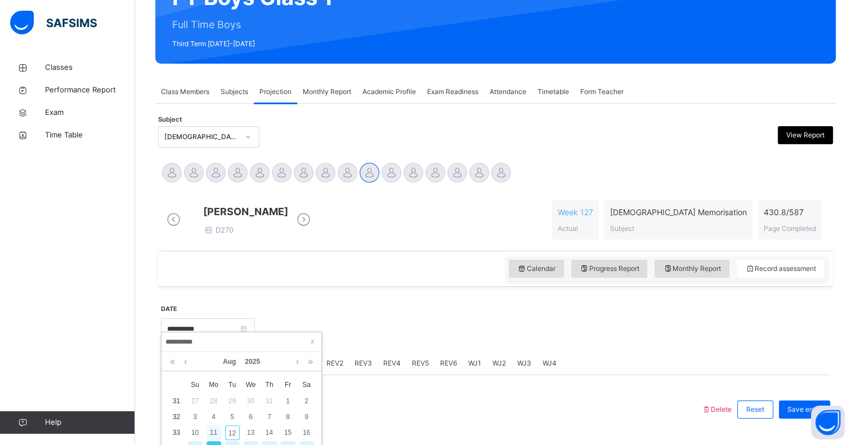
click at [216, 434] on div "11" at bounding box center [214, 432] width 15 height 15
type input "**********"
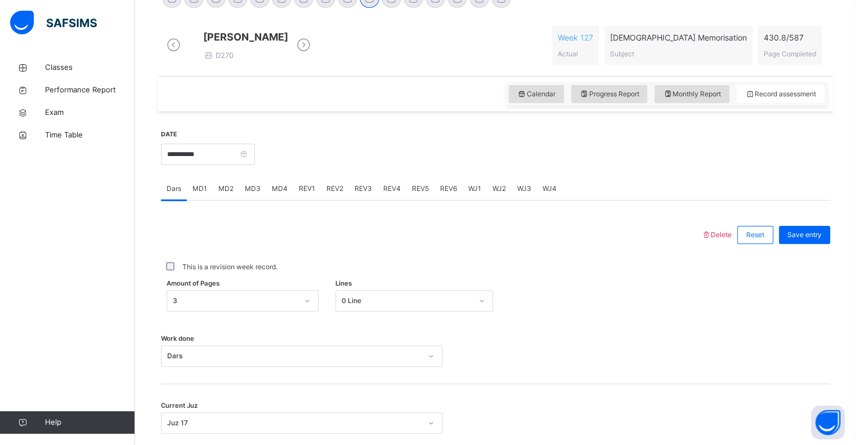
click at [272, 194] on span "MD4" at bounding box center [280, 188] width 16 height 10
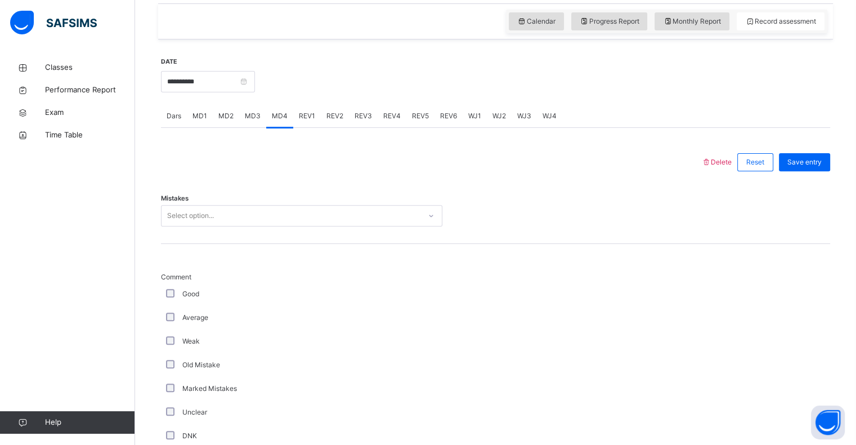
scroll to position [406, 0]
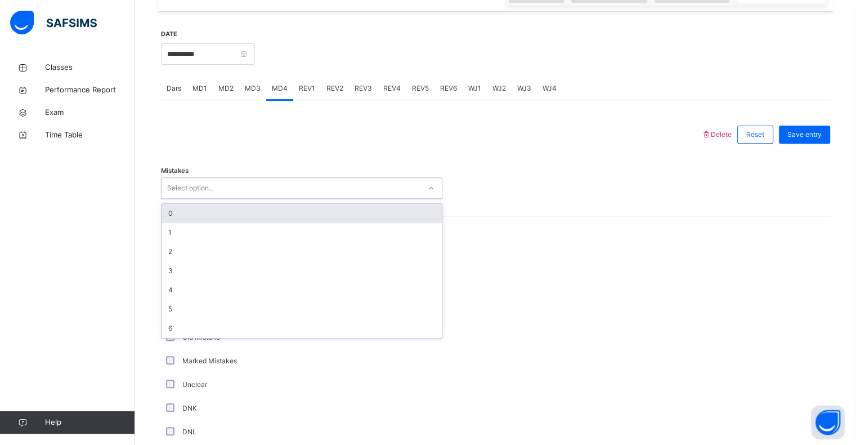
click at [196, 221] on div "0" at bounding box center [302, 213] width 280 height 19
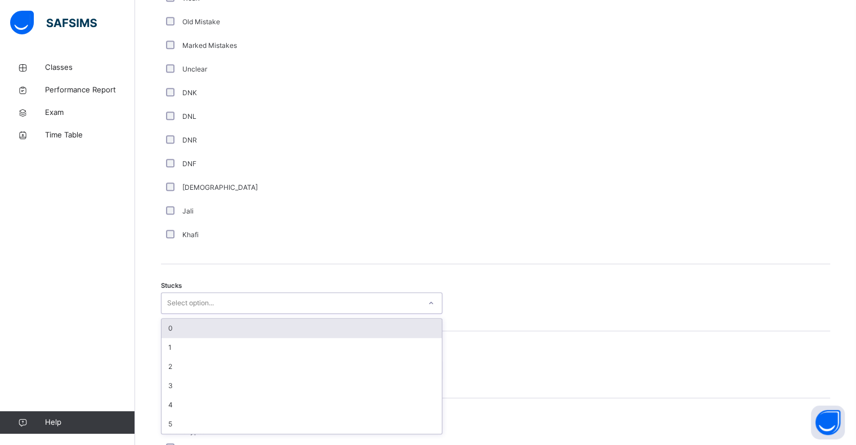
scroll to position [723, 0]
click at [180, 366] on div "2" at bounding box center [302, 364] width 280 height 19
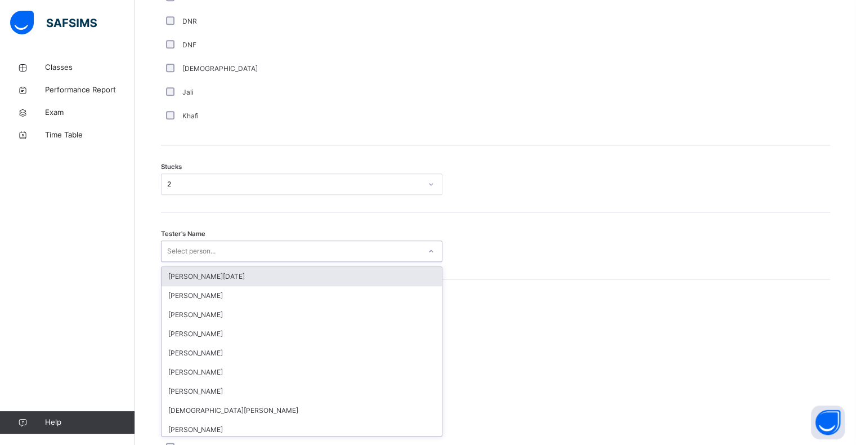
scroll to position [844, 0]
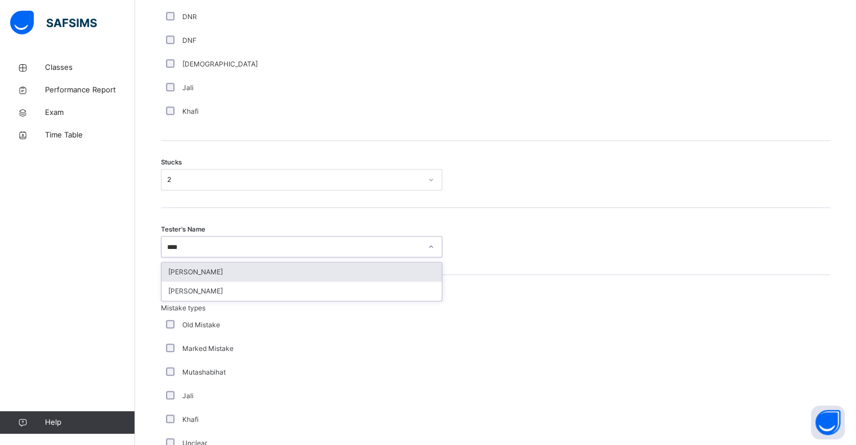
type input "*****"
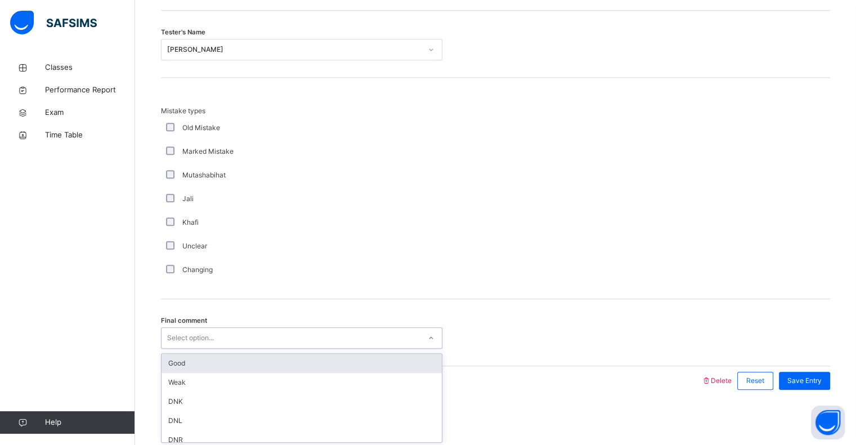
scroll to position [1050, 0]
click at [214, 362] on div "Good" at bounding box center [302, 361] width 280 height 19
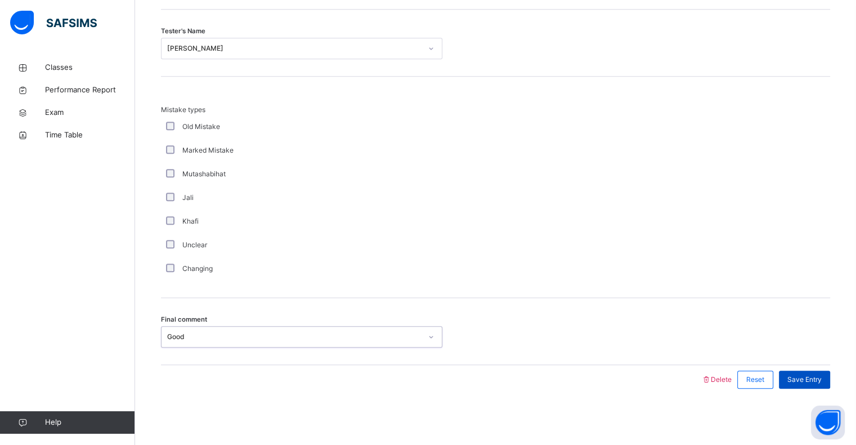
click at [808, 381] on span "Save Entry" at bounding box center [804, 379] width 34 height 10
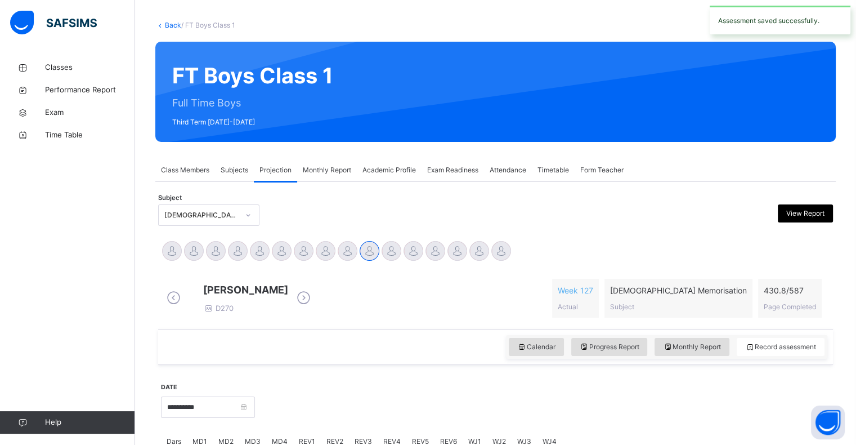
scroll to position [36, 0]
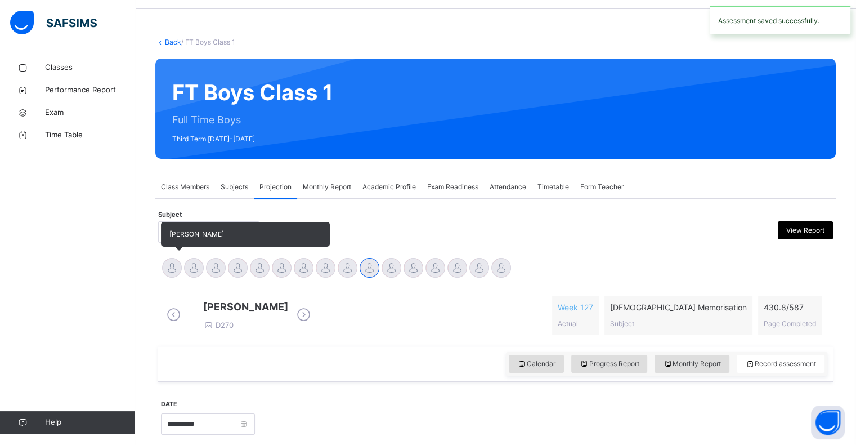
click at [165, 262] on div at bounding box center [172, 268] width 20 height 20
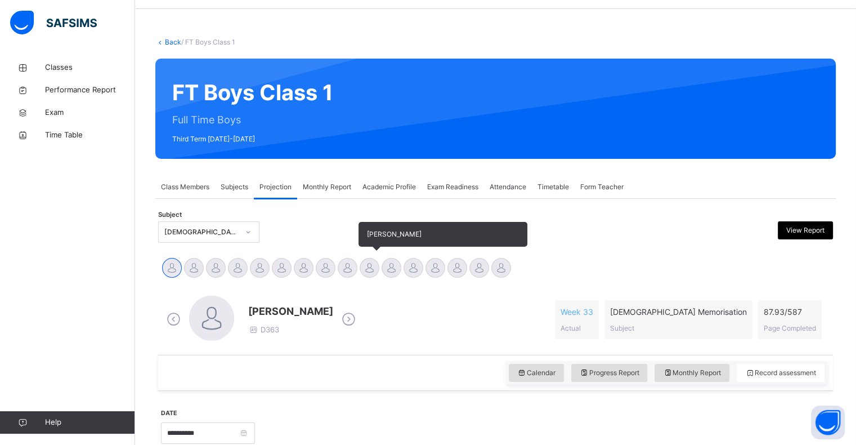
click at [377, 269] on div at bounding box center [370, 268] width 20 height 20
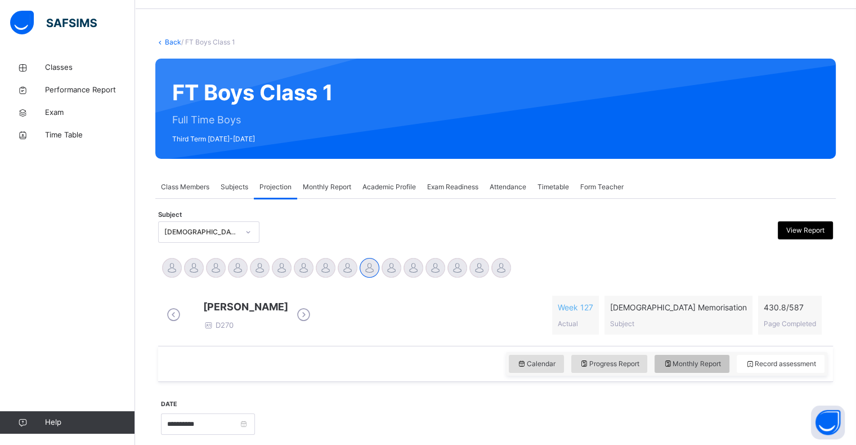
click at [707, 369] on span "Monthly Report" at bounding box center [692, 363] width 58 height 10
select select "****"
select select "*"
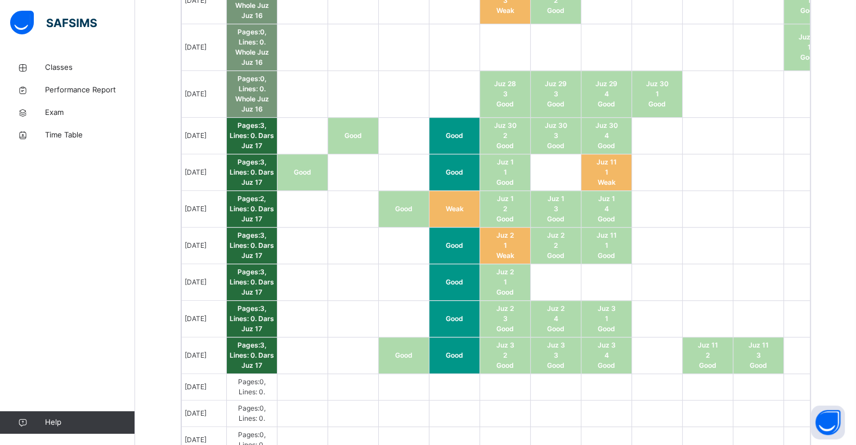
scroll to position [740, 0]
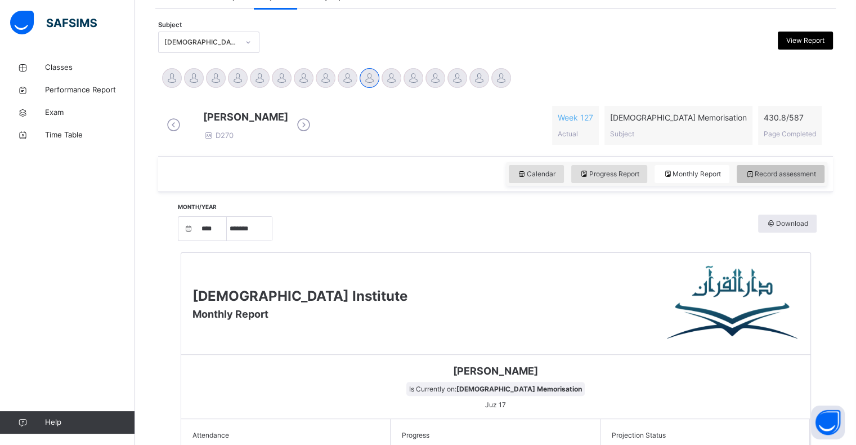
click at [776, 183] on div "Record assessment" at bounding box center [781, 174] width 88 height 18
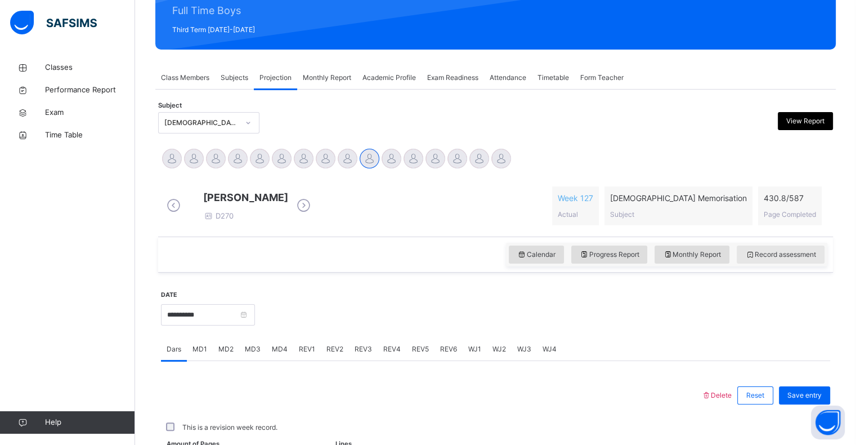
scroll to position [226, 0]
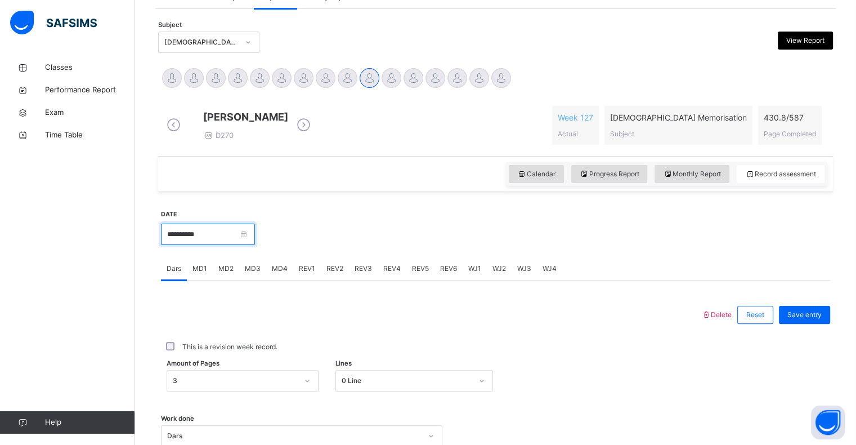
click at [209, 241] on input "**********" at bounding box center [208, 233] width 94 height 21
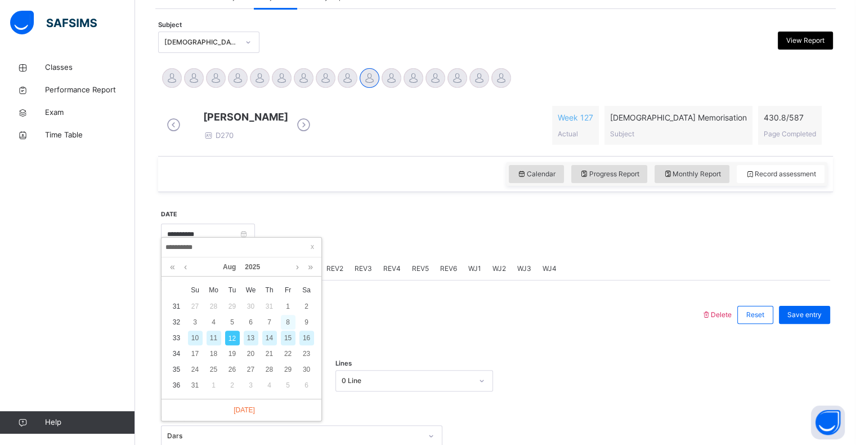
click at [294, 326] on div "8" at bounding box center [288, 322] width 15 height 15
type input "**********"
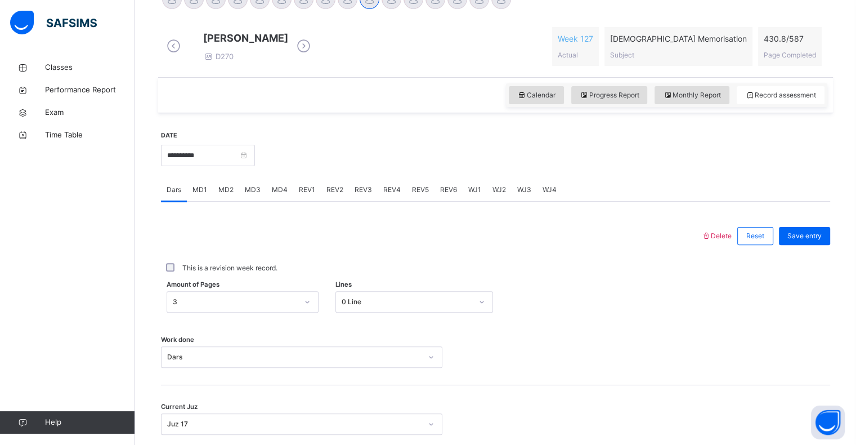
scroll to position [374, 0]
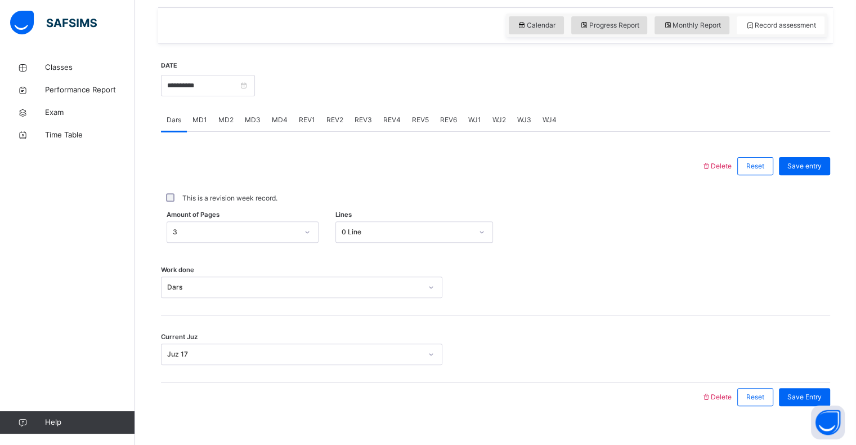
click at [229, 125] on span "MD2" at bounding box center [225, 120] width 15 height 10
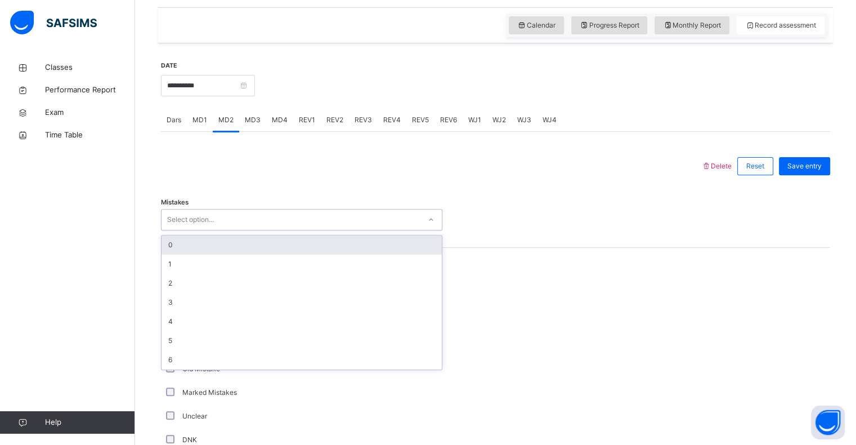
click at [215, 250] on div "0" at bounding box center [302, 244] width 280 height 19
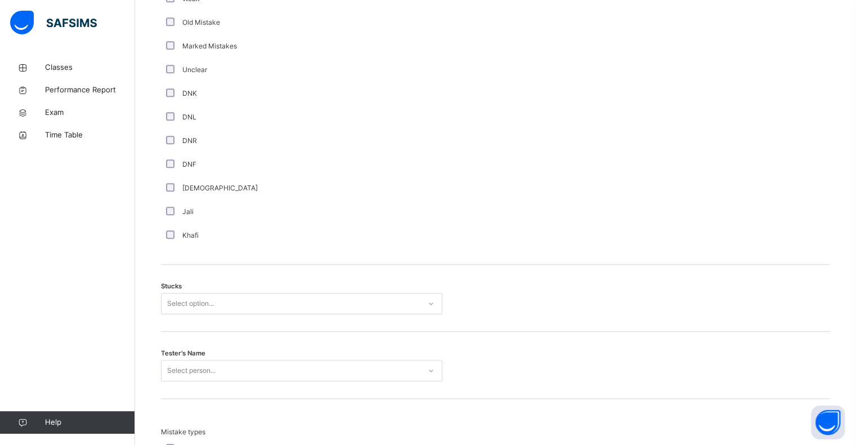
scroll to position [752, 0]
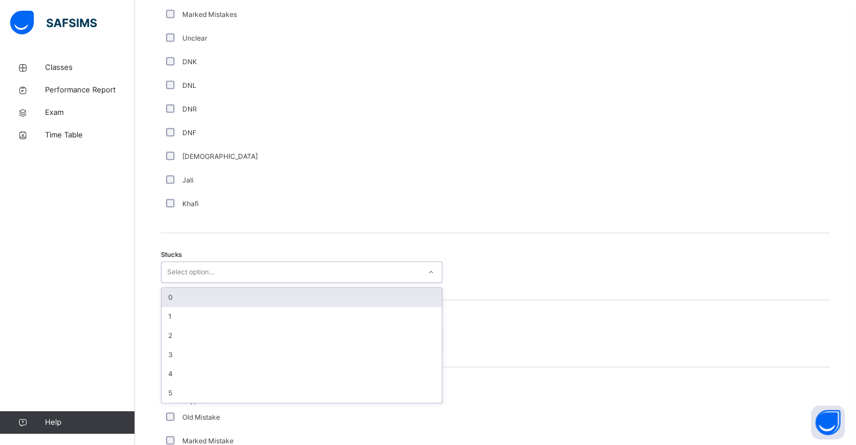
click at [207, 307] on div "0" at bounding box center [302, 297] width 280 height 19
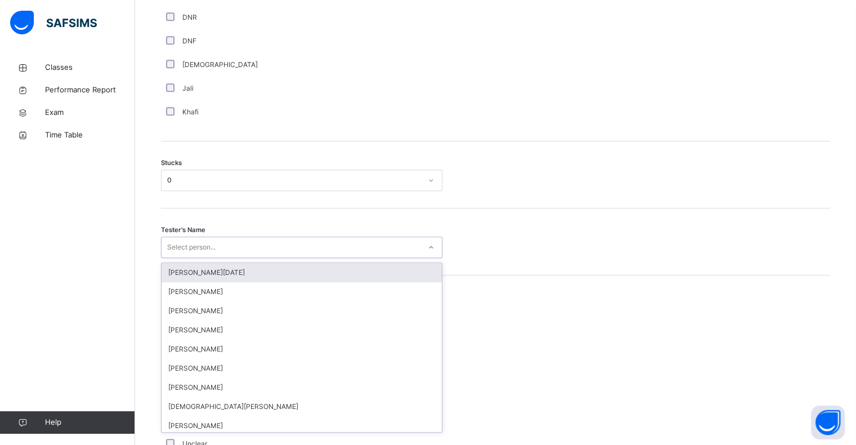
scroll to position [844, 0]
type input "****"
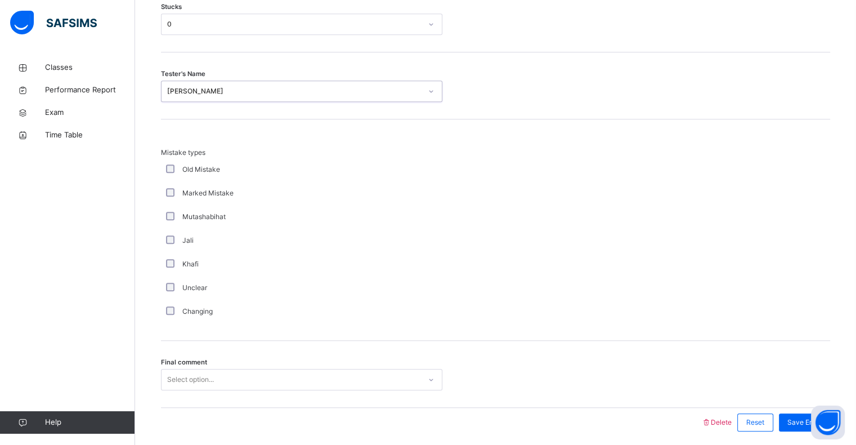
scroll to position [1050, 0]
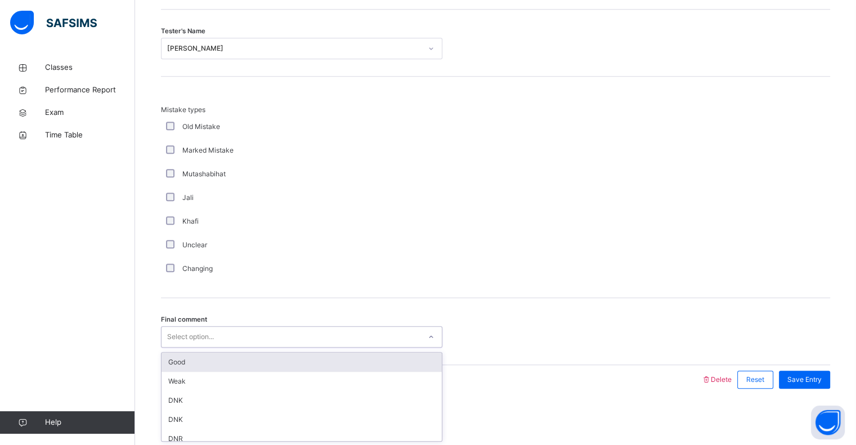
click at [167, 358] on div "Good" at bounding box center [302, 361] width 280 height 19
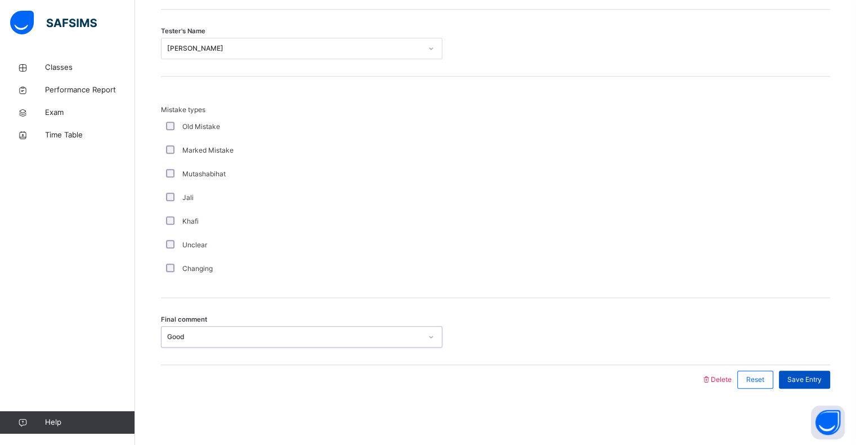
click at [807, 383] on span "Save Entry" at bounding box center [804, 379] width 34 height 10
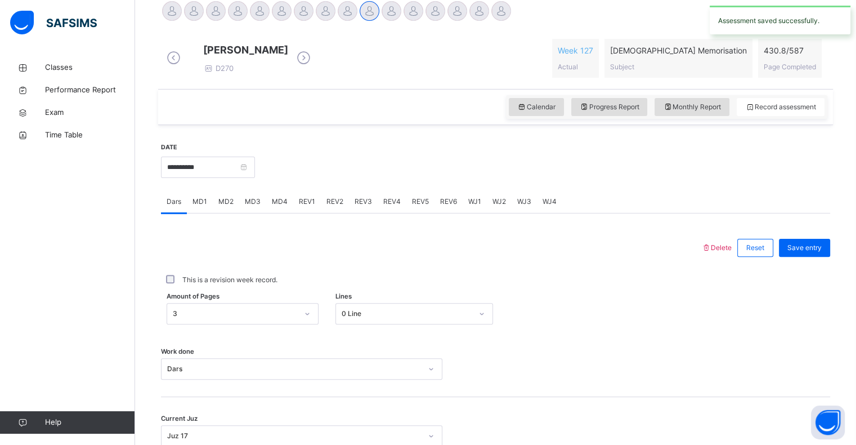
scroll to position [290, 0]
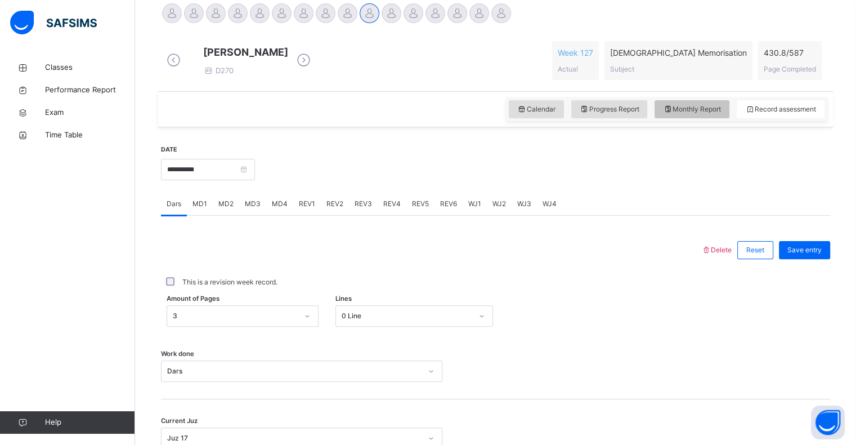
click at [705, 118] on div "Monthly Report" at bounding box center [692, 109] width 75 height 18
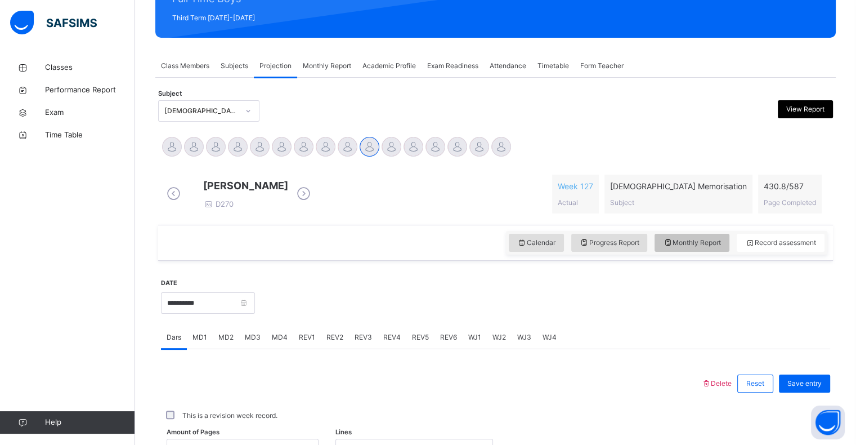
select select "****"
select select "*"
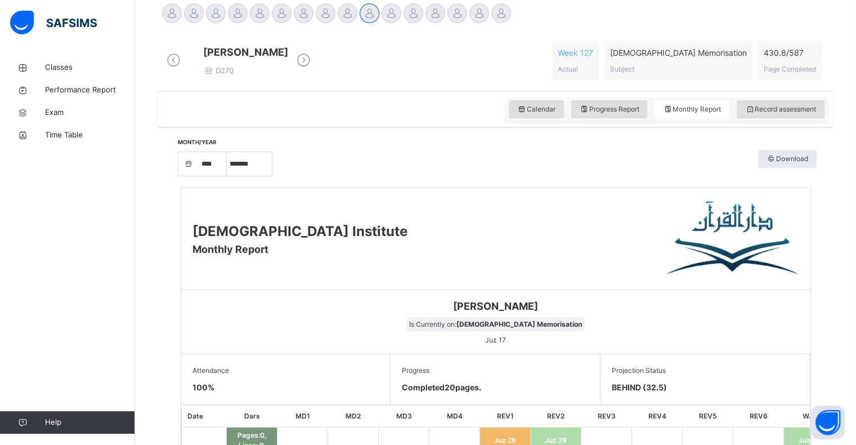
click at [717, 348] on div "Raaidh Rushan Is Currently on: Quran Memorisation Juz 17" at bounding box center [495, 322] width 629 height 64
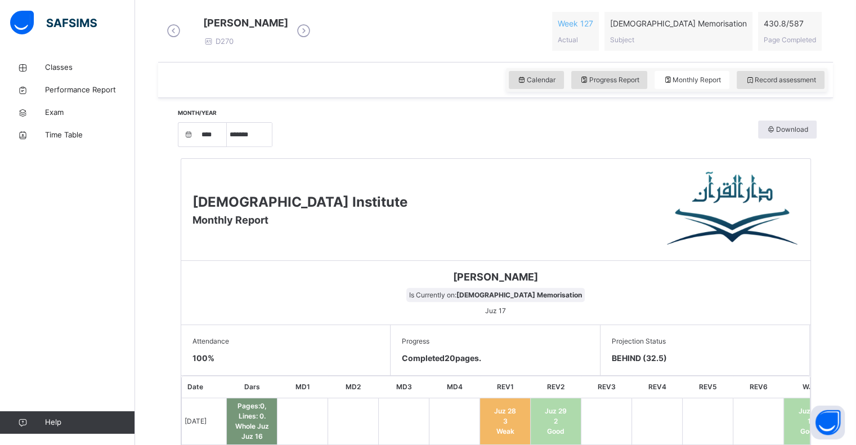
scroll to position [355, 0]
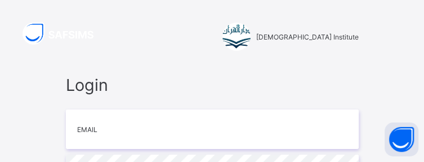
click at [346, 47] on div "[DEMOGRAPHIC_DATA] Institute" at bounding box center [212, 37] width 293 height 28
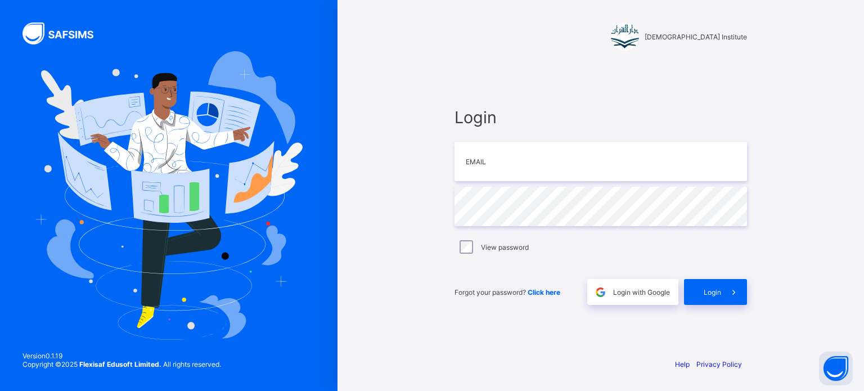
click at [423, 161] on div "View password" at bounding box center [601, 247] width 293 height 24
type input "**********"
click at [423, 161] on icon at bounding box center [734, 292] width 12 height 11
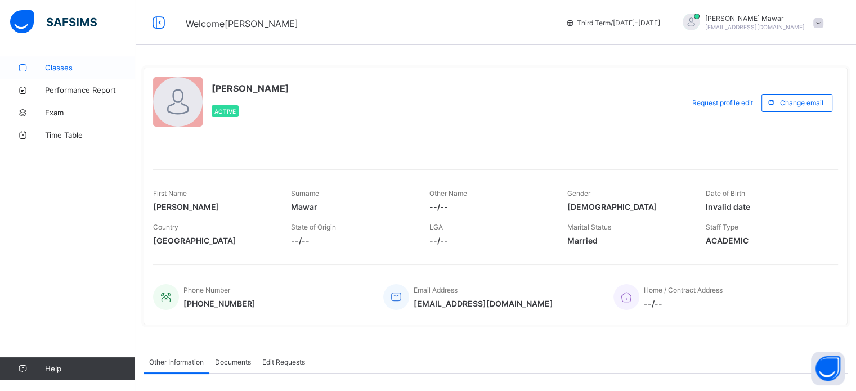
click at [38, 77] on link "Classes" at bounding box center [67, 67] width 135 height 23
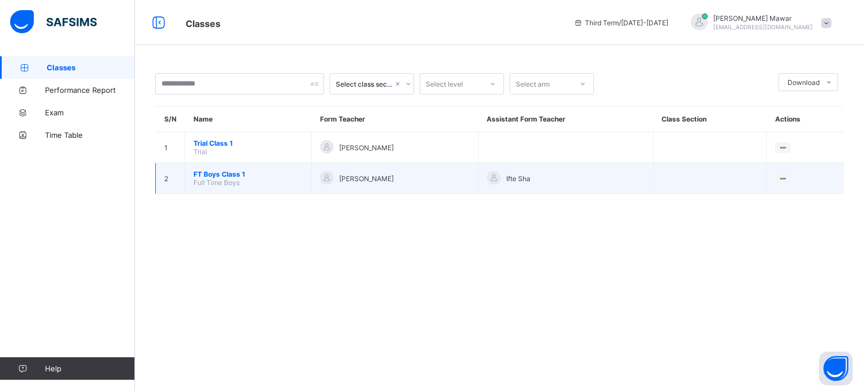
click at [196, 161] on span "FT Boys Class 1" at bounding box center [248, 174] width 109 height 8
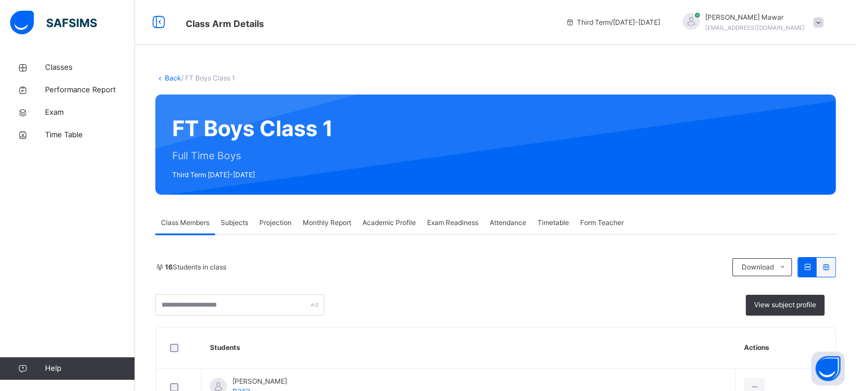
click at [286, 161] on div "Projection" at bounding box center [275, 223] width 43 height 23
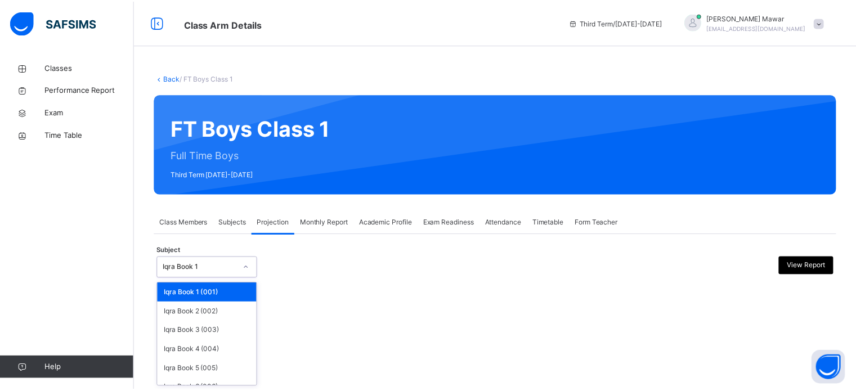
scroll to position [59, 0]
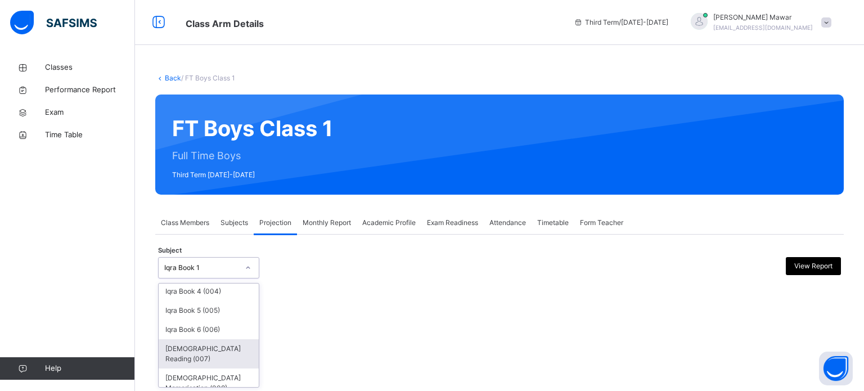
click at [177, 161] on div "[DEMOGRAPHIC_DATA] Reading (007)" at bounding box center [209, 353] width 100 height 29
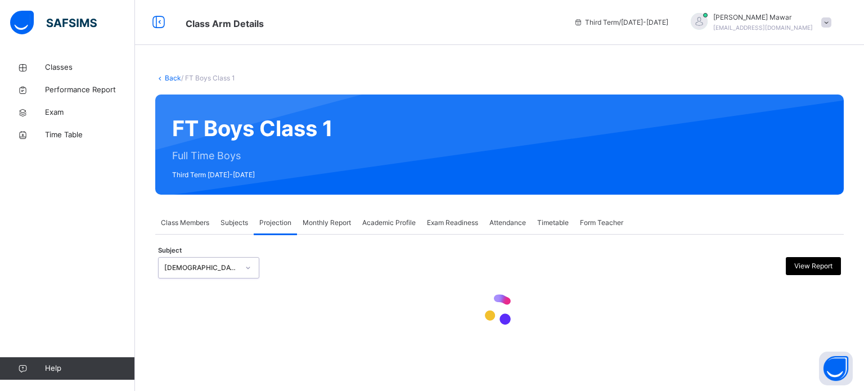
click at [165, 161] on div "Back / FT Boys Class 1 FT Boys Class 1 Full Time Boys Third Term 2024-2025 Clas…" at bounding box center [499, 195] width 729 height 391
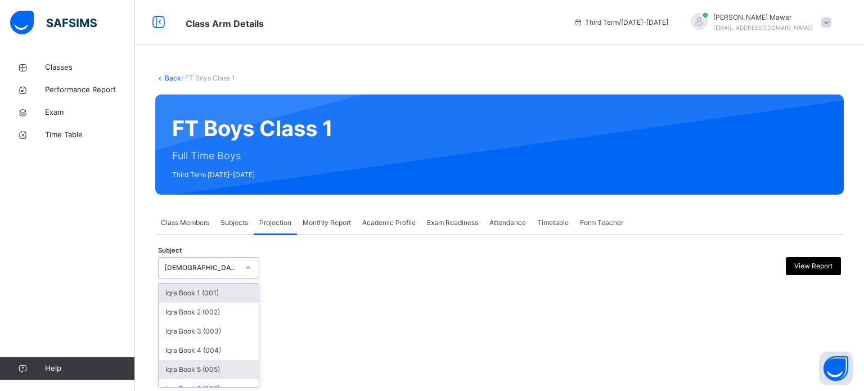
click at [187, 161] on div "Iqra Book 5 (005)" at bounding box center [209, 369] width 100 height 19
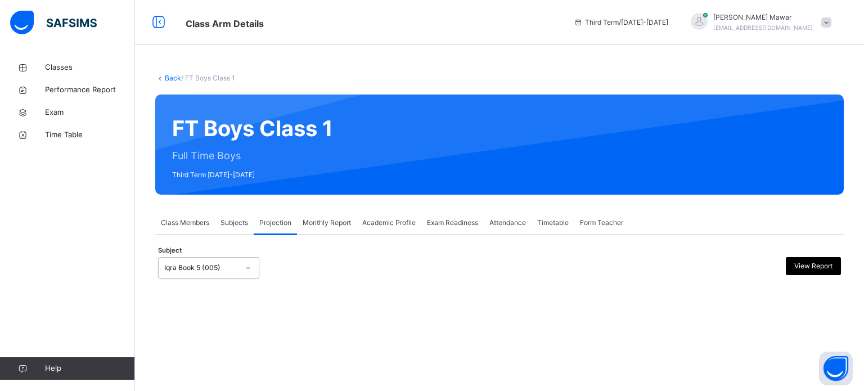
click at [164, 161] on div "Iqra Book 5 (005)" at bounding box center [201, 268] width 74 height 10
type input "**"
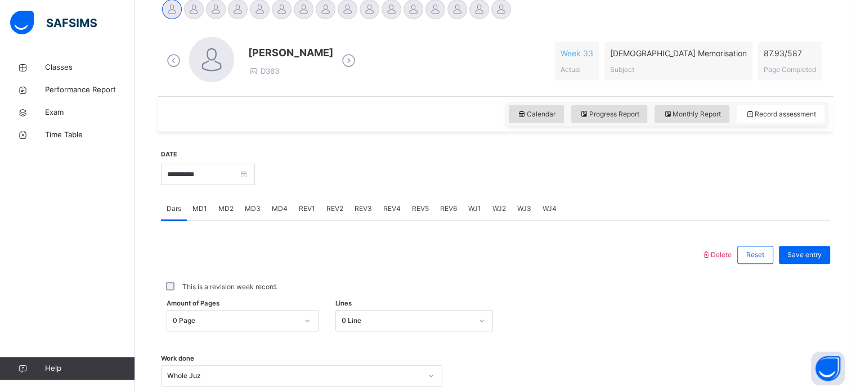
scroll to position [292, 0]
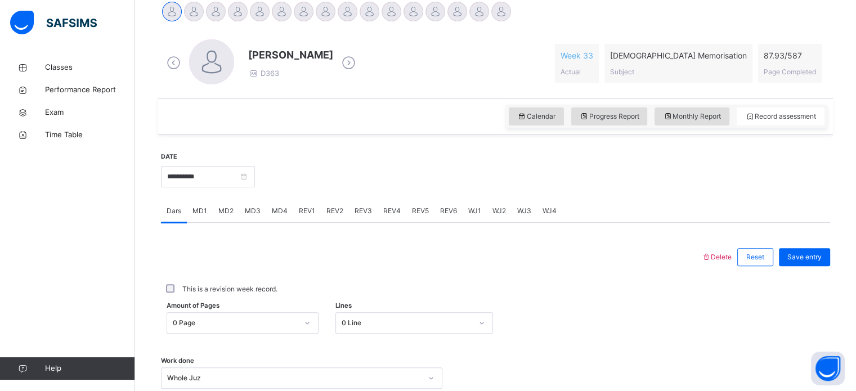
click at [423, 9] on div at bounding box center [457, 12] width 20 height 20
click at [423, 11] on div at bounding box center [435, 12] width 20 height 20
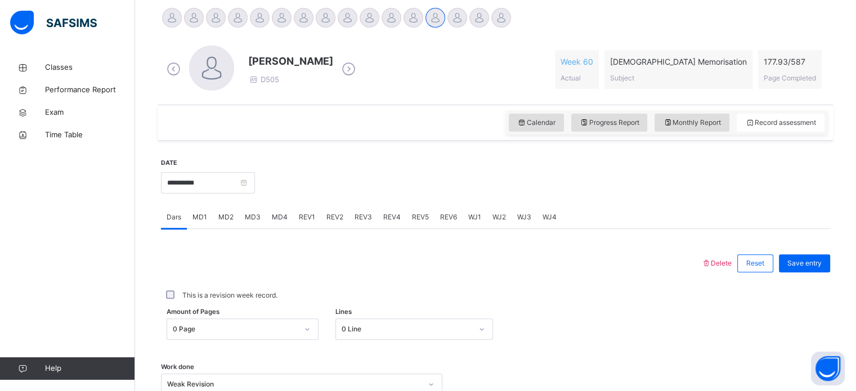
scroll to position [284, 0]
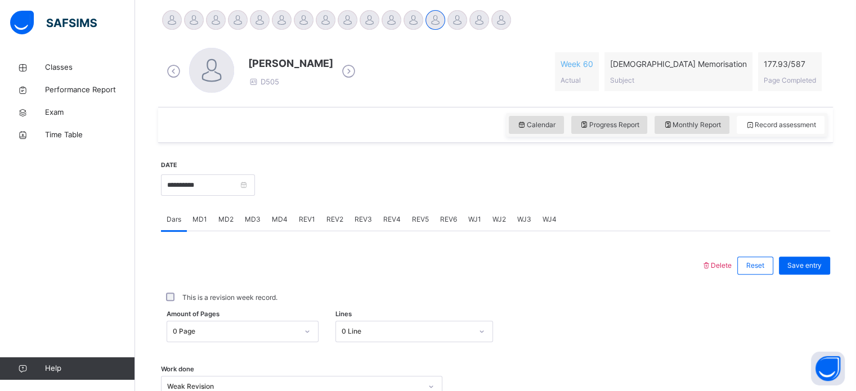
click at [378, 161] on div "REV4" at bounding box center [392, 219] width 29 height 23
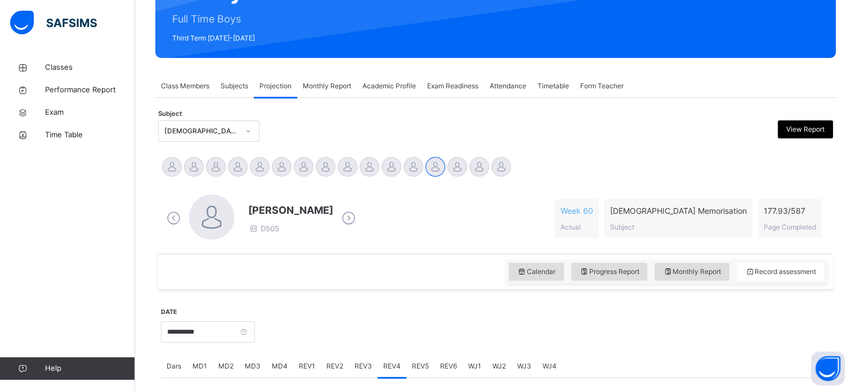
scroll to position [0, 0]
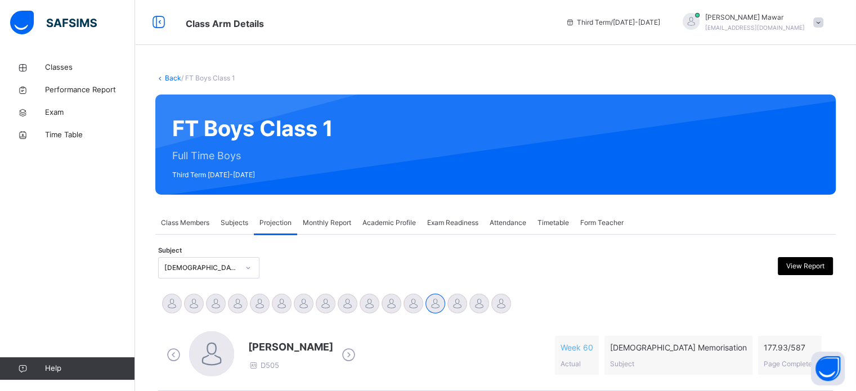
click at [423, 20] on div "Hafiz Abdullah Mawar pearl.88.2016@gmail.com" at bounding box center [750, 22] width 158 height 20
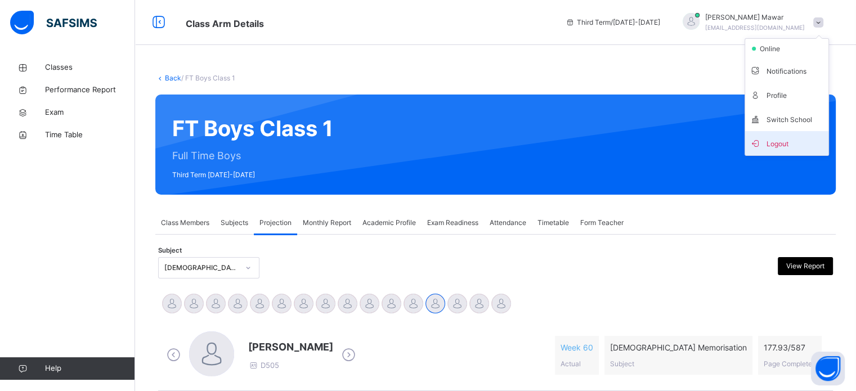
click at [423, 132] on li "Logout" at bounding box center [786, 143] width 83 height 24
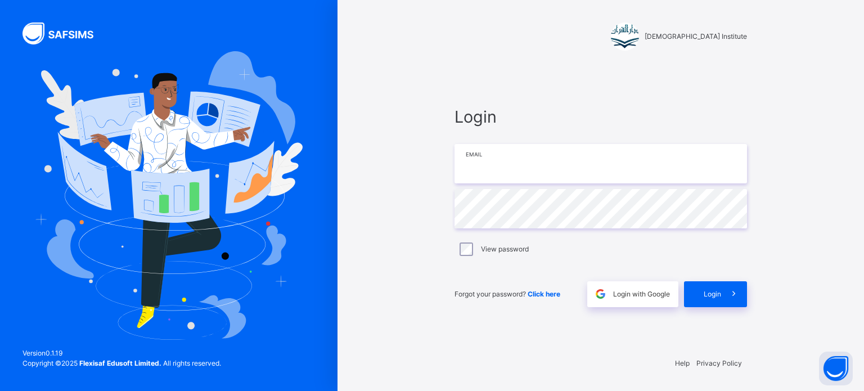
click at [423, 155] on input "email" at bounding box center [601, 163] width 293 height 39
type input "**********"
click at [423, 161] on icon at bounding box center [734, 294] width 12 height 13
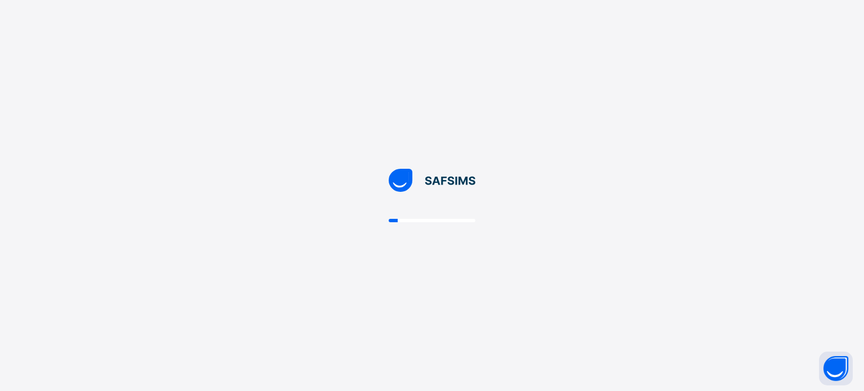
click at [423, 141] on div at bounding box center [432, 195] width 864 height 391
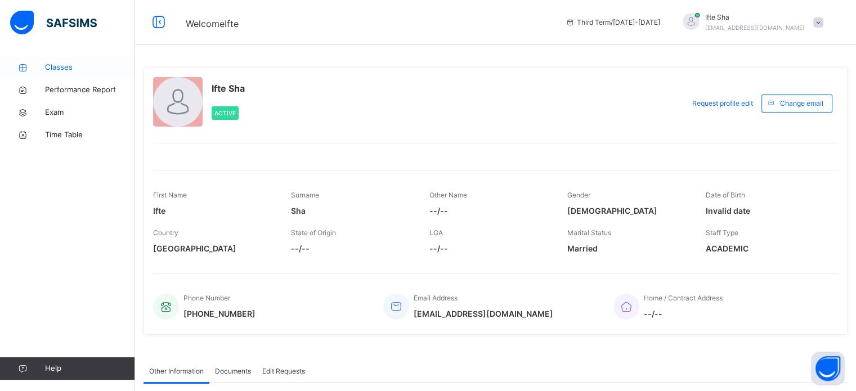
click at [41, 57] on link "Classes" at bounding box center [67, 67] width 135 height 23
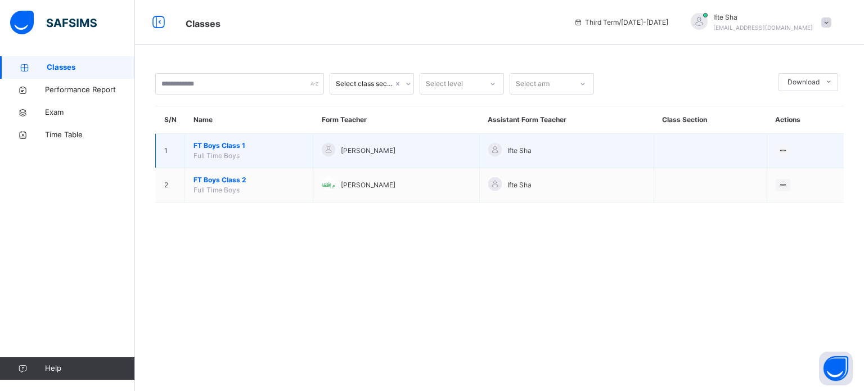
click at [219, 150] on span "FT Boys Class 1" at bounding box center [249, 146] width 111 height 10
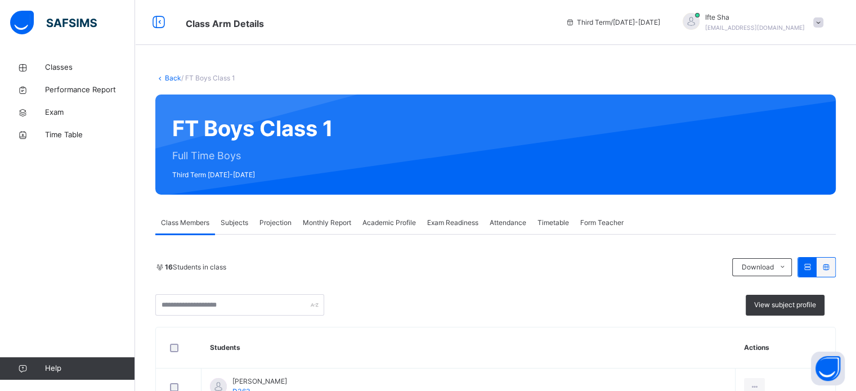
click at [162, 77] on icon at bounding box center [160, 78] width 10 height 8
click at [165, 80] on link "Back" at bounding box center [173, 78] width 16 height 8
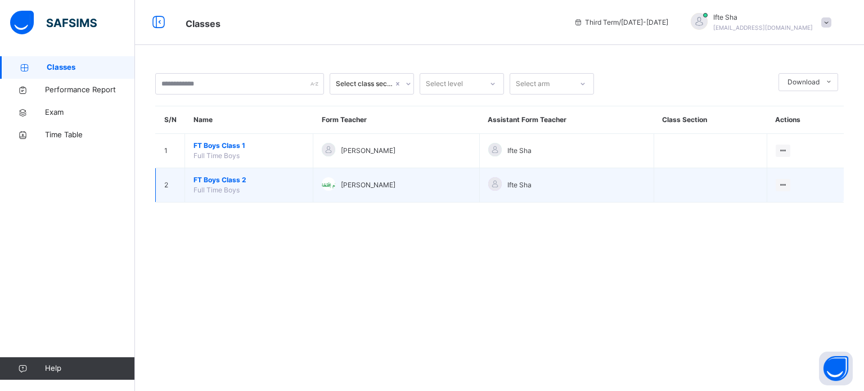
click at [228, 161] on span "FT Boys Class 2" at bounding box center [249, 180] width 111 height 10
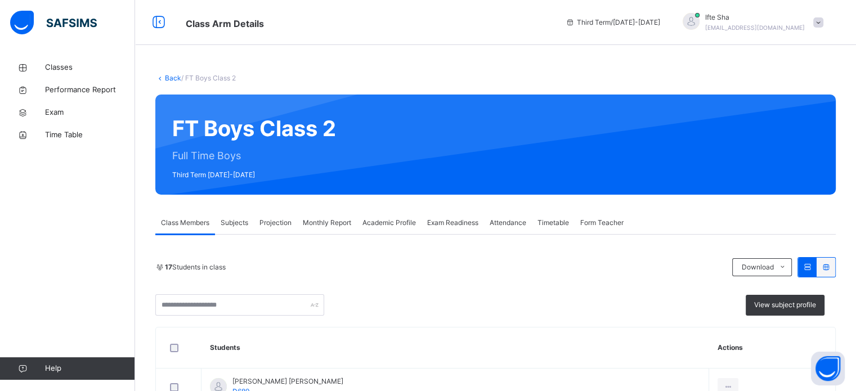
click at [288, 161] on div "Projection" at bounding box center [275, 223] width 43 height 23
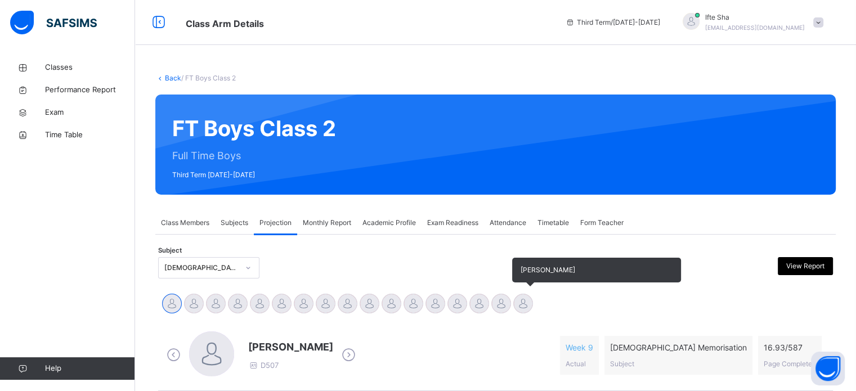
click at [423, 161] on div at bounding box center [523, 304] width 20 height 20
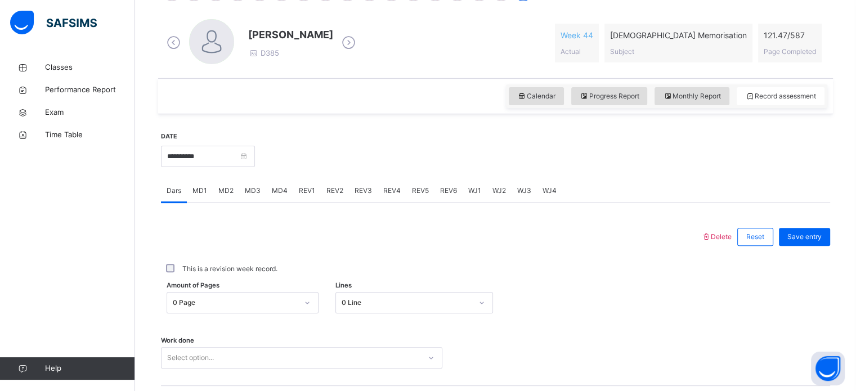
scroll to position [353, 0]
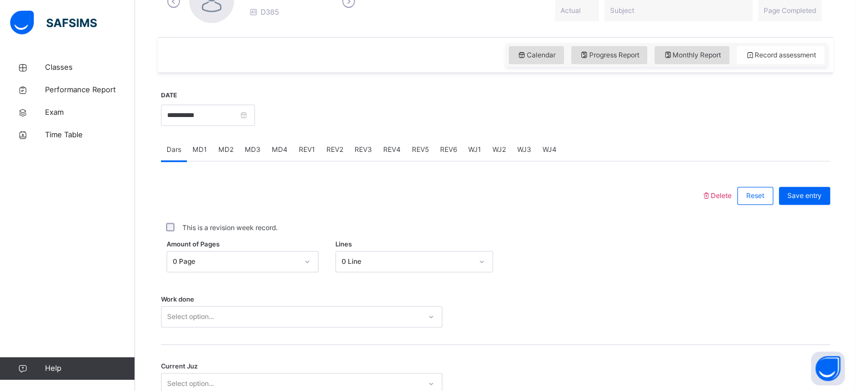
click at [384, 153] on span "REV4" at bounding box center [391, 150] width 17 height 10
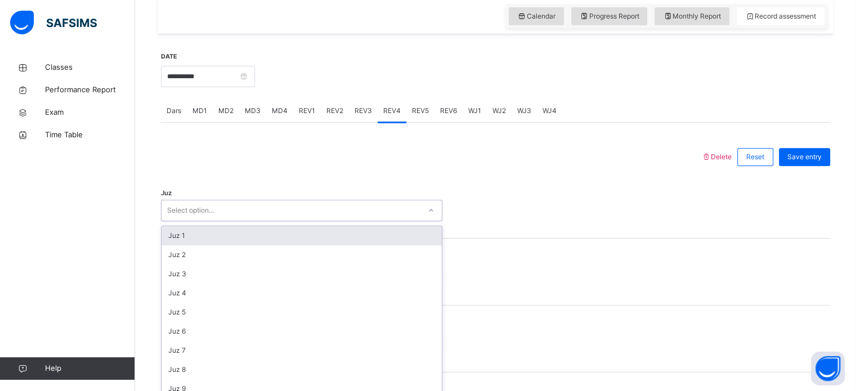
click at [265, 161] on div "option Juz 1 focused, 1 of 30. 30 results available. Use Up and Down to choose …" at bounding box center [301, 210] width 281 height 21
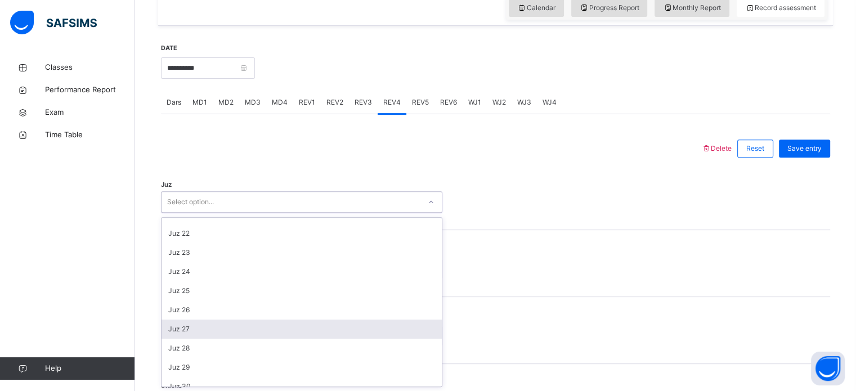
scroll to position [405, 0]
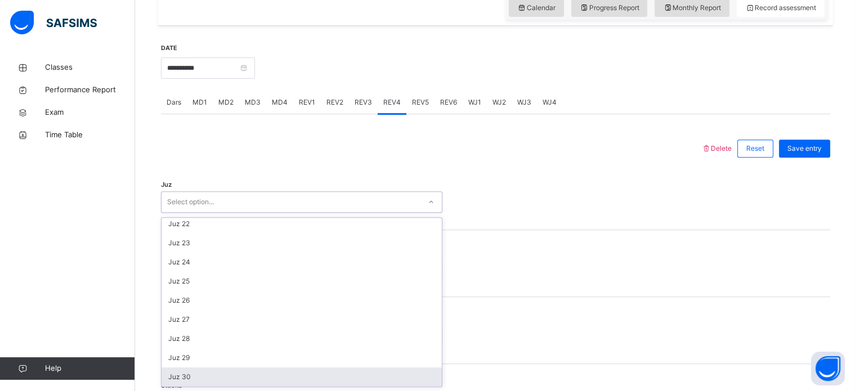
click at [256, 161] on div "Juz 30" at bounding box center [302, 377] width 280 height 19
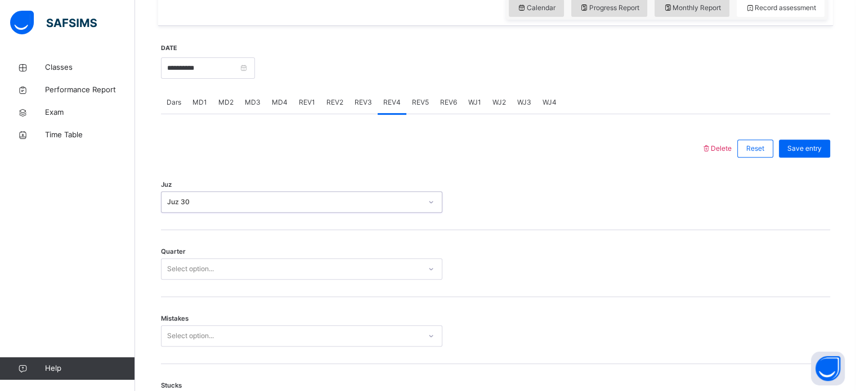
click at [217, 161] on div "Select option..." at bounding box center [291, 269] width 259 height 17
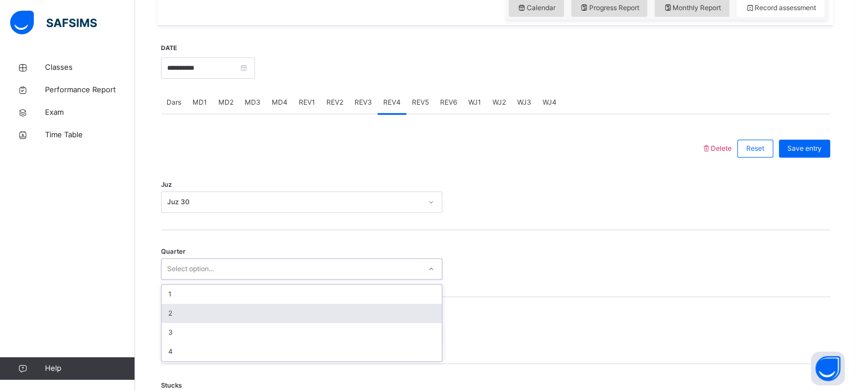
click at [199, 161] on div "2" at bounding box center [302, 313] width 280 height 19
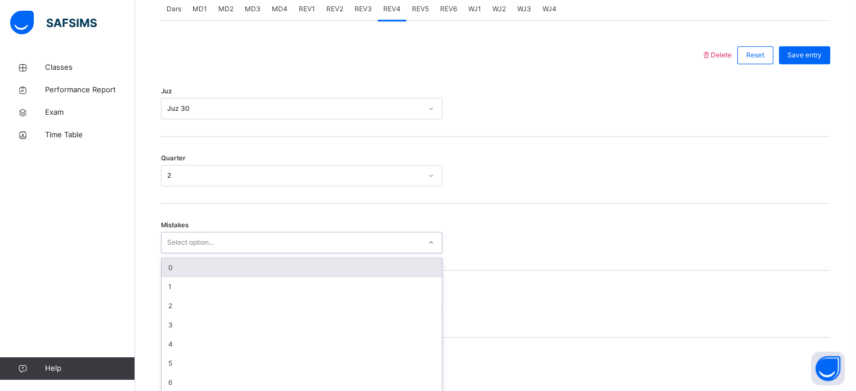
click at [196, 161] on div "option 0 focused, 1 of 7. 7 results available. Use Up and Down to choose option…" at bounding box center [301, 242] width 281 height 21
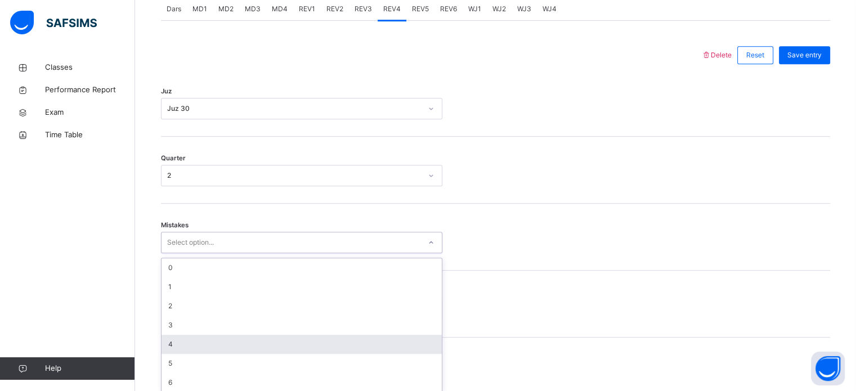
scroll to position [500, 0]
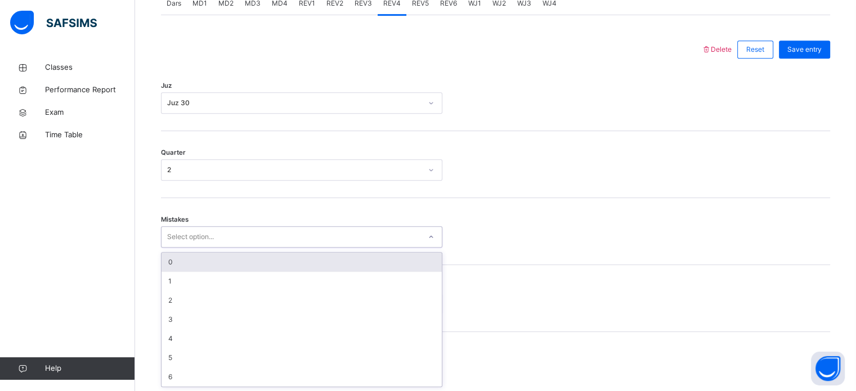
click at [183, 161] on div "0" at bounding box center [302, 262] width 280 height 19
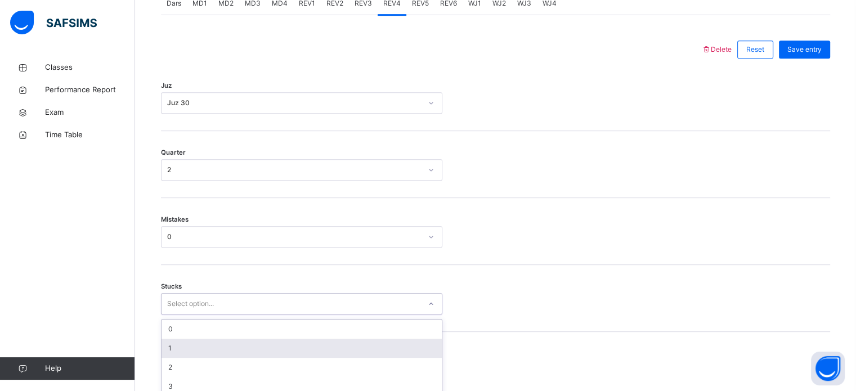
scroll to position [547, 0]
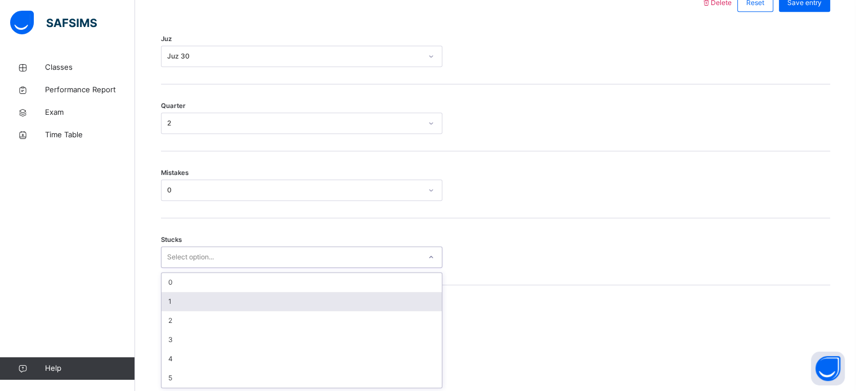
click at [193, 161] on div "option 1 focused, 2 of 6. 6 results available. Use Up and Down to choose option…" at bounding box center [301, 257] width 281 height 21
click at [191, 161] on div "1" at bounding box center [302, 301] width 280 height 19
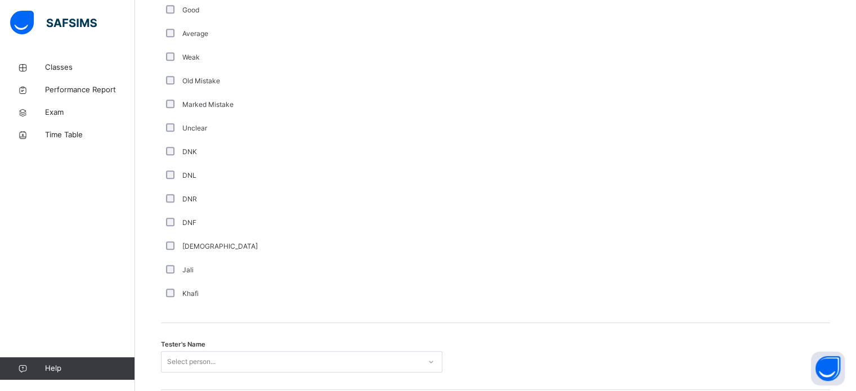
scroll to position [940, 0]
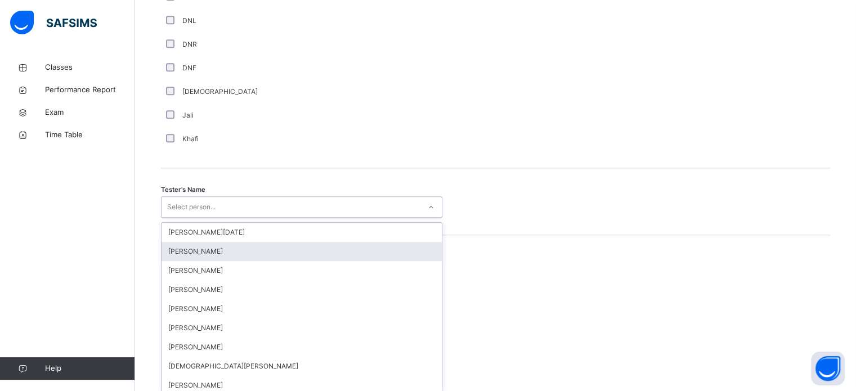
click at [183, 161] on div "option Abdurrahman Ahmad focused, 2 of 88. 88 results available. Use Up and Dow…" at bounding box center [301, 206] width 281 height 21
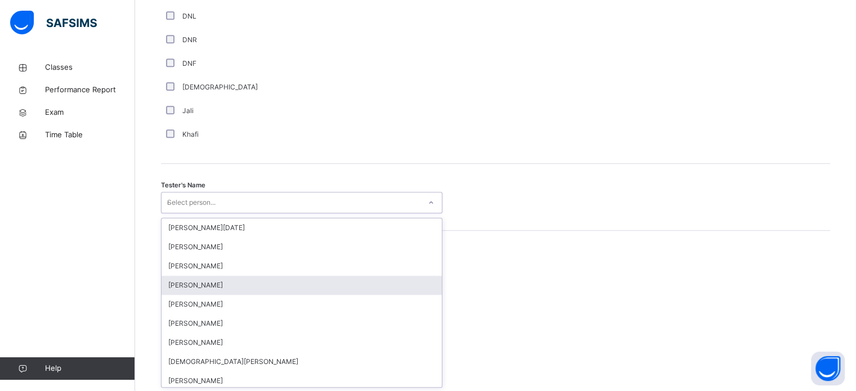
type input "**"
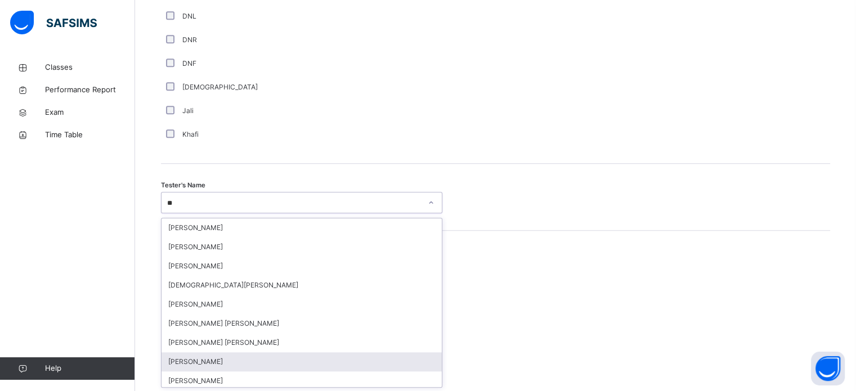
click at [226, 161] on div "[PERSON_NAME]" at bounding box center [302, 361] width 280 height 19
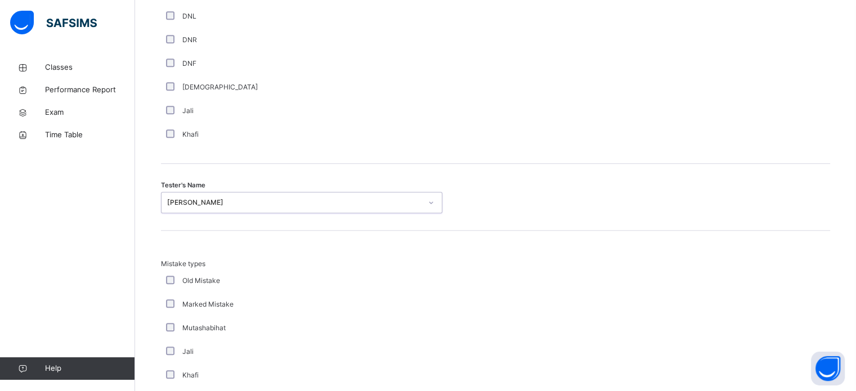
type input "*"
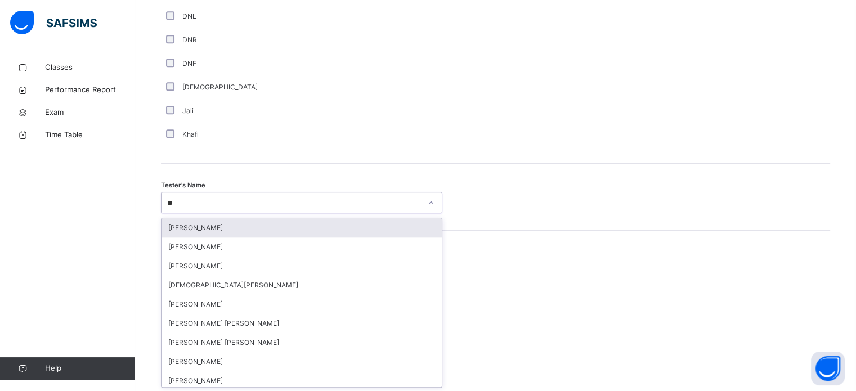
type input "***"
type input "*"
type input "***"
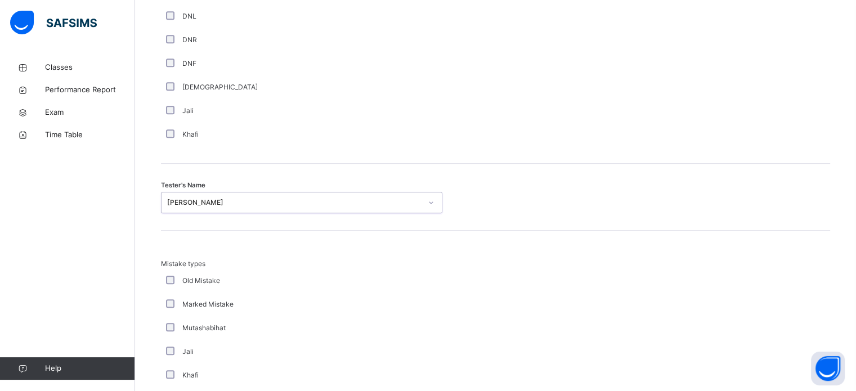
scroll to position [1238, 0]
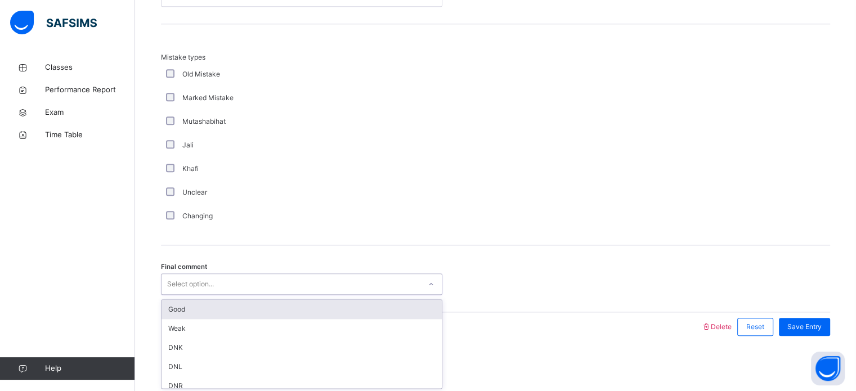
click at [214, 161] on div "Select option..." at bounding box center [301, 284] width 281 height 21
click at [214, 161] on div "Good" at bounding box center [302, 309] width 280 height 19
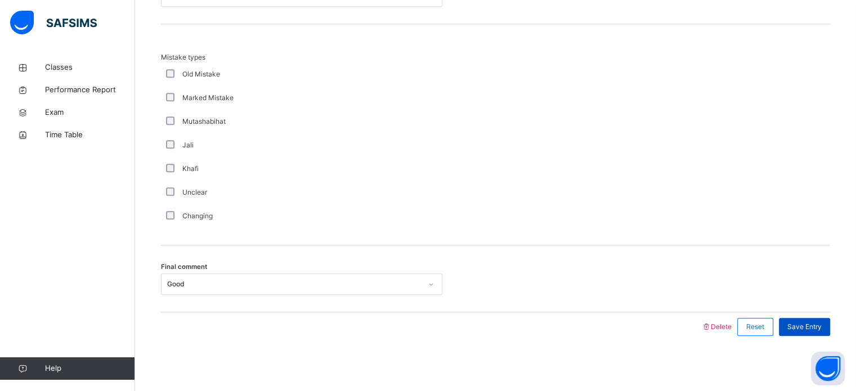
click at [423, 161] on div "Save Entry" at bounding box center [804, 327] width 51 height 18
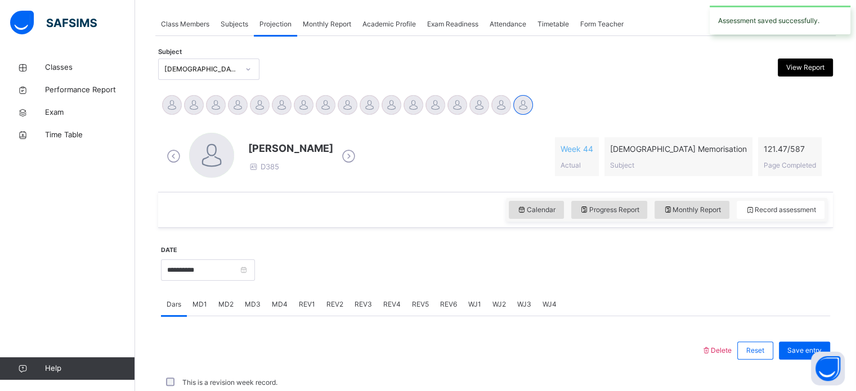
scroll to position [454, 0]
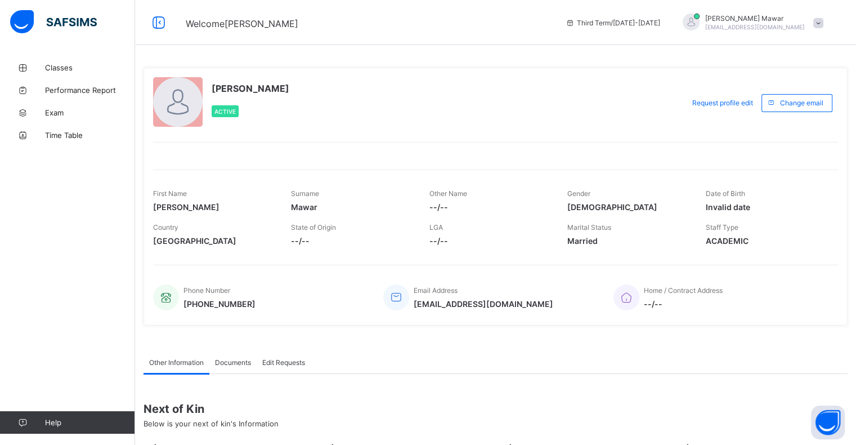
click at [823, 19] on span at bounding box center [818, 23] width 10 height 10
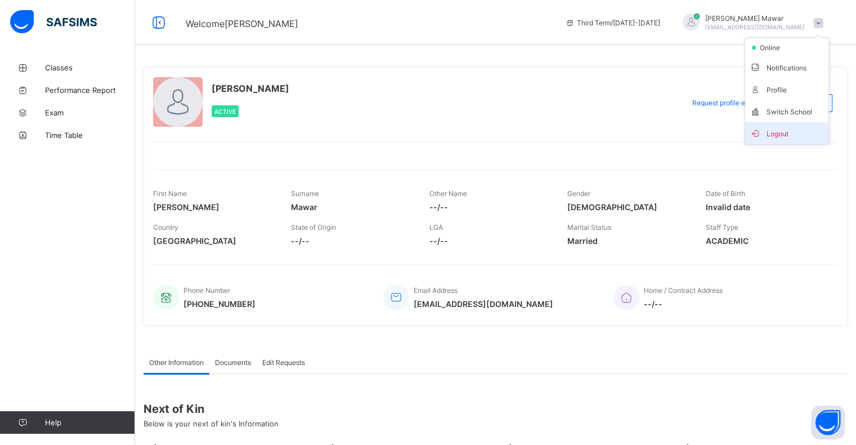
click at [794, 128] on span "Logout" at bounding box center [787, 133] width 74 height 13
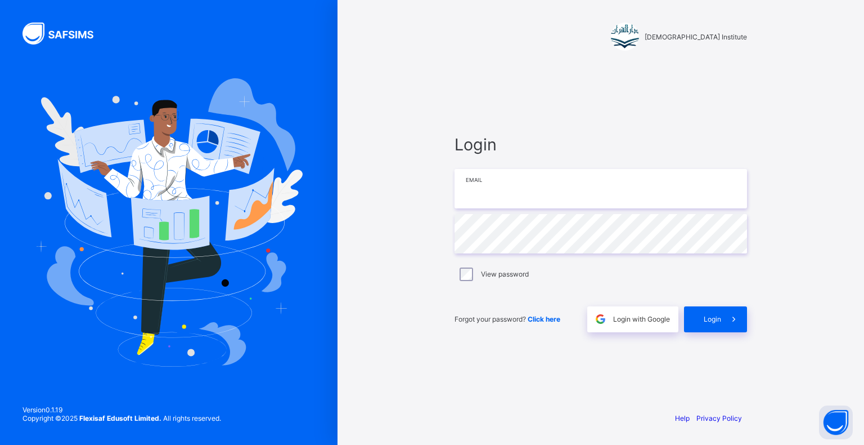
type input "**********"
click at [705, 326] on div "Login" at bounding box center [715, 319] width 63 height 26
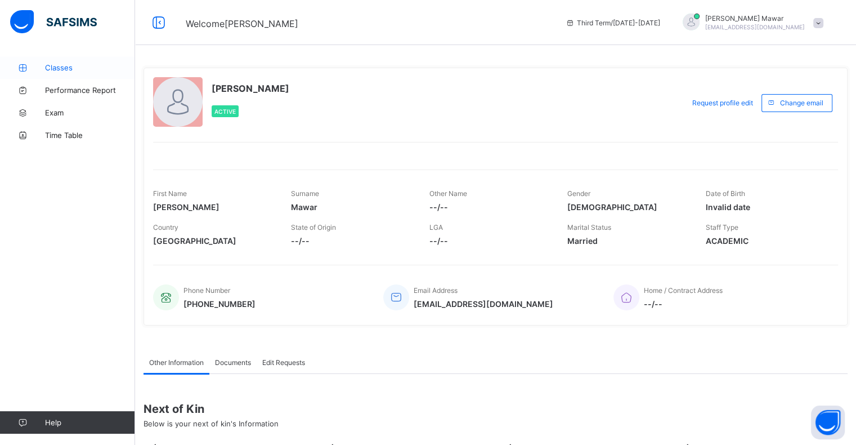
click at [71, 71] on span "Classes" at bounding box center [90, 67] width 90 height 9
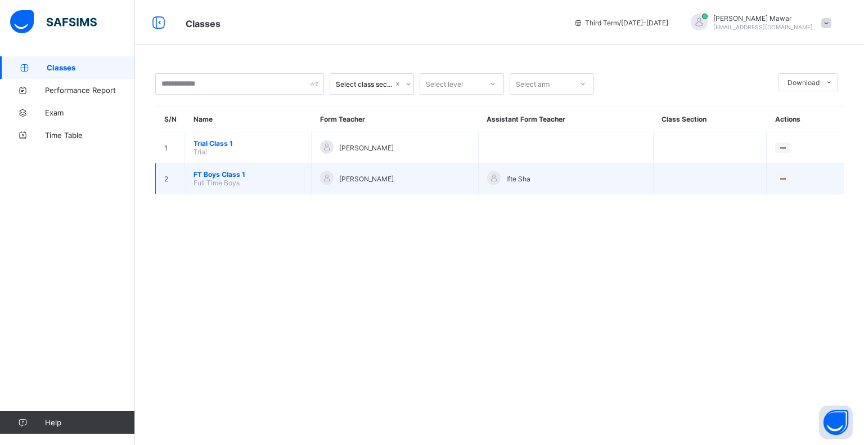
click at [221, 177] on span "FT Boys Class 1" at bounding box center [248, 174] width 109 height 8
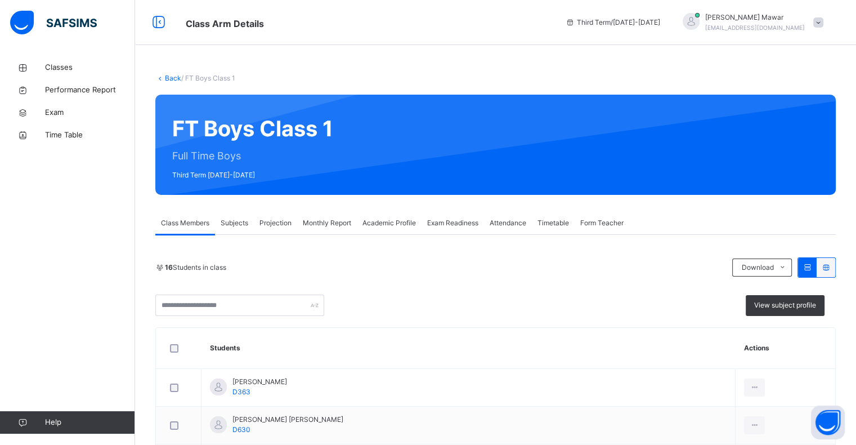
click at [279, 230] on div "Projection" at bounding box center [275, 223] width 43 height 23
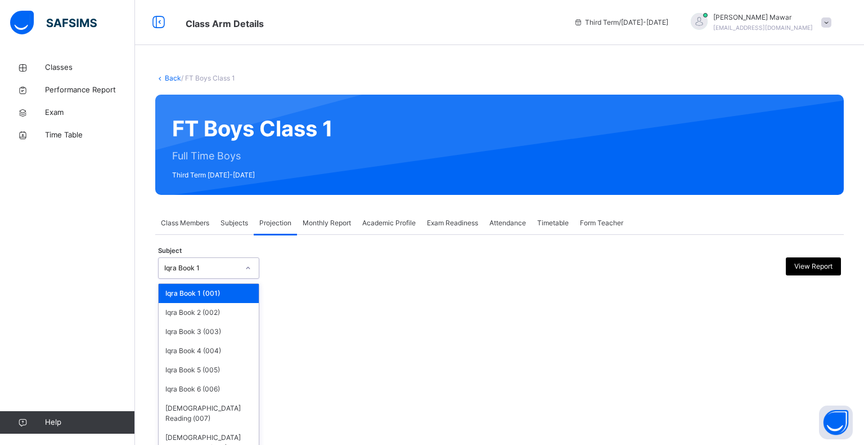
click at [259, 271] on div "Iqra Book 1" at bounding box center [208, 267] width 101 height 21
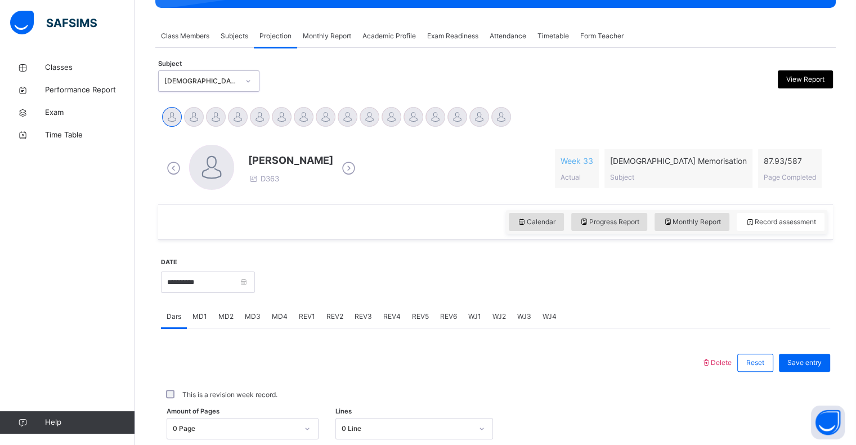
scroll to position [187, 0]
click at [394, 324] on div "REV4" at bounding box center [392, 316] width 29 height 23
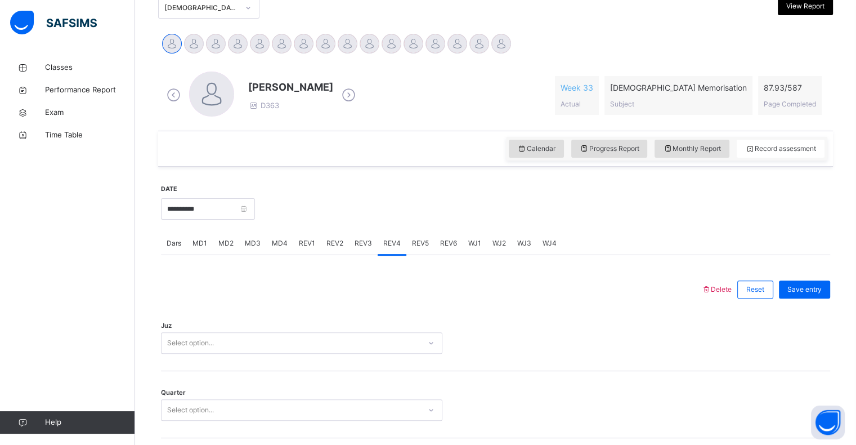
scroll to position [261, 0]
click at [364, 248] on div "REV3" at bounding box center [363, 242] width 29 height 23
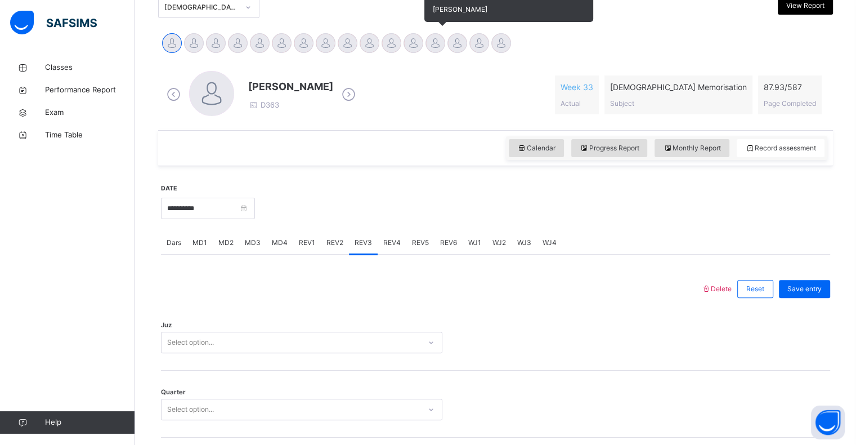
click at [429, 46] on div at bounding box center [435, 43] width 20 height 20
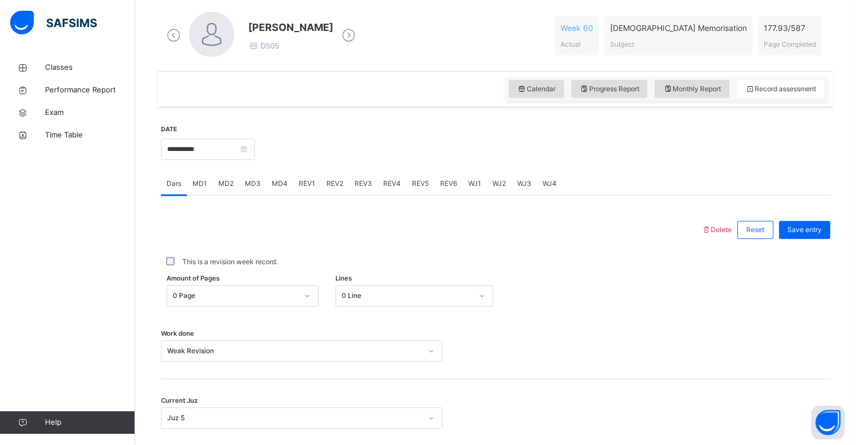
scroll to position [315, 0]
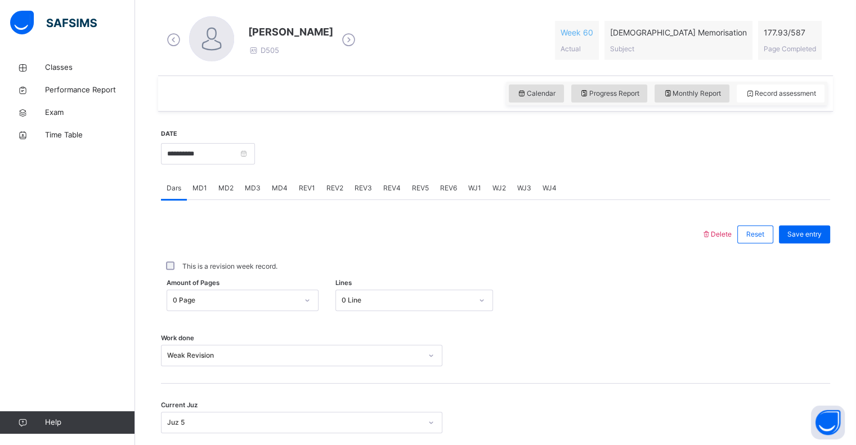
click at [413, 198] on div "REV5" at bounding box center [420, 188] width 28 height 23
click at [391, 193] on div "REV4" at bounding box center [392, 188] width 29 height 23
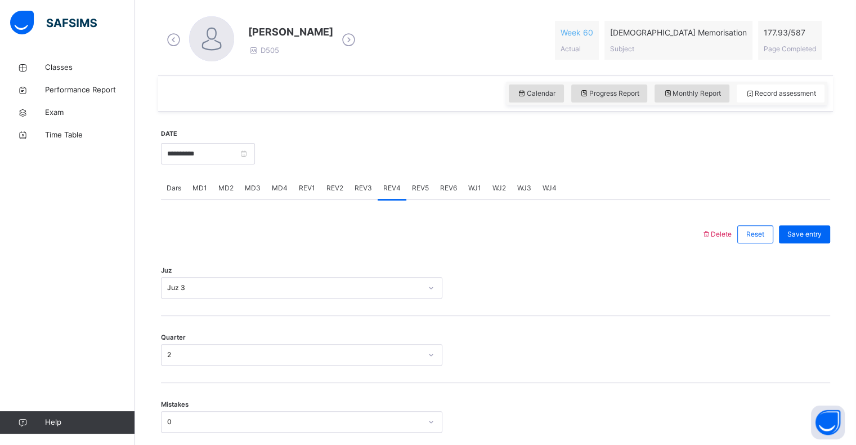
click at [428, 196] on div "REV5" at bounding box center [420, 188] width 28 height 23
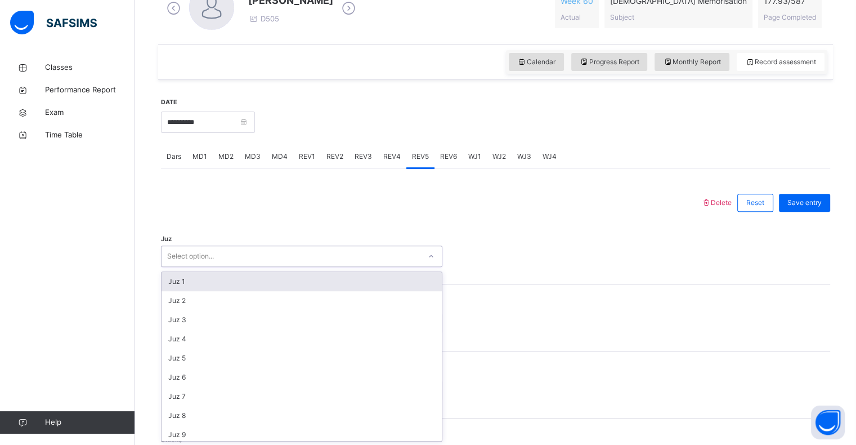
click at [381, 267] on div "option Juz 1 focused, 1 of 30. 30 results available. Use Up and Down to choose …" at bounding box center [301, 255] width 281 height 21
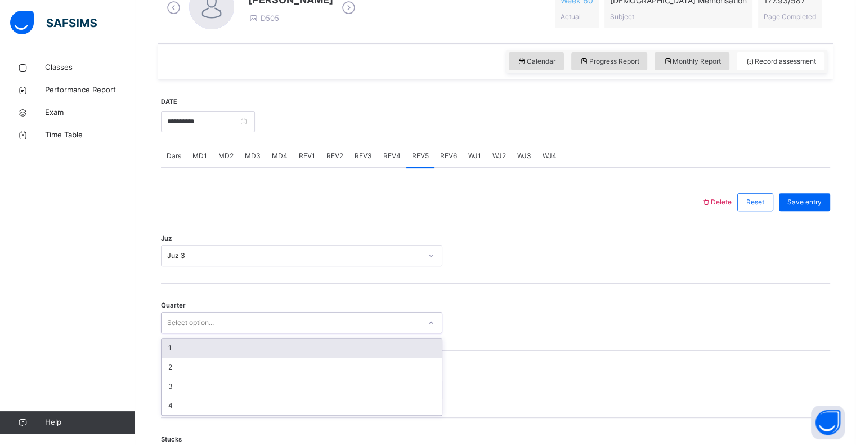
click at [375, 319] on div "Select option..." at bounding box center [291, 322] width 259 height 17
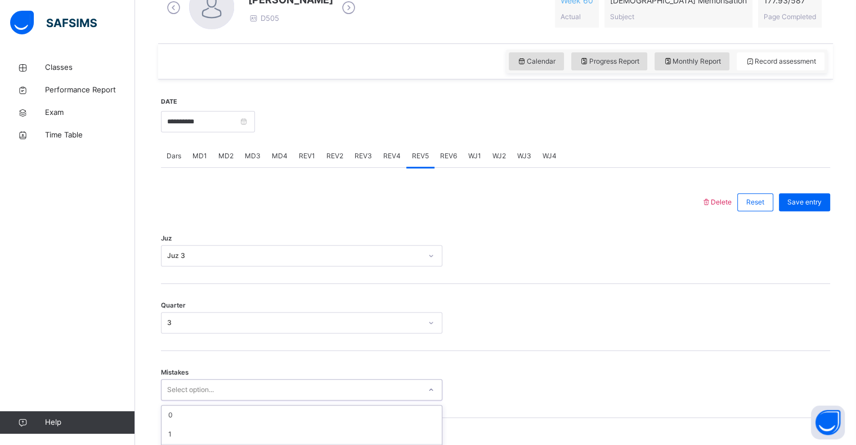
scroll to position [446, 0]
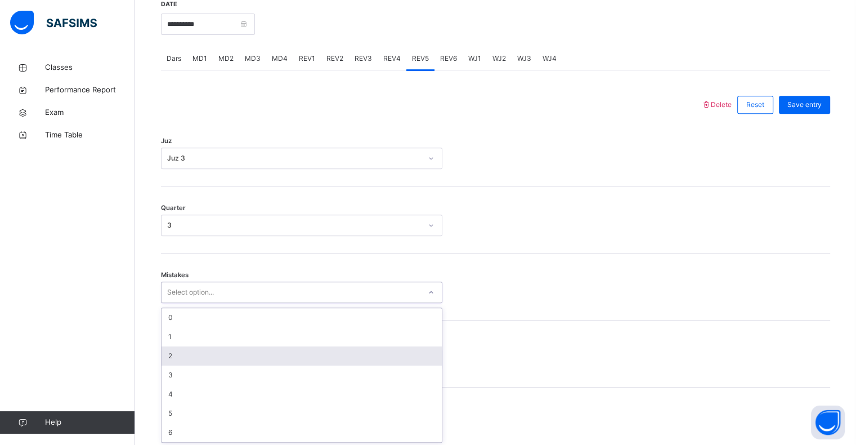
click at [365, 303] on div "option 2 focused, 3 of 7. 7 results available. Use Up and Down to choose option…" at bounding box center [301, 291] width 281 height 21
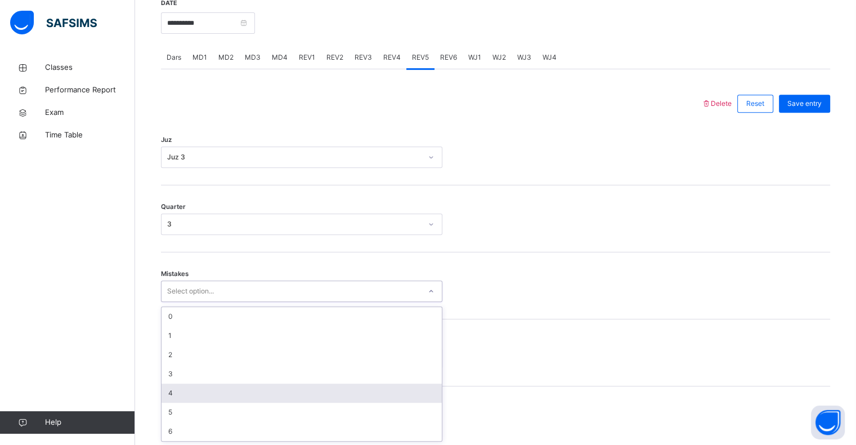
type input "*"
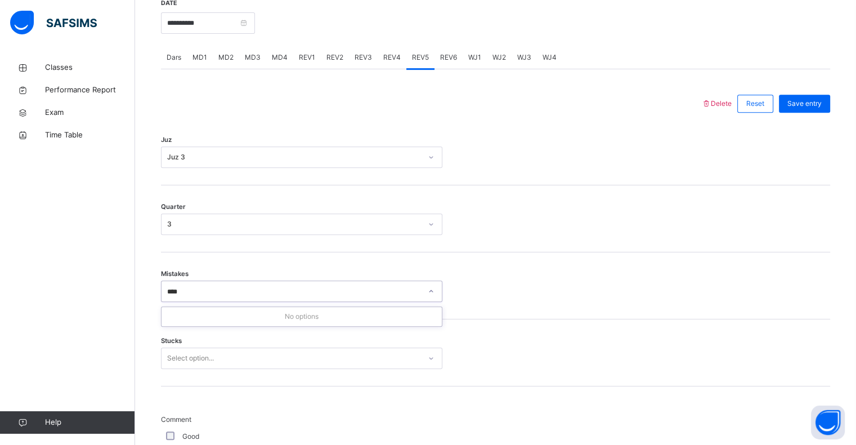
type input "****"
click at [225, 274] on div "Mistakes Select option..." at bounding box center [495, 285] width 669 height 67
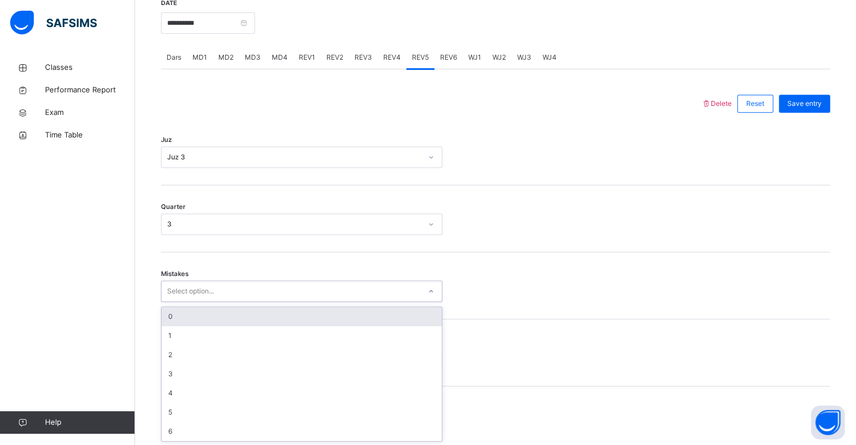
click at [232, 284] on div "Select option..." at bounding box center [291, 291] width 259 height 17
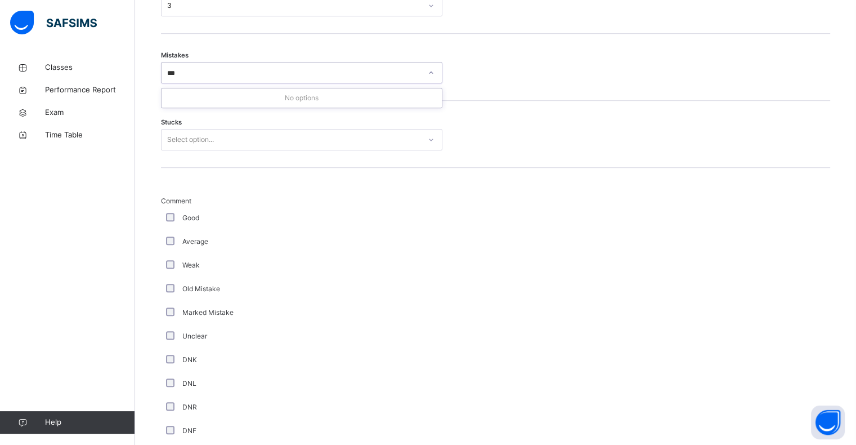
scroll to position [666, 0]
type input "*"
click at [775, 383] on div "Comment Good Average Weak Old Mistake Marked Mistake Unclear DNK DNL DNR DNF Mu…" at bounding box center [495, 352] width 669 height 317
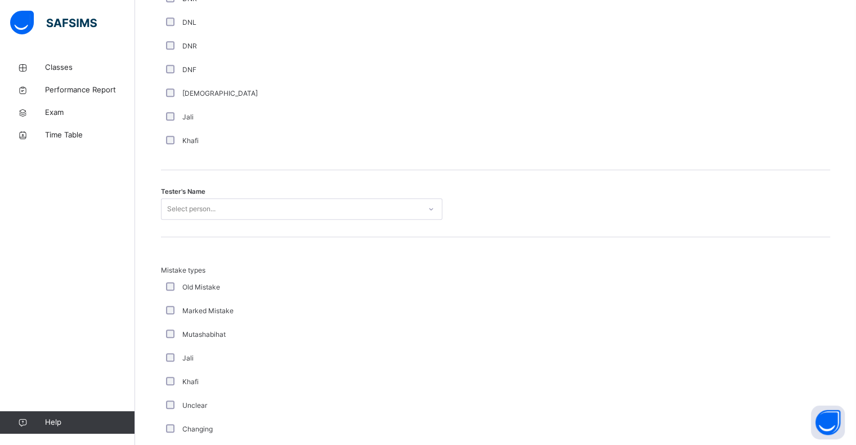
click at [776, 366] on div "Mistake types Old Mistake Marked Mistake Mutashabihat Jali Khafi Unclear Changi…" at bounding box center [495, 353] width 669 height 176
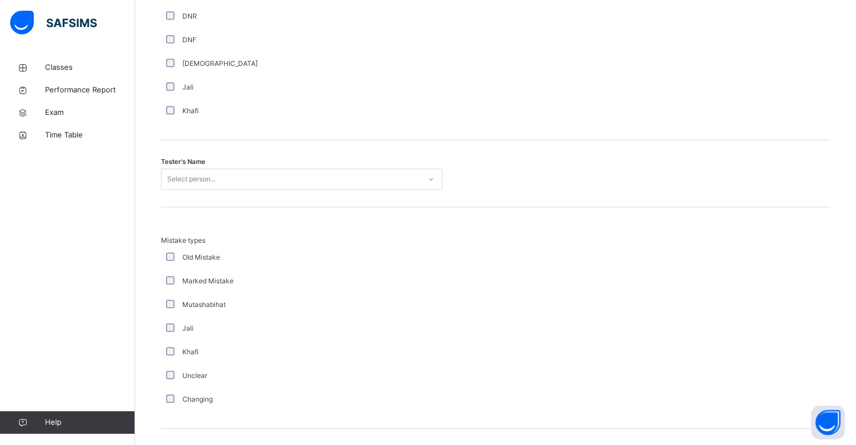
click at [771, 368] on div "Mistake types Old Mistake Marked Mistake Mutashabihat Jali Khafi Unclear Changi…" at bounding box center [495, 323] width 669 height 176
click at [763, 366] on div "Mistake types Old Mistake Marked Mistake Mutashabihat Jali Khafi Unclear Changi…" at bounding box center [495, 323] width 669 height 176
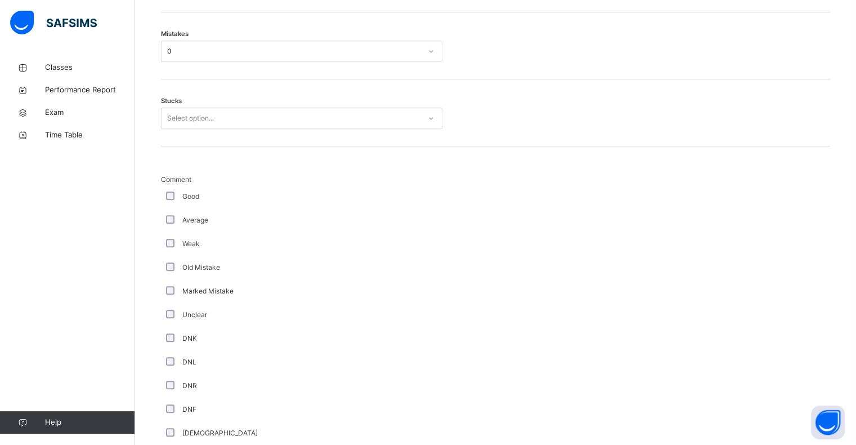
scroll to position [644, 0]
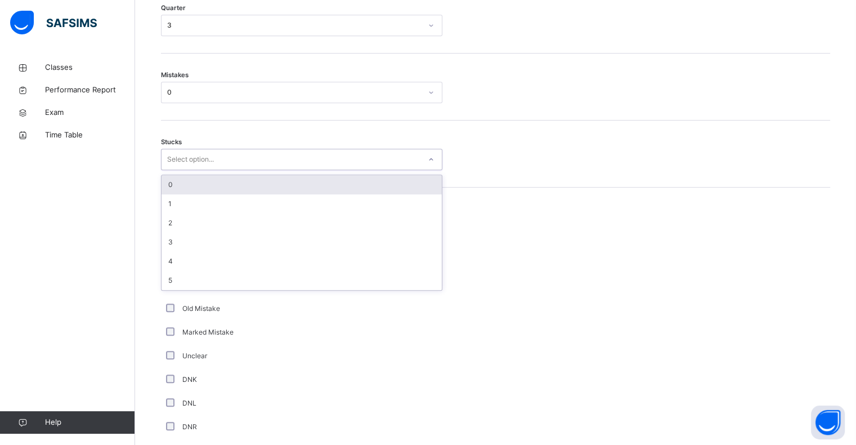
click at [168, 163] on div "Select option..." at bounding box center [190, 159] width 47 height 21
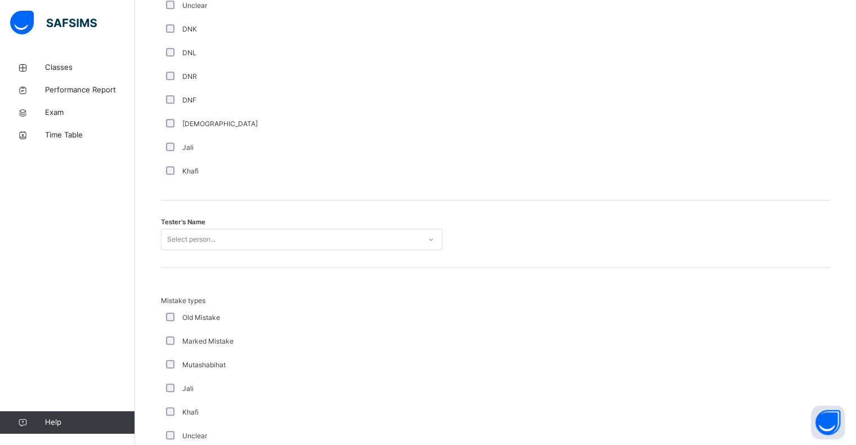
scroll to position [997, 0]
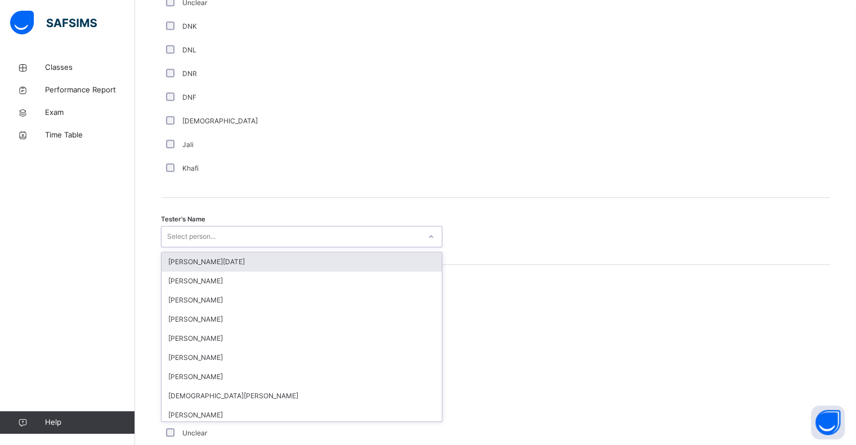
click at [169, 238] on div "Select person..." at bounding box center [191, 236] width 48 height 21
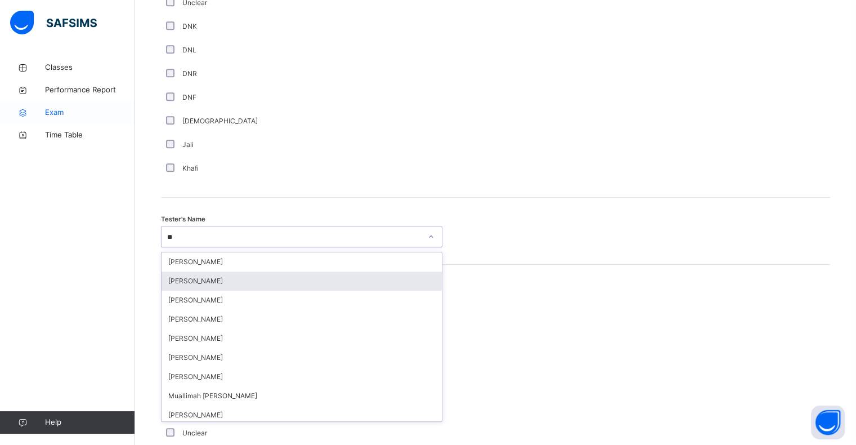
type input "*"
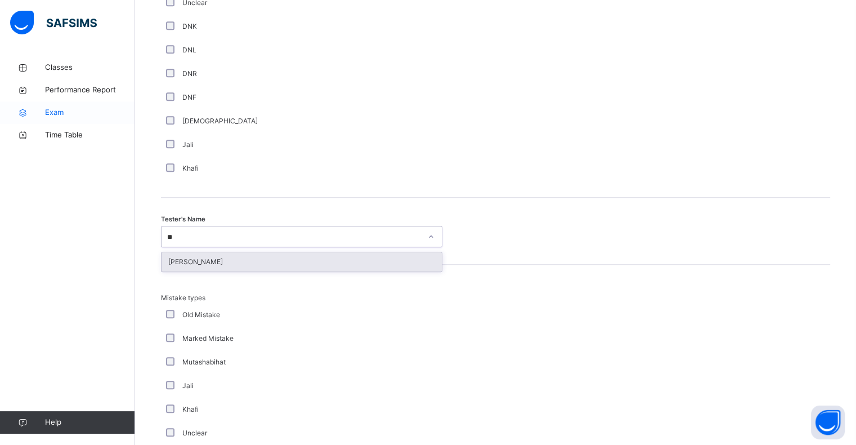
type input "*"
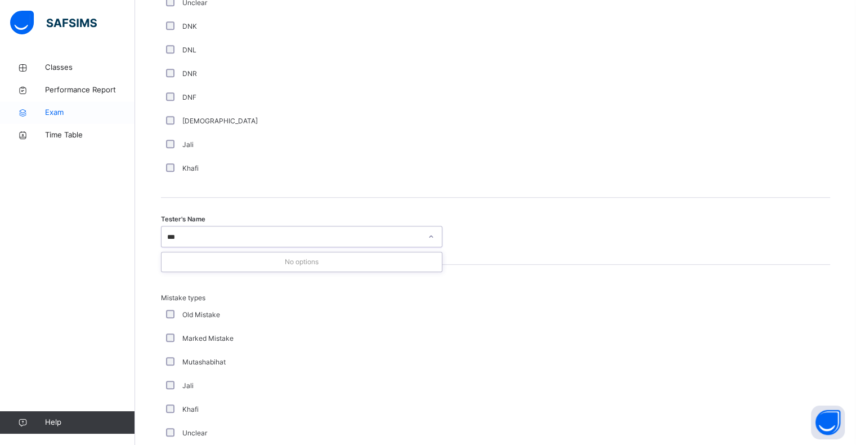
type input "**"
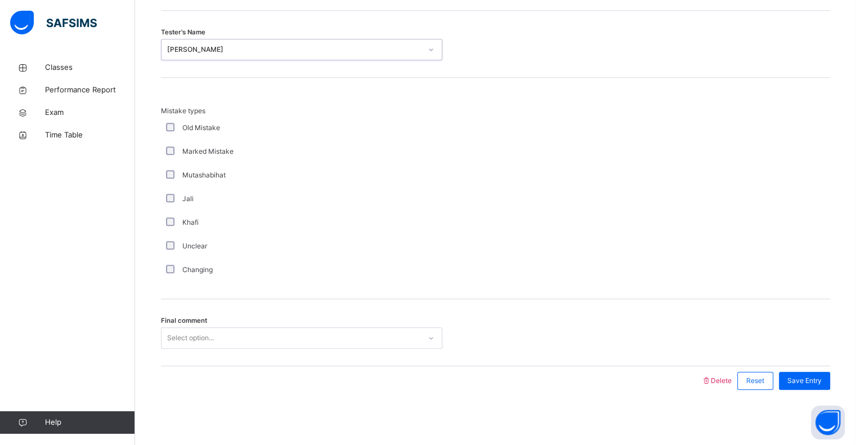
click at [325, 329] on div "Select option..." at bounding box center [291, 337] width 259 height 17
type input "**********"
click at [312, 316] on div "Final comment Select option..." at bounding box center [495, 332] width 669 height 67
click at [299, 348] on div "Final comment Select option..." at bounding box center [495, 332] width 669 height 67
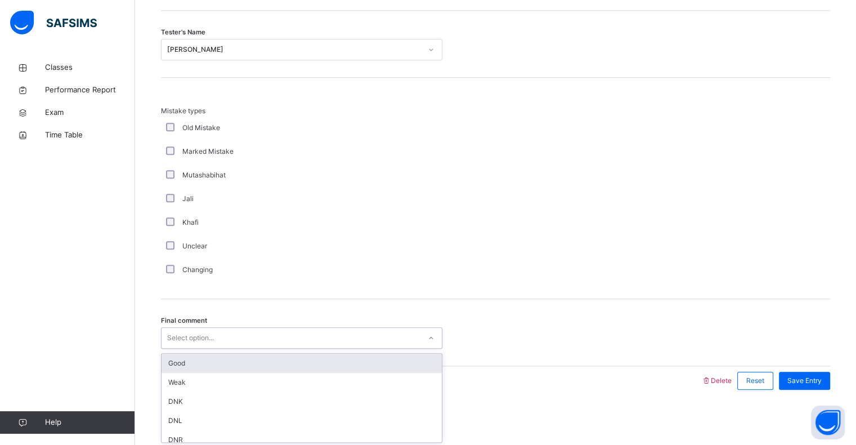
click at [296, 342] on div "Select option..." at bounding box center [291, 337] width 259 height 17
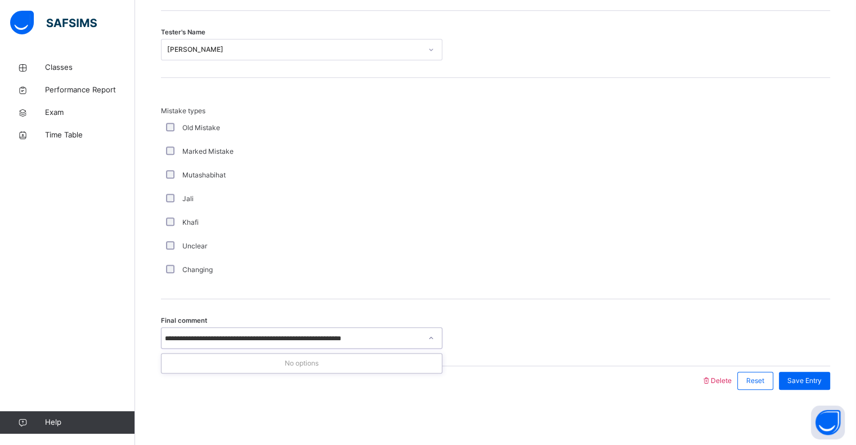
scroll to position [0, 0]
type input "**********"
click at [419, 334] on div "Select option..." at bounding box center [301, 337] width 281 height 21
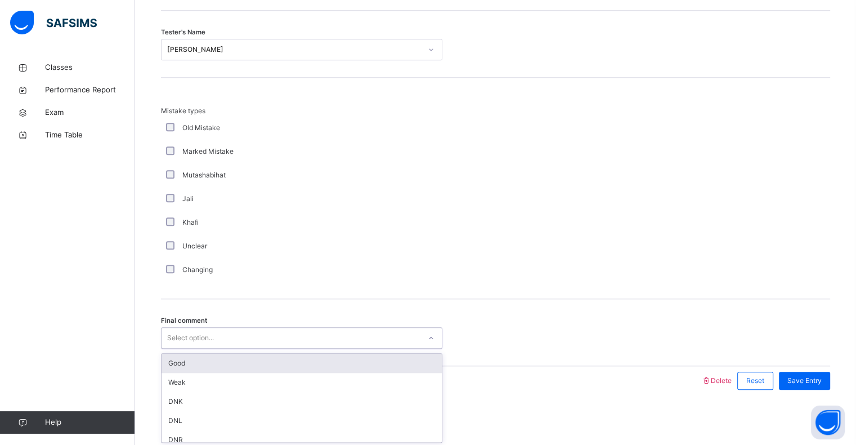
click at [419, 334] on div "Select option..." at bounding box center [291, 337] width 259 height 17
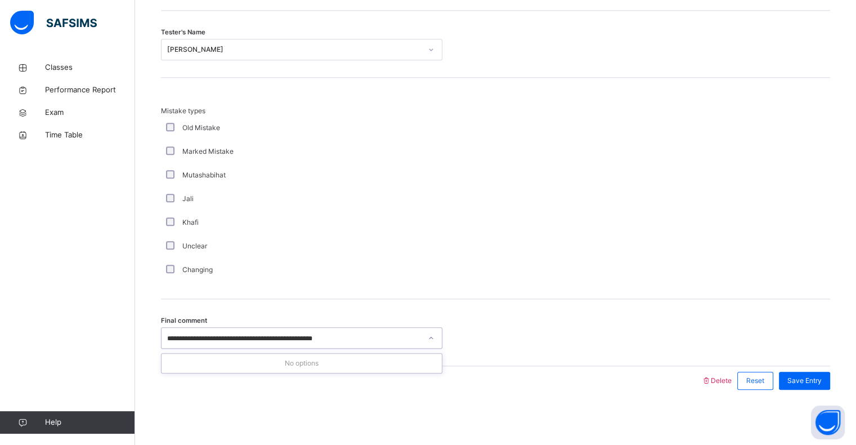
type input "**********"
click at [419, 334] on div "Select option..." at bounding box center [291, 337] width 259 height 17
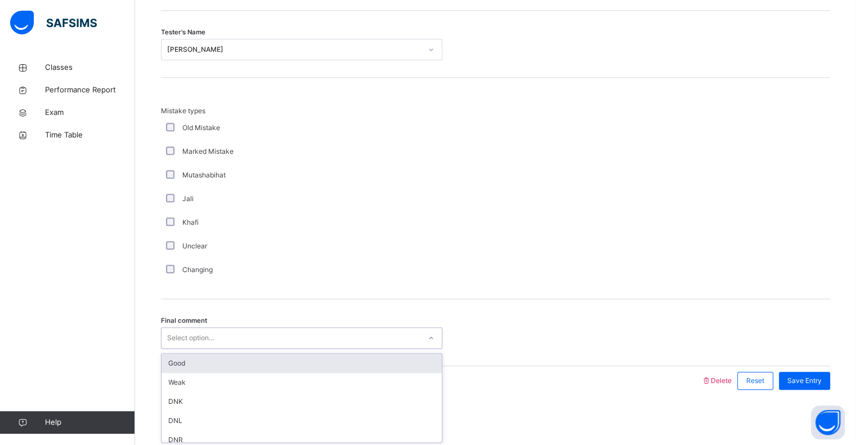
click at [419, 337] on div "Select option..." at bounding box center [291, 337] width 259 height 17
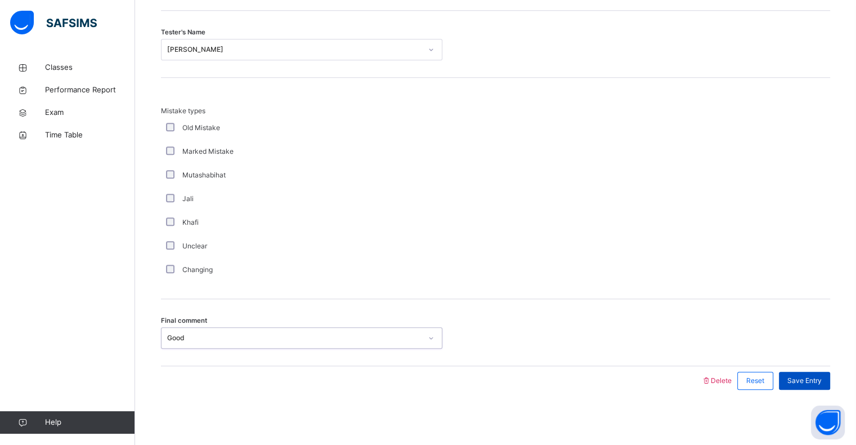
click at [819, 380] on span "Save Entry" at bounding box center [804, 380] width 34 height 10
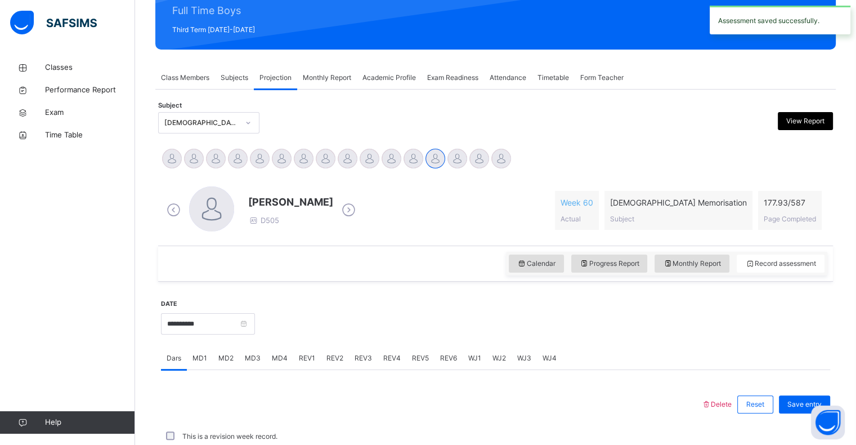
scroll to position [400, 0]
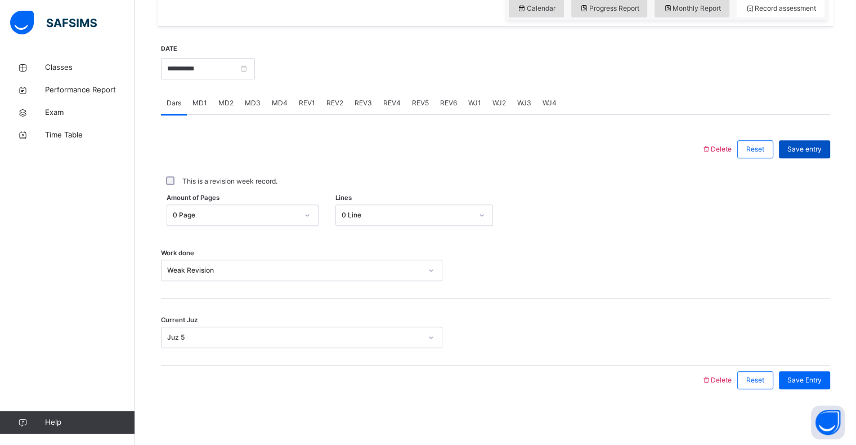
click at [818, 140] on div "Save entry" at bounding box center [804, 149] width 51 height 18
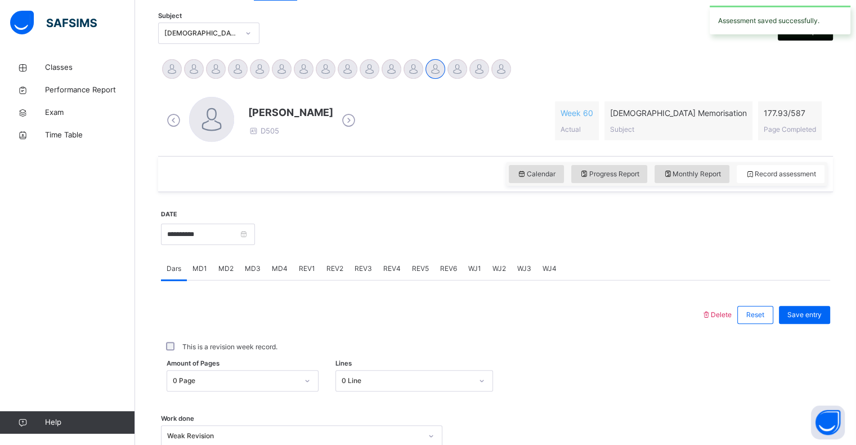
scroll to position [231, 0]
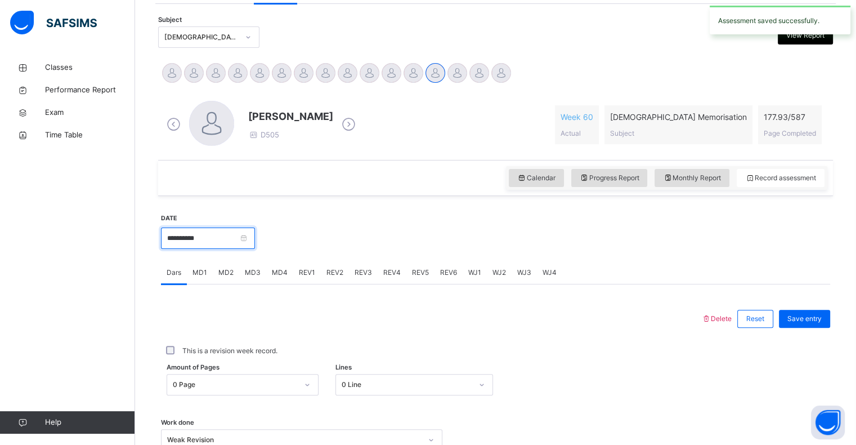
click at [202, 246] on input "**********" at bounding box center [208, 237] width 94 height 21
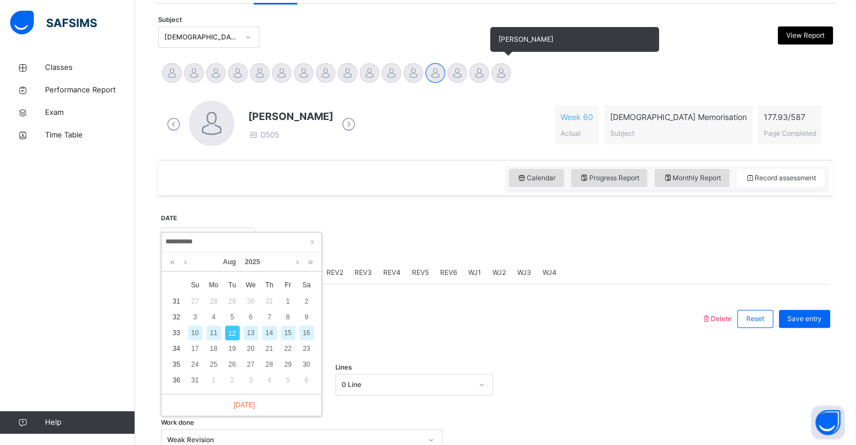
click at [507, 75] on div at bounding box center [501, 73] width 20 height 20
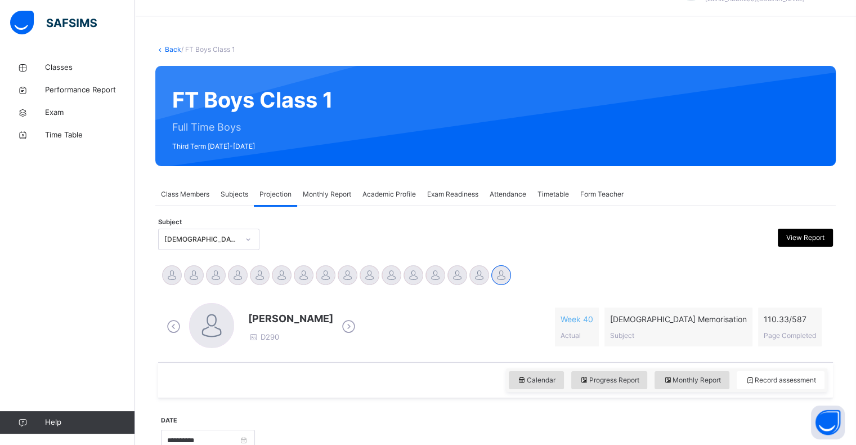
scroll to position [0, 0]
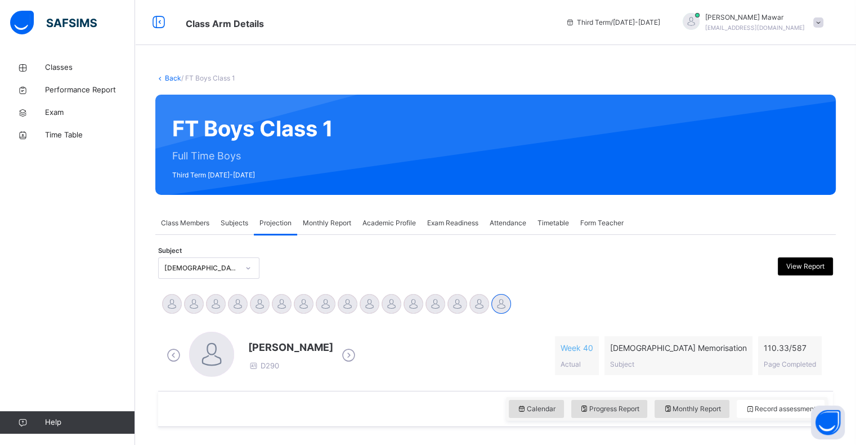
click at [823, 24] on span at bounding box center [818, 22] width 10 height 10
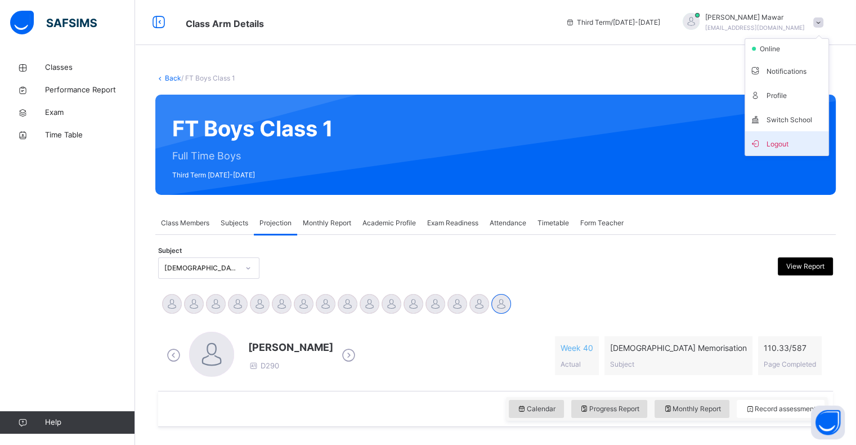
click at [788, 142] on span "Logout" at bounding box center [787, 143] width 74 height 15
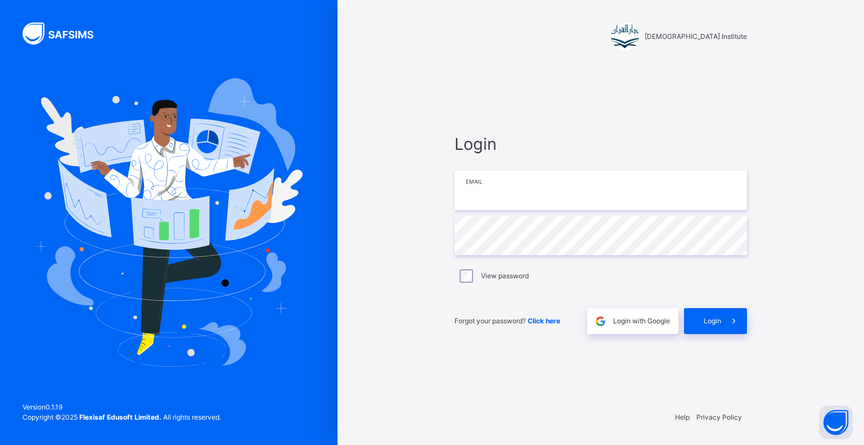
type input "**********"
click at [727, 324] on span at bounding box center [734, 321] width 26 height 26
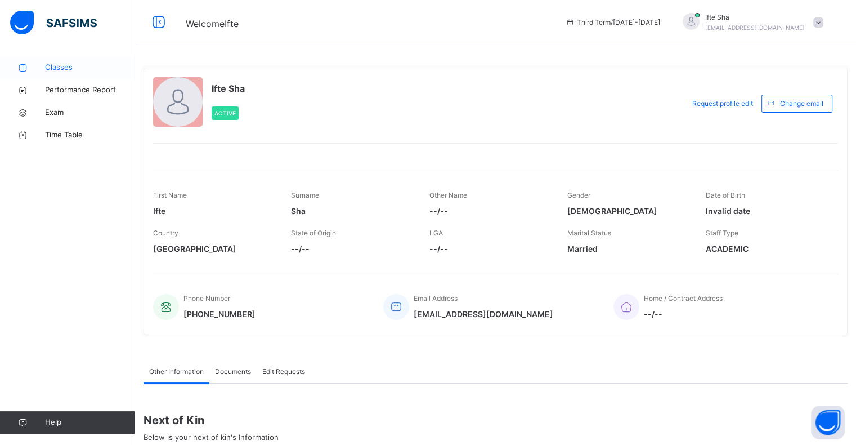
click at [61, 64] on span "Classes" at bounding box center [90, 67] width 90 height 11
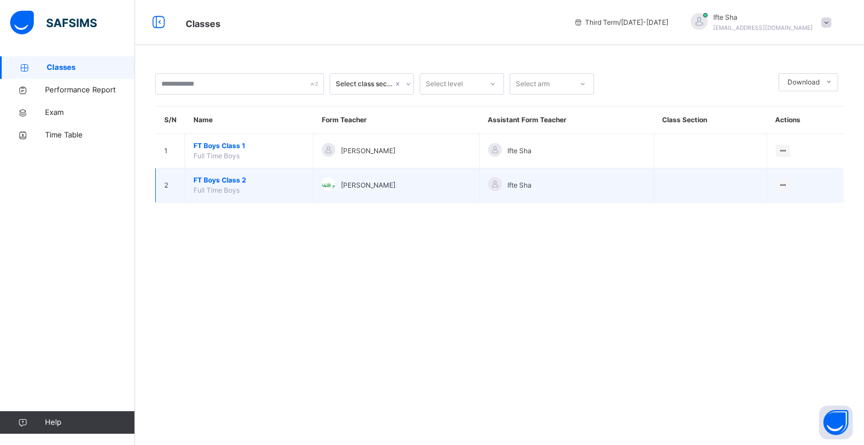
click at [234, 183] on span "FT Boys Class 2" at bounding box center [249, 180] width 111 height 10
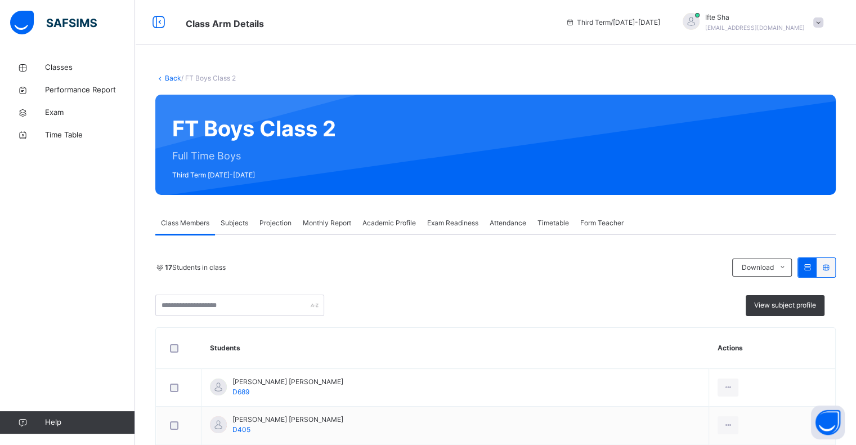
click at [289, 221] on span "Projection" at bounding box center [275, 223] width 32 height 10
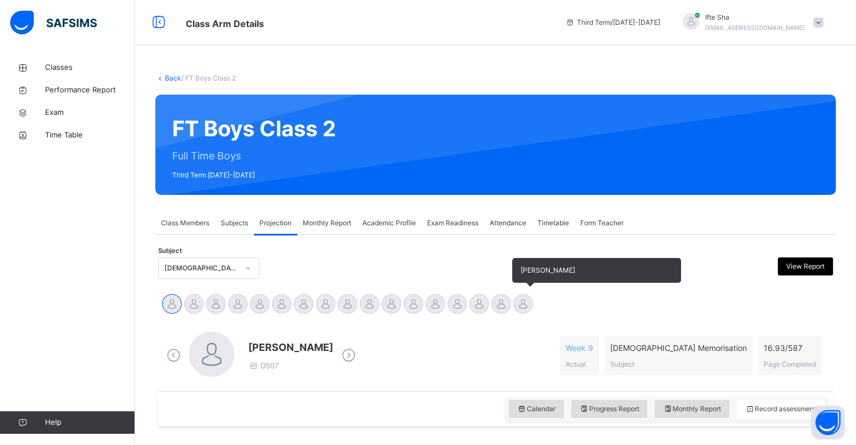
click at [530, 315] on div "IMAZ AHMED MALIK" at bounding box center [523, 305] width 22 height 25
click at [529, 313] on div "IMAZ AHMED MALIK" at bounding box center [523, 305] width 22 height 25
click at [532, 302] on div at bounding box center [523, 304] width 20 height 20
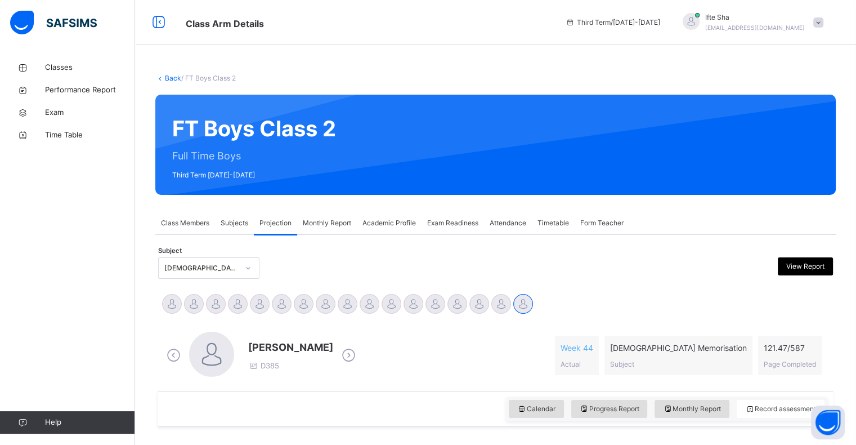
click at [827, 44] on div "Third Term / 2024-2025 Ifte Sha ifisk313@gmail.com" at bounding box center [708, 22] width 296 height 45
click at [829, 25] on div "Ifte Sha ifisk313@gmail.com" at bounding box center [750, 22] width 158 height 20
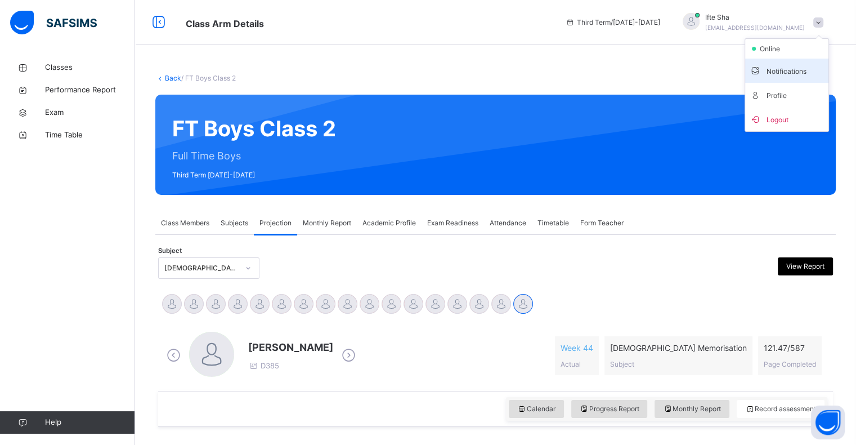
click at [797, 61] on li "Notifications" at bounding box center [786, 71] width 83 height 24
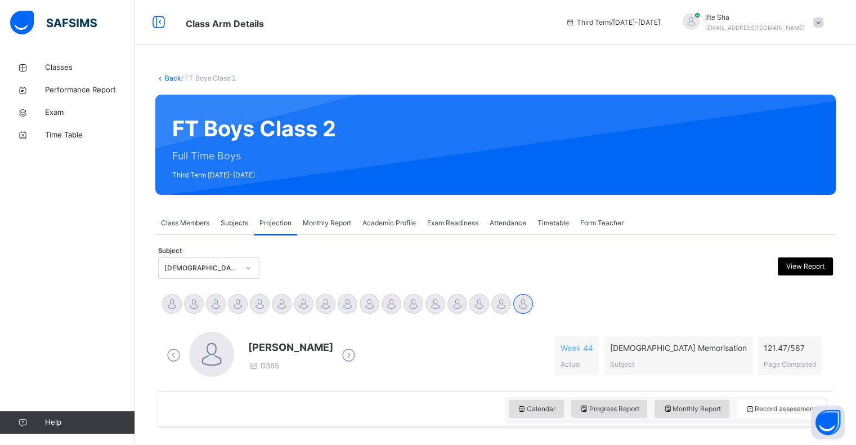
click at [819, 25] on div "Ifte Sha ifisk313@gmail.com" at bounding box center [750, 22] width 158 height 20
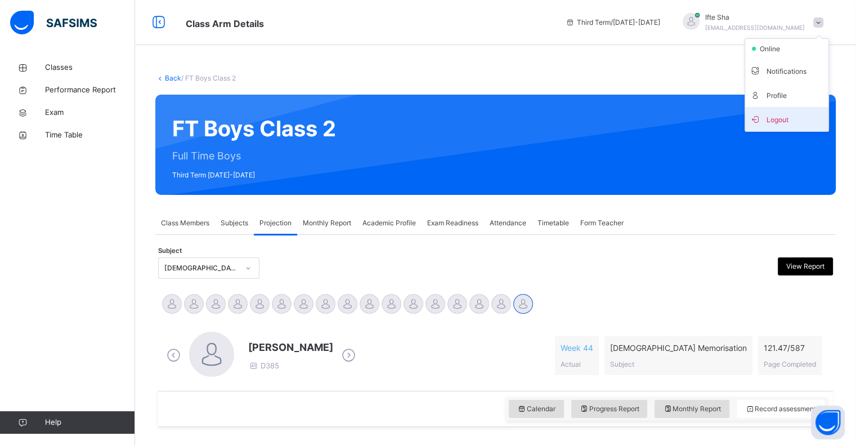
click at [806, 107] on li "Logout" at bounding box center [786, 119] width 83 height 24
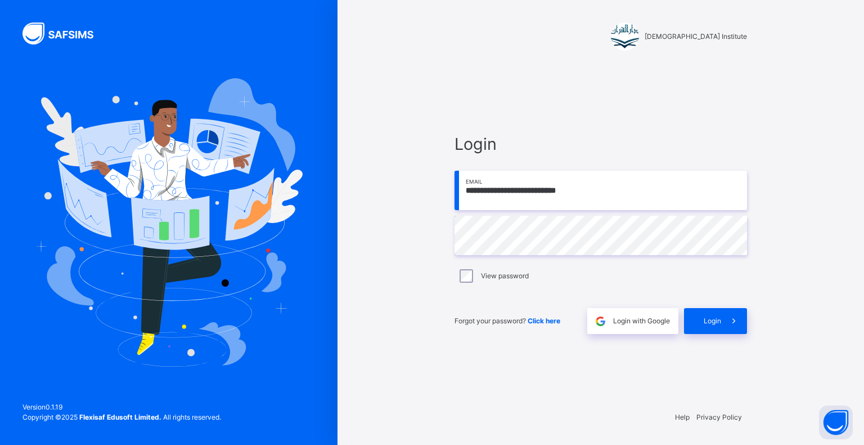
click at [765, 109] on div "**********" at bounding box center [601, 222] width 338 height 445
click at [669, 189] on input "**********" at bounding box center [601, 190] width 293 height 39
click at [572, 192] on input "**********" at bounding box center [601, 190] width 293 height 39
click at [475, 194] on input "**********" at bounding box center [601, 190] width 293 height 39
type input "**********"
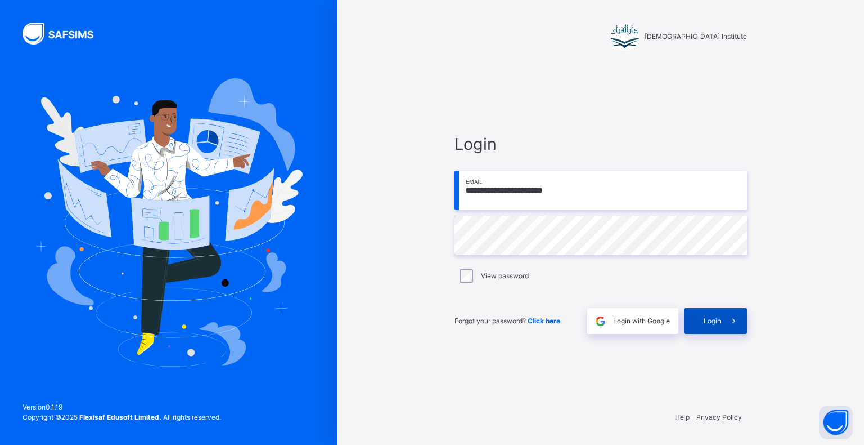
click at [716, 317] on span "Login" at bounding box center [712, 321] width 17 height 10
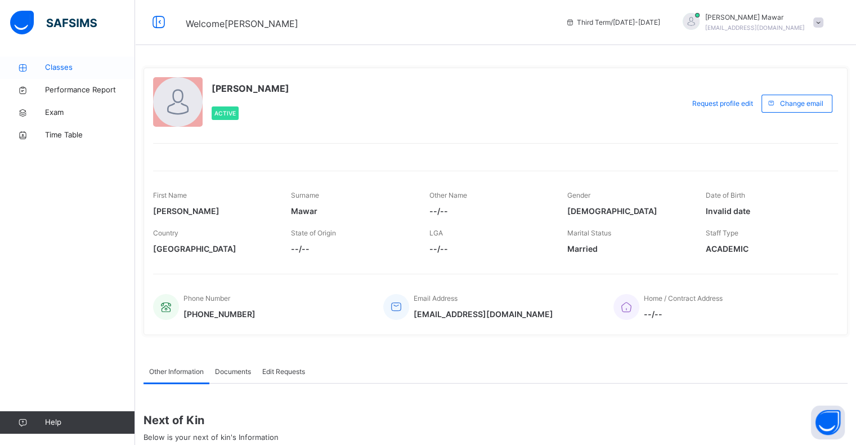
click at [47, 68] on span "Classes" at bounding box center [90, 67] width 90 height 11
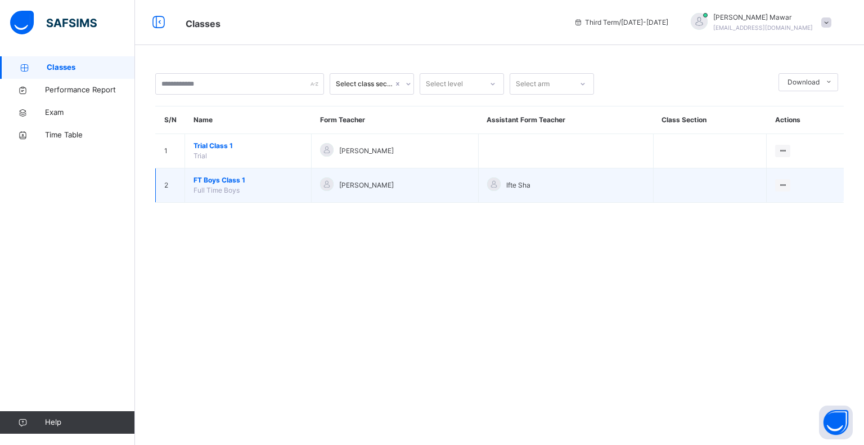
click at [204, 183] on span "FT Boys Class 1" at bounding box center [248, 180] width 109 height 10
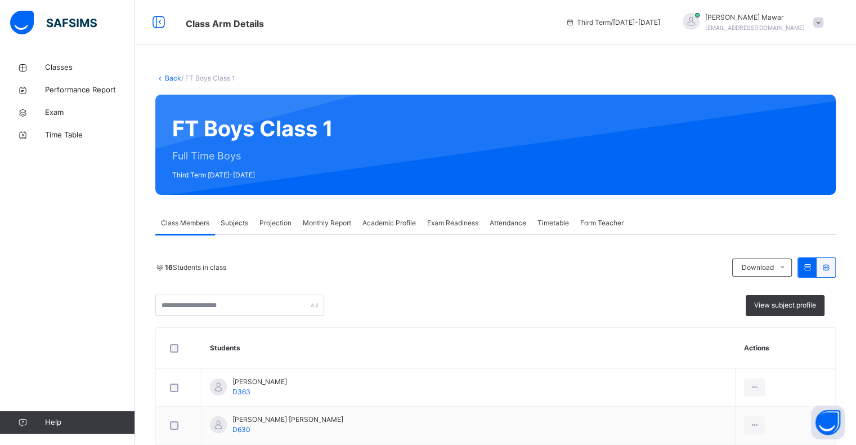
click at [270, 228] on div "Projection" at bounding box center [275, 223] width 43 height 23
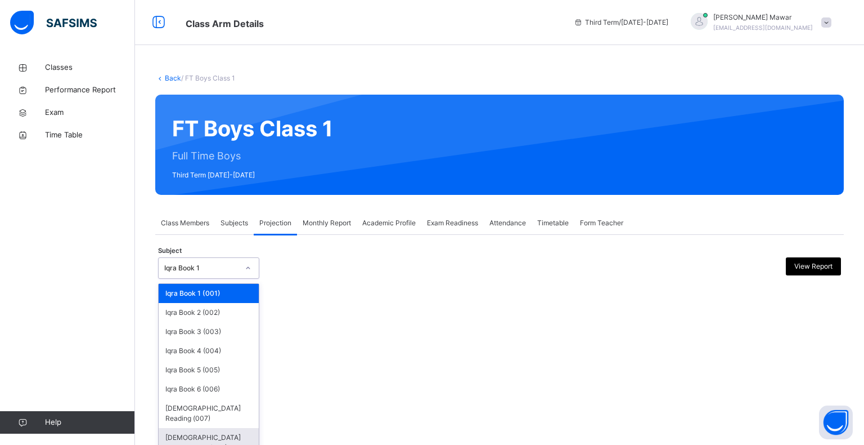
click at [167, 430] on div "[DEMOGRAPHIC_DATA] Memorisation (008)" at bounding box center [209, 442] width 100 height 29
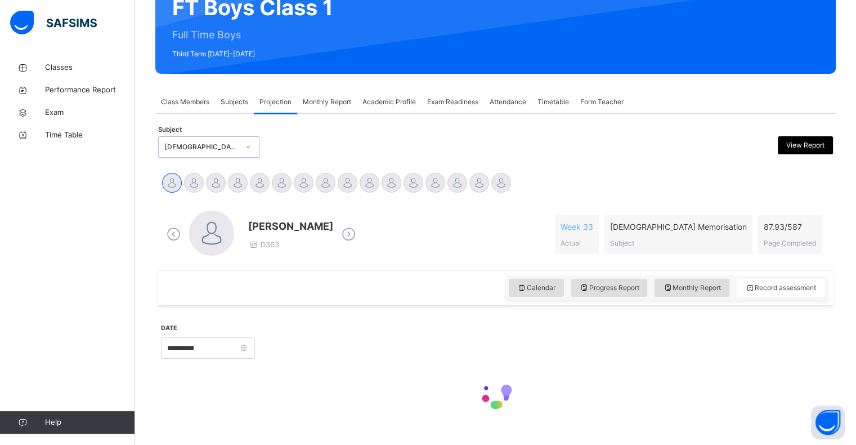
scroll to position [145, 0]
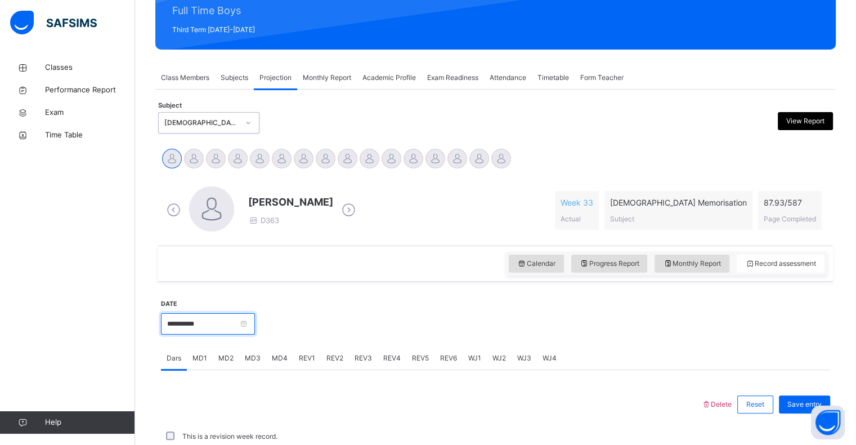
click at [249, 326] on input "**********" at bounding box center [208, 323] width 94 height 21
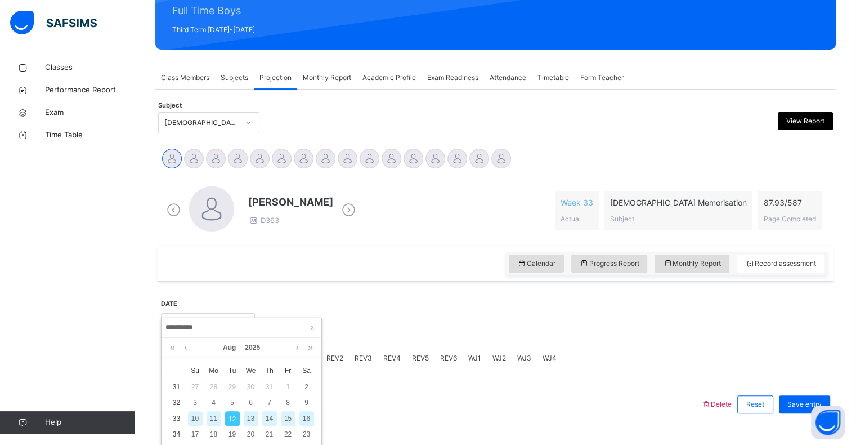
click at [210, 413] on div "11" at bounding box center [214, 418] width 15 height 15
type input "**********"
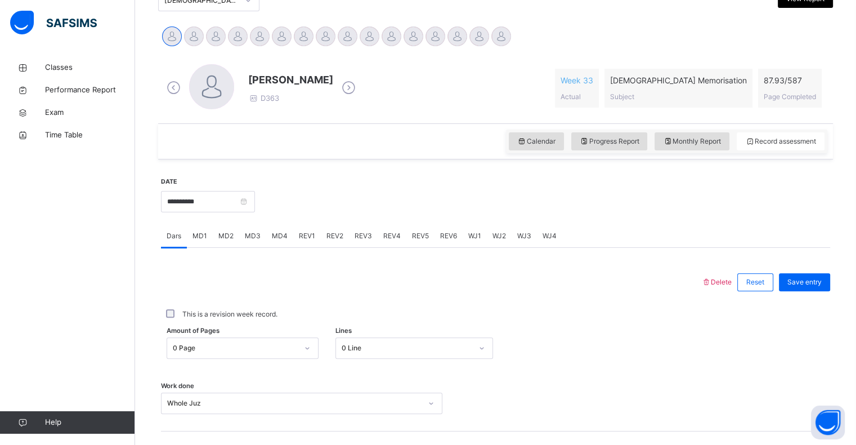
scroll to position [268, 0]
click at [308, 235] on span "REV1" at bounding box center [307, 235] width 16 height 10
click at [339, 239] on span "REV2" at bounding box center [334, 235] width 17 height 10
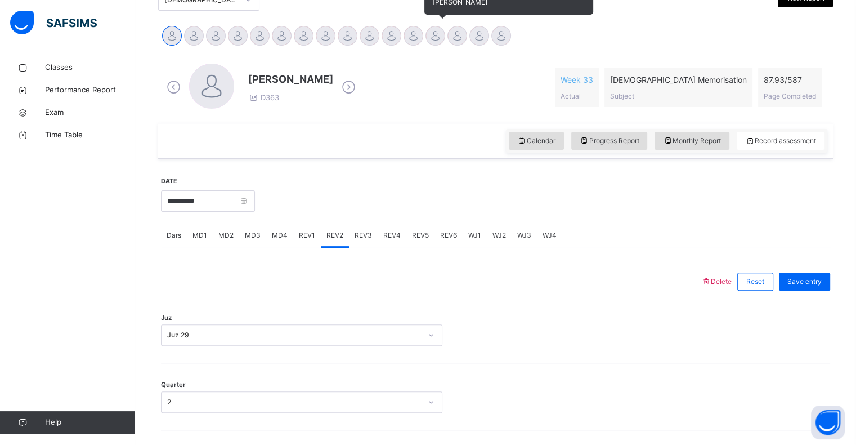
drag, startPoint x: 437, startPoint y: 49, endPoint x: 438, endPoint y: 13, distance: 36.0
click at [438, 22] on div "Abdibaasit Hussein Abdul Raheem Durani Abdul Rahman Ashna Abdurrahman Ahmad Ali…" at bounding box center [495, 37] width 675 height 30
click at [440, 36] on div at bounding box center [435, 36] width 20 height 20
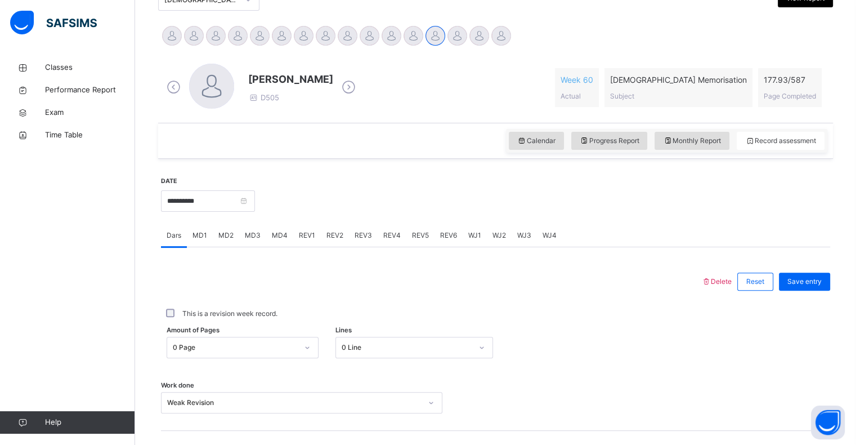
click at [308, 237] on span "REV1" at bounding box center [307, 235] width 16 height 10
click at [330, 233] on span "REV2" at bounding box center [334, 235] width 17 height 10
click at [355, 237] on span "REV3" at bounding box center [363, 235] width 17 height 10
click at [383, 235] on span "REV4" at bounding box center [391, 235] width 17 height 10
click at [365, 240] on div "REV3" at bounding box center [363, 235] width 29 height 23
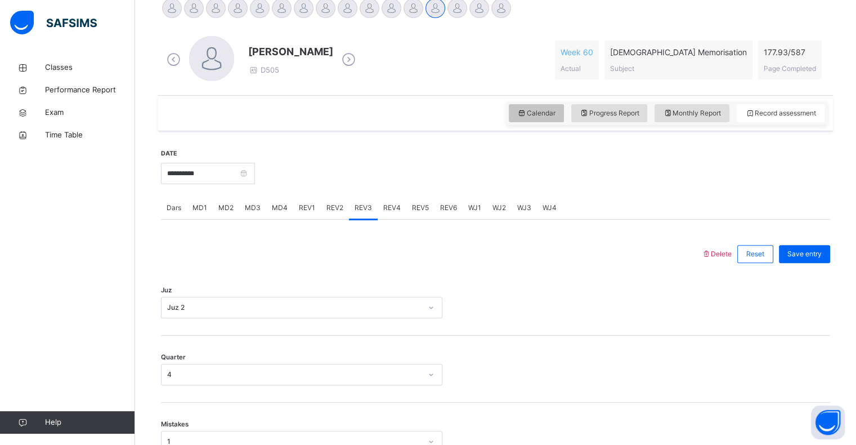
scroll to position [299, 0]
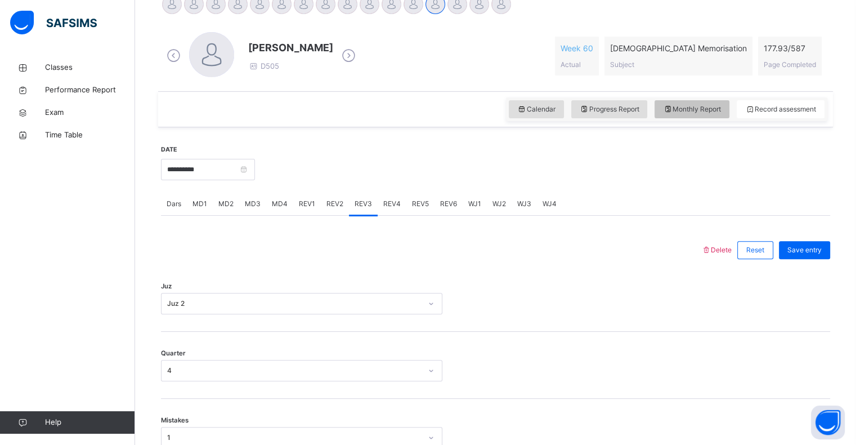
click at [664, 105] on div "Monthly Report" at bounding box center [692, 109] width 75 height 18
select select "****"
select select "*"
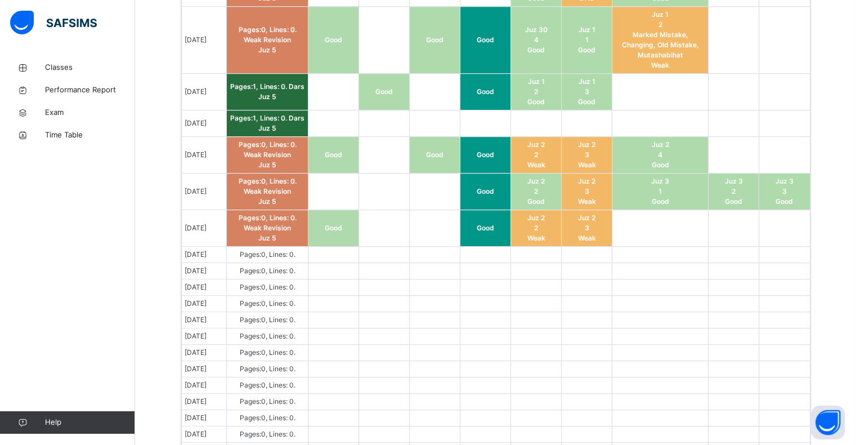
scroll to position [893, 0]
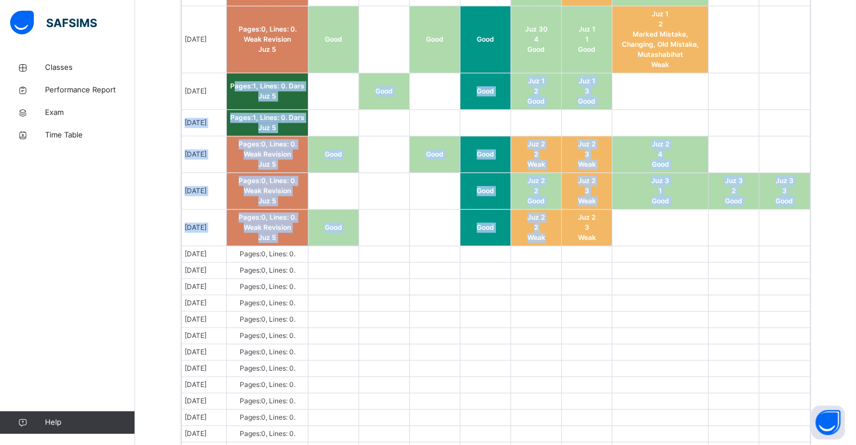
drag, startPoint x: 552, startPoint y: 245, endPoint x: 241, endPoint y: 95, distance: 344.8
click at [241, 95] on tbody "Aug 1, 2025 Pages: 0 , Lines: 0 . Weak MD Juz 5 Good Juz 28 4 Good Juz 29 1 Goo…" at bounding box center [496, 161] width 628 height 657
copy tbody "ages: 1 , Lines: 0 . Dars Juz 5 Good Good Juz 1 2 Good Juz 1 3 Good Aug 9, 2025…"
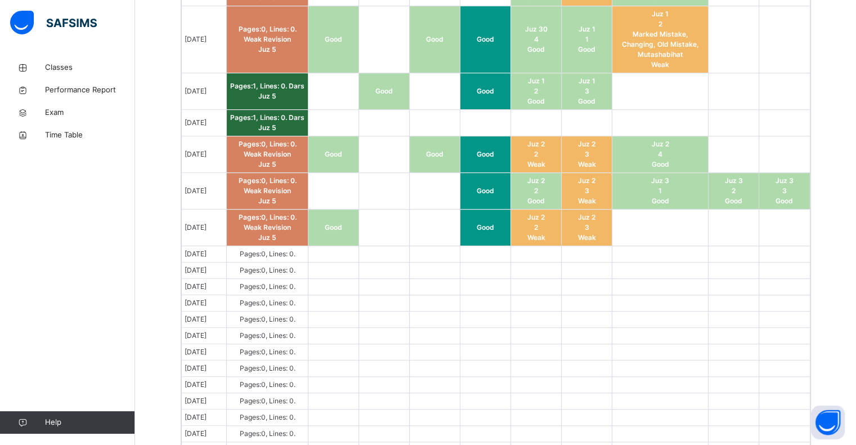
click at [113, 26] on div at bounding box center [66, 22] width 135 height 45
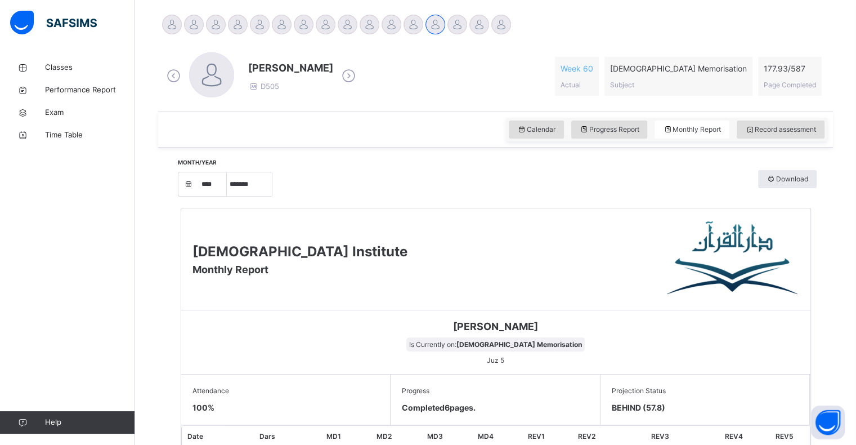
scroll to position [277, 0]
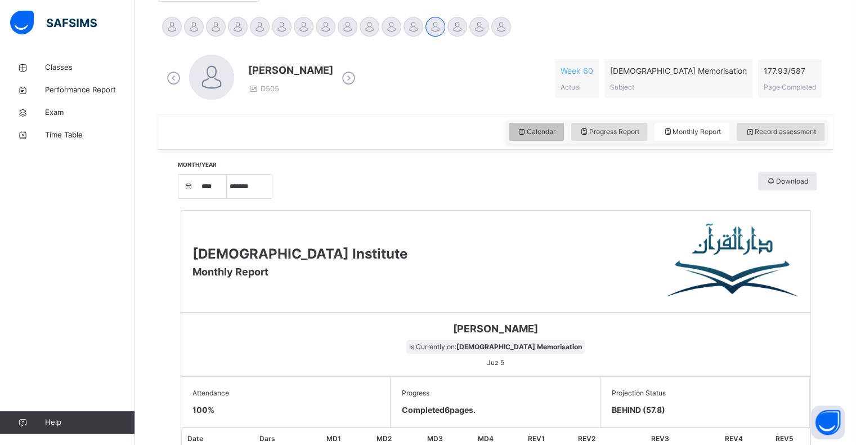
click at [545, 134] on span "Calendar" at bounding box center [536, 132] width 38 height 10
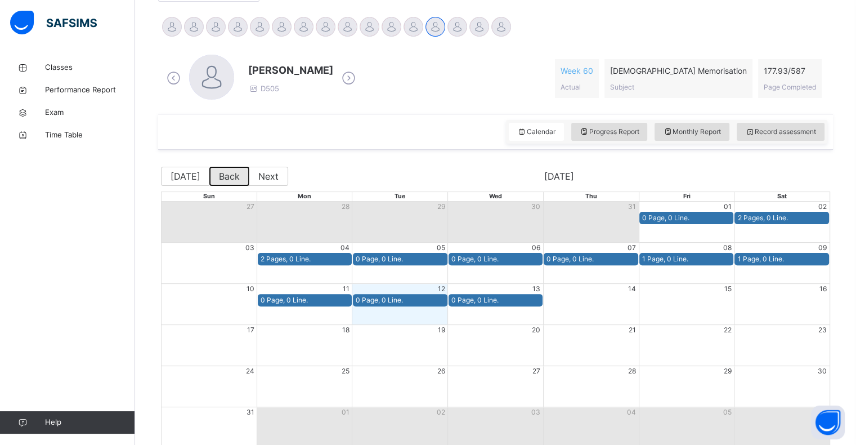
click at [218, 174] on button "Back" at bounding box center [229, 176] width 40 height 19
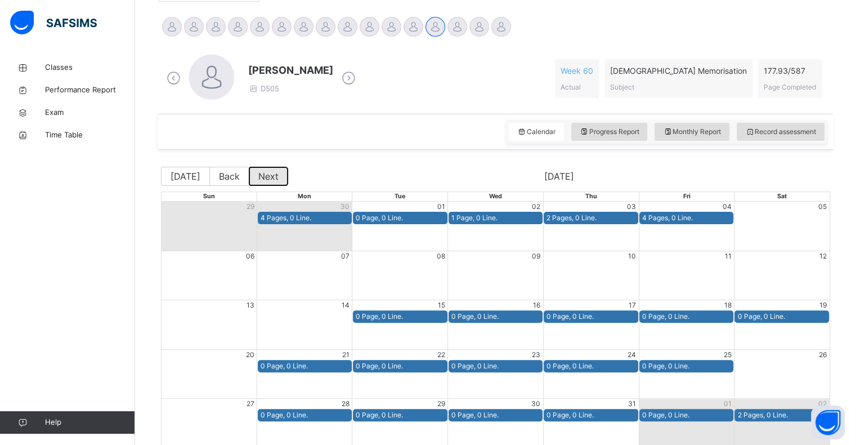
click at [263, 182] on button "Next" at bounding box center [268, 176] width 39 height 19
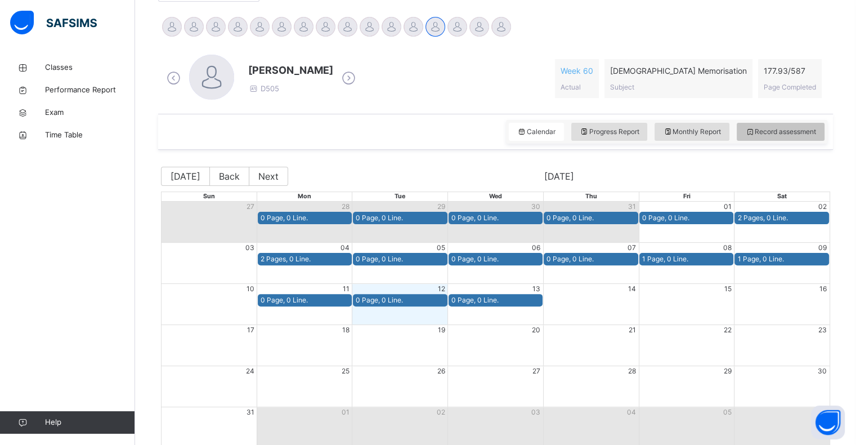
click at [790, 127] on span "Record assessment" at bounding box center [780, 132] width 71 height 10
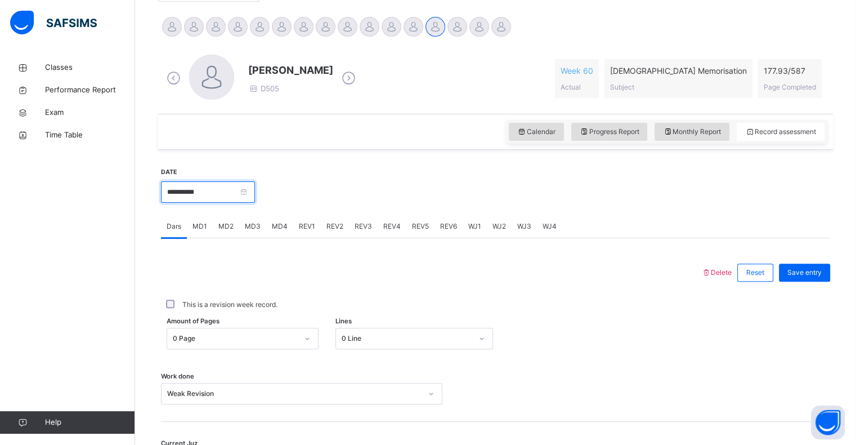
click at [196, 194] on input "**********" at bounding box center [208, 191] width 94 height 21
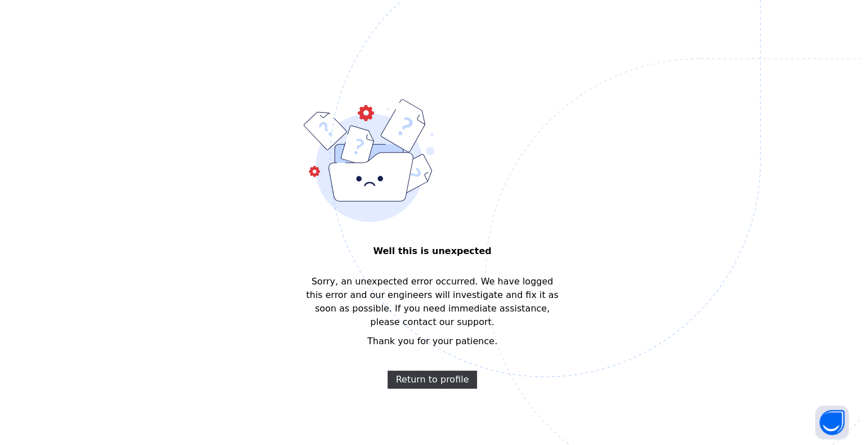
scroll to position [0, 0]
click at [438, 375] on img at bounding box center [627, 217] width 587 height 544
click at [434, 374] on img at bounding box center [627, 217] width 587 height 544
click at [433, 374] on span "Return to profile" at bounding box center [432, 381] width 73 height 14
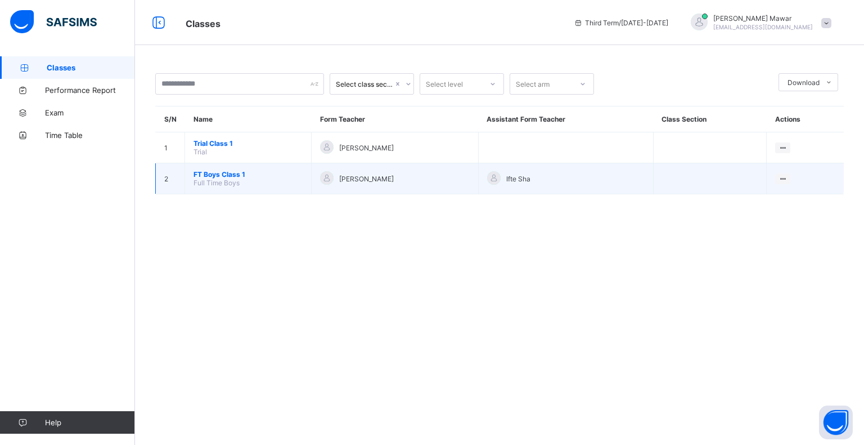
click at [217, 176] on span "FT Boys Class 1" at bounding box center [248, 174] width 109 height 8
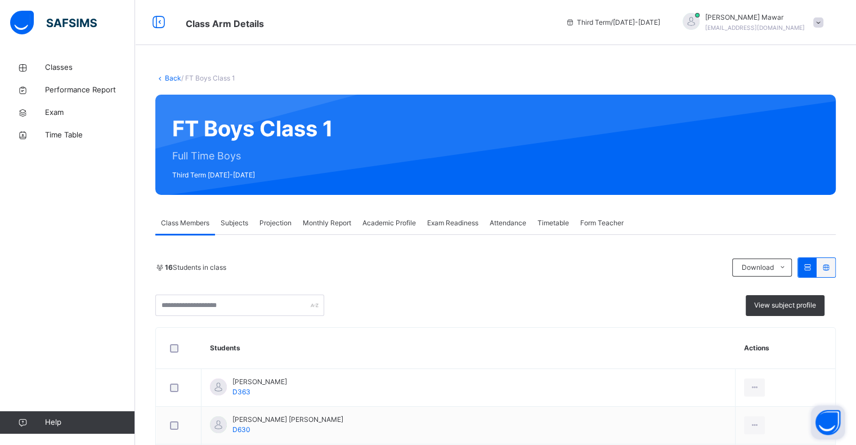
click at [837, 429] on button "Open asap" at bounding box center [828, 422] width 34 height 34
click at [840, 427] on button "Open asap" at bounding box center [828, 422] width 34 height 34
click at [840, 420] on button "Open asap" at bounding box center [828, 422] width 34 height 34
click at [824, 418] on button "Open asap" at bounding box center [828, 422] width 34 height 34
click at [822, 428] on button "Open asap" at bounding box center [828, 422] width 34 height 34
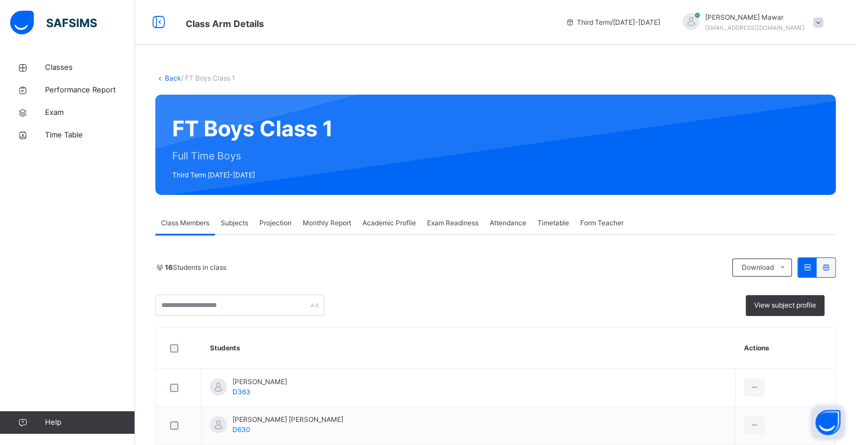
click at [838, 430] on button "Open asap" at bounding box center [828, 422] width 34 height 34
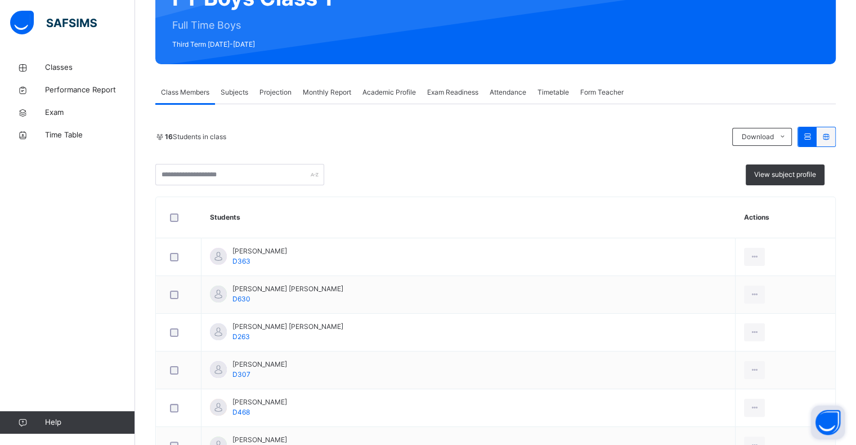
scroll to position [138, 0]
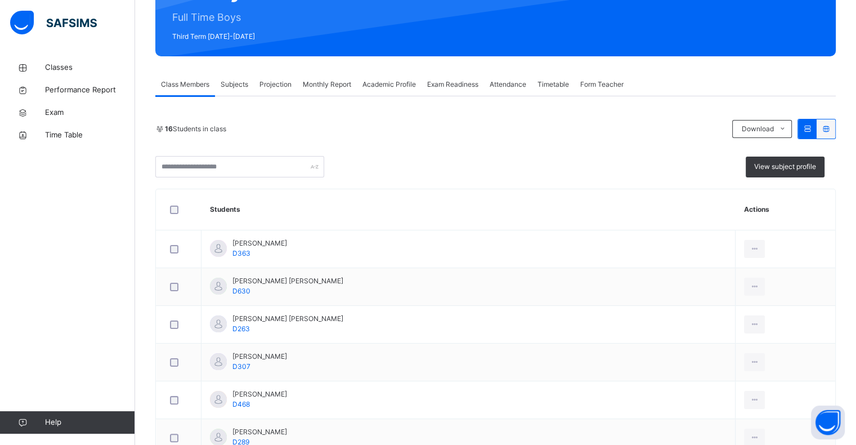
click at [266, 82] on span "Projection" at bounding box center [275, 84] width 32 height 10
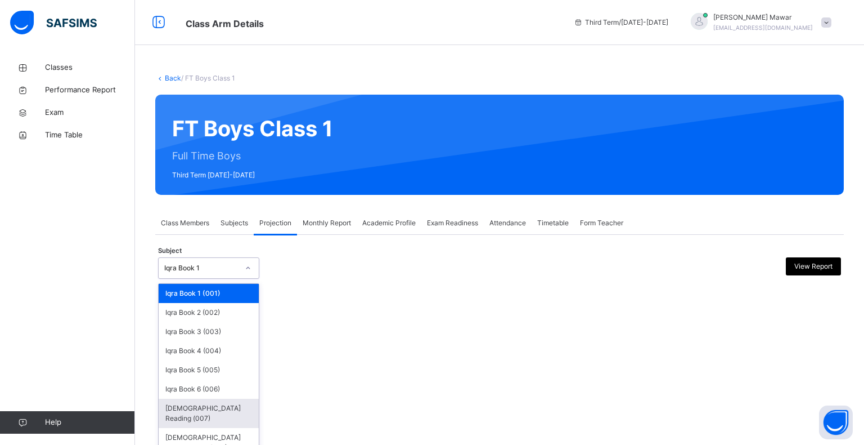
click at [184, 415] on div "[DEMOGRAPHIC_DATA] Reading (007)" at bounding box center [209, 412] width 100 height 29
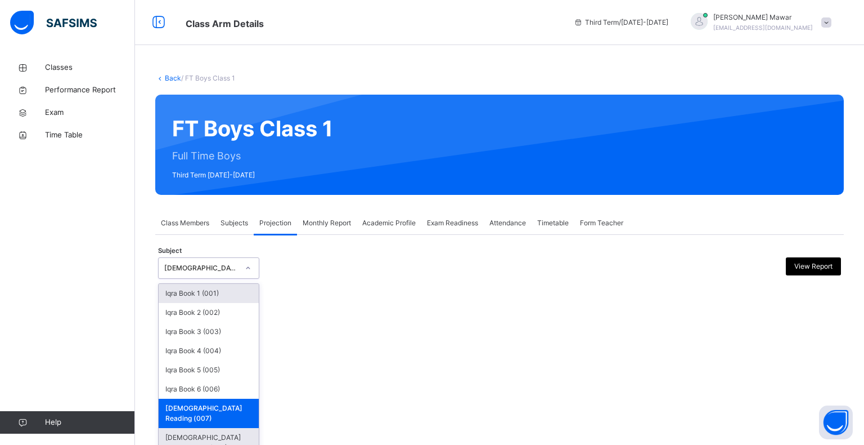
click at [166, 428] on div "[DEMOGRAPHIC_DATA] Memorisation (008)" at bounding box center [209, 442] width 100 height 29
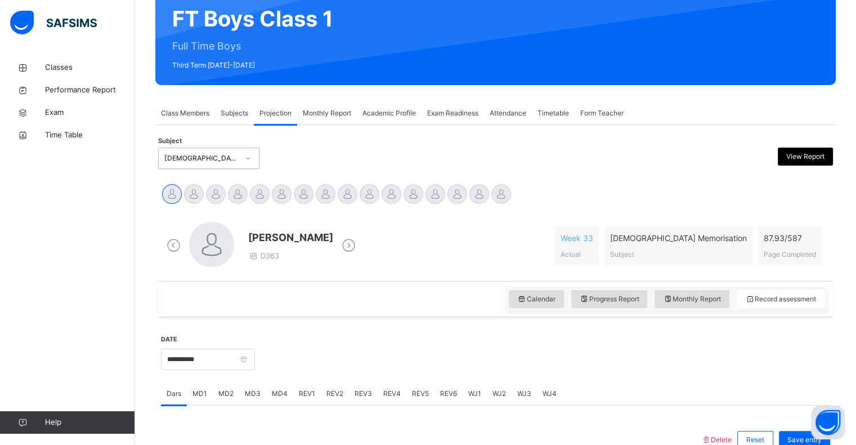
scroll to position [172, 0]
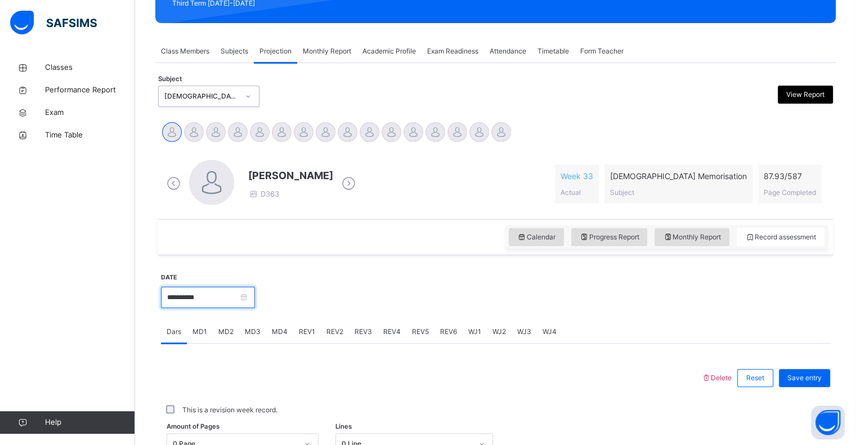
click at [255, 299] on input "**********" at bounding box center [208, 296] width 94 height 21
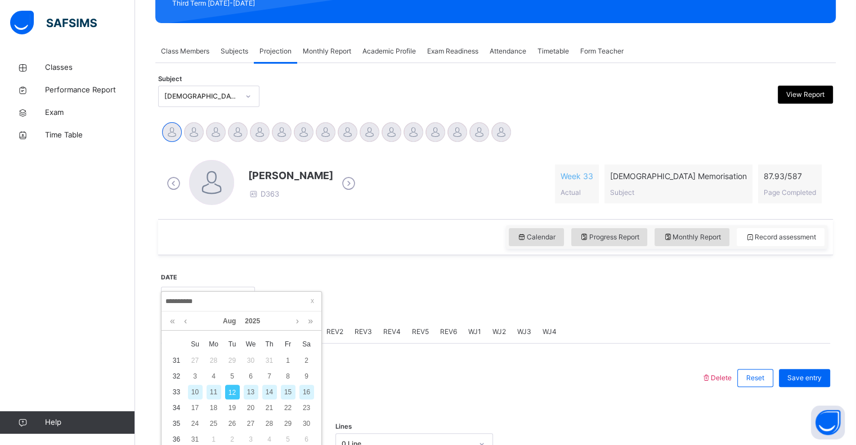
click at [253, 392] on div "13" at bounding box center [251, 391] width 15 height 15
type input "**********"
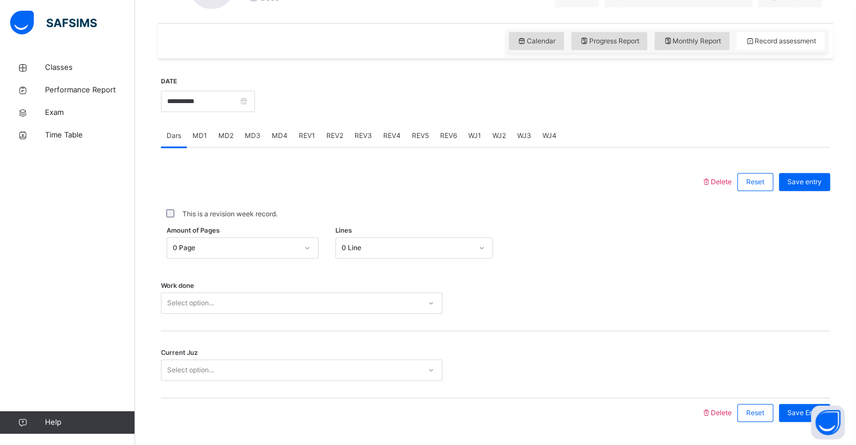
scroll to position [365, 0]
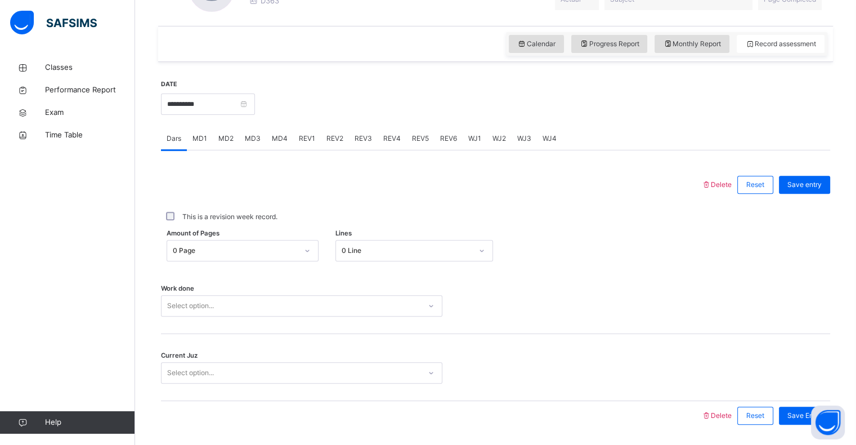
click at [205, 137] on span "MD1" at bounding box center [199, 138] width 15 height 10
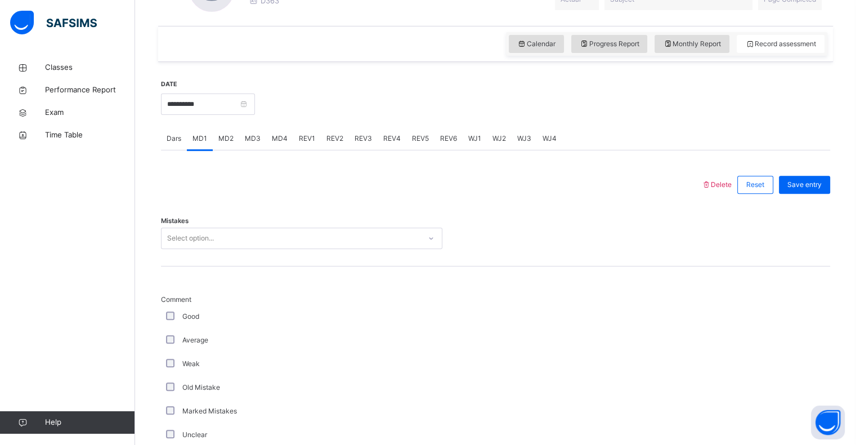
click at [222, 145] on div "MD2" at bounding box center [226, 138] width 26 height 23
click at [252, 149] on div "MD3" at bounding box center [252, 138] width 27 height 23
click at [263, 131] on div "MD3" at bounding box center [252, 138] width 27 height 23
click at [284, 140] on span "MD4" at bounding box center [280, 138] width 16 height 10
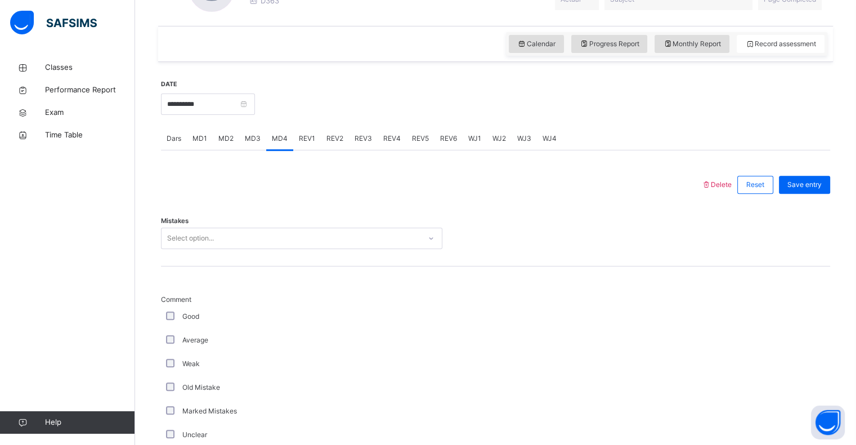
click at [309, 140] on span "REV1" at bounding box center [307, 138] width 16 height 10
click at [357, 149] on div "REV3" at bounding box center [363, 138] width 29 height 23
click at [396, 142] on span "REV4" at bounding box center [391, 138] width 17 height 10
click at [416, 144] on div "REV5" at bounding box center [420, 138] width 28 height 23
click at [452, 147] on div "REV6" at bounding box center [448, 138] width 28 height 23
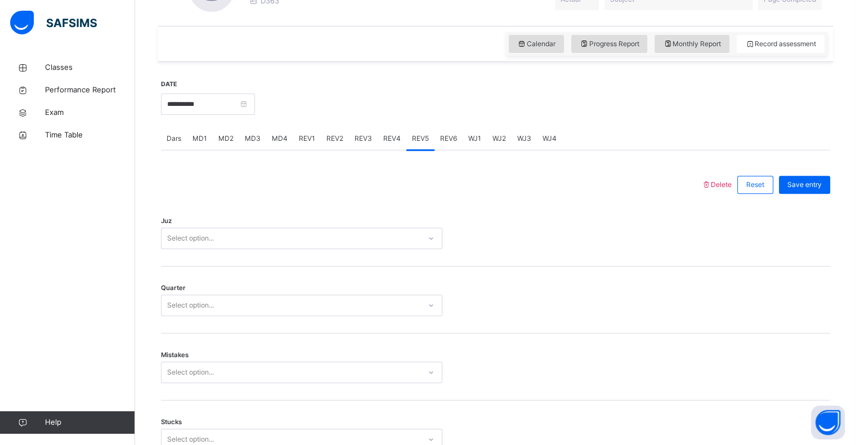
click at [479, 147] on div "WJ1" at bounding box center [475, 138] width 24 height 23
click at [546, 148] on div "WJ4" at bounding box center [549, 138] width 25 height 23
click at [559, 146] on div "WJ4" at bounding box center [549, 138] width 25 height 23
click at [517, 136] on span "WJ3" at bounding box center [524, 138] width 14 height 10
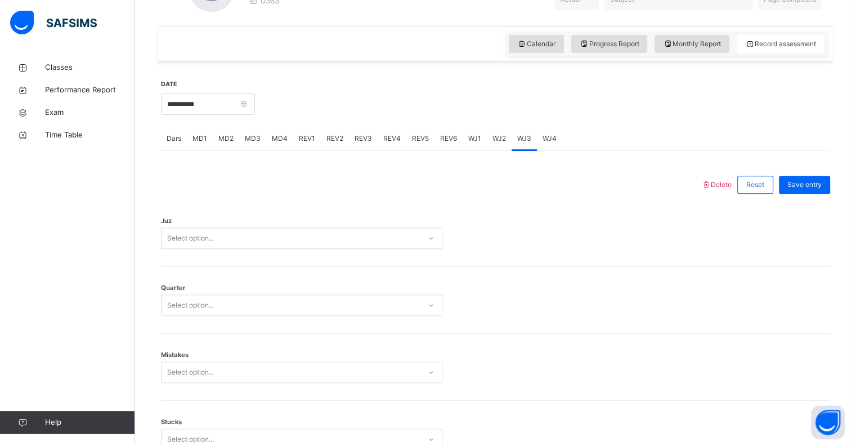
click at [507, 137] on div "WJ2" at bounding box center [499, 138] width 25 height 23
click at [475, 147] on div "WJ1" at bounding box center [475, 138] width 24 height 23
click at [463, 142] on div "WJ1" at bounding box center [475, 138] width 24 height 23
click at [436, 148] on div "REV6" at bounding box center [448, 138] width 28 height 23
click at [407, 147] on div "REV5" at bounding box center [420, 138] width 28 height 23
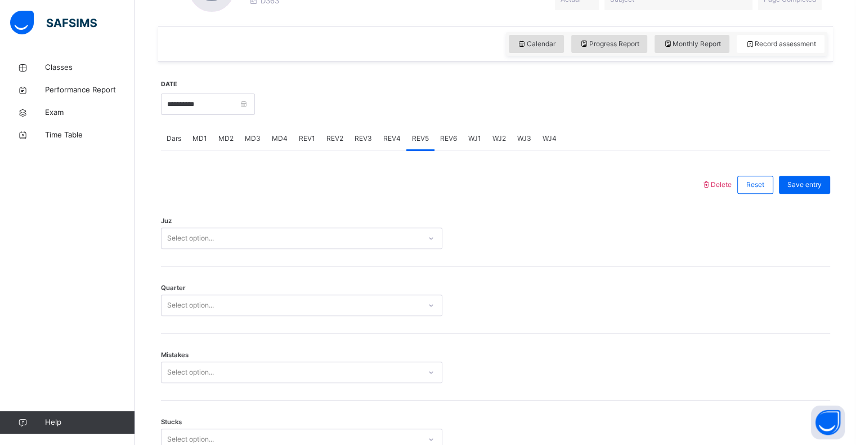
click at [382, 147] on div "REV4" at bounding box center [392, 138] width 29 height 23
click at [373, 145] on div "REV3" at bounding box center [363, 138] width 29 height 23
click at [338, 146] on div "REV2" at bounding box center [335, 138] width 28 height 23
click at [316, 147] on div "REV1" at bounding box center [307, 138] width 28 height 23
click at [299, 143] on span "REV1" at bounding box center [307, 138] width 16 height 10
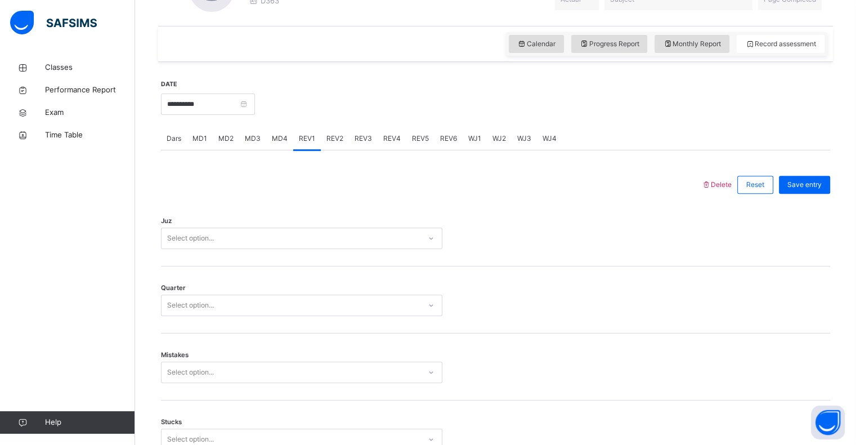
click at [277, 147] on div "MD4" at bounding box center [279, 138] width 27 height 23
click at [254, 144] on div "MD3" at bounding box center [252, 138] width 27 height 23
click at [270, 137] on div "MD4" at bounding box center [279, 138] width 27 height 23
click at [294, 140] on div "REV1" at bounding box center [307, 138] width 28 height 23
click at [331, 141] on span "REV2" at bounding box center [334, 138] width 17 height 10
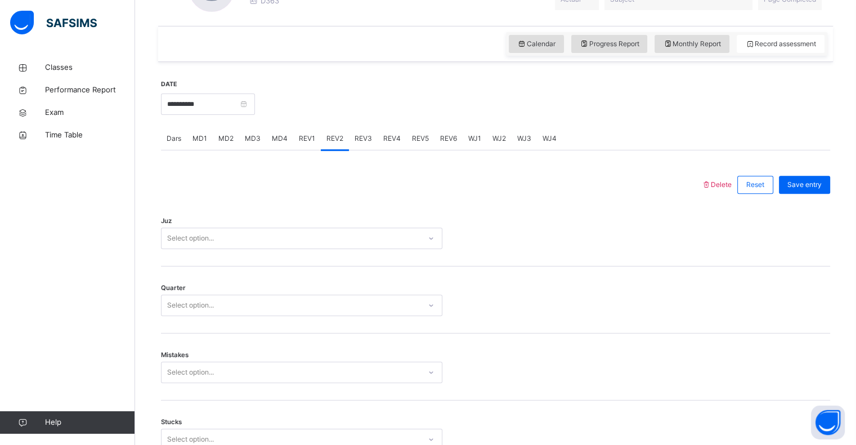
click at [356, 140] on span "REV3" at bounding box center [363, 138] width 17 height 10
click at [314, 137] on div "REV1" at bounding box center [307, 138] width 28 height 23
click at [352, 149] on div "REV3" at bounding box center [363, 138] width 29 height 23
click at [295, 149] on div "REV1" at bounding box center [307, 138] width 28 height 23
click at [281, 147] on div "MD4" at bounding box center [279, 138] width 27 height 23
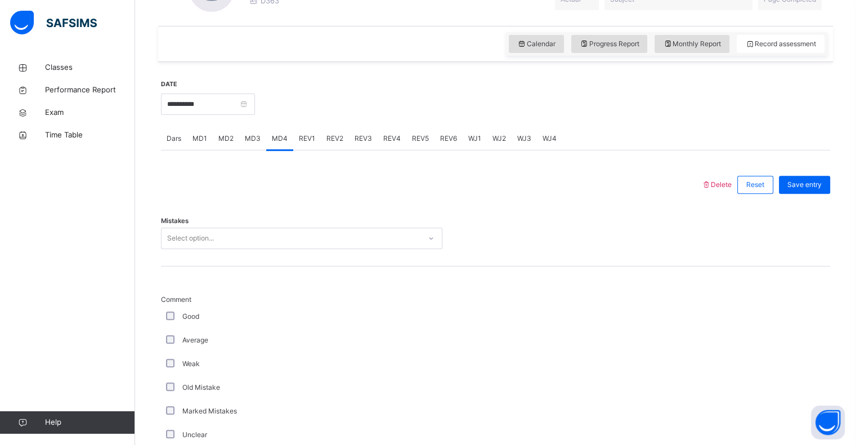
click at [331, 137] on span "REV2" at bounding box center [334, 138] width 17 height 10
click at [360, 144] on div "REV3" at bounding box center [363, 138] width 29 height 23
click at [398, 144] on div "REV4" at bounding box center [392, 138] width 29 height 23
click at [448, 140] on span "REV6" at bounding box center [448, 138] width 17 height 10
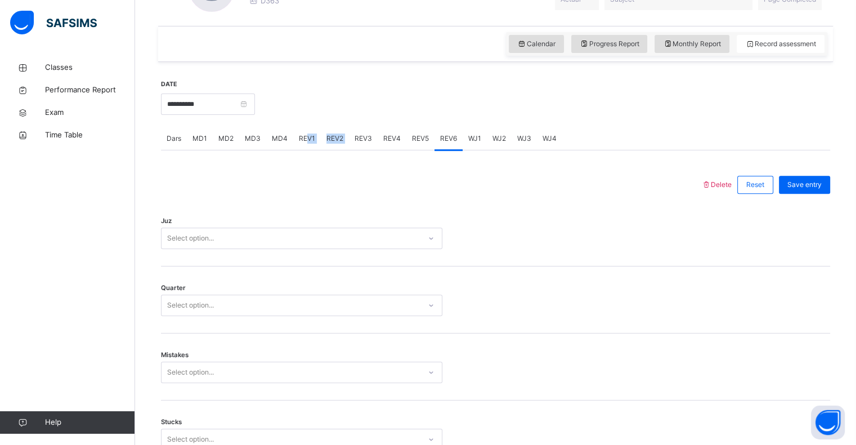
drag, startPoint x: 352, startPoint y: 142, endPoint x: 302, endPoint y: 147, distance: 51.0
click at [302, 147] on div "Dars MD1 MD2 MD3 MD4 REV1 REV2 REV3 REV4 REV5 REV6 WJ1 WJ2 WJ3 WJ4" at bounding box center [495, 138] width 669 height 23
click at [302, 147] on div "REV1" at bounding box center [307, 138] width 28 height 23
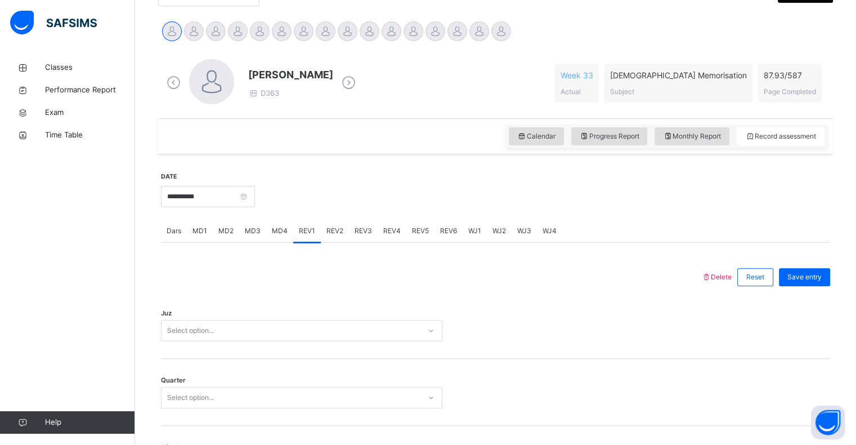
scroll to position [272, 0]
click at [691, 135] on span "Monthly Report" at bounding box center [692, 137] width 58 height 10
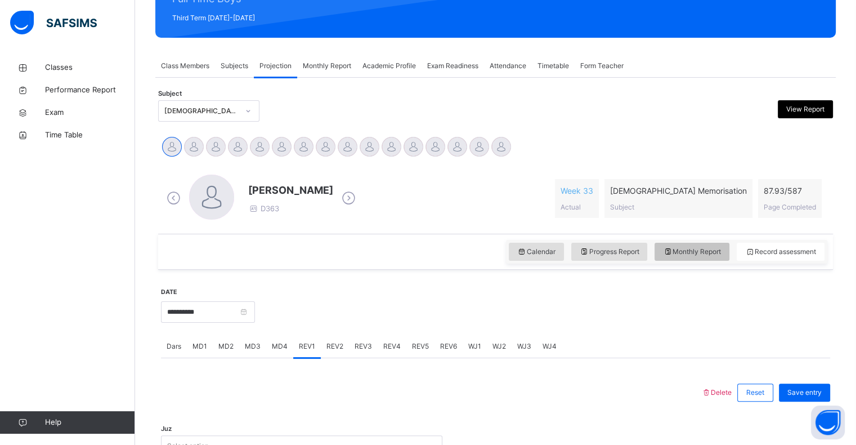
select select "****"
select select "*"
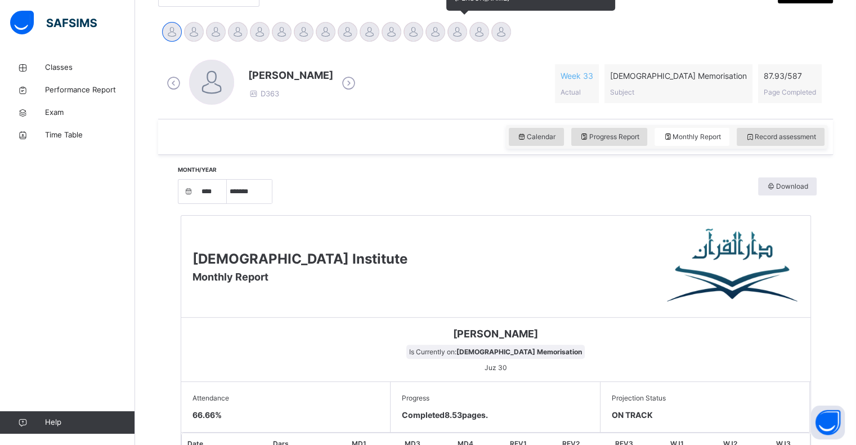
click at [460, 33] on div at bounding box center [457, 32] width 20 height 20
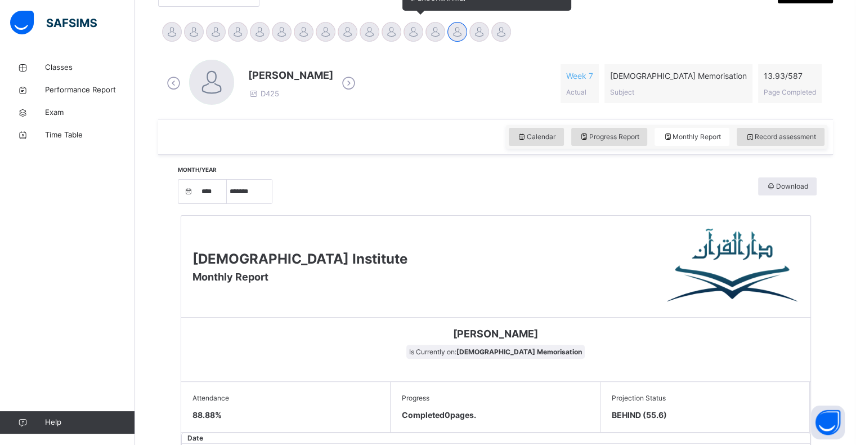
click at [420, 35] on div at bounding box center [414, 32] width 20 height 20
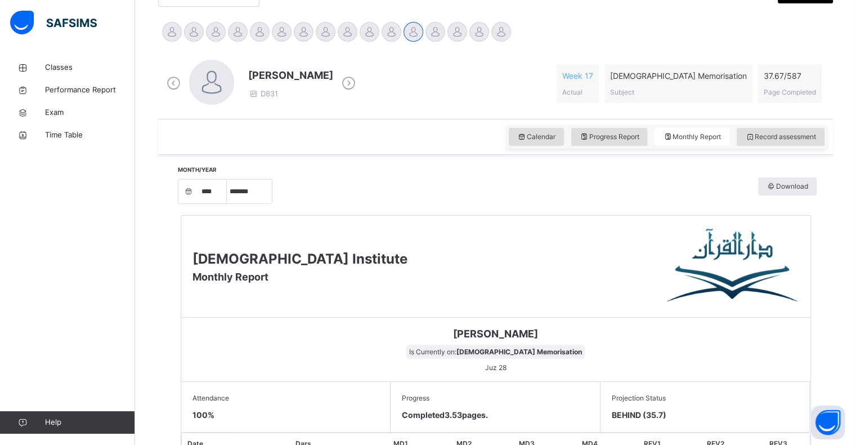
click at [762, 126] on div "Calendar Progress Report Monthly Report Record assessment" at bounding box center [666, 137] width 321 height 24
click at [770, 138] on span "Record assessment" at bounding box center [780, 137] width 71 height 10
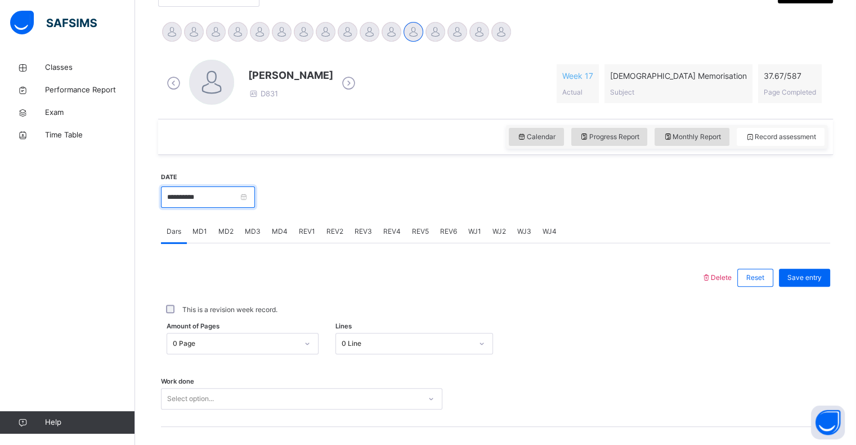
click at [203, 206] on input "**********" at bounding box center [208, 196] width 94 height 21
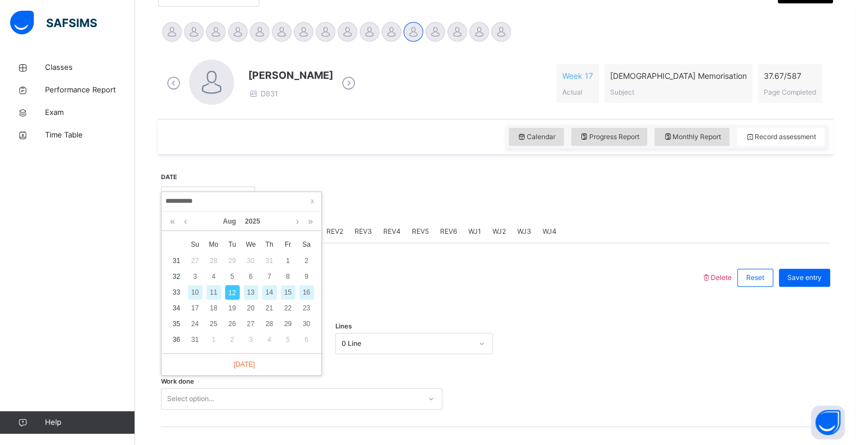
click at [252, 290] on div "13" at bounding box center [251, 292] width 15 height 15
type input "**********"
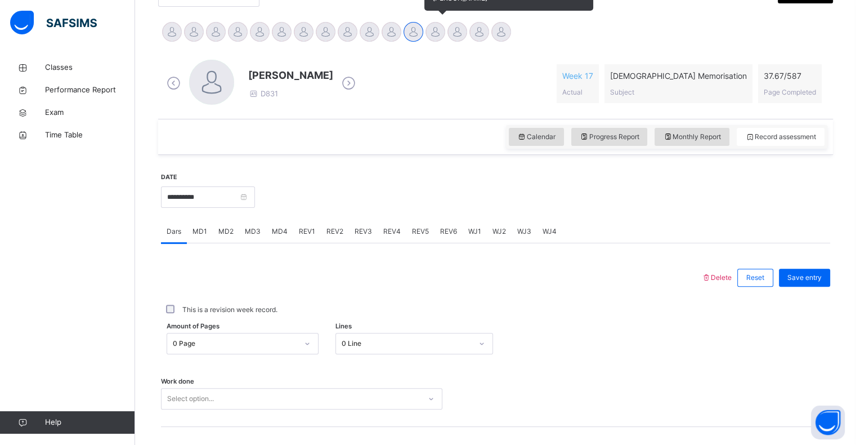
click at [434, 35] on div at bounding box center [435, 32] width 20 height 20
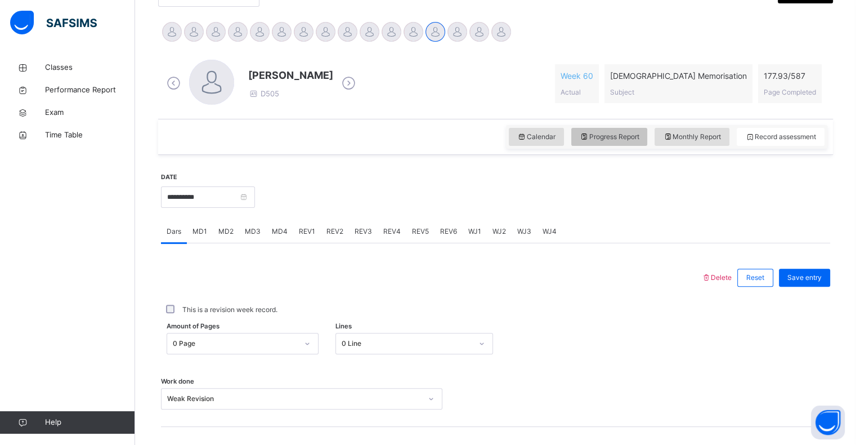
click at [624, 140] on span "Progress Report" at bounding box center [610, 137] width 60 height 10
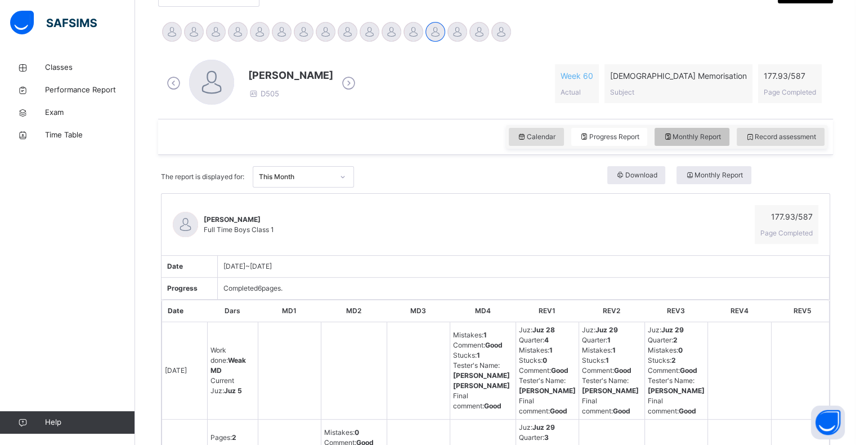
click at [698, 140] on span "Monthly Report" at bounding box center [692, 137] width 58 height 10
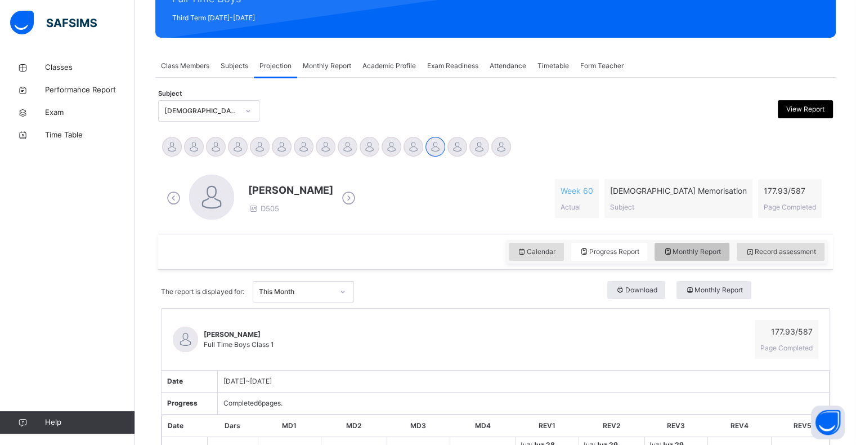
select select "****"
select select "*"
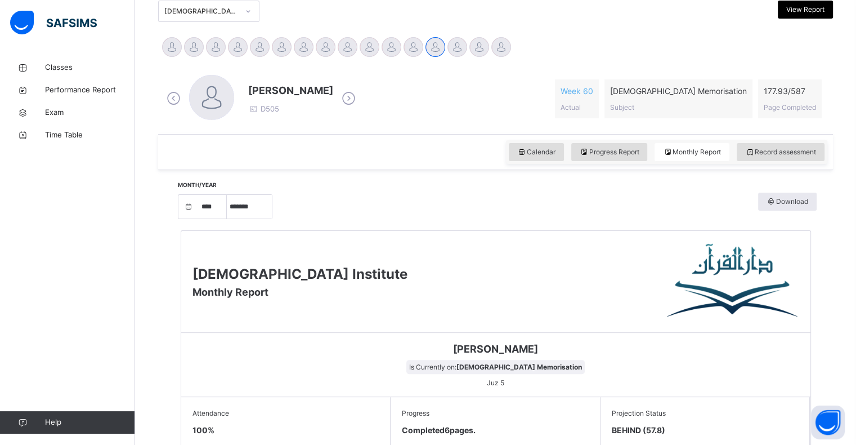
scroll to position [248, 0]
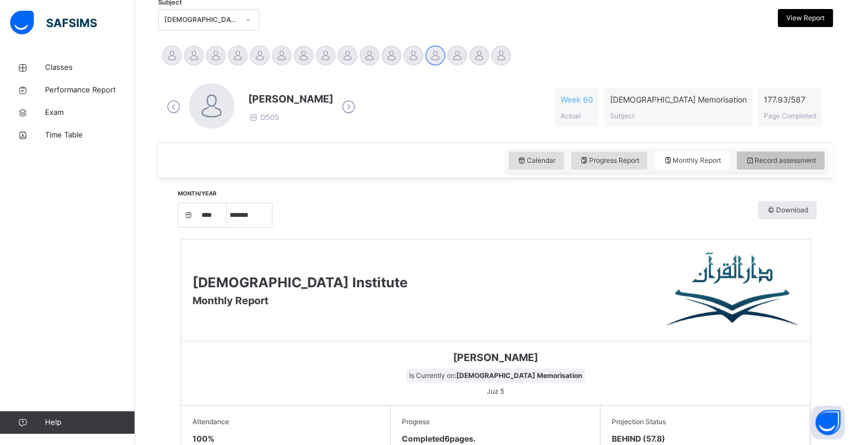
click at [787, 161] on span "Record assessment" at bounding box center [780, 160] width 71 height 10
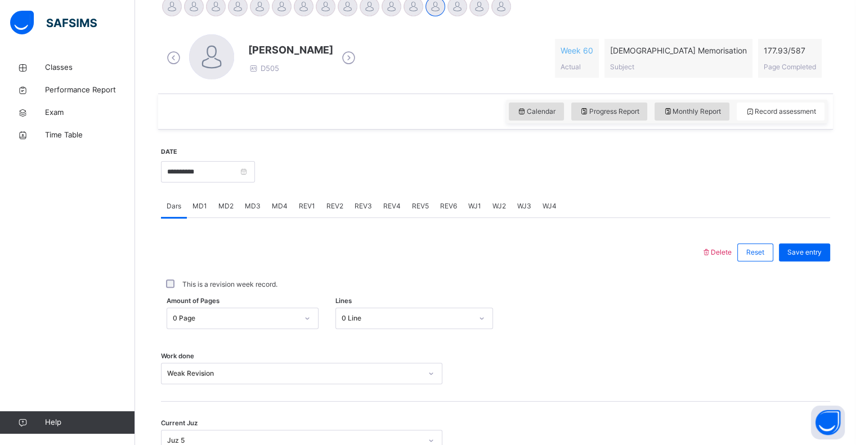
scroll to position [298, 0]
click at [313, 204] on div "REV1" at bounding box center [307, 205] width 28 height 23
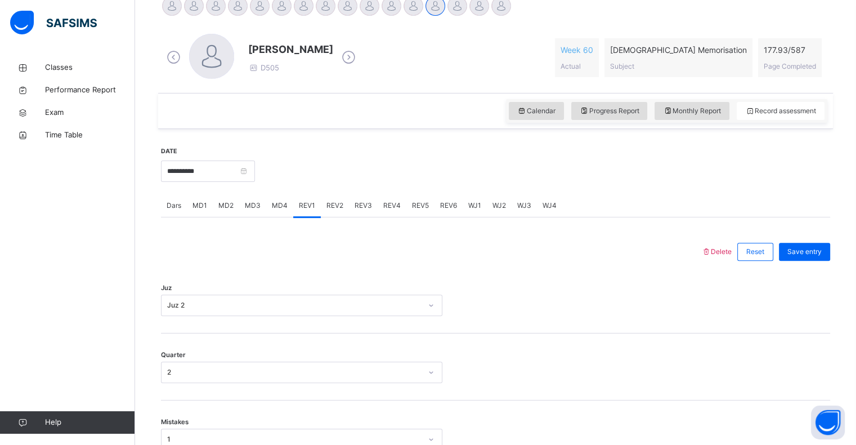
click at [331, 205] on span "REV2" at bounding box center [334, 205] width 17 height 10
click at [299, 208] on span "REV1" at bounding box center [307, 205] width 16 height 10
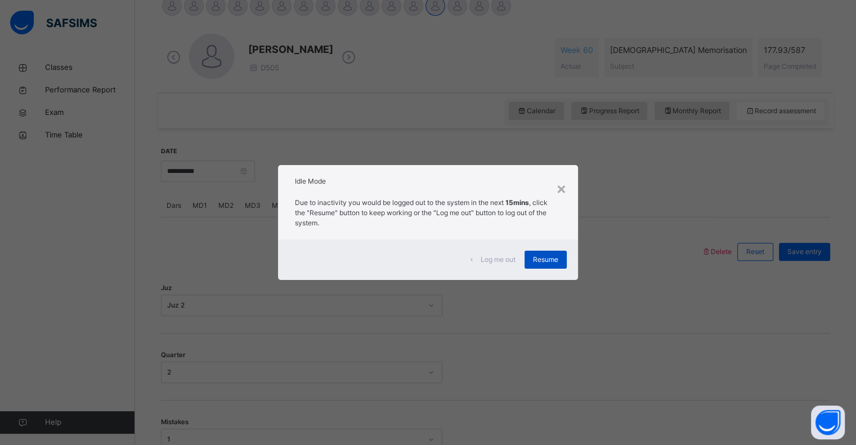
click at [539, 258] on span "Resume" at bounding box center [545, 259] width 25 height 10
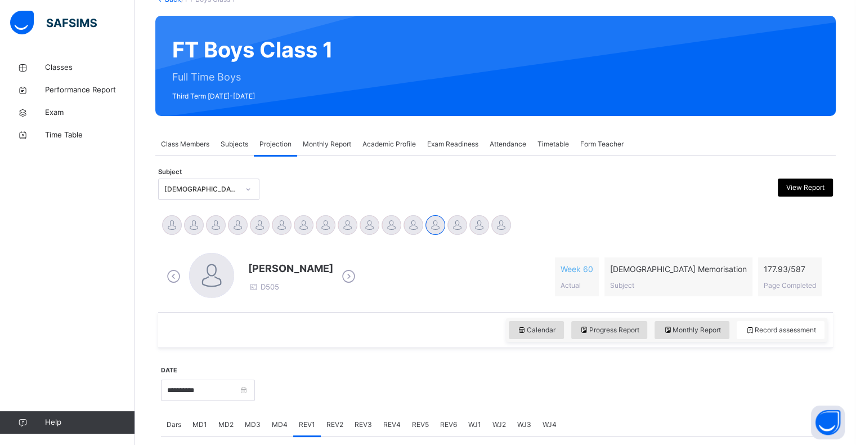
scroll to position [0, 0]
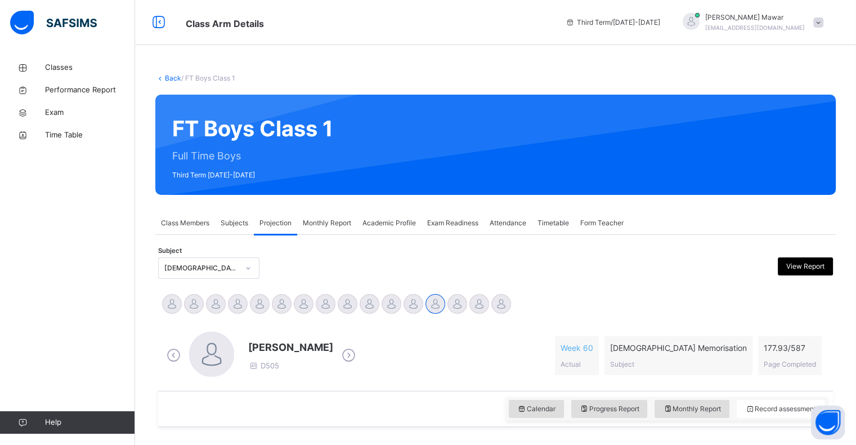
click at [823, 25] on span at bounding box center [818, 22] width 10 height 10
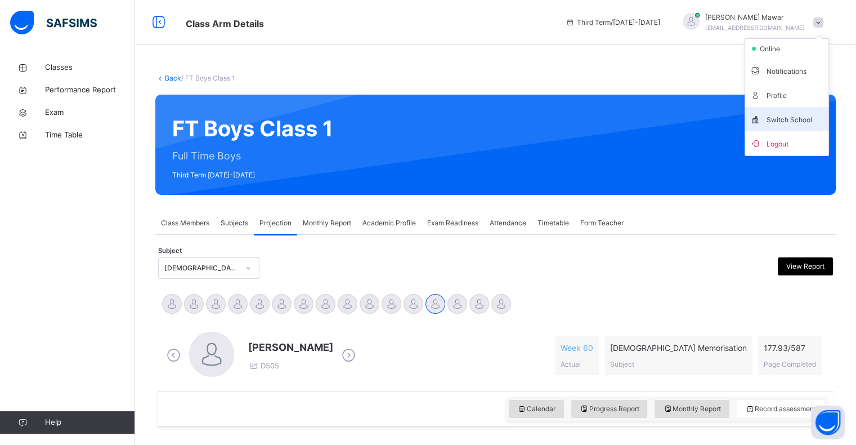
click at [806, 116] on span "Switch School" at bounding box center [787, 118] width 74 height 15
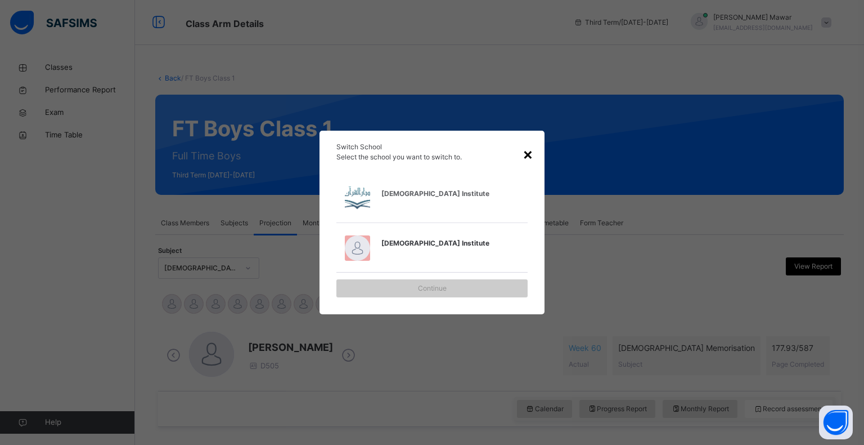
click at [531, 160] on div "×" at bounding box center [528, 154] width 11 height 24
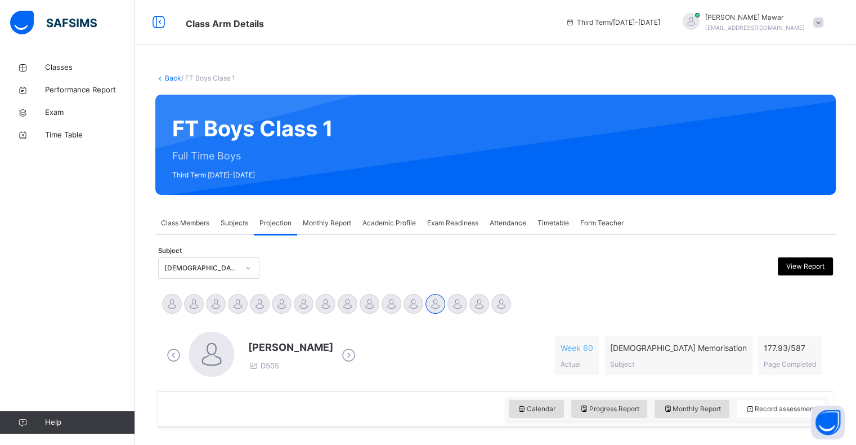
click at [825, 28] on div "Hafiz Abdullah Mawar pearl.88.2016@gmail.com" at bounding box center [750, 22] width 158 height 20
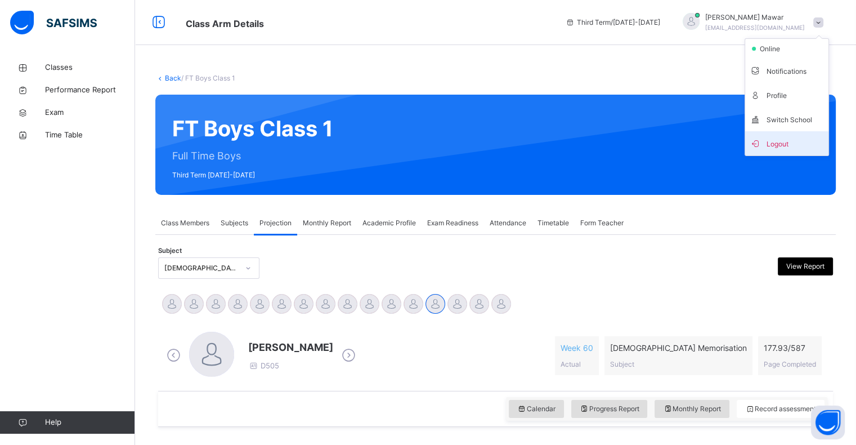
click at [772, 139] on span "Logout" at bounding box center [787, 143] width 74 height 15
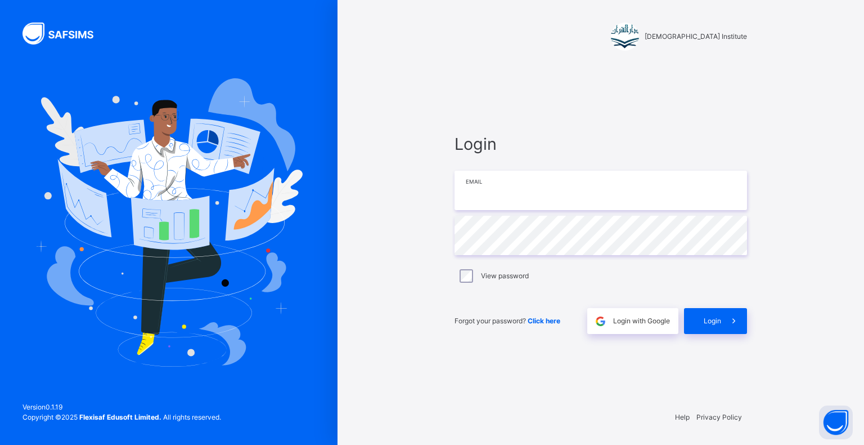
click at [525, 180] on input "email" at bounding box center [601, 190] width 293 height 39
type input "**********"
click at [740, 319] on icon at bounding box center [734, 321] width 12 height 13
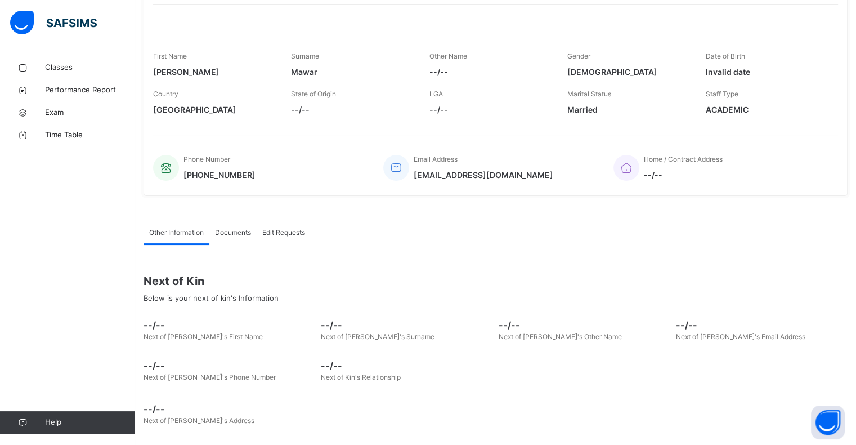
scroll to position [144, 0]
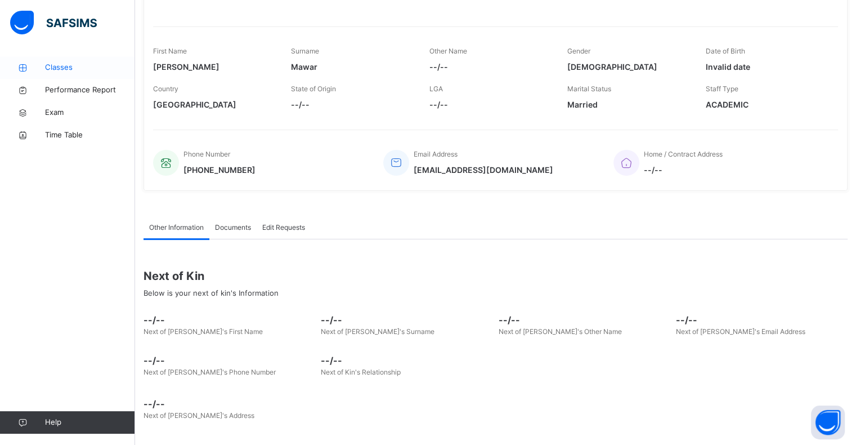
click at [82, 65] on span "Classes" at bounding box center [90, 67] width 90 height 11
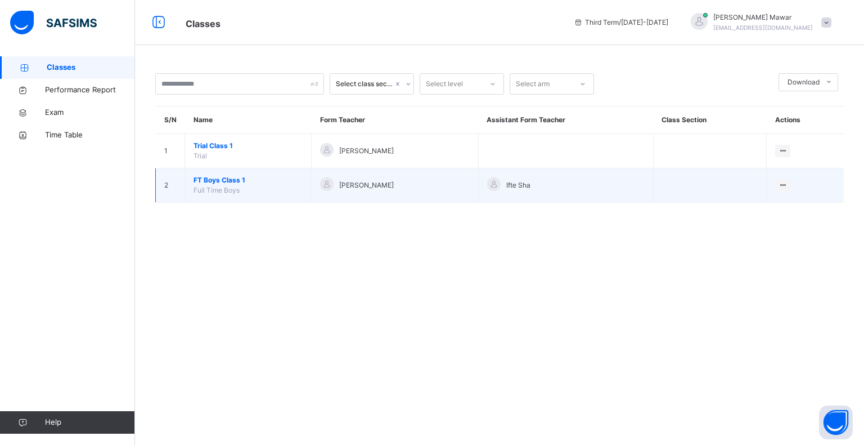
click at [232, 195] on td "FT Boys Class 1 Full Time Boys" at bounding box center [248, 185] width 127 height 34
click at [225, 176] on span "FT Boys Class 1" at bounding box center [248, 180] width 109 height 10
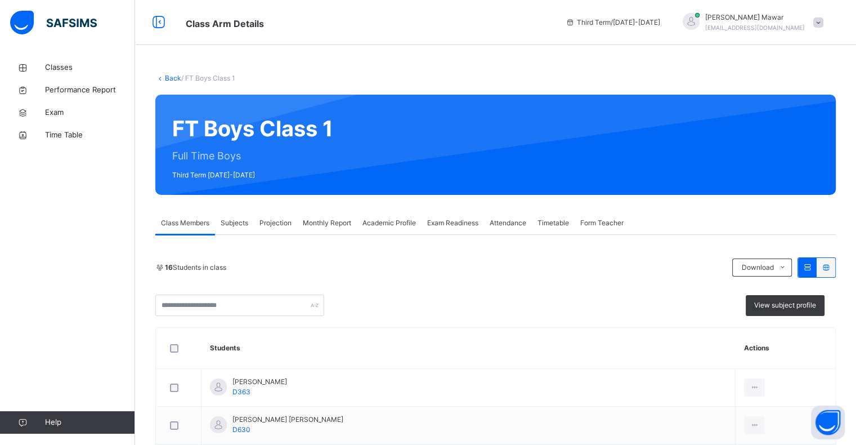
click at [14, 11] on img at bounding box center [53, 23] width 87 height 24
click at [254, 229] on div "Projection" at bounding box center [275, 223] width 43 height 23
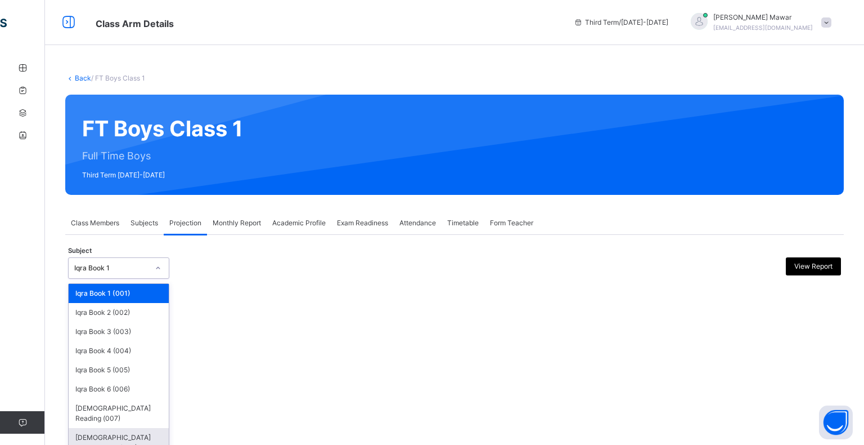
click at [76, 436] on div "[DEMOGRAPHIC_DATA] Memorisation (008)" at bounding box center [119, 442] width 100 height 29
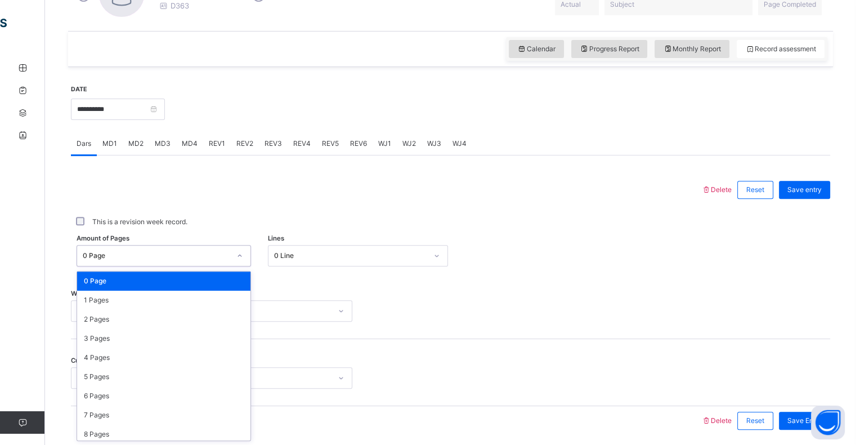
scroll to position [400, 0]
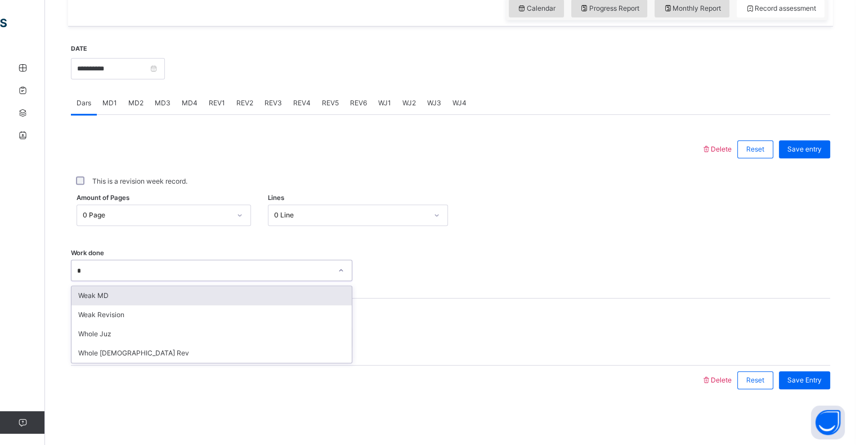
type input "**"
click at [199, 298] on div "Whole Juz" at bounding box center [211, 295] width 280 height 19
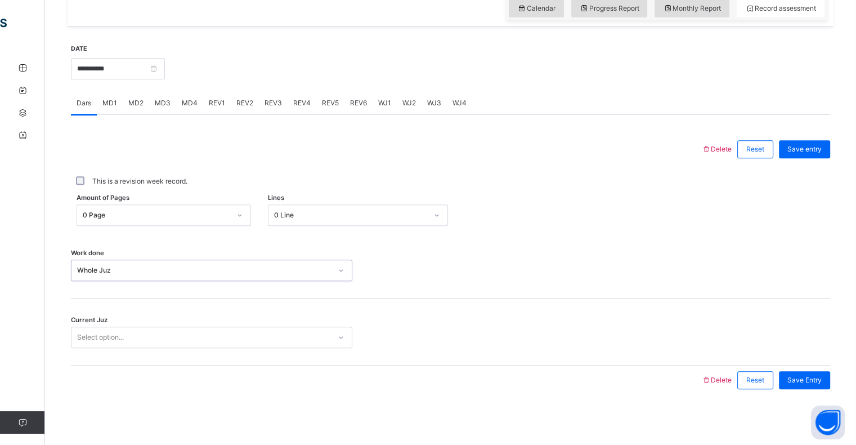
click at [194, 320] on div "Current Juz Select option..." at bounding box center [450, 331] width 759 height 67
type input "****"
type input "*"
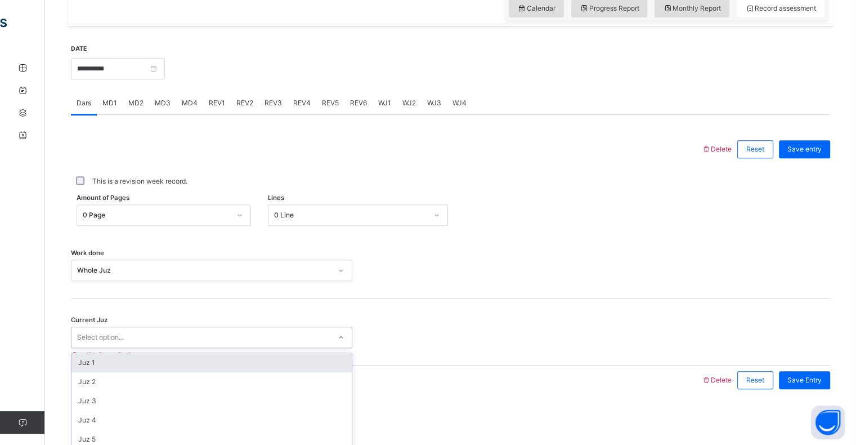
type input "*"
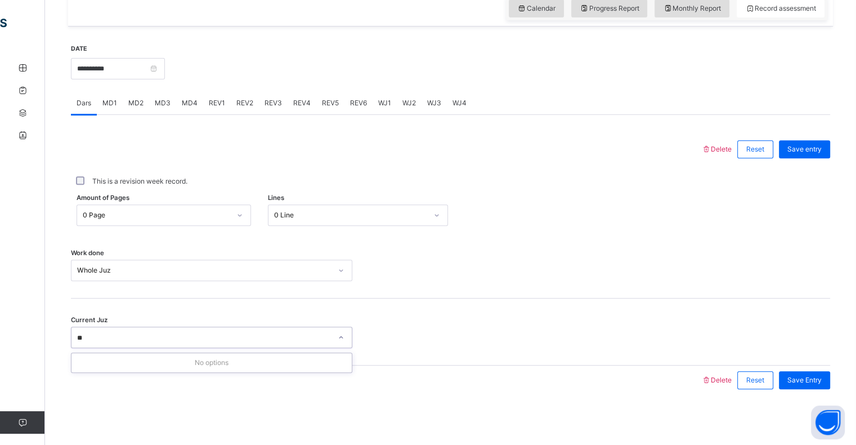
type input "*"
paste input "**********"
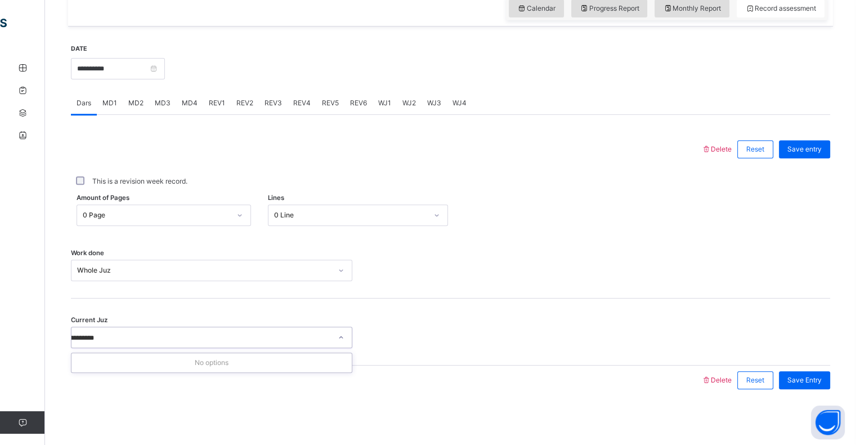
type input "**********"
click at [270, 82] on div at bounding box center [498, 67] width 654 height 48
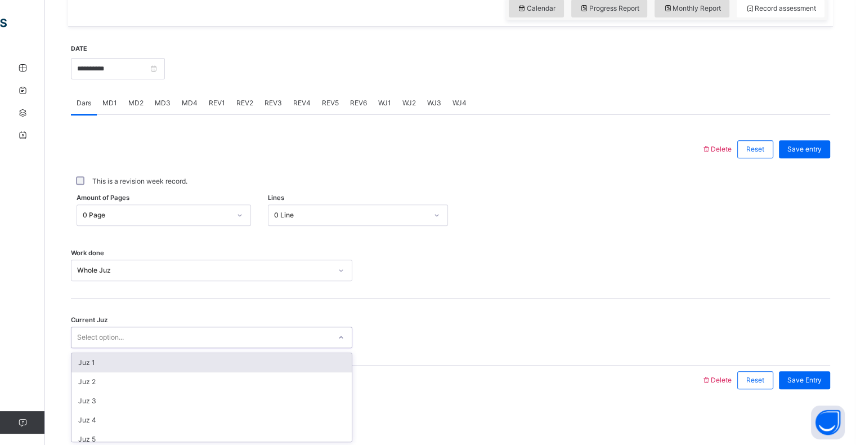
click at [132, 365] on div "Juz 1" at bounding box center [211, 362] width 280 height 19
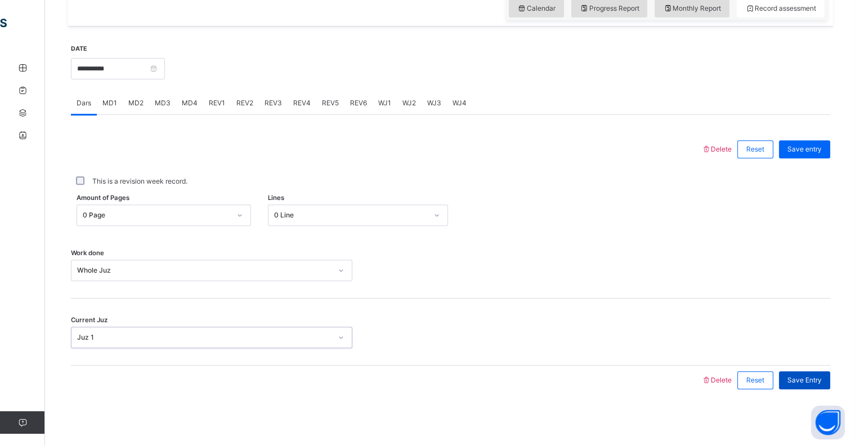
click at [819, 375] on span "Save Entry" at bounding box center [804, 380] width 34 height 10
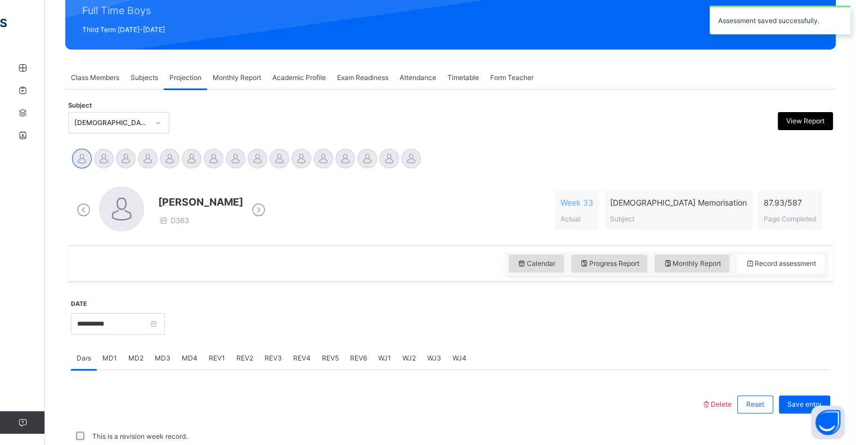
scroll to position [400, 0]
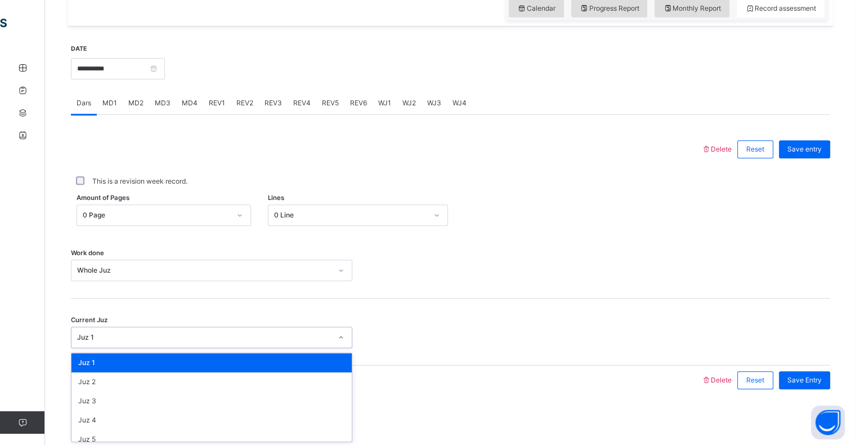
click at [119, 342] on div "Juz 1" at bounding box center [200, 337] width 259 height 17
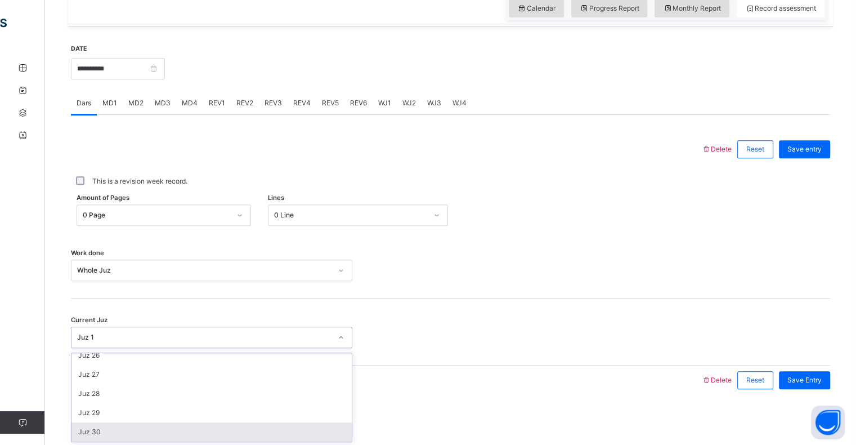
click at [168, 427] on div "Juz 30" at bounding box center [211, 431] width 280 height 19
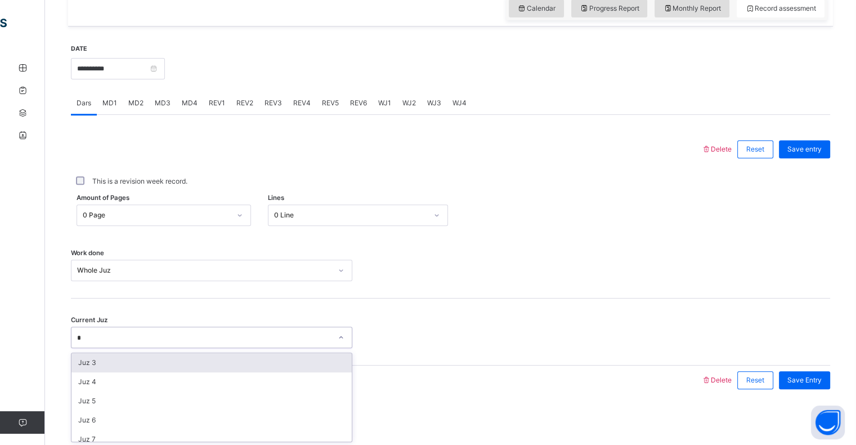
type input "**"
click at [201, 432] on div "Juz 30" at bounding box center [211, 438] width 280 height 19
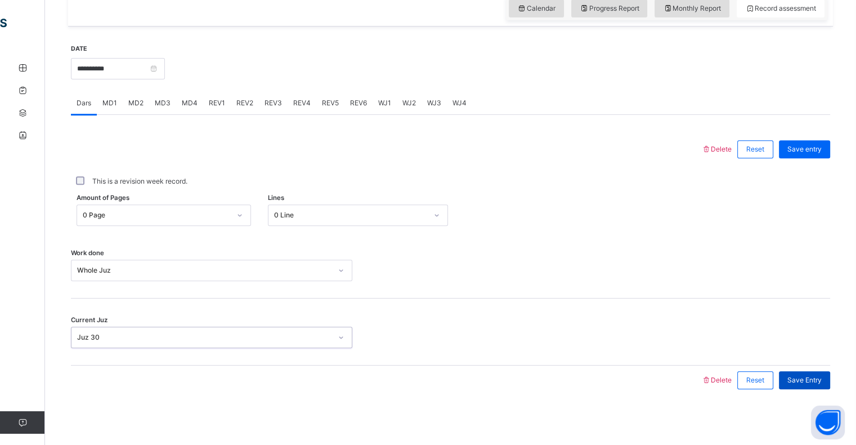
click at [811, 388] on div "Save Entry" at bounding box center [804, 380] width 51 height 18
click at [765, 387] on div "Reset" at bounding box center [755, 380] width 36 height 18
click at [756, 387] on div "Reset" at bounding box center [755, 380] width 36 height 18
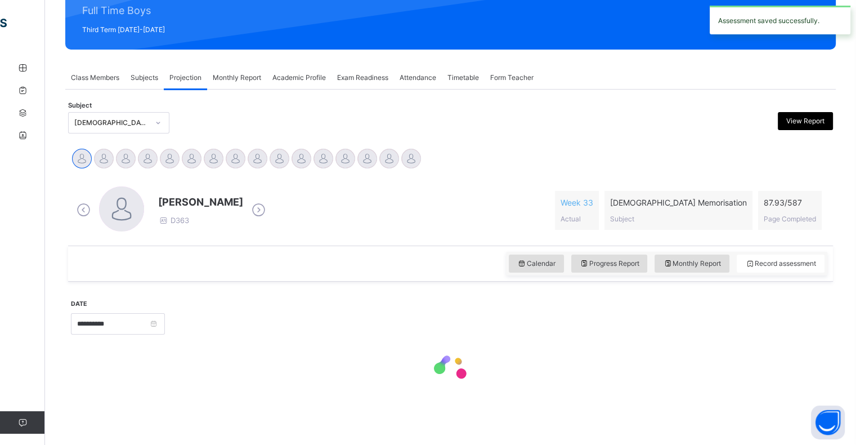
click at [184, 120] on div "Subject Quran Memorisation (008) View Report" at bounding box center [450, 122] width 765 height 21
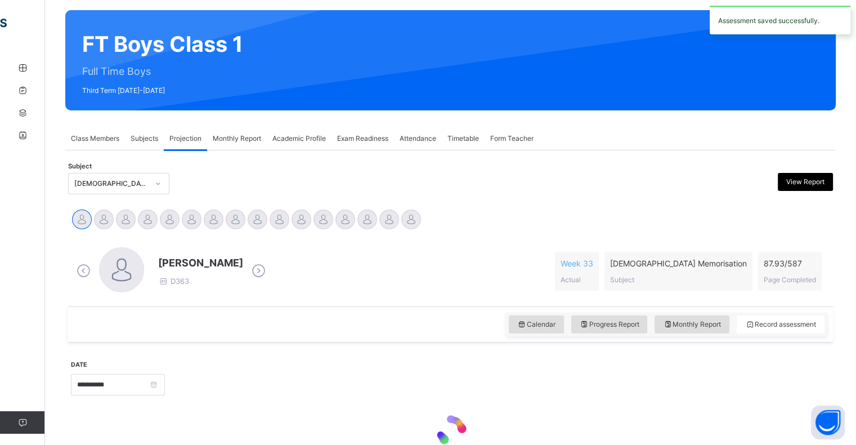
scroll to position [80, 0]
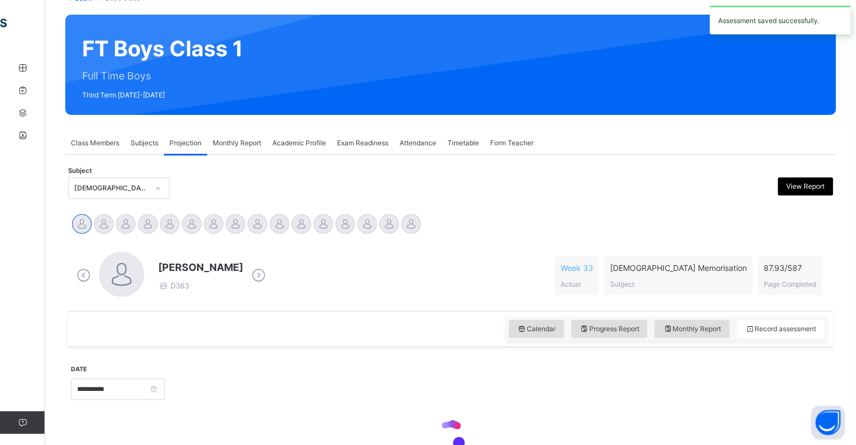
click at [340, 176] on div "Subject Quran Memorisation (008) View Report" at bounding box center [450, 188] width 765 height 33
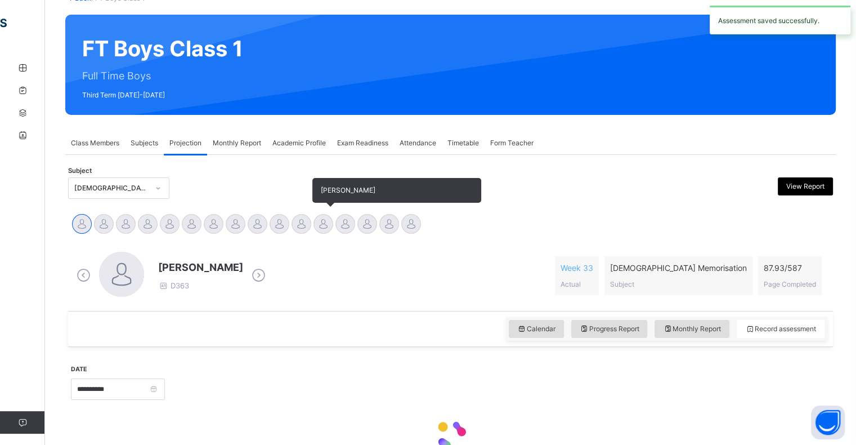
click at [328, 232] on div "[PERSON_NAME]" at bounding box center [323, 225] width 22 height 25
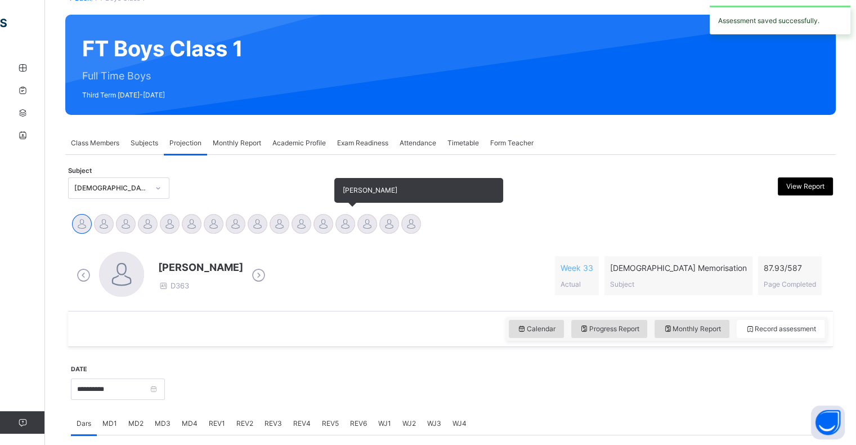
click at [367, 230] on div at bounding box center [367, 224] width 20 height 20
click at [350, 230] on div at bounding box center [345, 224] width 20 height 20
click at [345, 228] on div at bounding box center [345, 224] width 20 height 20
click at [351, 226] on div at bounding box center [345, 224] width 20 height 20
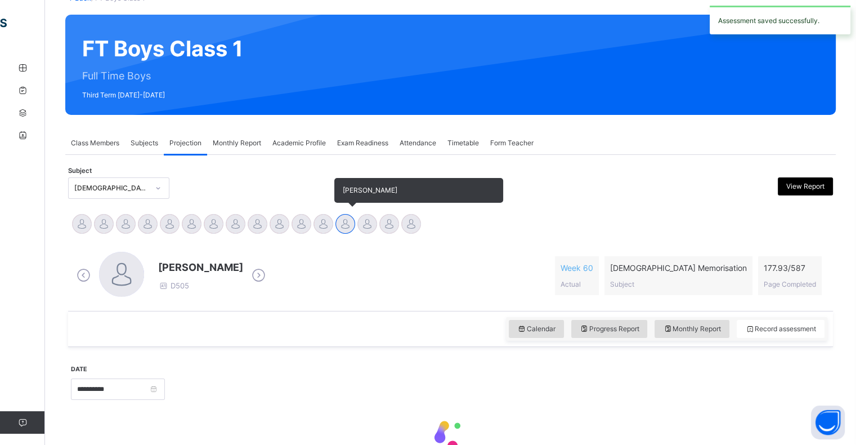
click at [352, 219] on div at bounding box center [345, 224] width 20 height 20
click at [352, 217] on div at bounding box center [345, 224] width 20 height 20
click at [351, 217] on div at bounding box center [345, 224] width 20 height 20
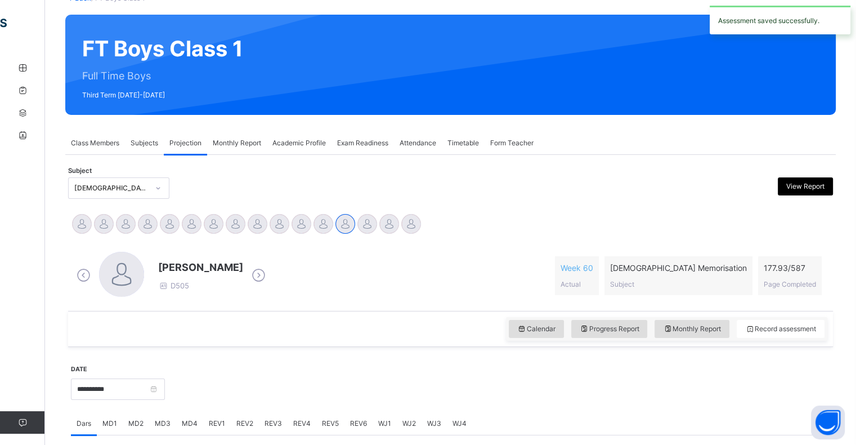
click at [275, 67] on div "FT Boys Class 1 Full Time Boys Third Term 2024-2025" at bounding box center [450, 65] width 770 height 100
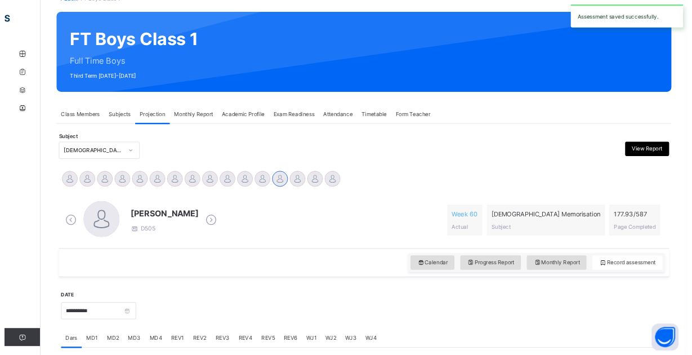
scroll to position [145, 0]
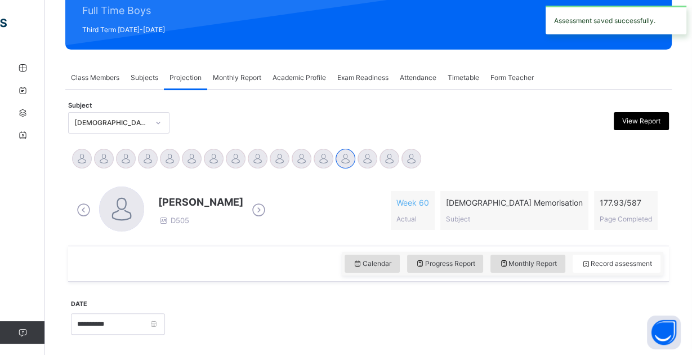
click at [207, 67] on div "Projection" at bounding box center [185, 77] width 43 height 23
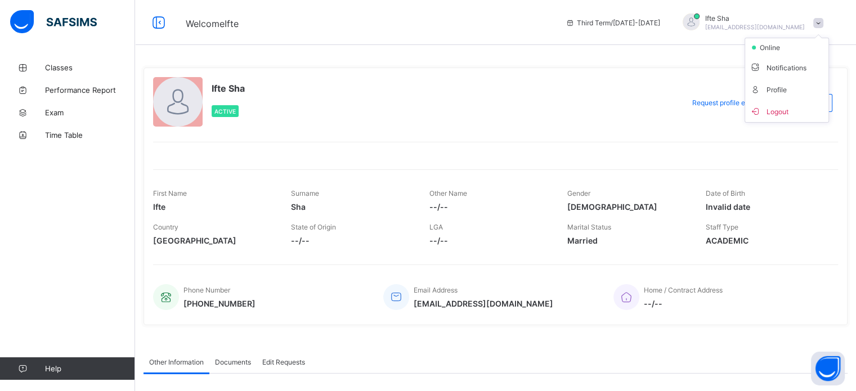
click at [786, 115] on span "Logout" at bounding box center [787, 111] width 74 height 13
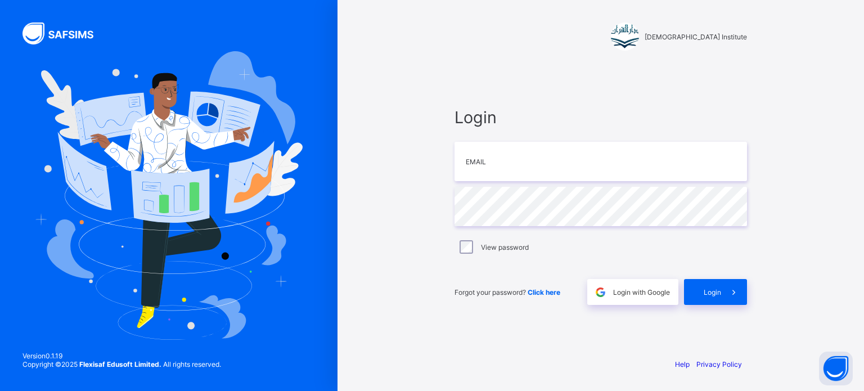
click at [600, 227] on div "Login Email Password View password Forgot your password? Click here Login with …" at bounding box center [601, 206] width 293 height 198
click at [549, 159] on input "email" at bounding box center [601, 161] width 293 height 39
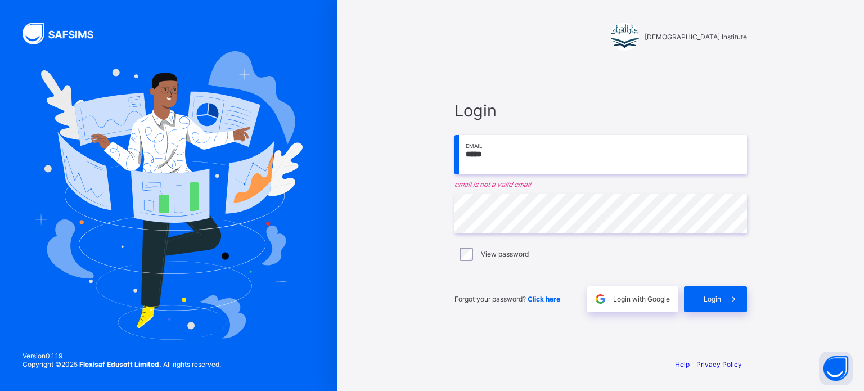
type input "**********"
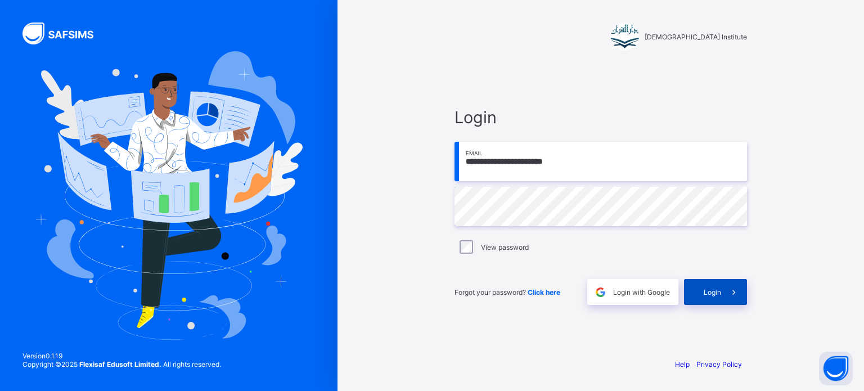
click at [741, 280] on span at bounding box center [734, 292] width 26 height 26
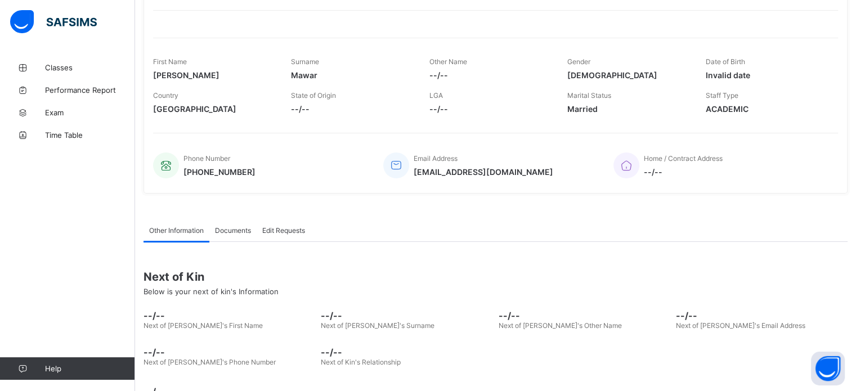
scroll to position [128, 0]
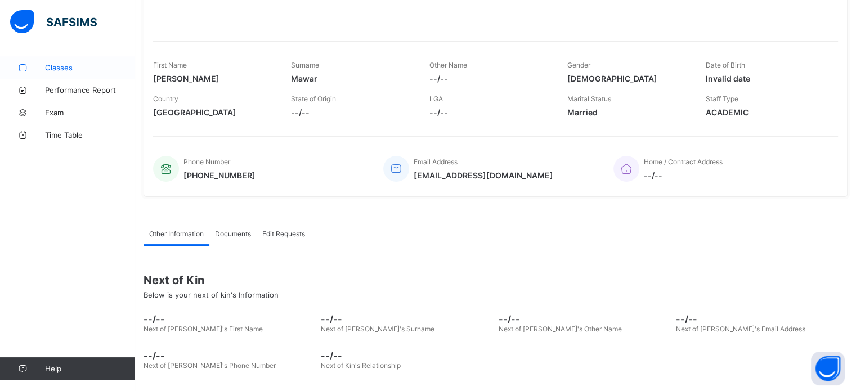
click at [51, 63] on span "Classes" at bounding box center [90, 67] width 90 height 9
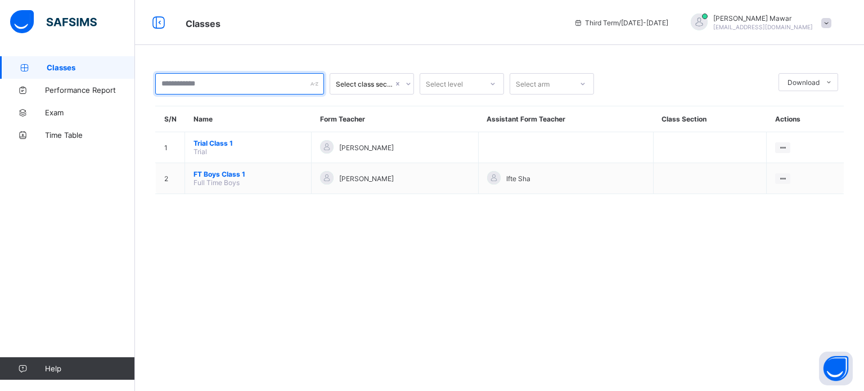
click at [172, 83] on input "text" at bounding box center [239, 83] width 169 height 21
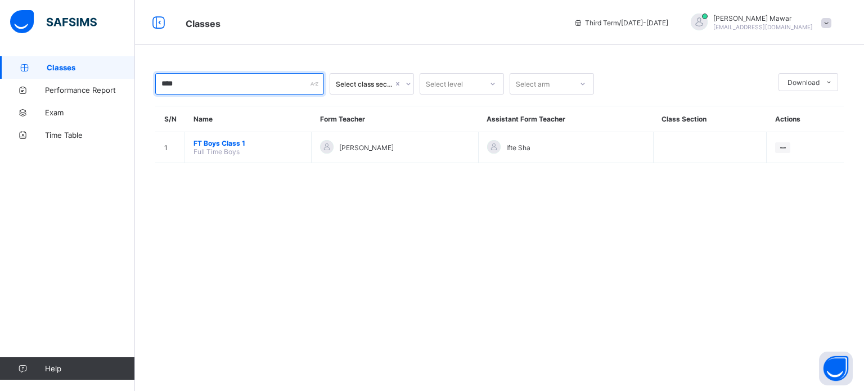
type input "****"
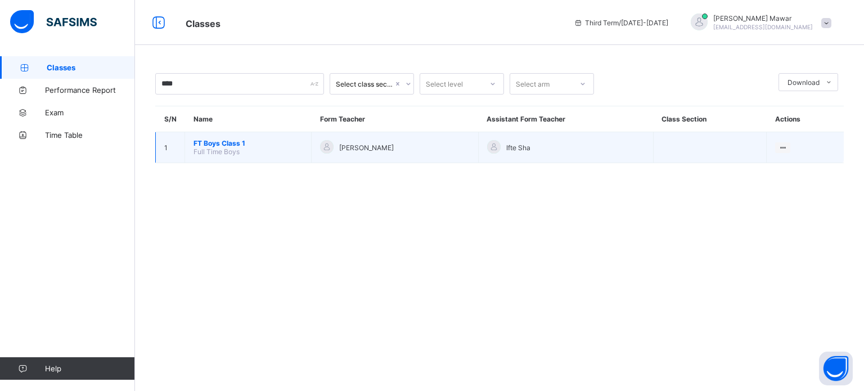
click at [212, 146] on span "FT Boys Class 1" at bounding box center [248, 143] width 109 height 8
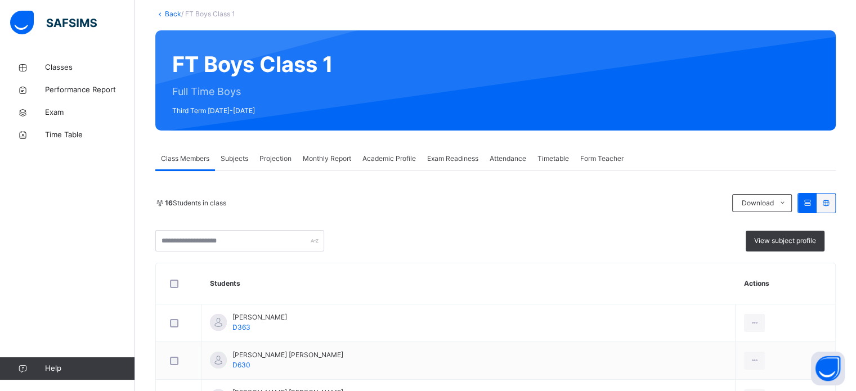
scroll to position [65, 0]
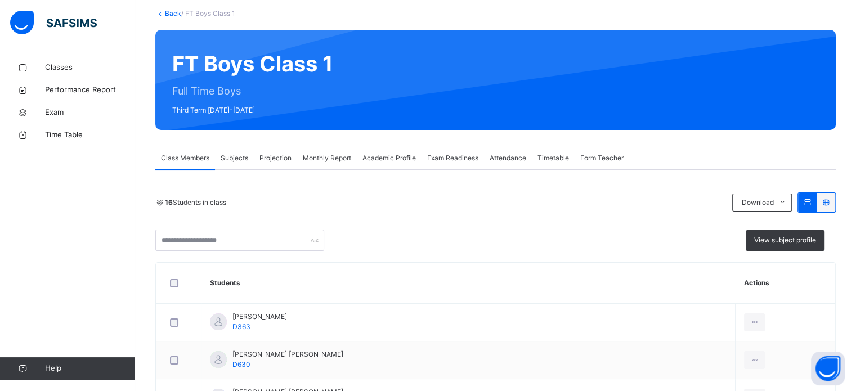
click at [271, 147] on div "Projection" at bounding box center [275, 158] width 43 height 23
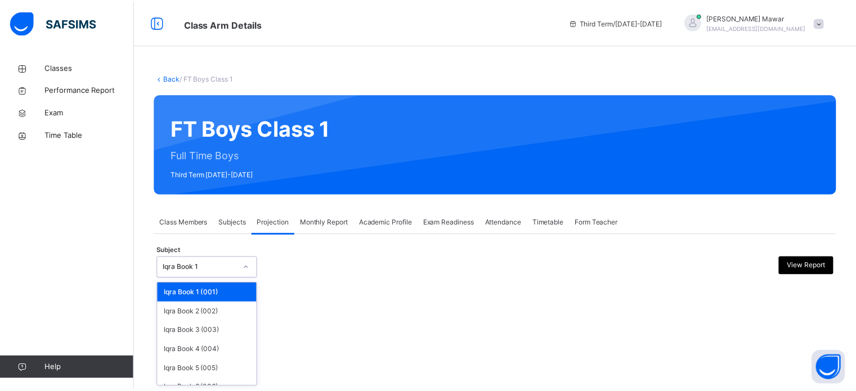
scroll to position [59, 0]
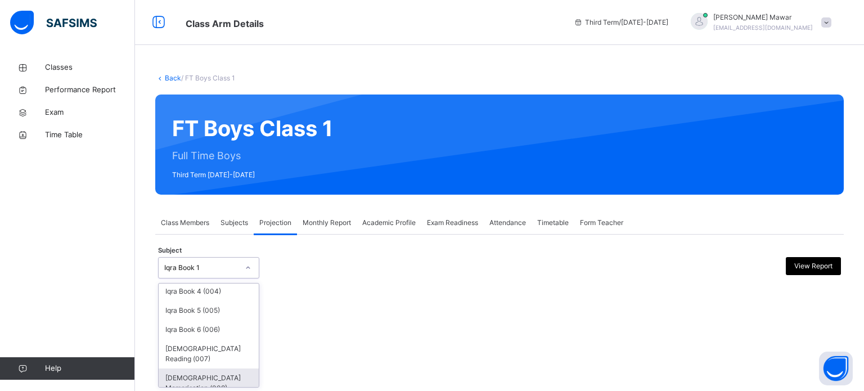
click at [203, 373] on div "[DEMOGRAPHIC_DATA] Memorisation (008)" at bounding box center [209, 383] width 100 height 29
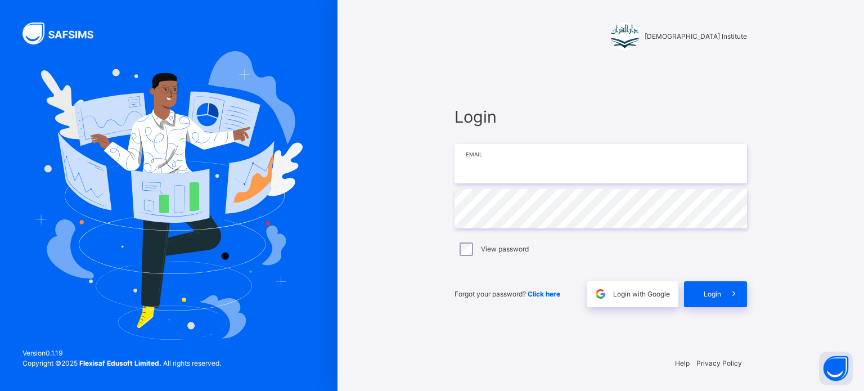
click at [593, 169] on input "email" at bounding box center [601, 163] width 293 height 39
type input "**********"
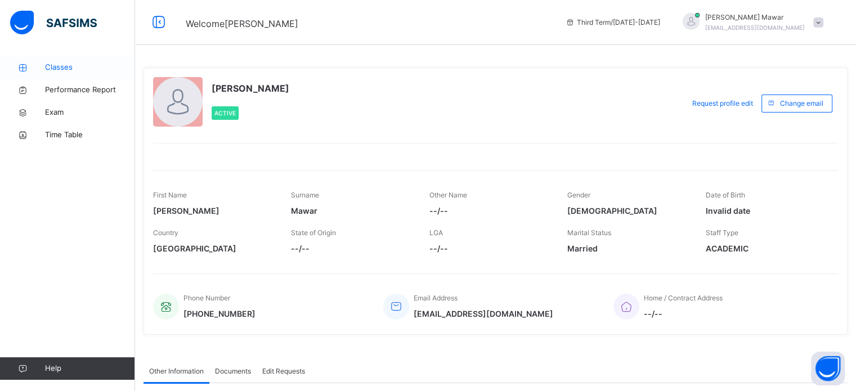
click at [77, 62] on span "Classes" at bounding box center [90, 67] width 90 height 11
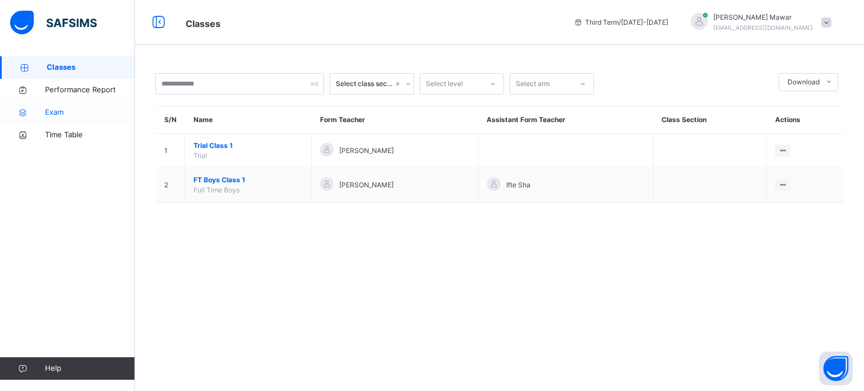
click at [61, 112] on span "Exam" at bounding box center [90, 112] width 90 height 11
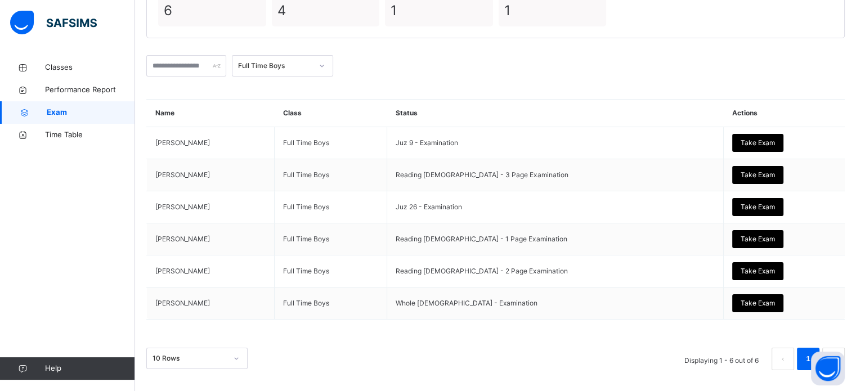
scroll to position [160, 0]
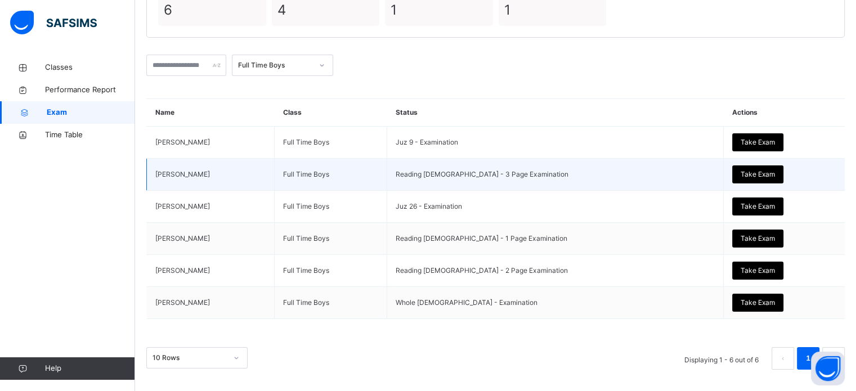
click at [746, 169] on span "Take Exam" at bounding box center [758, 174] width 34 height 10
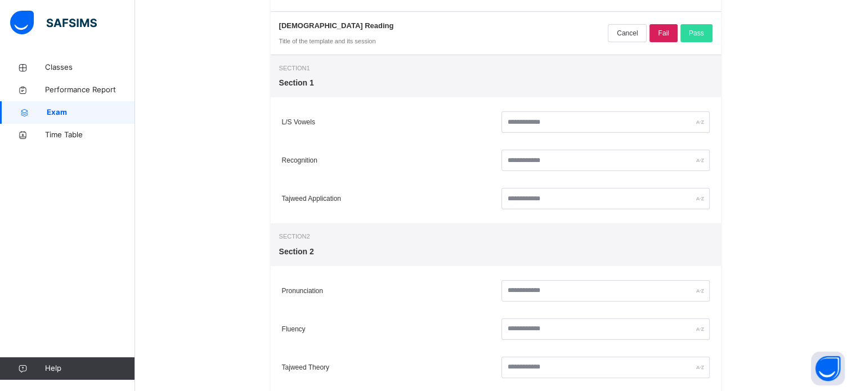
scroll to position [166, 0]
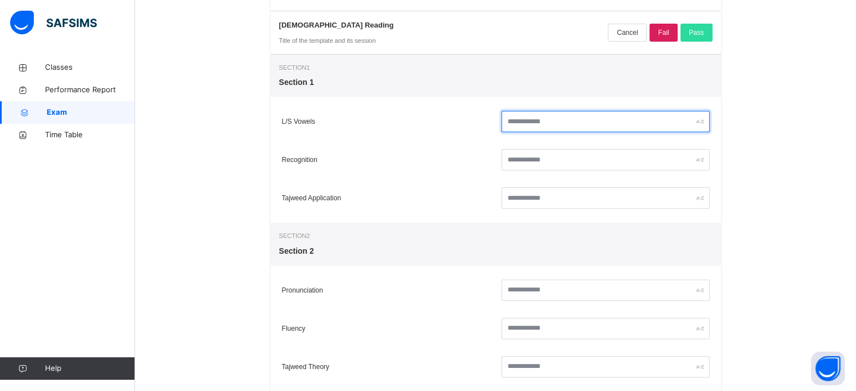
click at [625, 123] on input "text" at bounding box center [605, 121] width 208 height 21
type input "**"
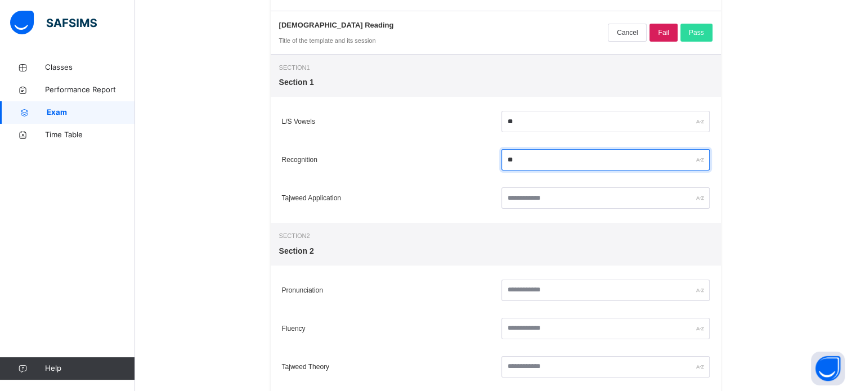
type input "**"
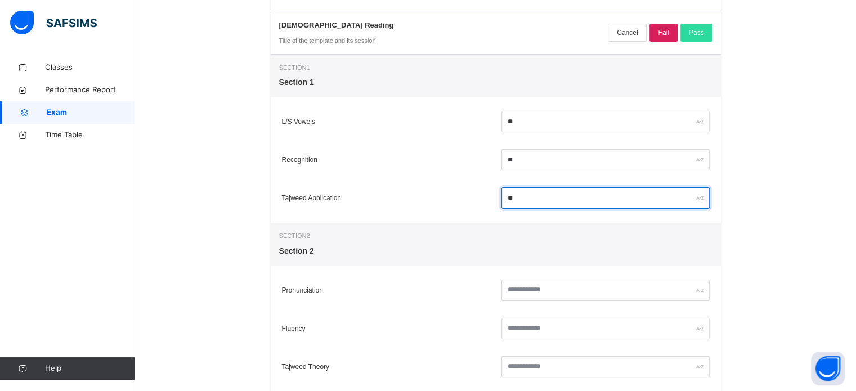
type input "**"
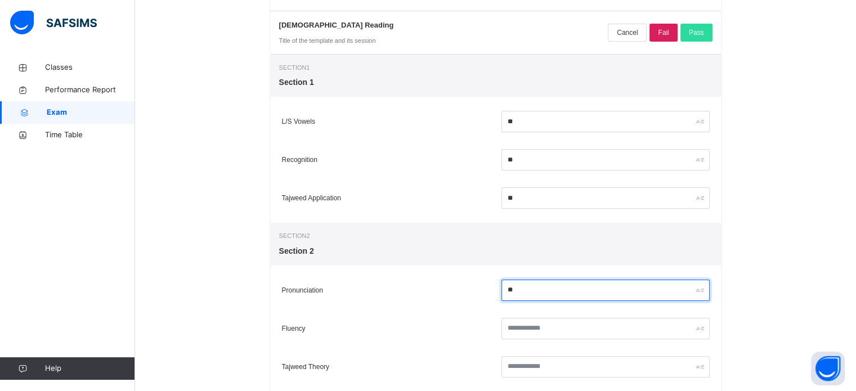
type input "**"
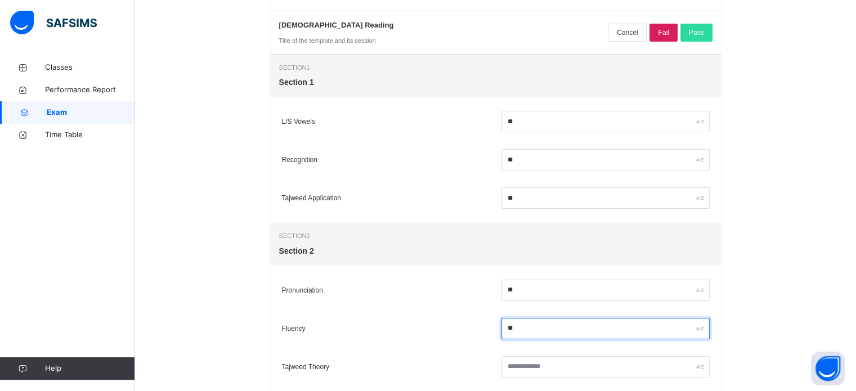
type input "**"
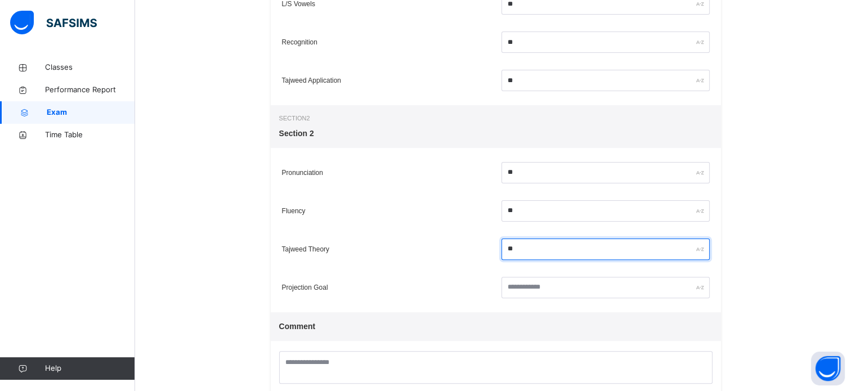
scroll to position [288, 0]
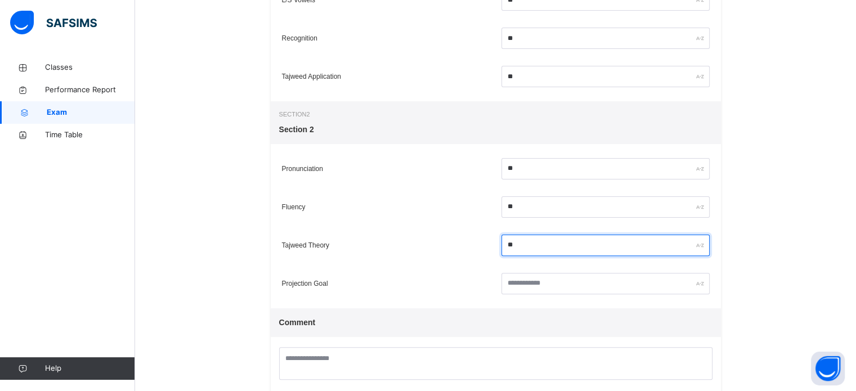
type input "**"
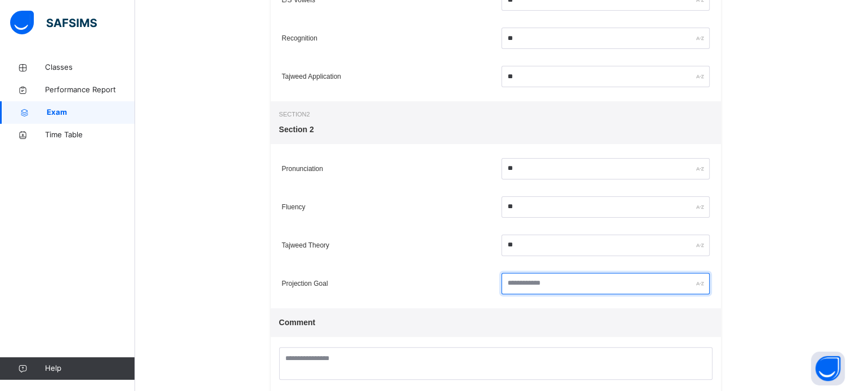
click at [561, 285] on input "text" at bounding box center [605, 283] width 208 height 21
type input "*****"
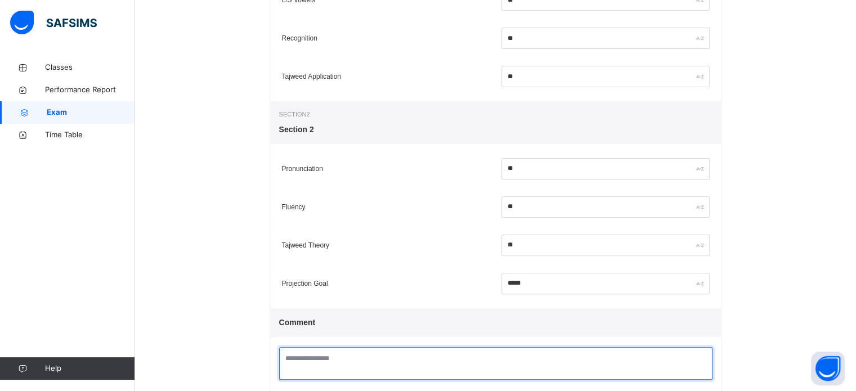
click at [481, 363] on textarea at bounding box center [495, 363] width 433 height 33
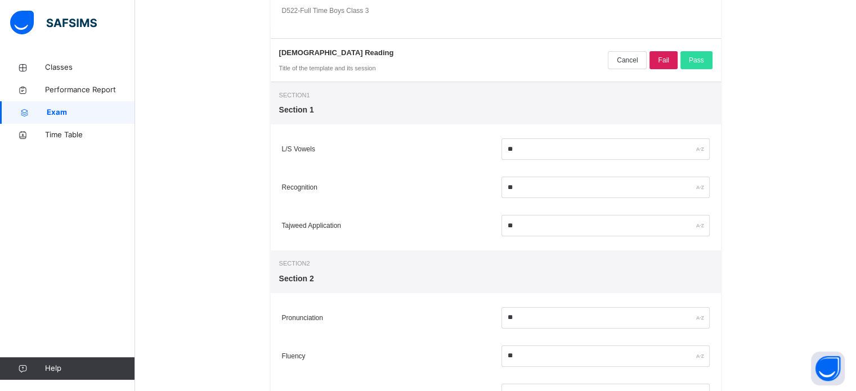
scroll to position [115, 0]
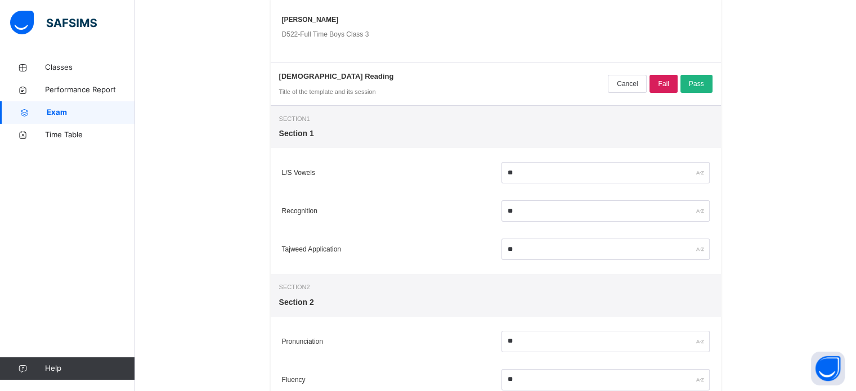
type textarea "**********"
click at [703, 77] on div "Pass" at bounding box center [696, 84] width 32 height 18
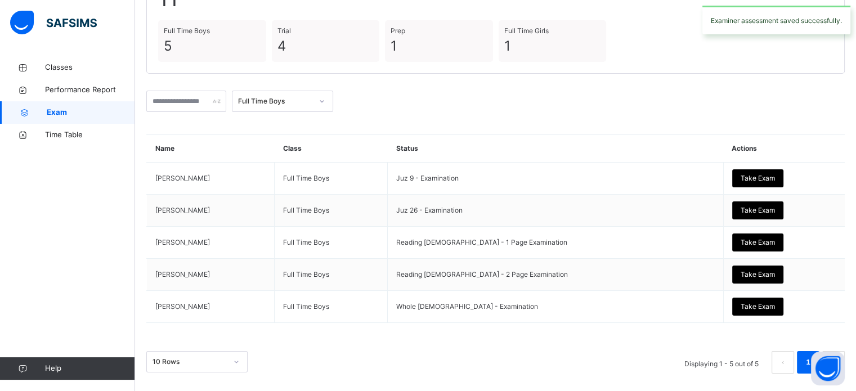
scroll to position [128, 0]
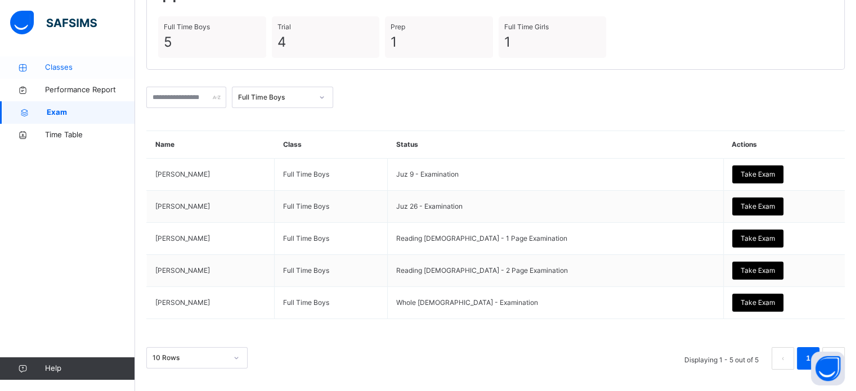
click at [58, 65] on span "Classes" at bounding box center [90, 67] width 90 height 11
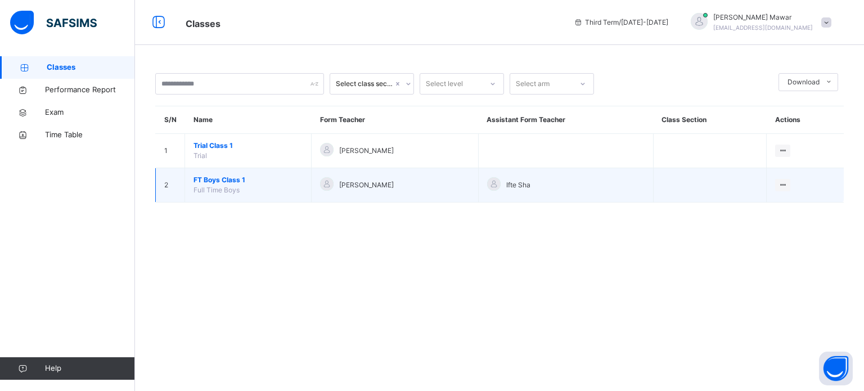
click at [225, 176] on span "FT Boys Class 1" at bounding box center [248, 180] width 109 height 10
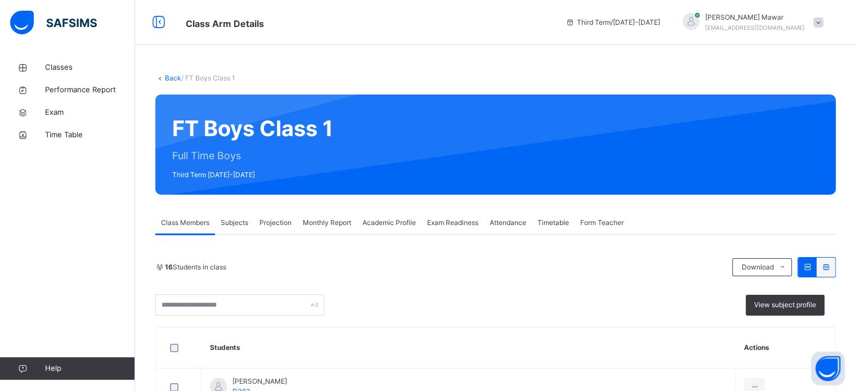
click at [328, 222] on span "Monthly Report" at bounding box center [327, 223] width 48 height 10
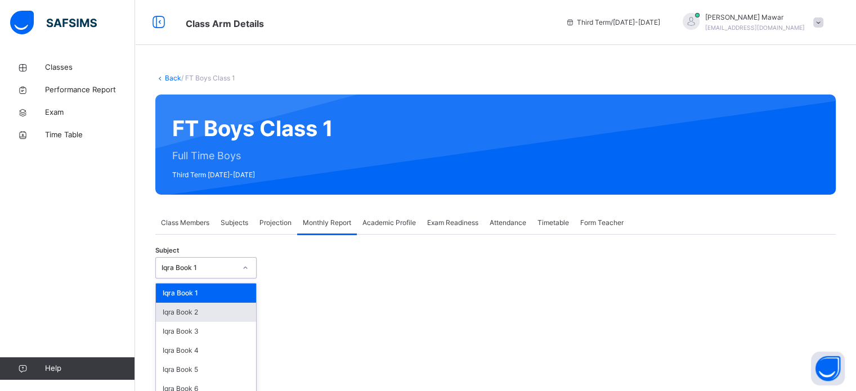
scroll to position [50, 0]
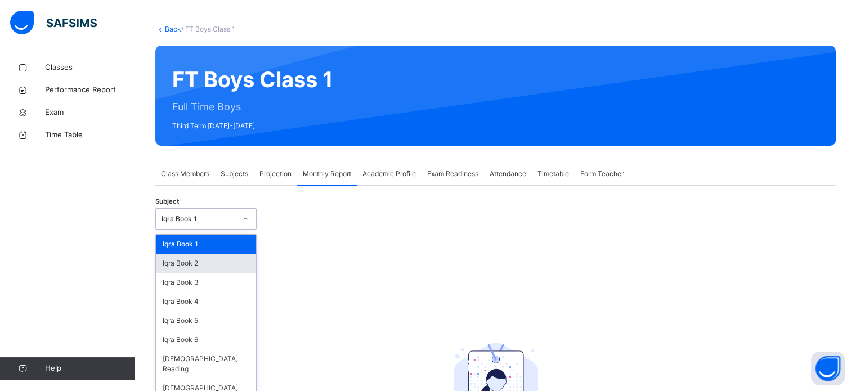
click at [216, 230] on div "option Iqra Book 2 focused, 2 of 8. 8 results available. Use Up and Down to cho…" at bounding box center [205, 218] width 101 height 21
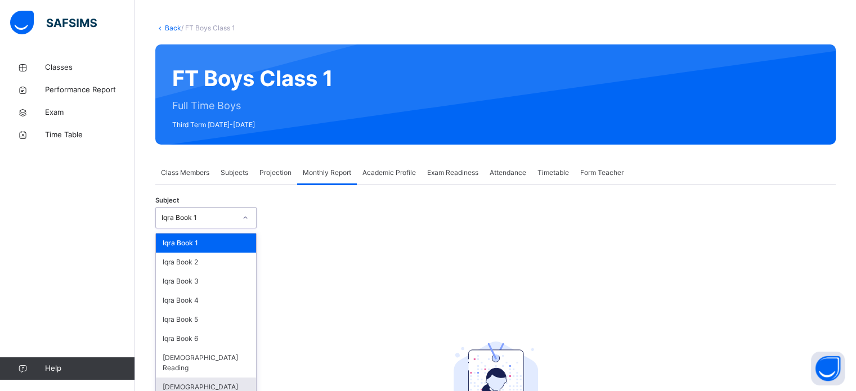
click at [213, 378] on div "[DEMOGRAPHIC_DATA] Memorisation" at bounding box center [206, 392] width 100 height 29
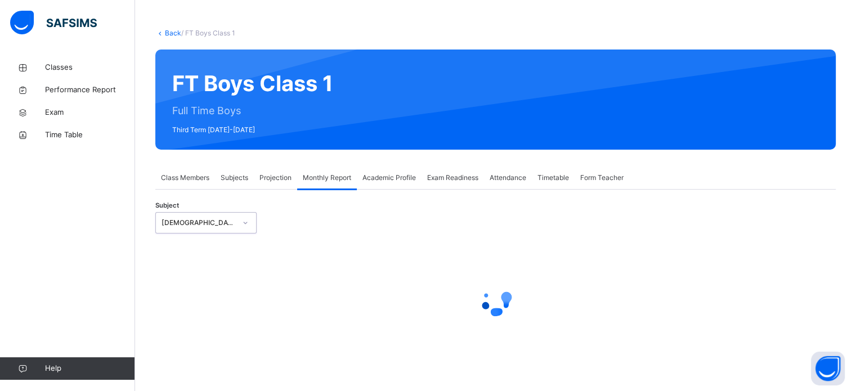
select select "****"
select select "*"
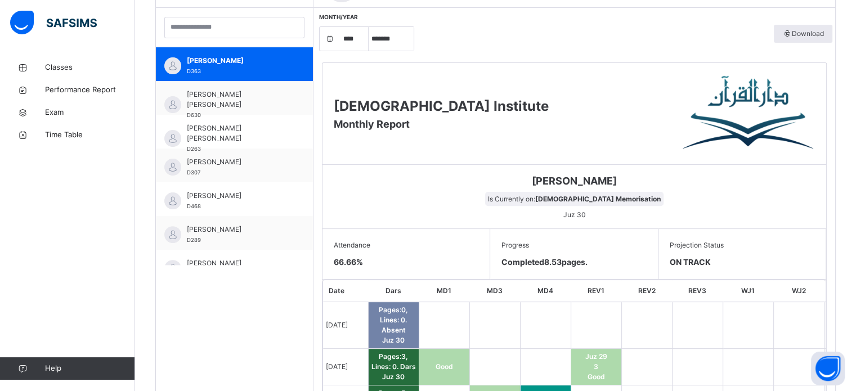
scroll to position [316, 0]
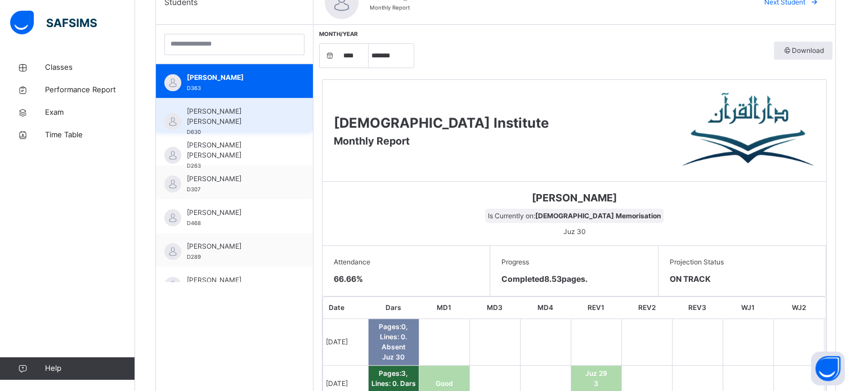
click at [242, 125] on div "[PERSON_NAME] [PERSON_NAME] D630" at bounding box center [237, 121] width 101 height 30
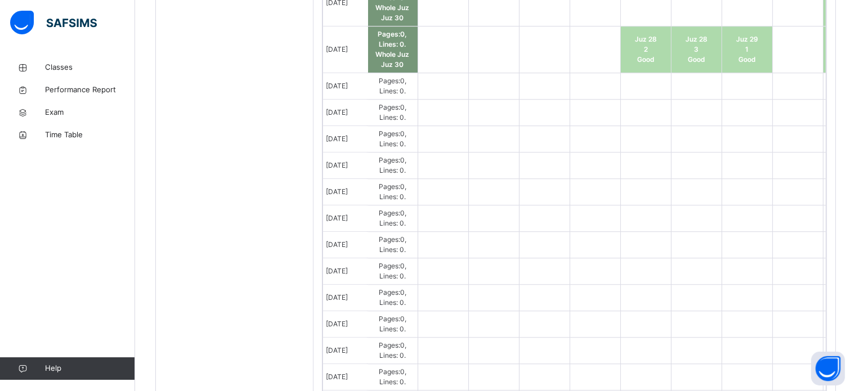
scroll to position [0, 2]
click at [504, 232] on td at bounding box center [493, 245] width 51 height 26
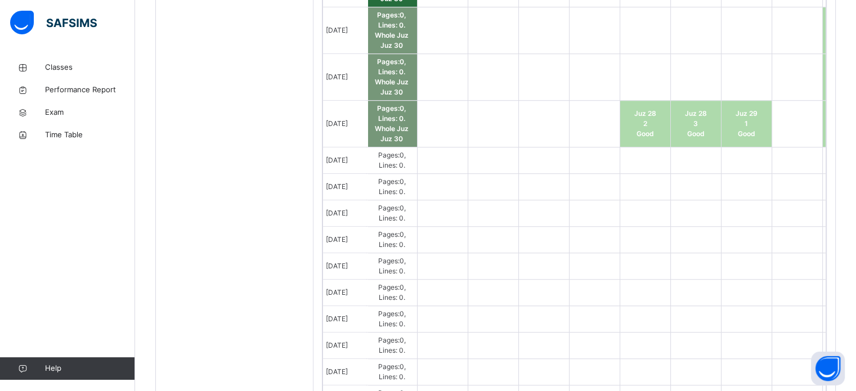
scroll to position [857, 0]
